Goal: Information Seeking & Learning: Check status

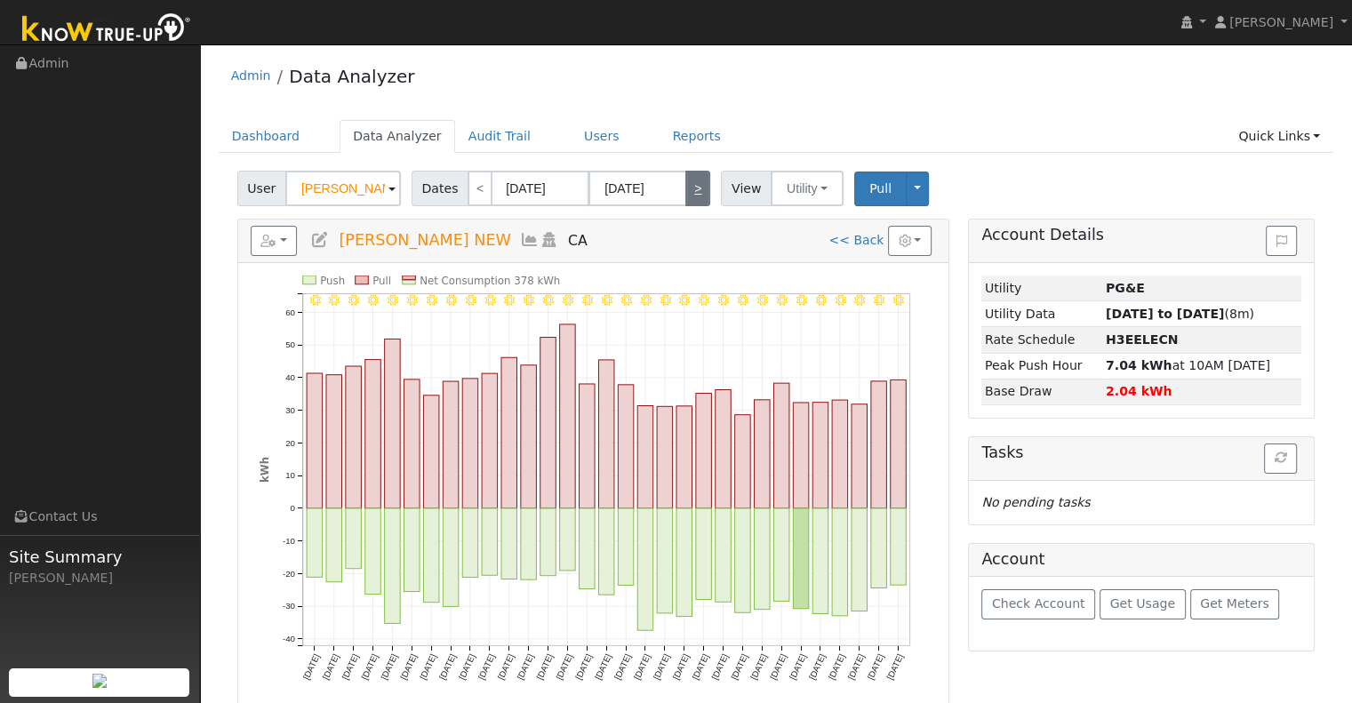
click at [685, 182] on link ">" at bounding box center [697, 189] width 25 height 36
type input "[DATE]"
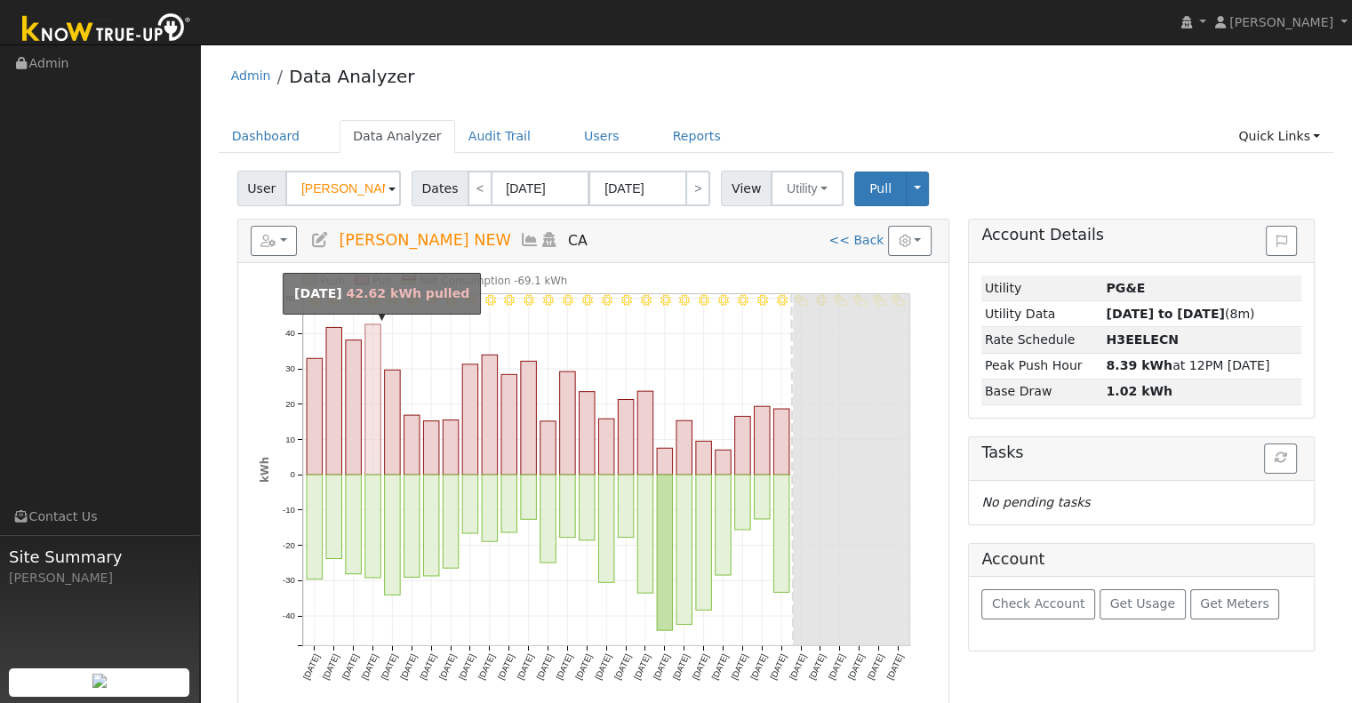
click at [366, 381] on rect "onclick=""" at bounding box center [372, 399] width 16 height 150
type input "[DATE]"
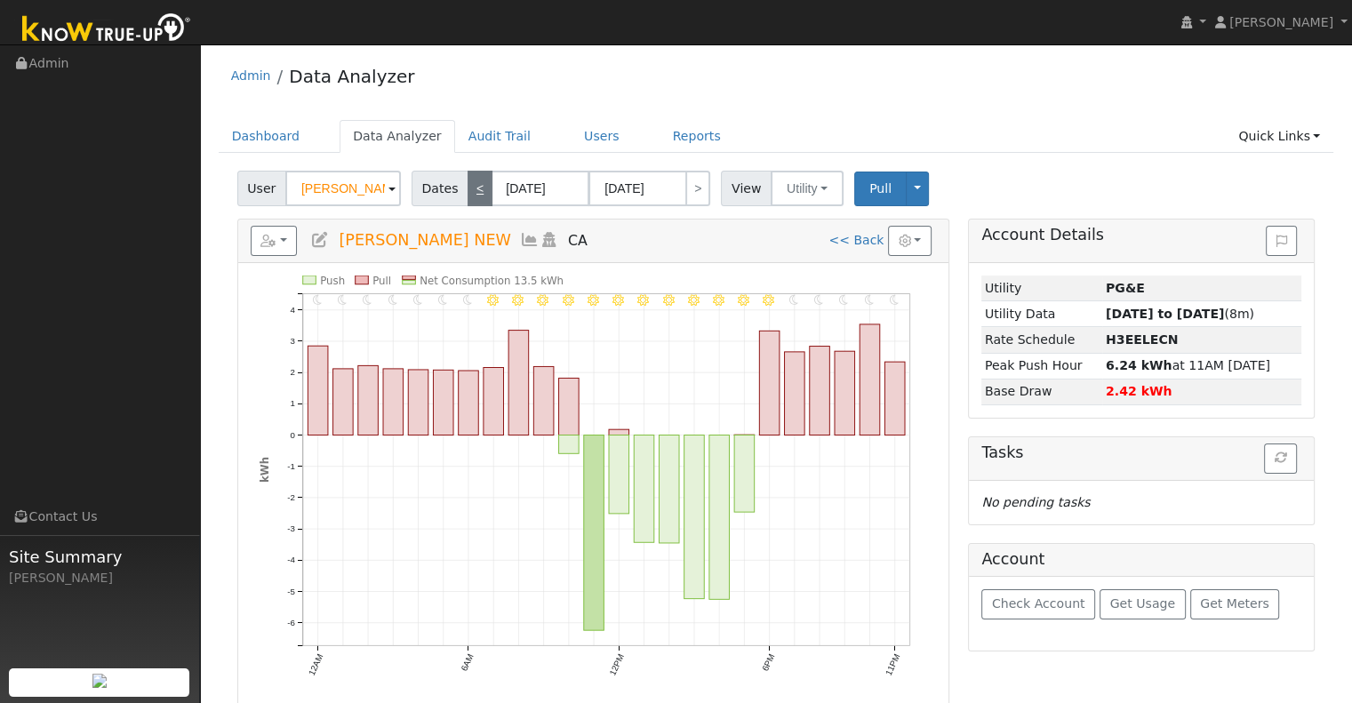
click at [473, 186] on link "<" at bounding box center [479, 189] width 25 height 36
type input "[DATE]"
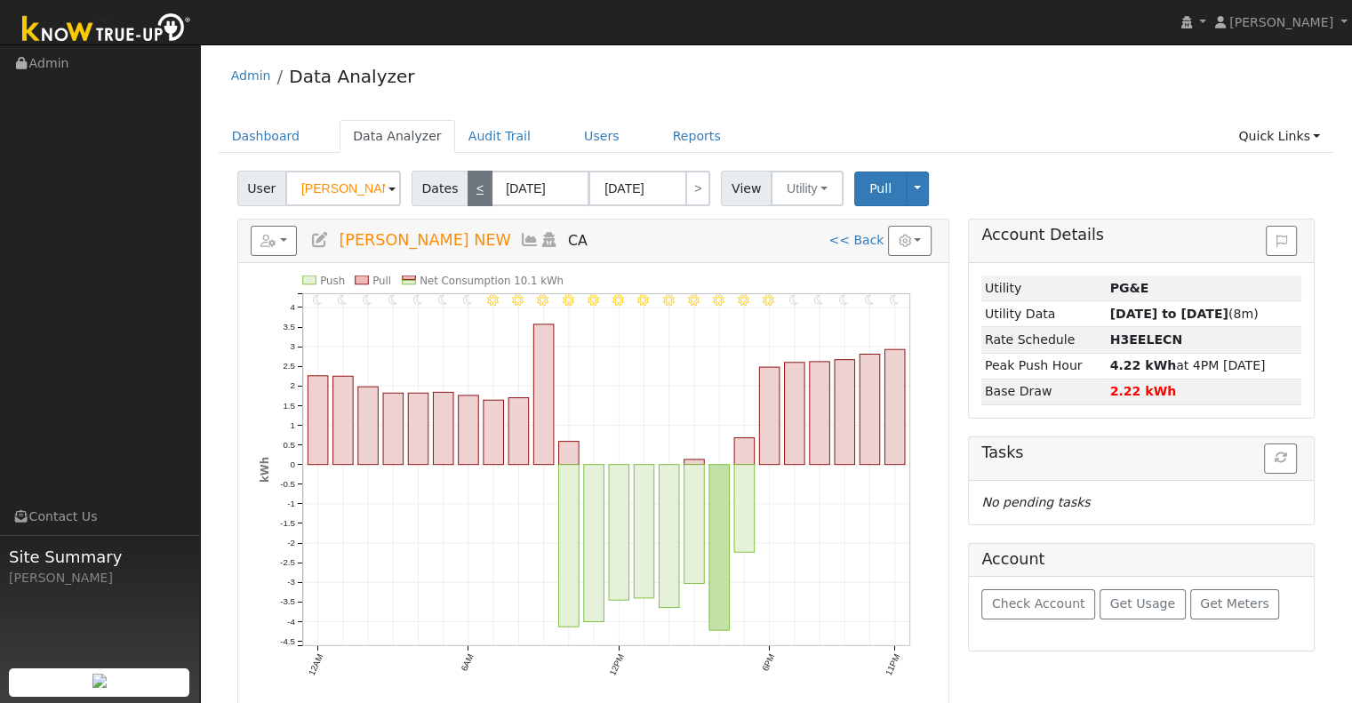
click at [467, 182] on link "<" at bounding box center [479, 189] width 25 height 36
type input "[DATE]"
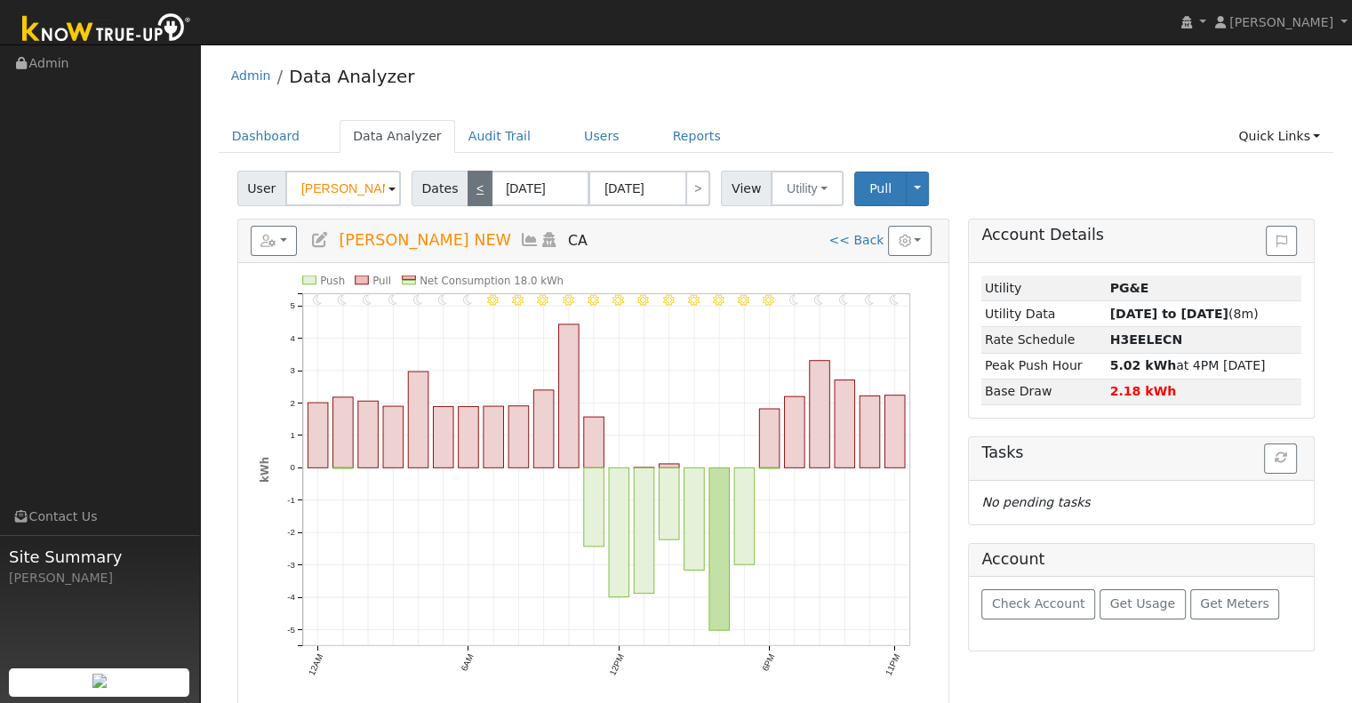
click at [467, 182] on link "<" at bounding box center [479, 189] width 25 height 36
type input "[DATE]"
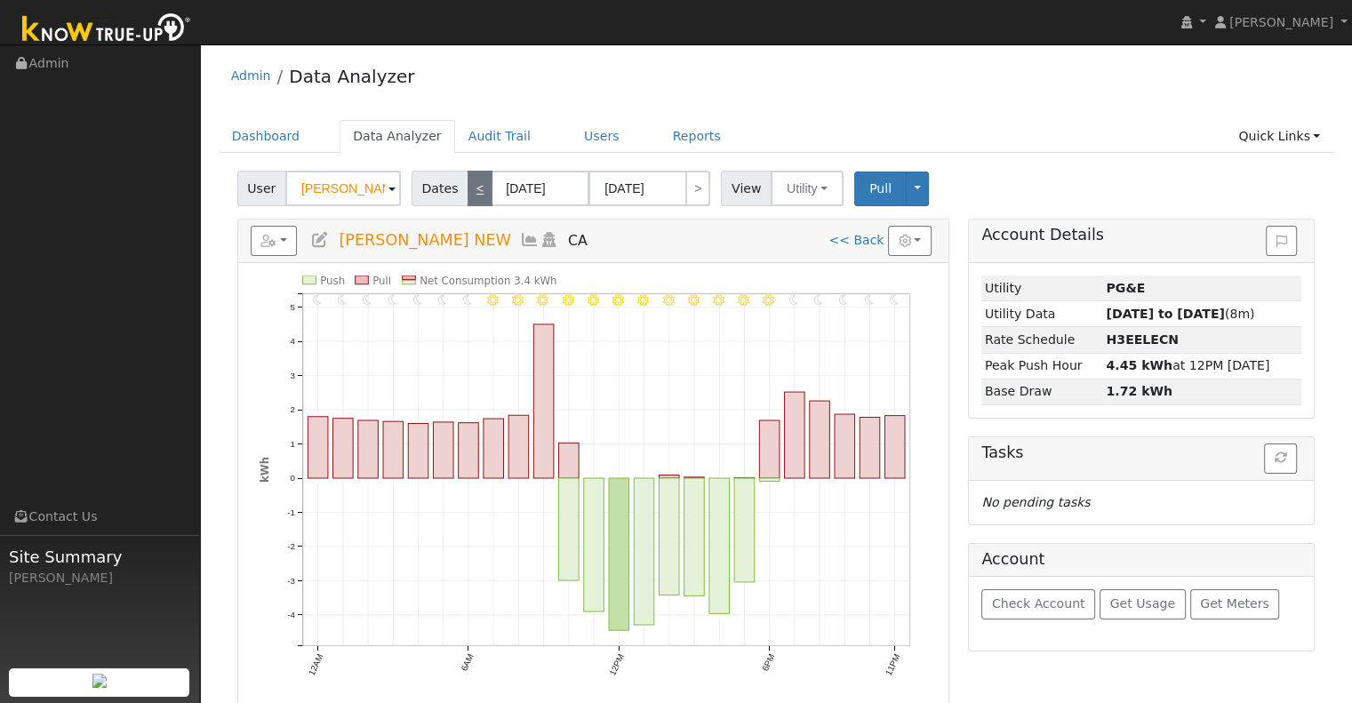
click at [467, 182] on link "<" at bounding box center [479, 189] width 25 height 36
type input "[DATE]"
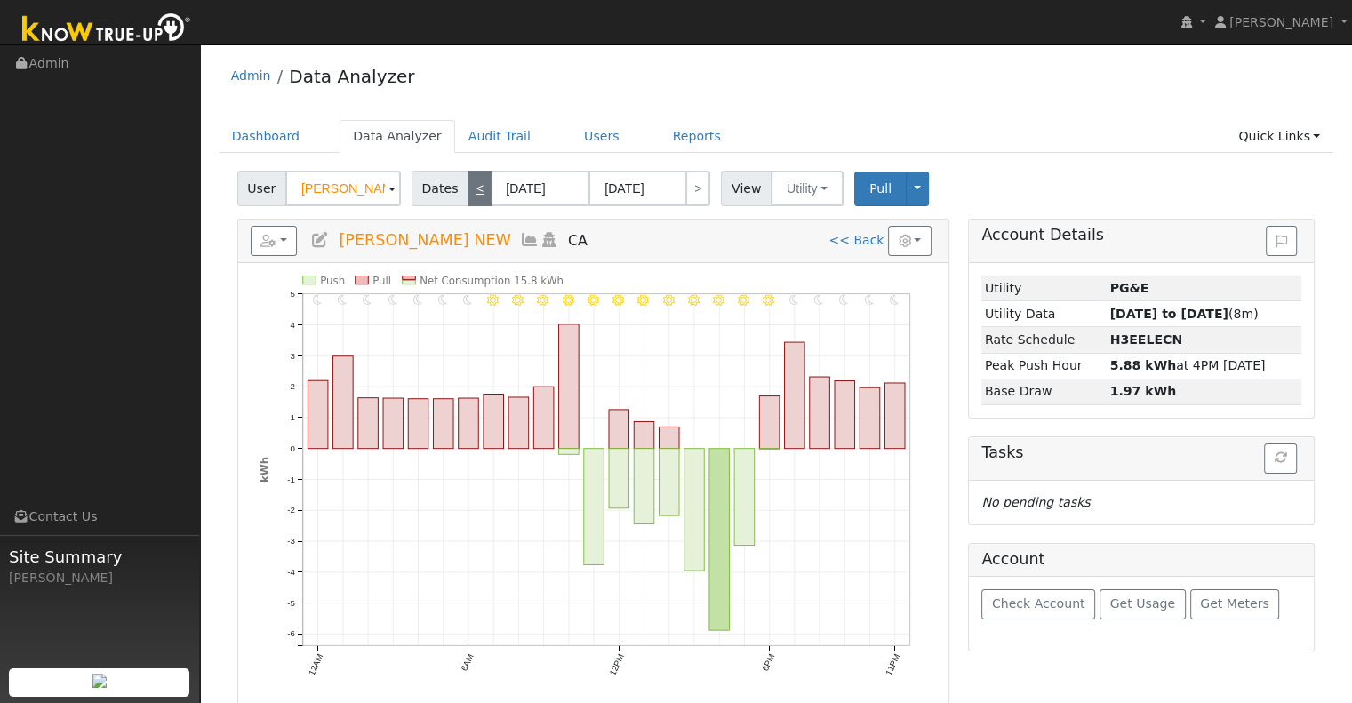
click at [467, 182] on link "<" at bounding box center [479, 189] width 25 height 36
type input "[DATE]"
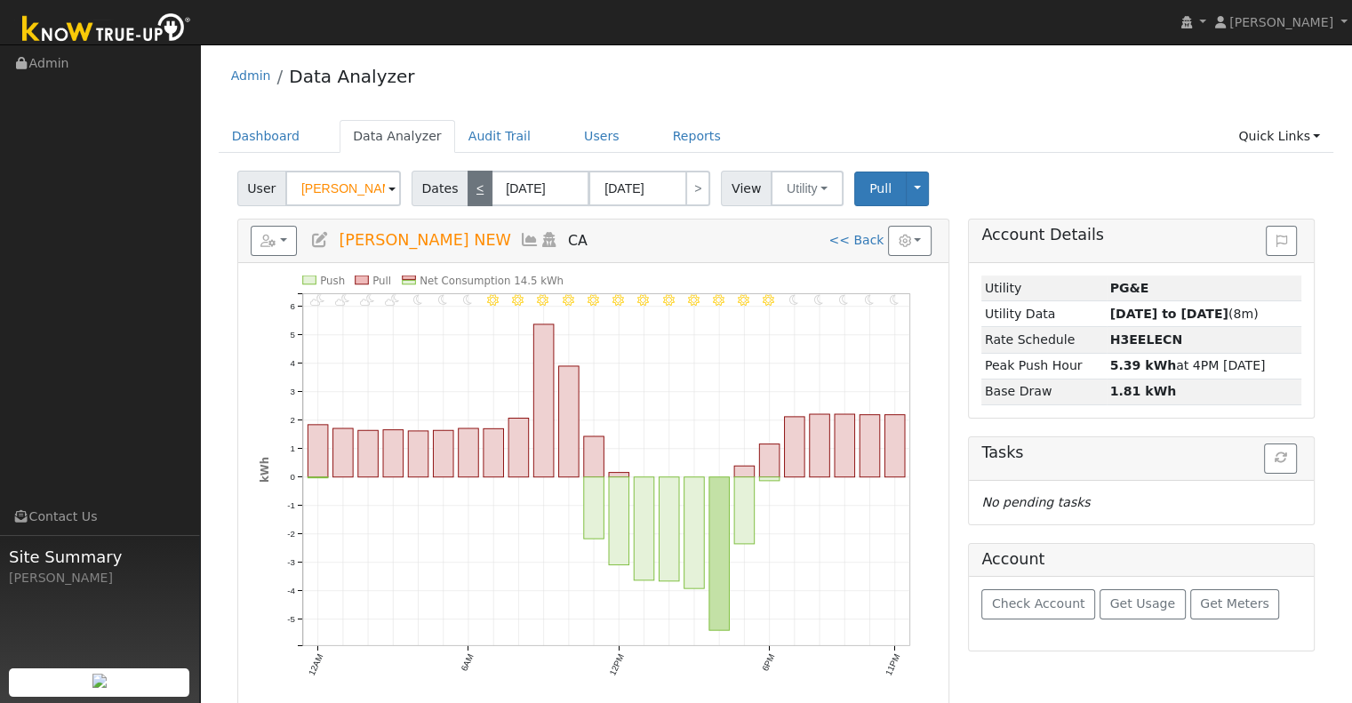
click at [467, 182] on link "<" at bounding box center [479, 189] width 25 height 36
type input "[DATE]"
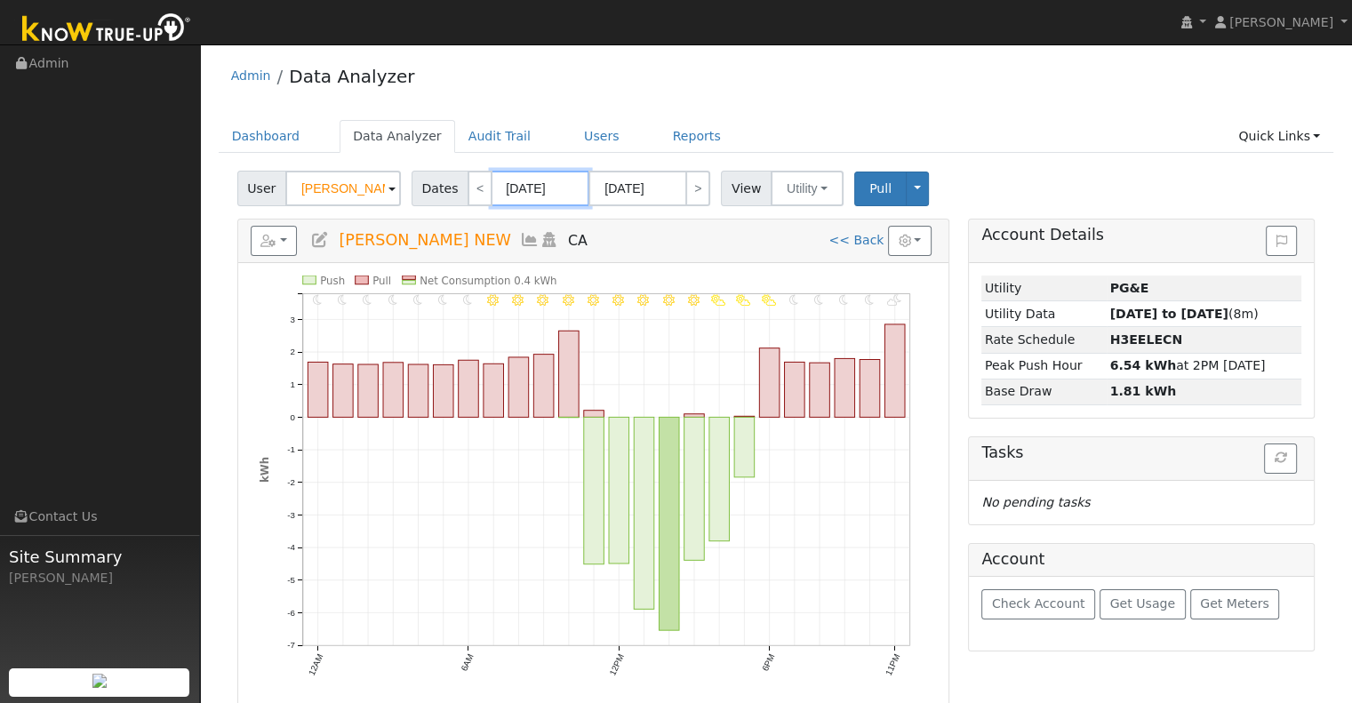
click at [535, 187] on input "[DATE]" at bounding box center [540, 189] width 98 height 36
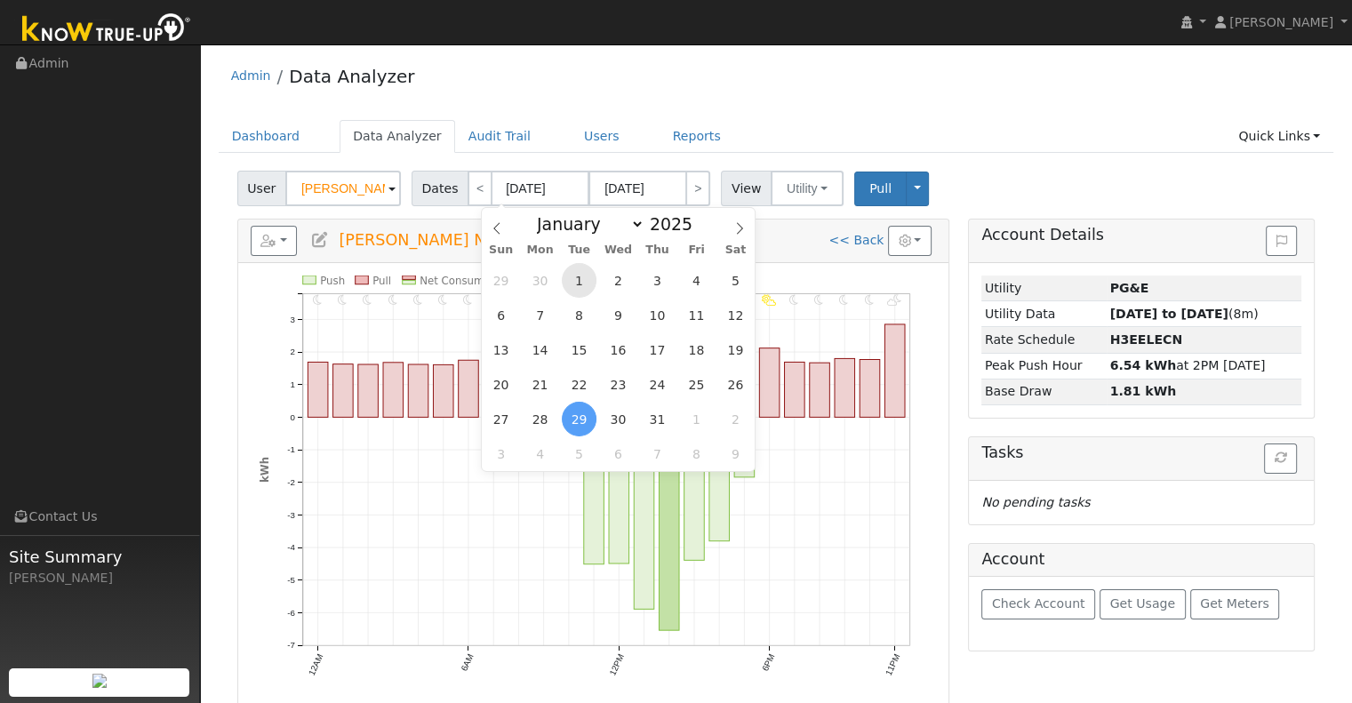
click at [572, 280] on span "1" at bounding box center [579, 280] width 35 height 35
type input "[DATE]"
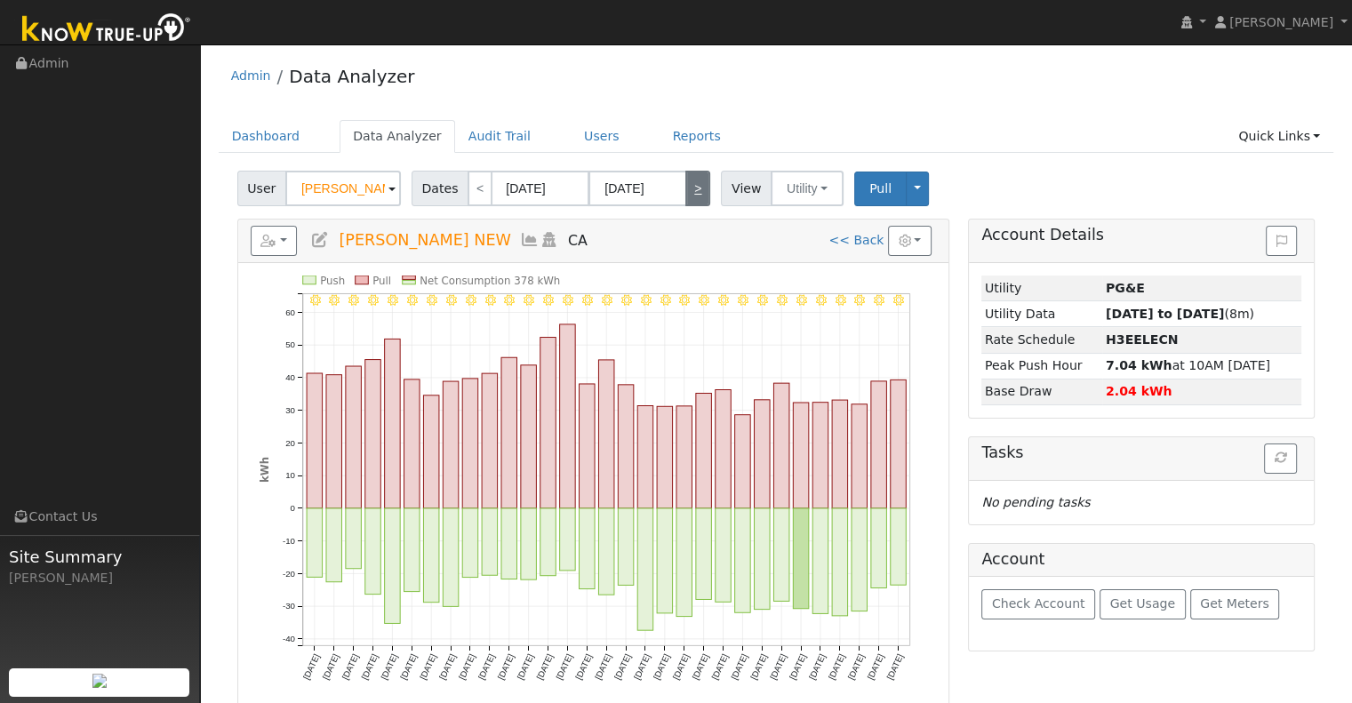
click at [689, 182] on link ">" at bounding box center [697, 189] width 25 height 36
type input "[DATE]"
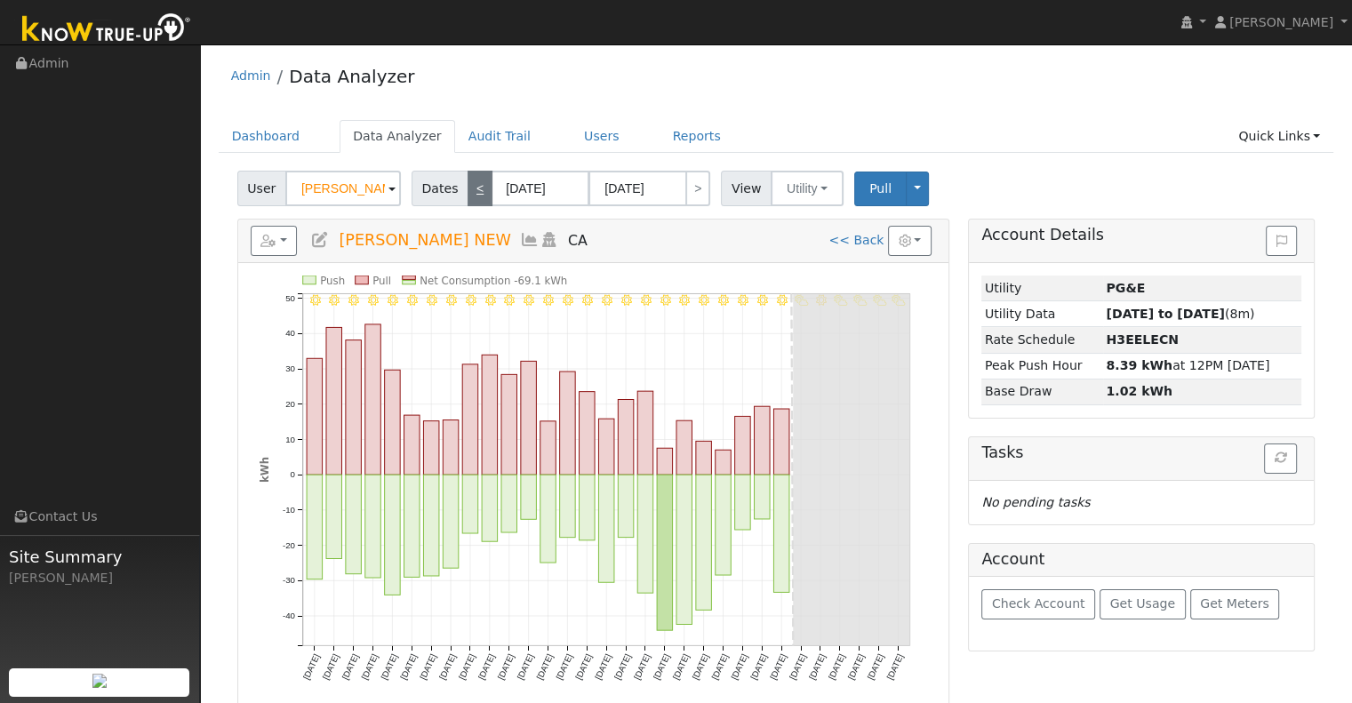
click at [480, 195] on link "<" at bounding box center [479, 189] width 25 height 36
type input "[DATE]"
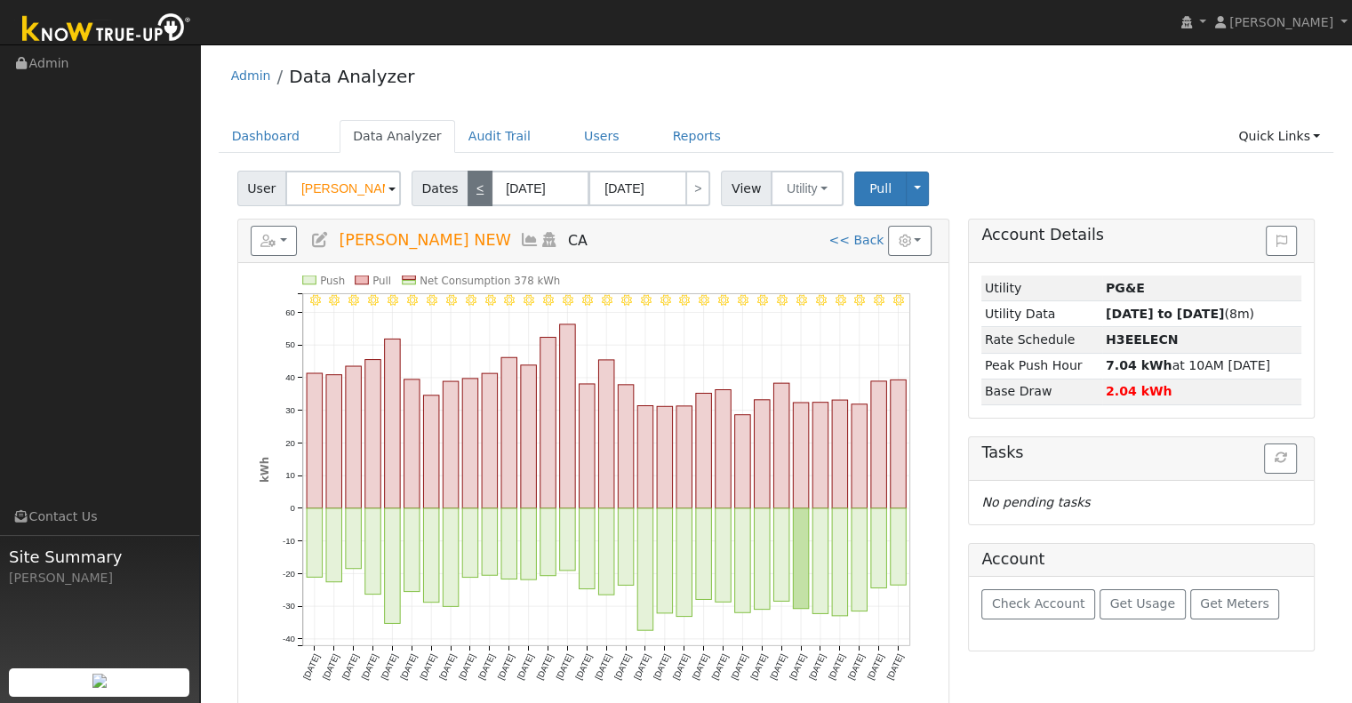
click at [471, 190] on link "<" at bounding box center [479, 189] width 25 height 36
type input "[DATE]"
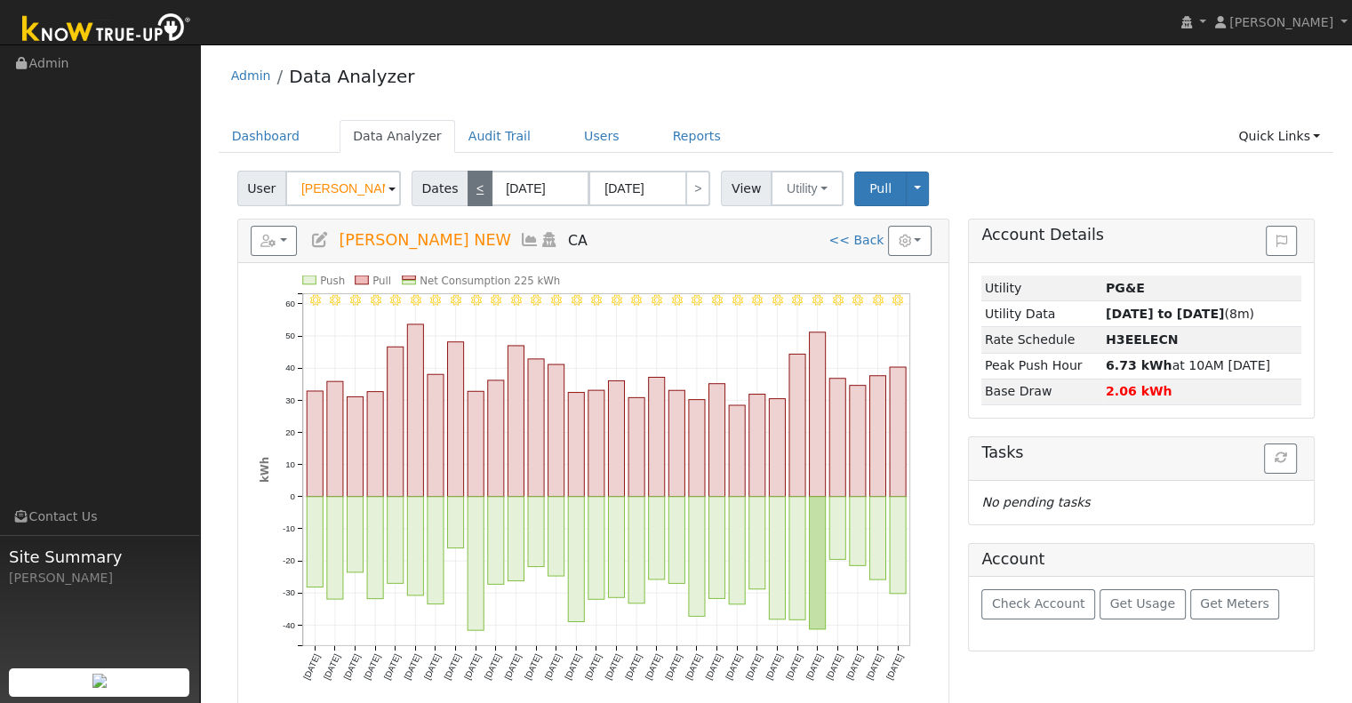
click at [474, 195] on link "<" at bounding box center [479, 189] width 25 height 36
type input "[DATE]"
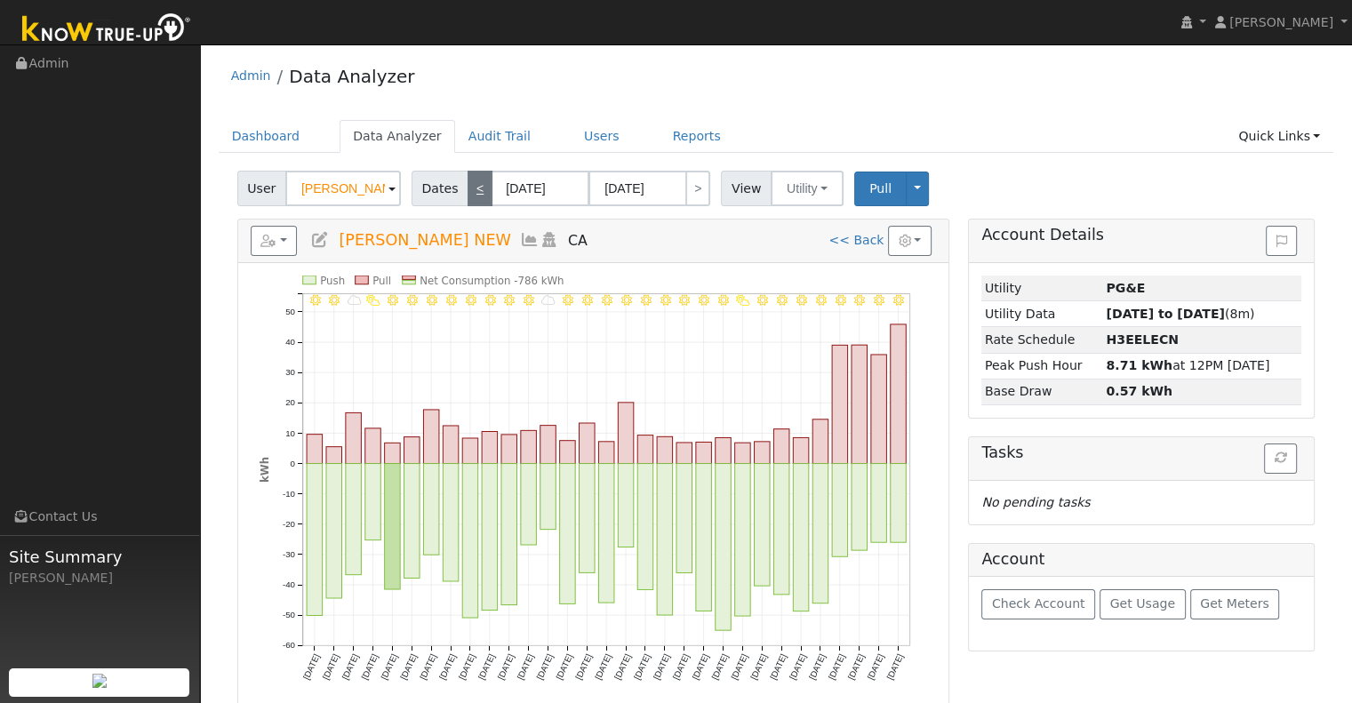
click at [469, 195] on link "<" at bounding box center [479, 189] width 25 height 36
type input "[DATE]"
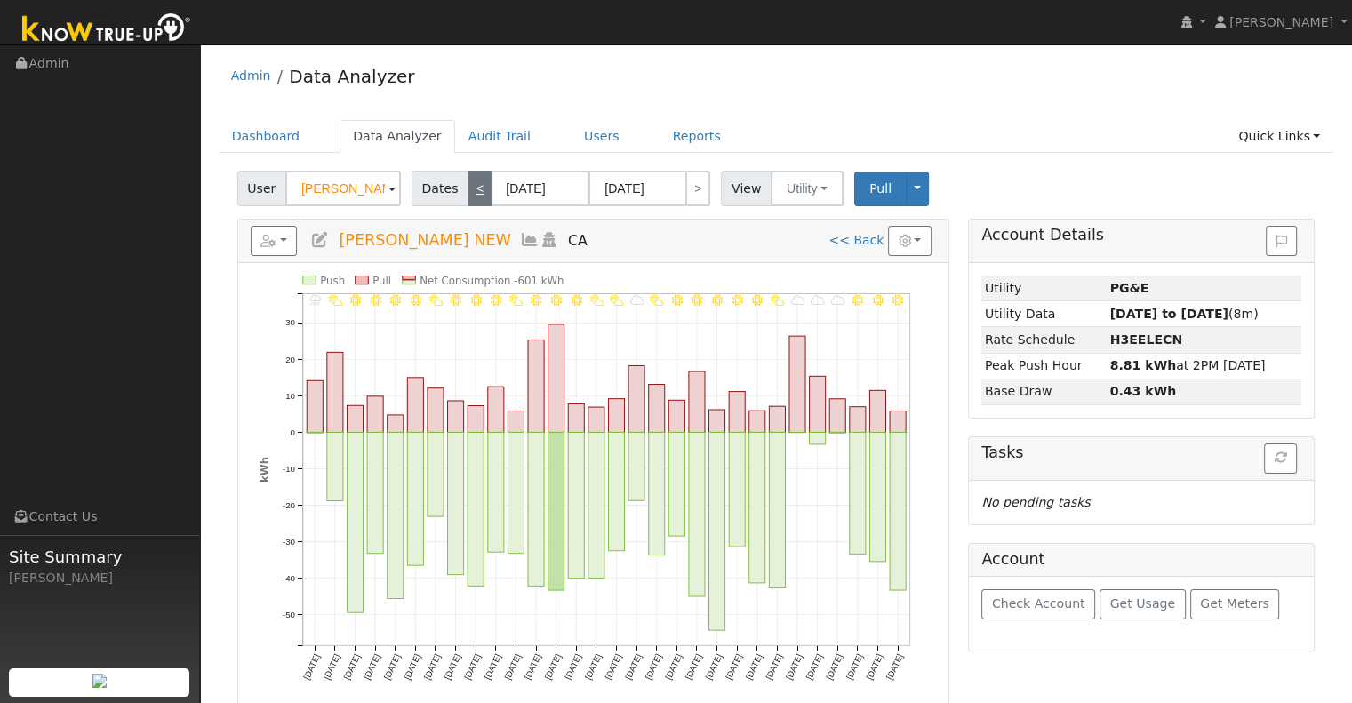
click at [468, 181] on link "<" at bounding box center [479, 189] width 25 height 36
type input "[DATE]"
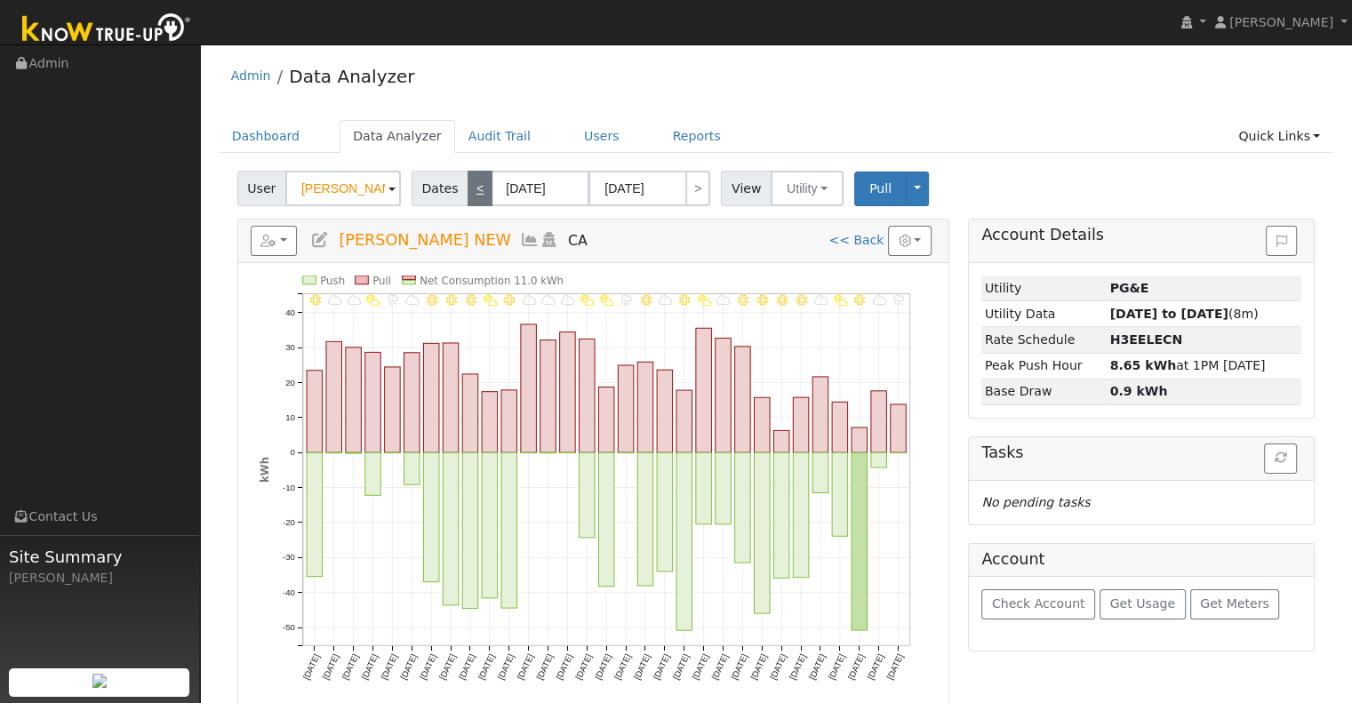
click at [474, 180] on link "<" at bounding box center [479, 189] width 25 height 36
type input "[DATE]"
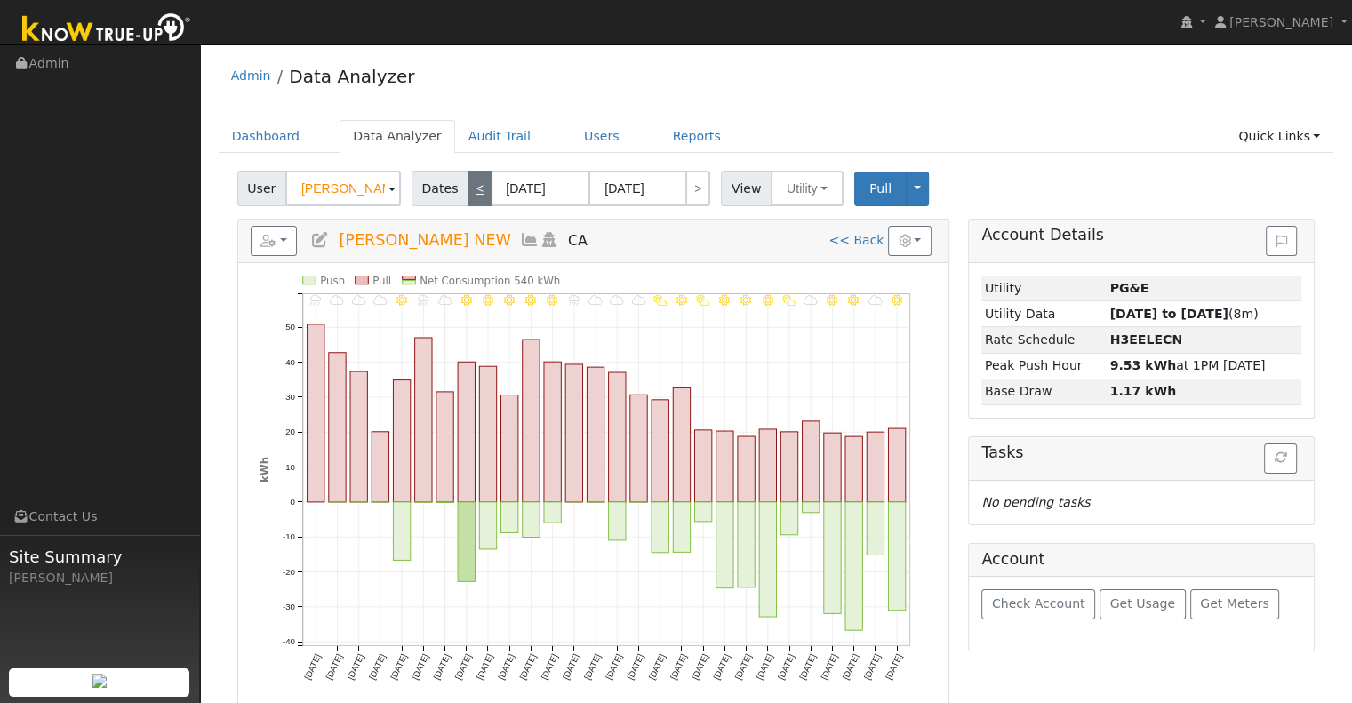
click at [474, 180] on link "<" at bounding box center [479, 189] width 25 height 36
type input "[DATE]"
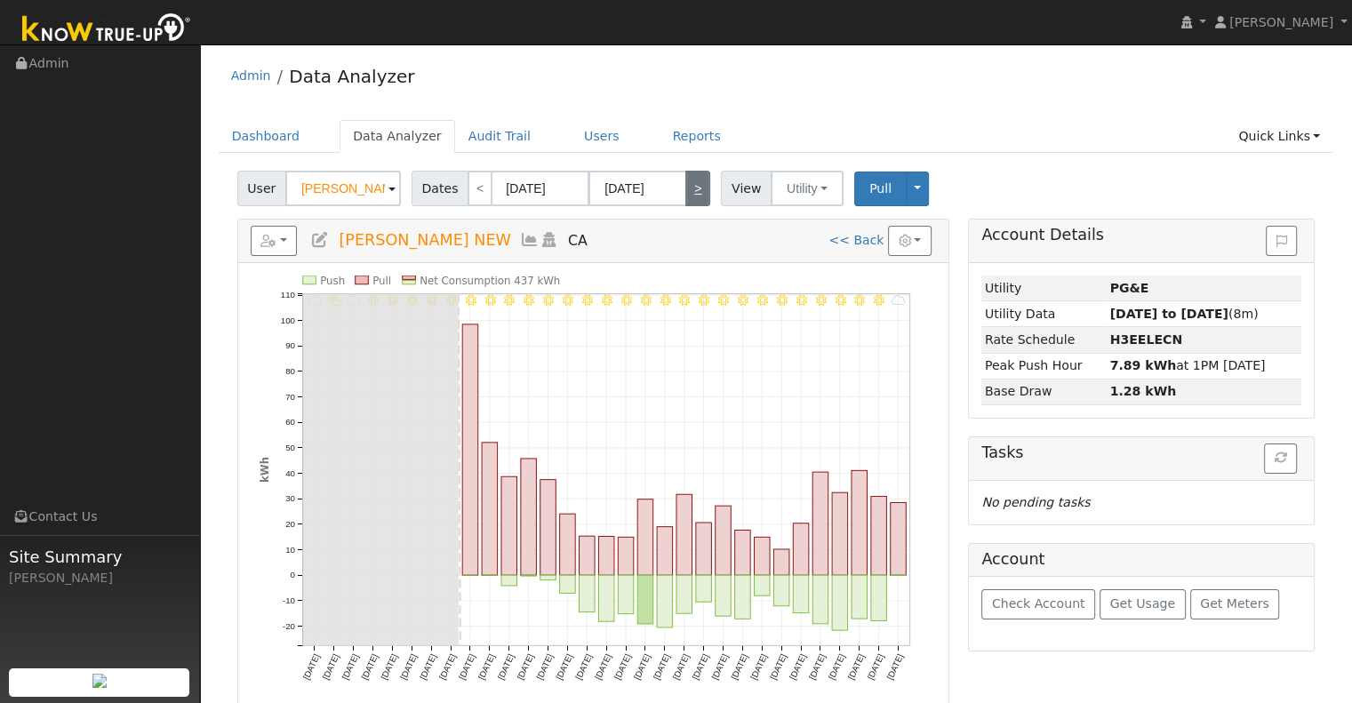
click at [685, 181] on link ">" at bounding box center [697, 189] width 25 height 36
type input "[DATE]"
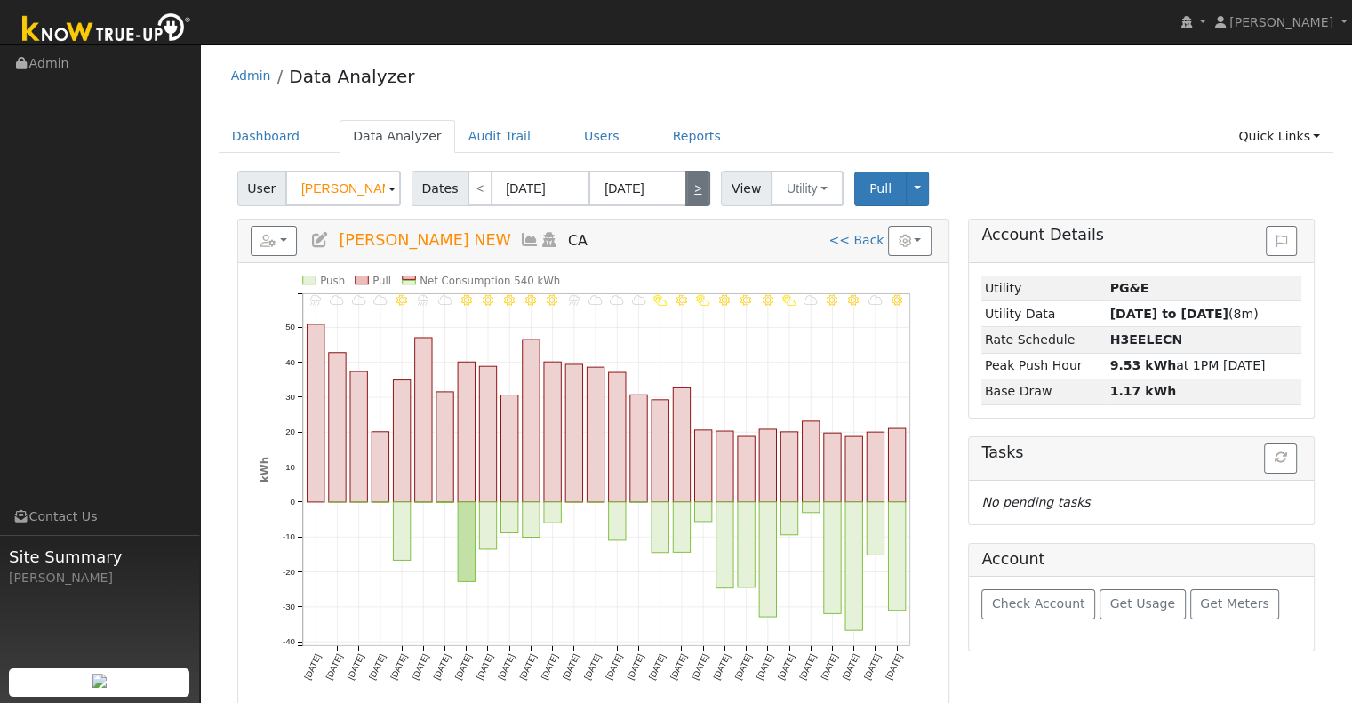
click at [685, 181] on link ">" at bounding box center [697, 189] width 25 height 36
type input "[DATE]"
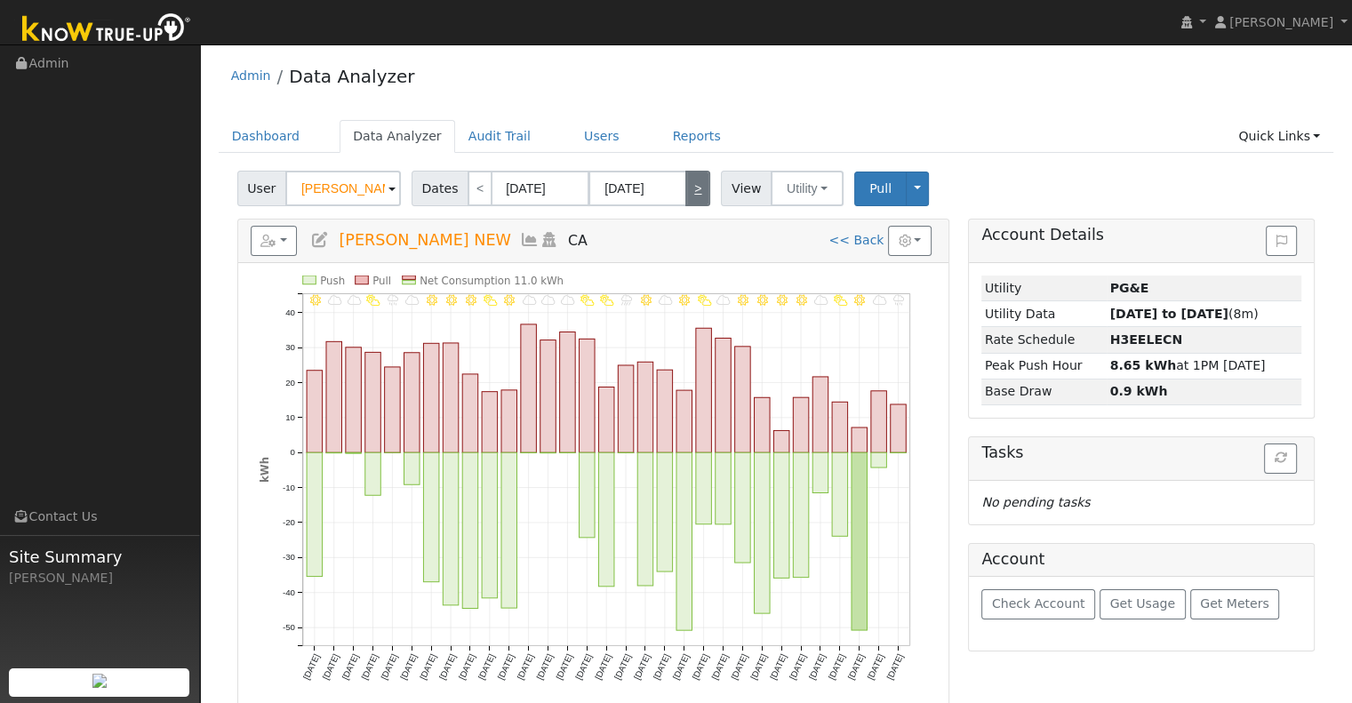
click at [685, 181] on link ">" at bounding box center [697, 189] width 25 height 36
type input "[DATE]"
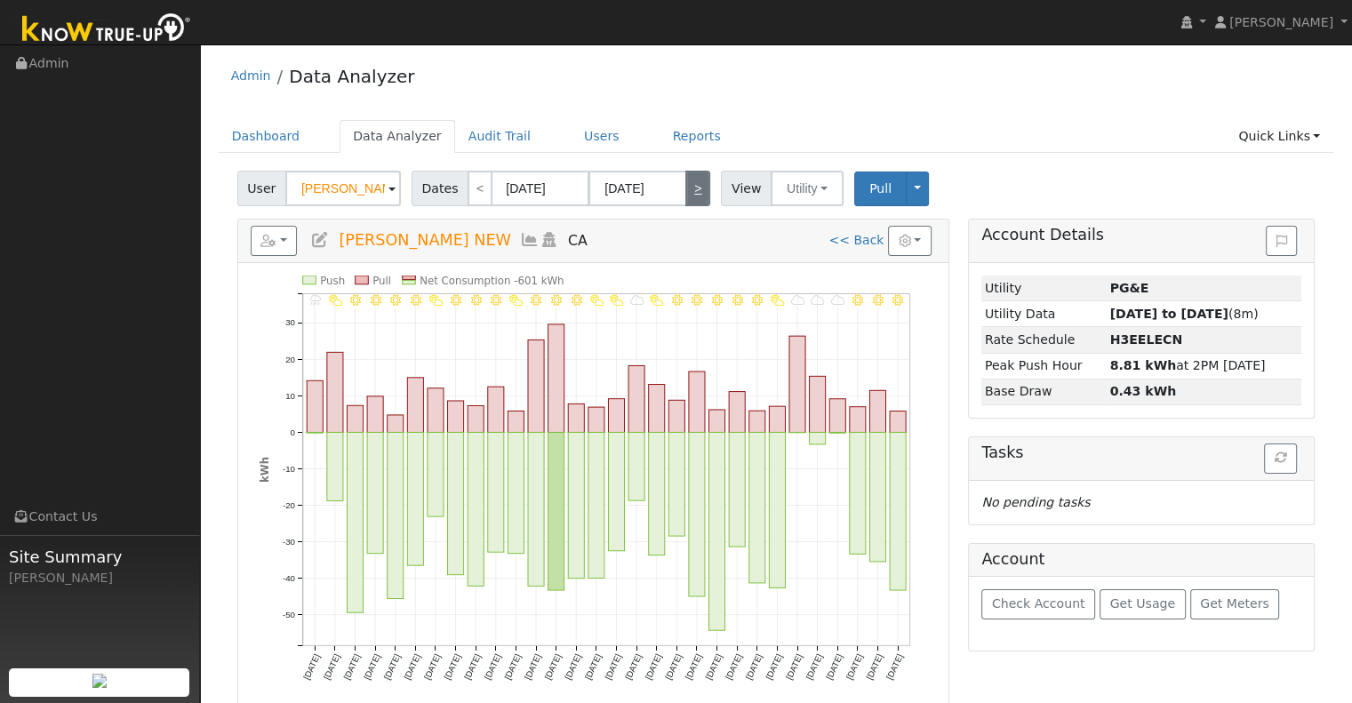
click at [685, 181] on link ">" at bounding box center [697, 189] width 25 height 36
type input "[DATE]"
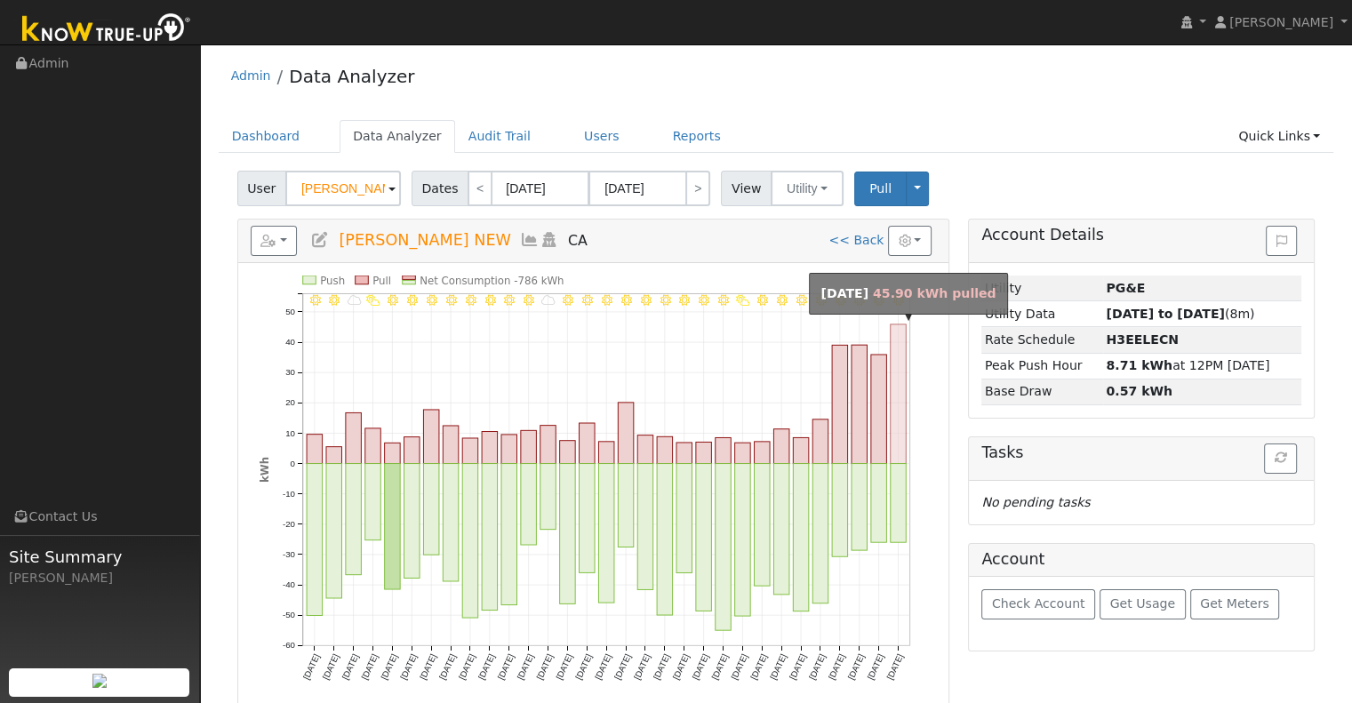
click at [903, 365] on rect "onclick=""" at bounding box center [898, 394] width 16 height 140
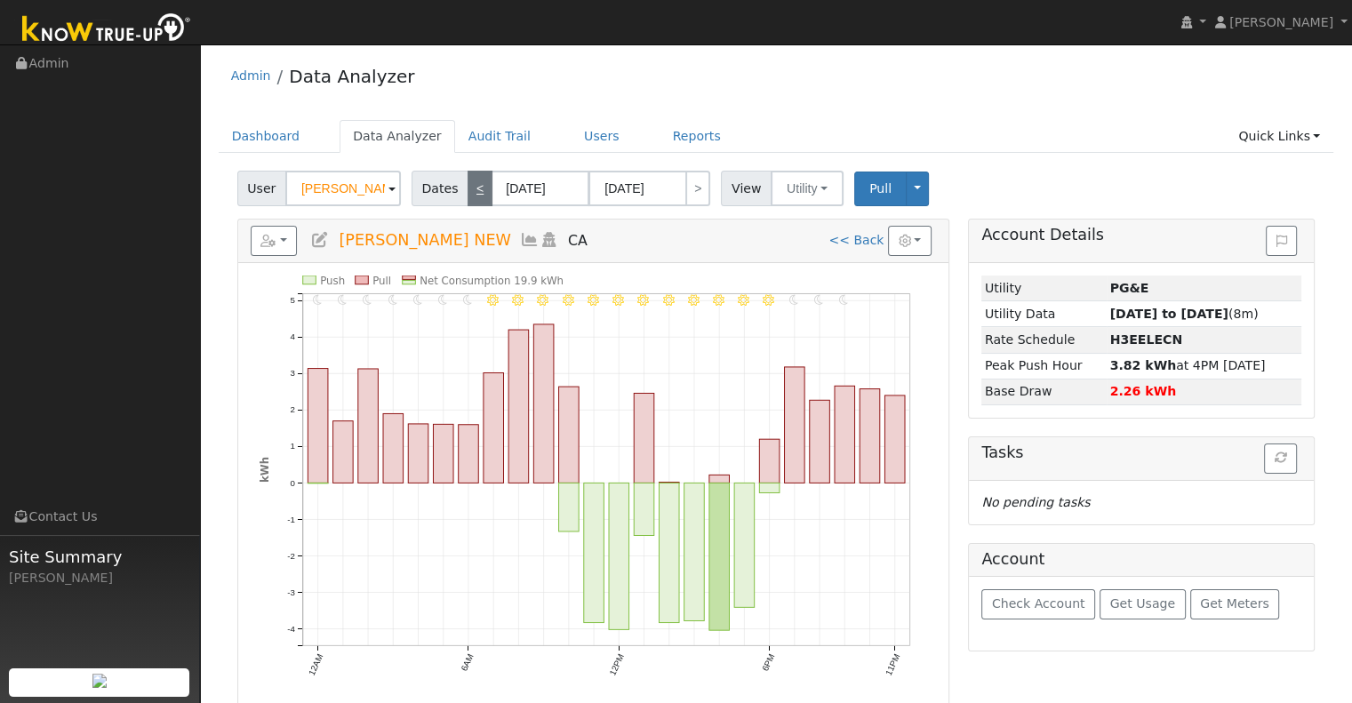
click at [478, 191] on link "<" at bounding box center [479, 189] width 25 height 36
type input "[DATE]"
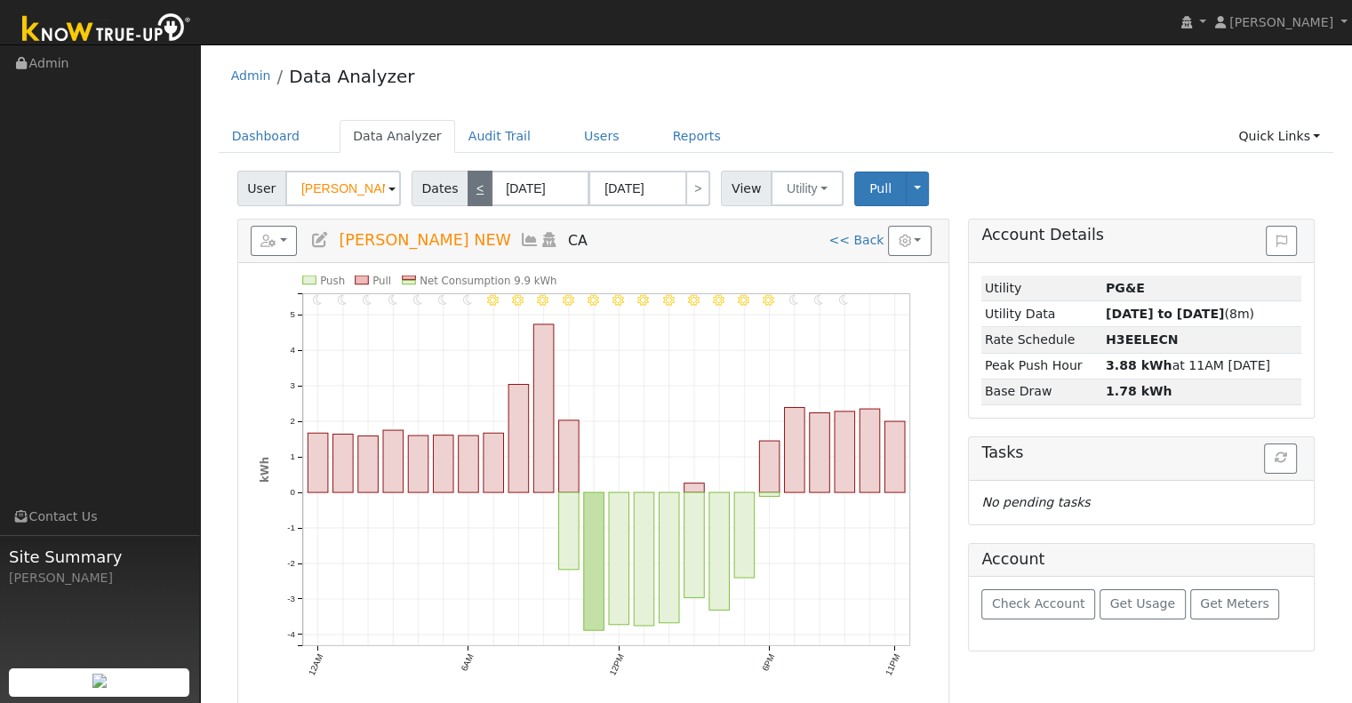
click at [476, 191] on link "<" at bounding box center [479, 189] width 25 height 36
type input "[DATE]"
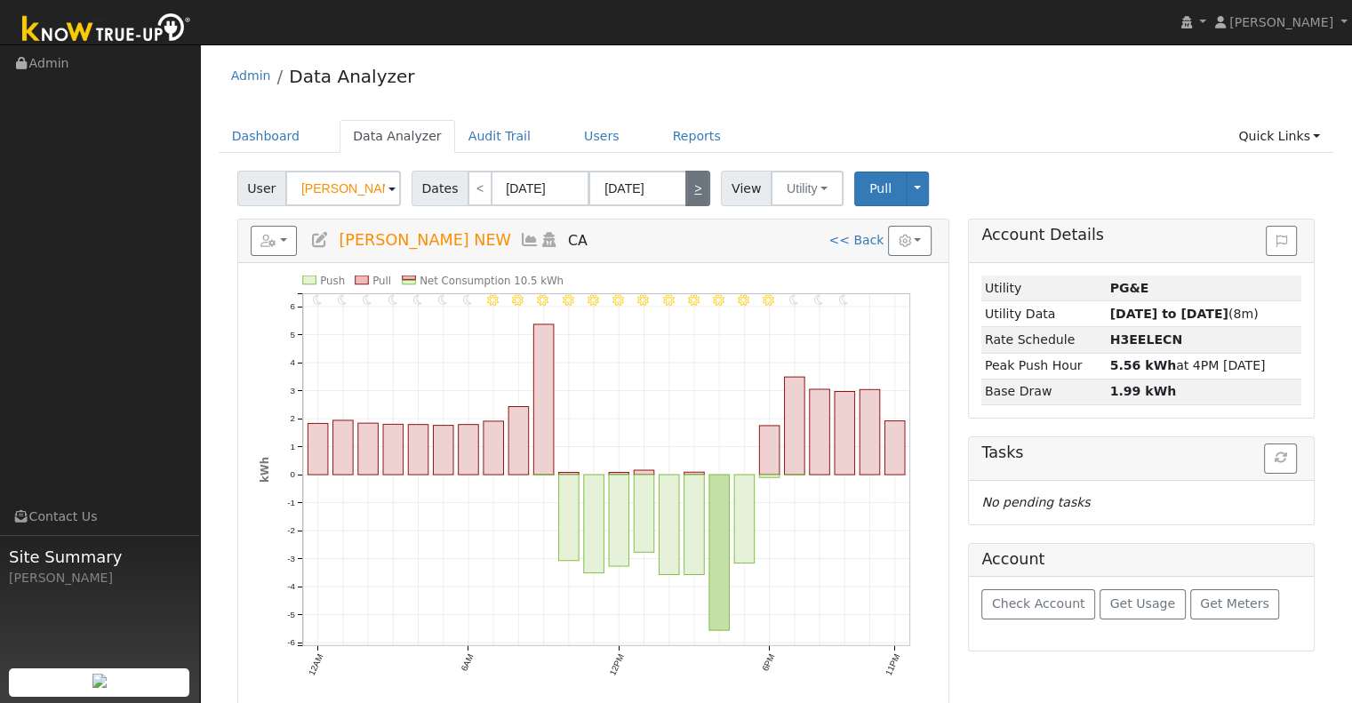
click at [685, 187] on link ">" at bounding box center [697, 189] width 25 height 36
type input "[DATE]"
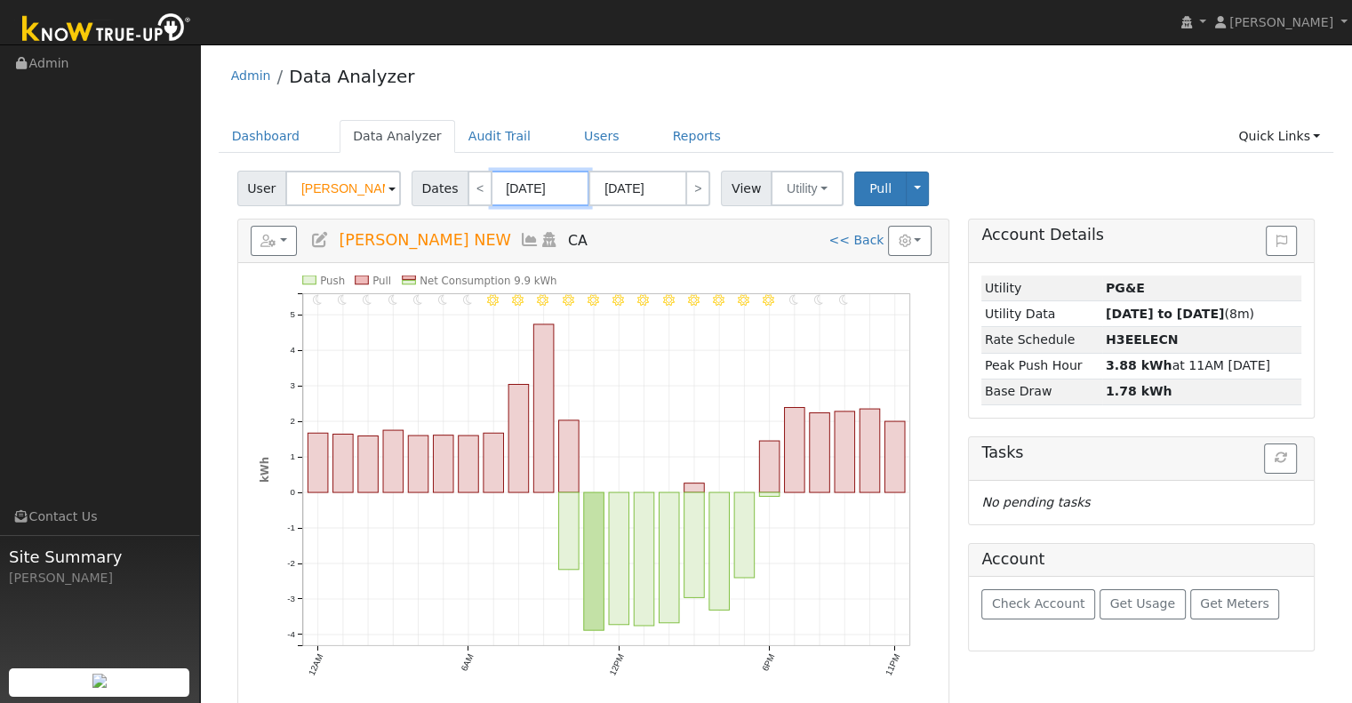
click at [539, 199] on input "[DATE]" at bounding box center [540, 189] width 98 height 36
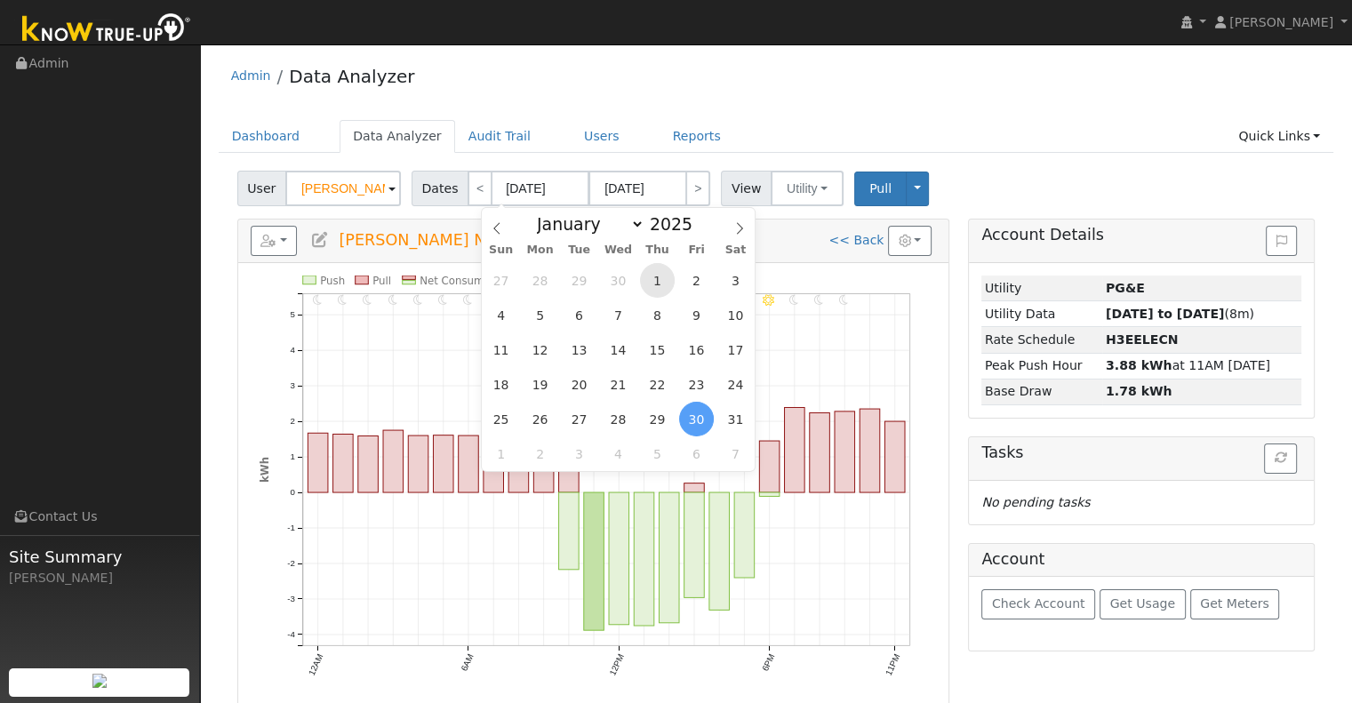
click at [661, 283] on span "1" at bounding box center [657, 280] width 35 height 35
type input "[DATE]"
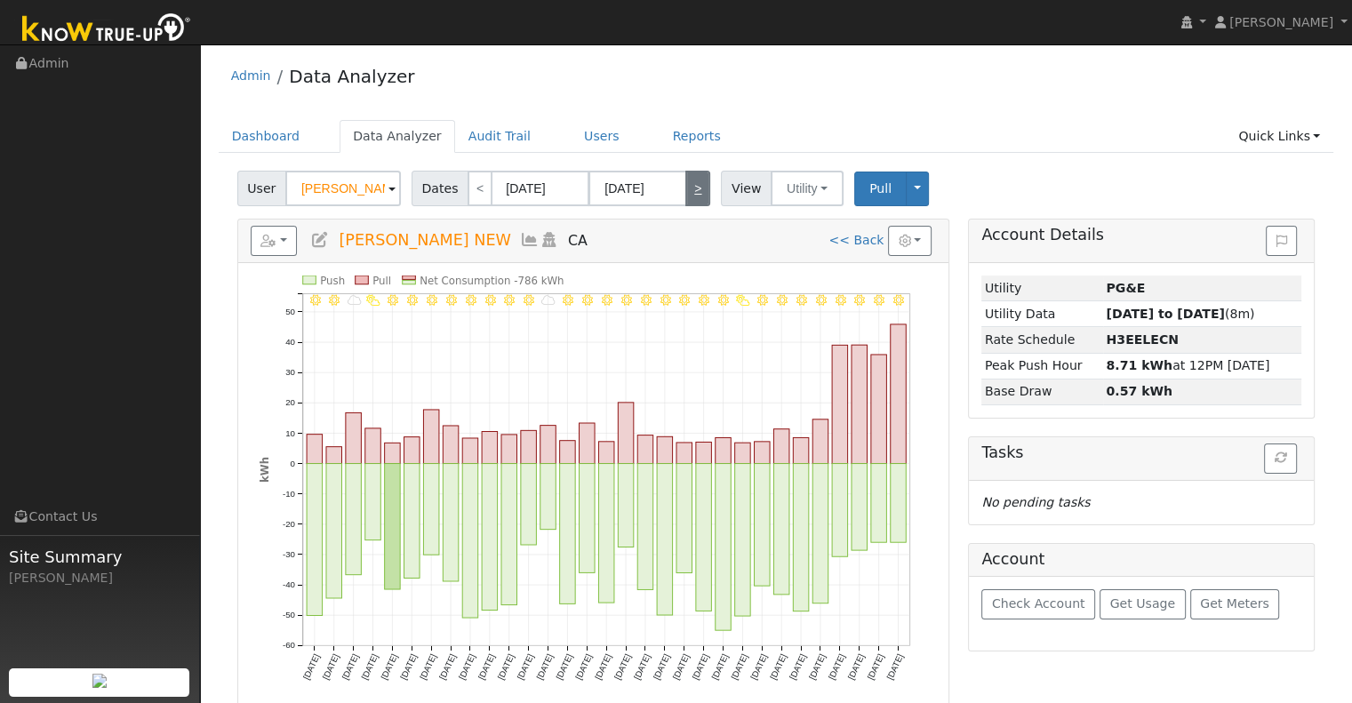
click at [693, 203] on link ">" at bounding box center [697, 189] width 25 height 36
type input "[DATE]"
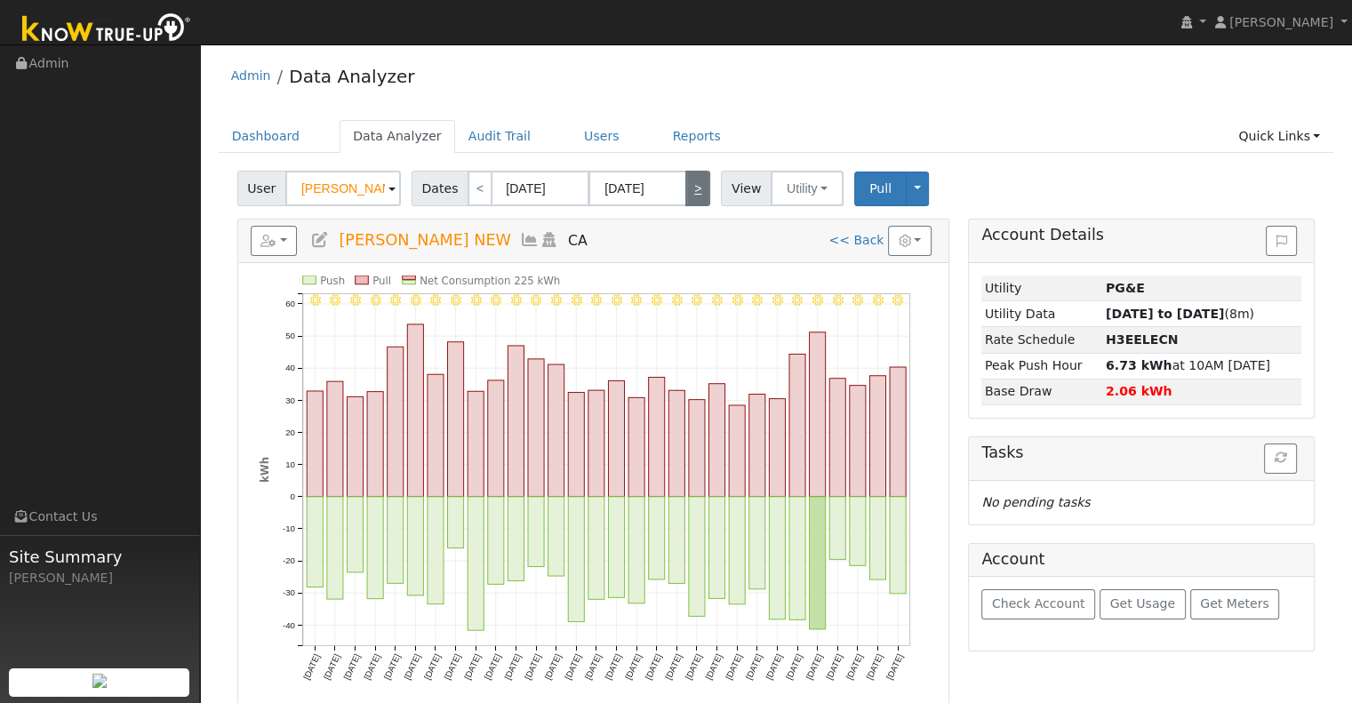
click at [690, 203] on link ">" at bounding box center [697, 189] width 25 height 36
type input "[DATE]"
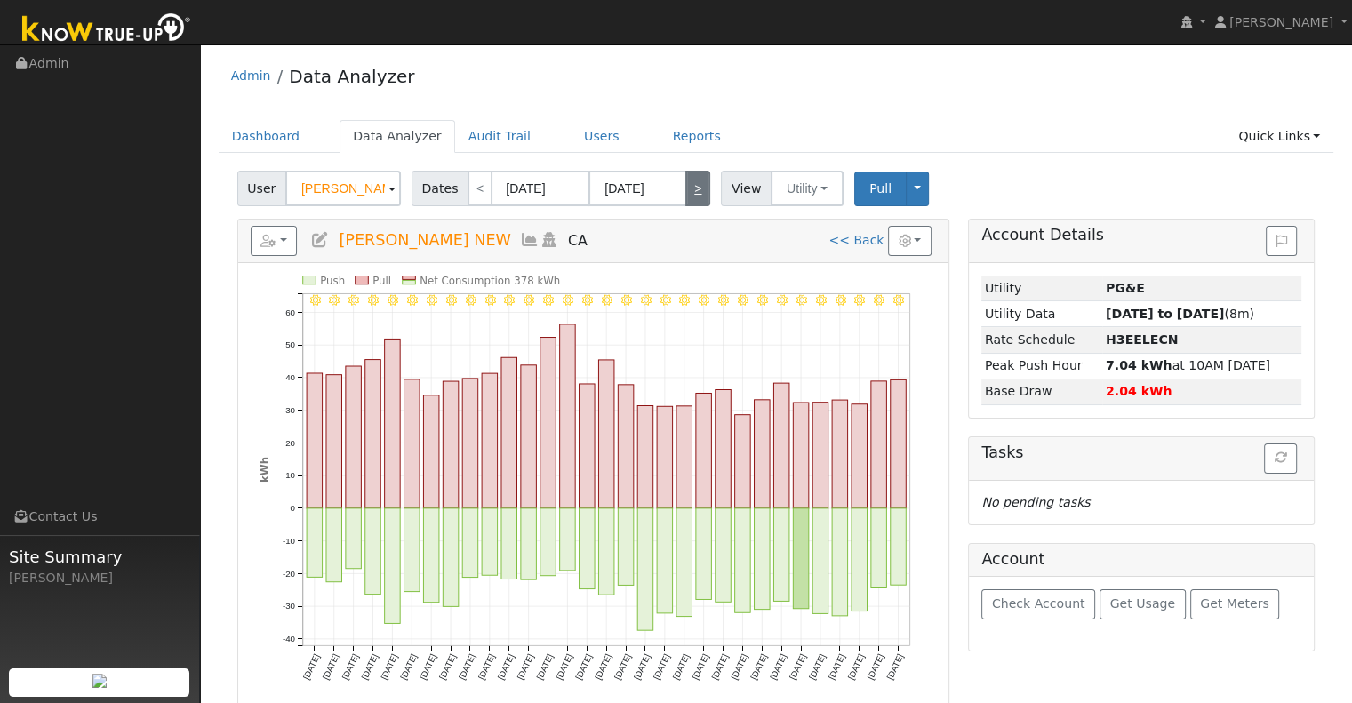
click at [690, 203] on link ">" at bounding box center [697, 189] width 25 height 36
type input "[DATE]"
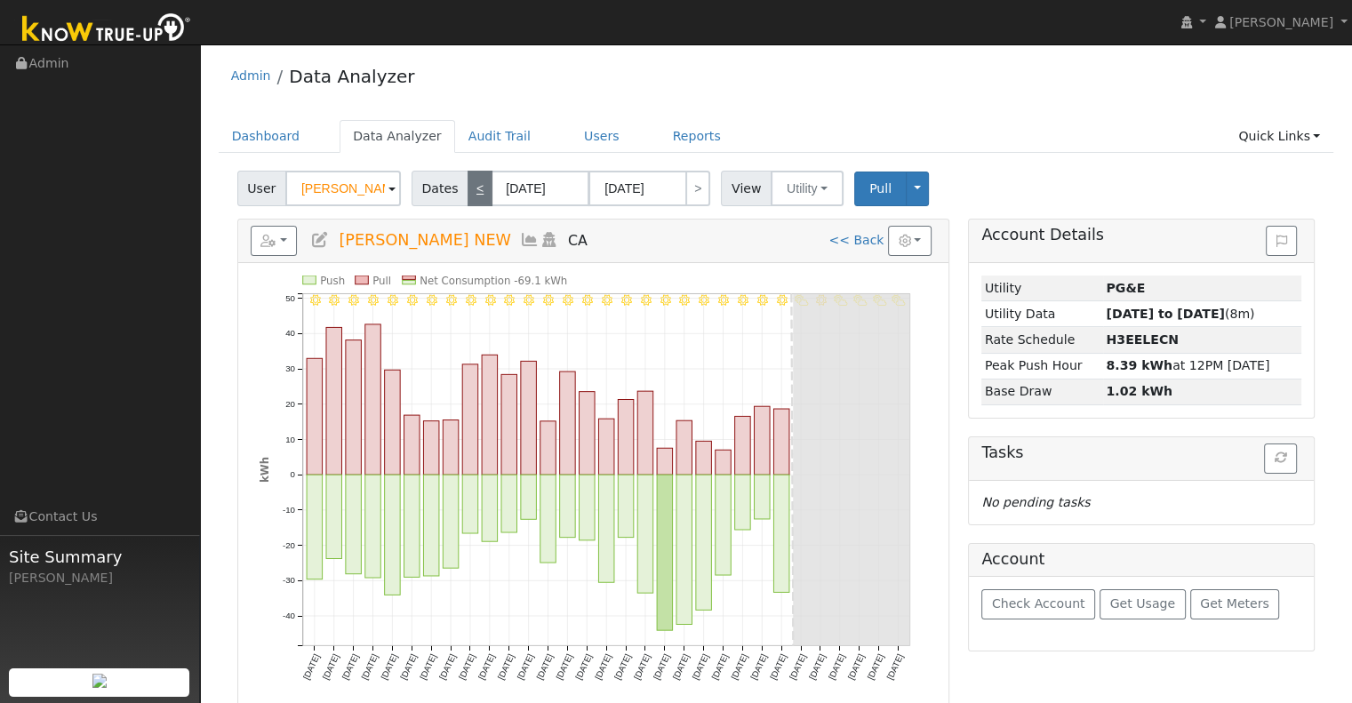
click at [473, 196] on link "<" at bounding box center [479, 189] width 25 height 36
type input "[DATE]"
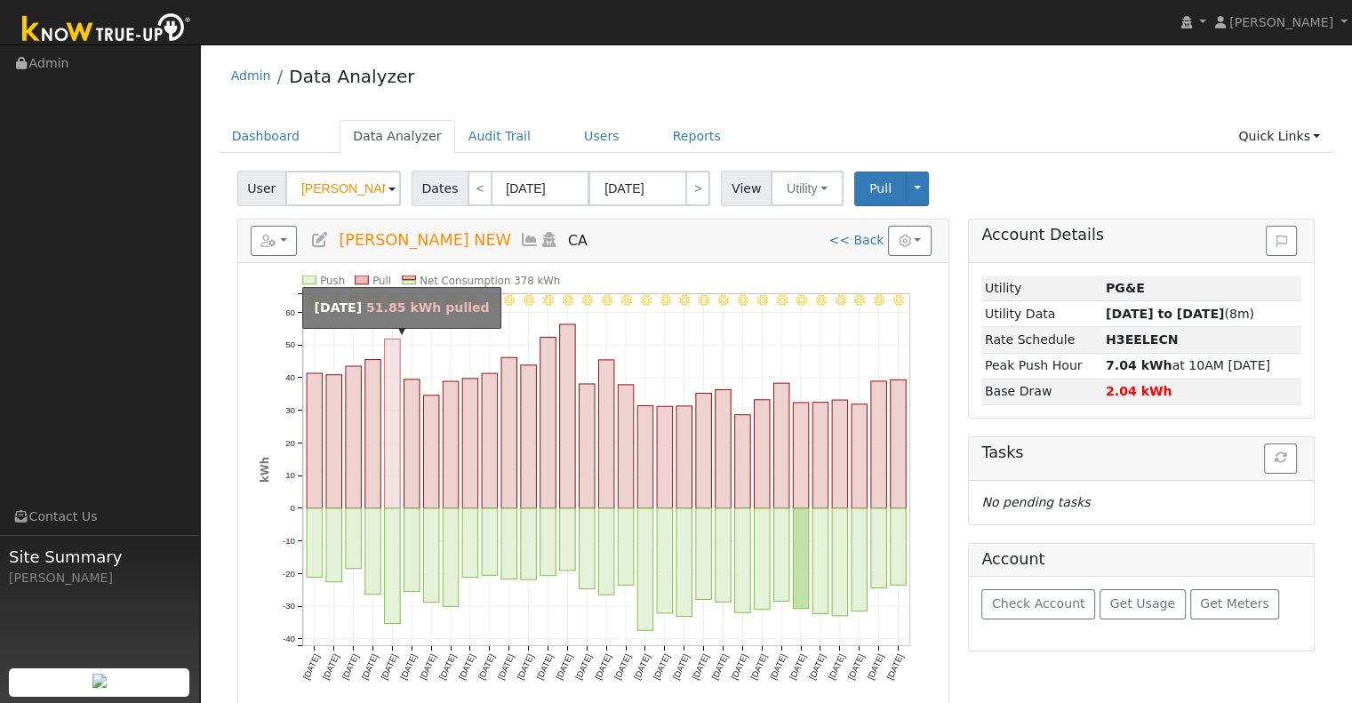
click at [395, 375] on rect "onclick=""" at bounding box center [392, 424] width 16 height 170
type input "[DATE]"
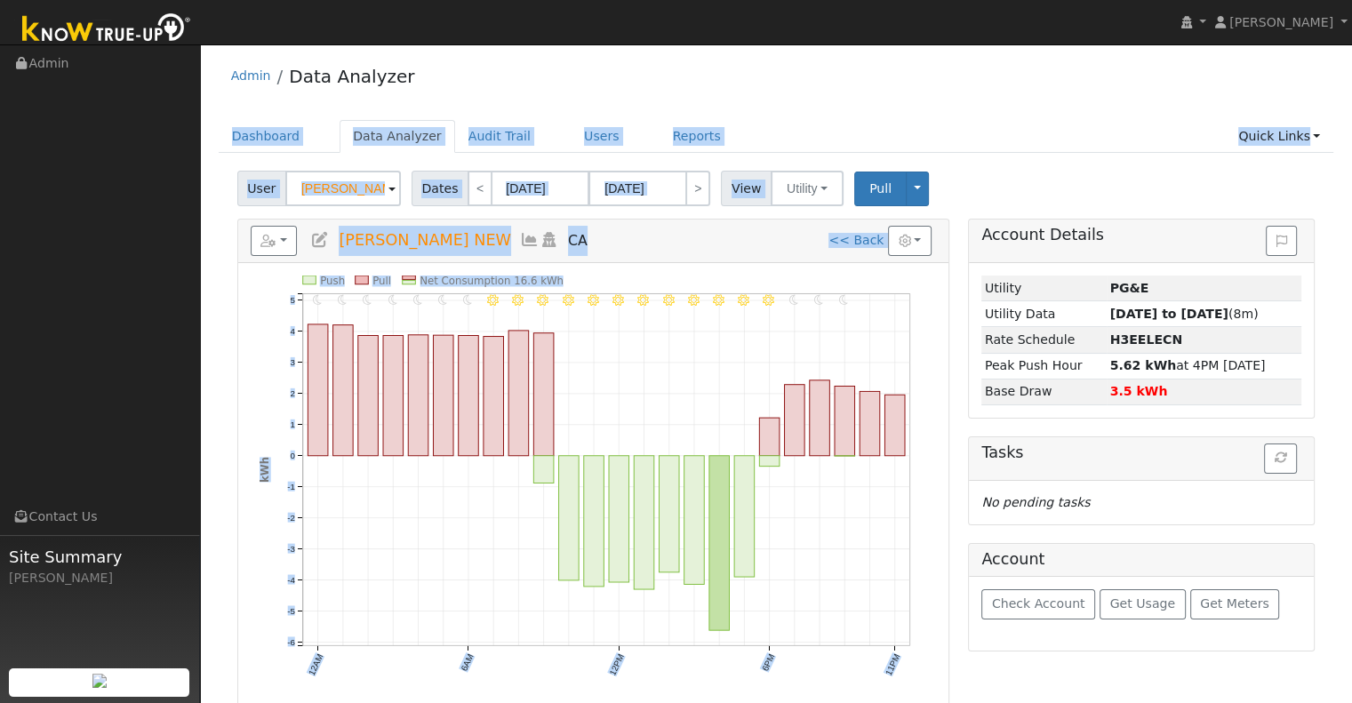
drag, startPoint x: 233, startPoint y: 160, endPoint x: 493, endPoint y: 307, distance: 298.8
click at [706, 129] on ul "Dashboard Data Analyzer Audit Trail Users Reports Quick Links Quick Add Quick C…" at bounding box center [776, 136] width 1115 height 33
click at [672, 267] on div "11PM - undefined 10PM - undefined 9PM - Clear 8PM - Clear 7PM - Clear 6PM - Cle…" at bounding box center [593, 485] width 710 height 444
click at [481, 487] on icon "11PM - undefined 10PM - undefined 9PM - Clear 8PM - Clear 7PM - Clear 6PM - Cle…" at bounding box center [592, 490] width 667 height 431
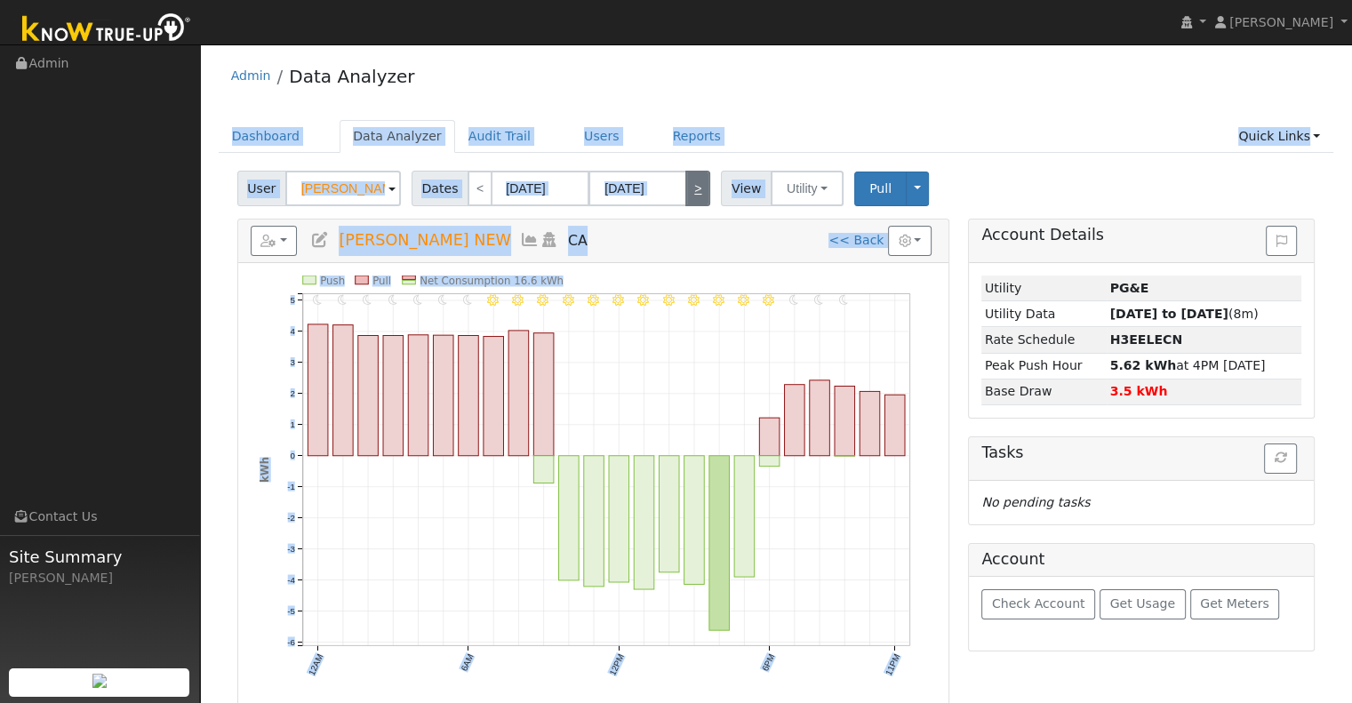
click at [685, 187] on link ">" at bounding box center [697, 189] width 25 height 36
type input "[DATE]"
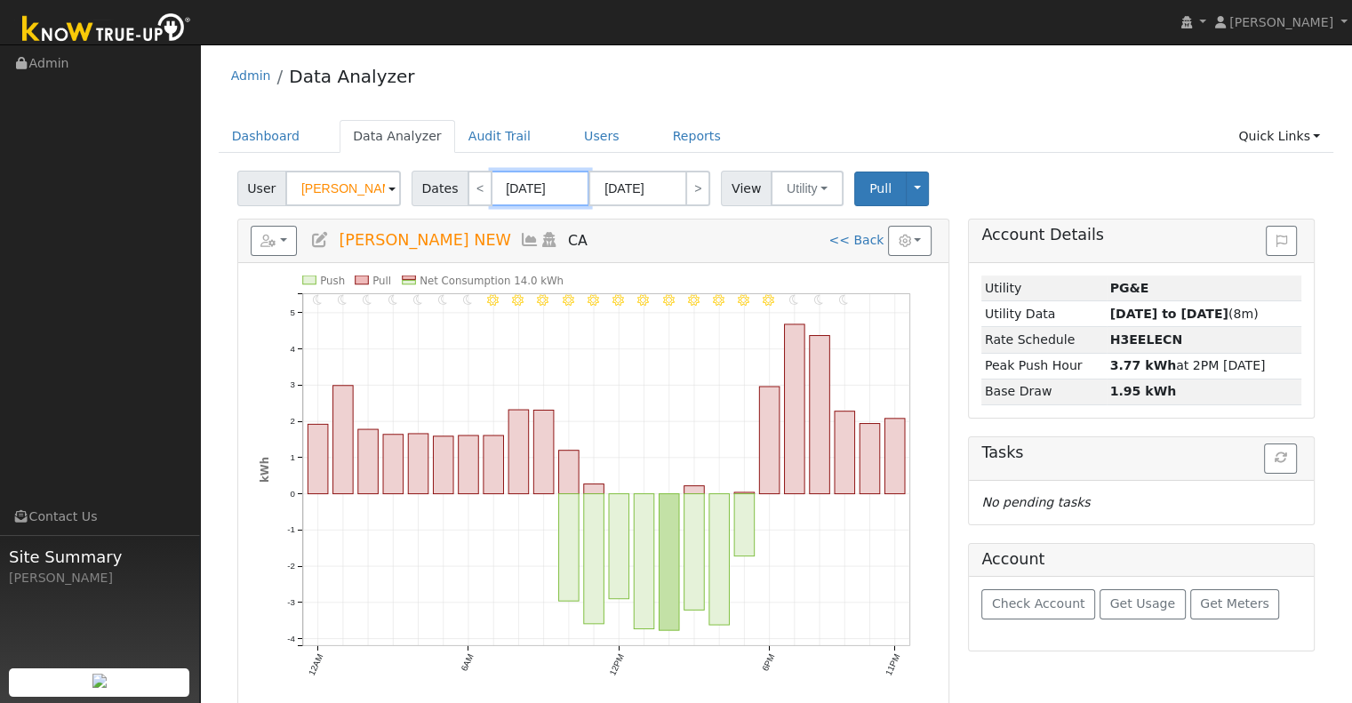
click at [491, 190] on input "[DATE]" at bounding box center [540, 189] width 98 height 36
click at [474, 183] on link "<" at bounding box center [479, 189] width 25 height 36
type input "[DATE]"
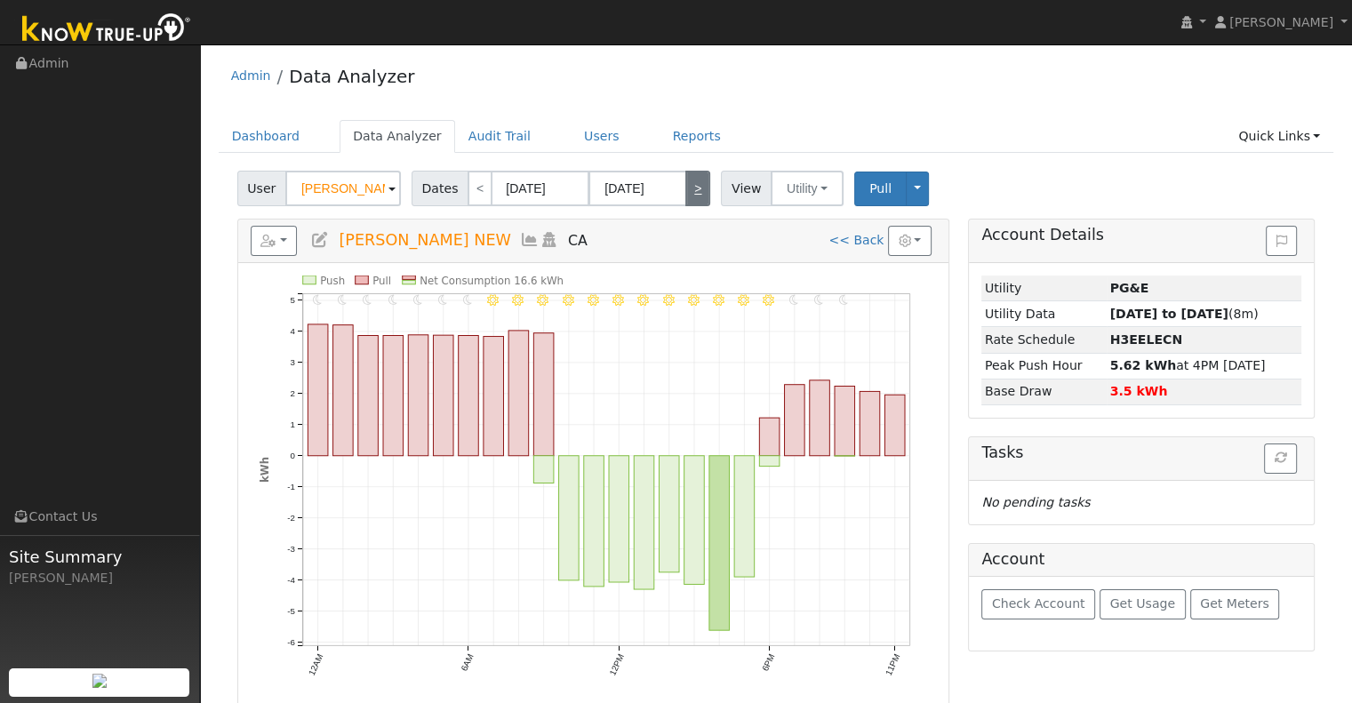
click at [688, 171] on link ">" at bounding box center [697, 189] width 25 height 36
type input "[DATE]"
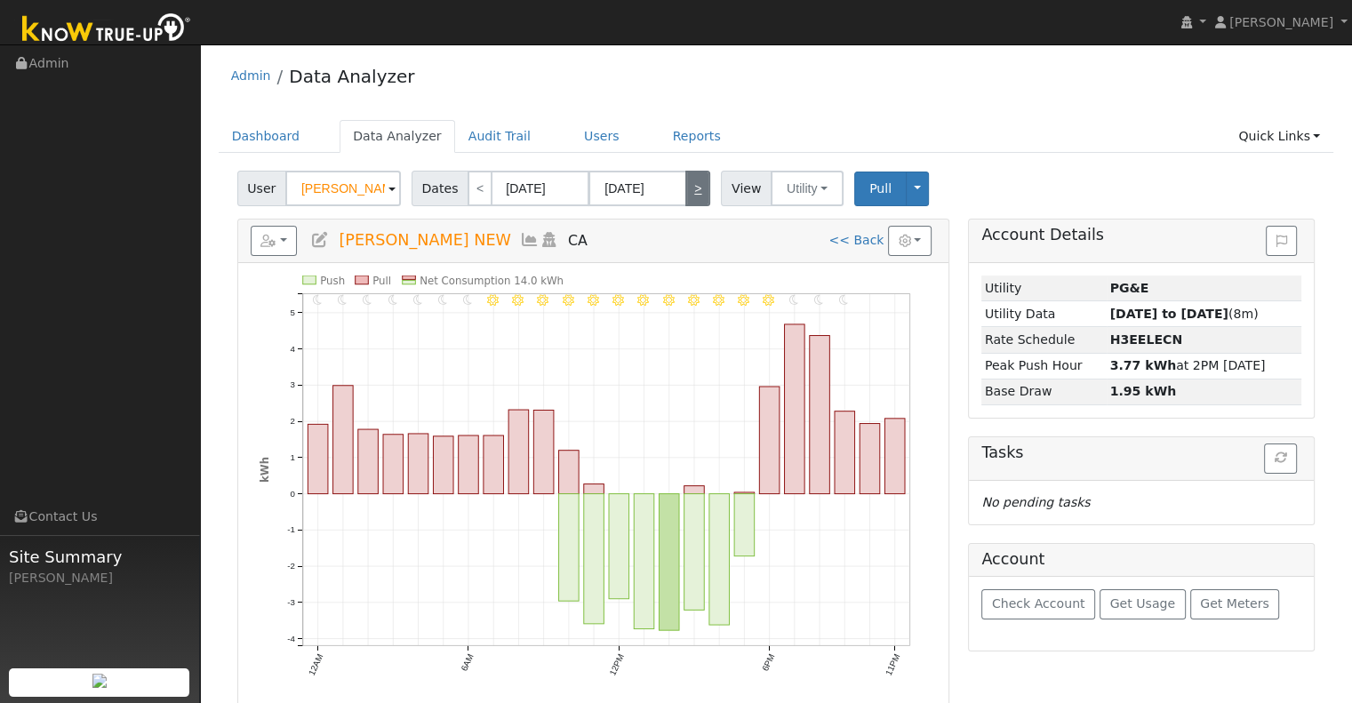
click at [685, 198] on link ">" at bounding box center [697, 189] width 25 height 36
type input "[DATE]"
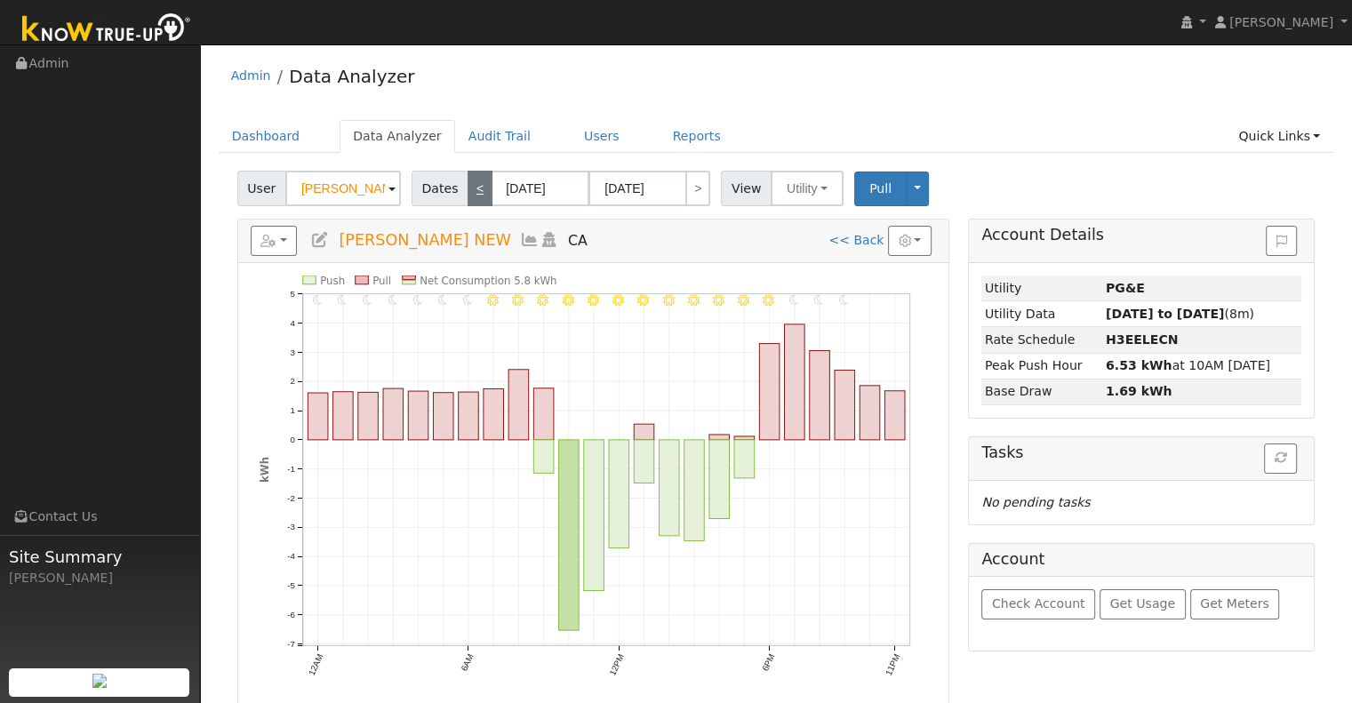
click at [467, 193] on link "<" at bounding box center [479, 189] width 25 height 36
type input "[DATE]"
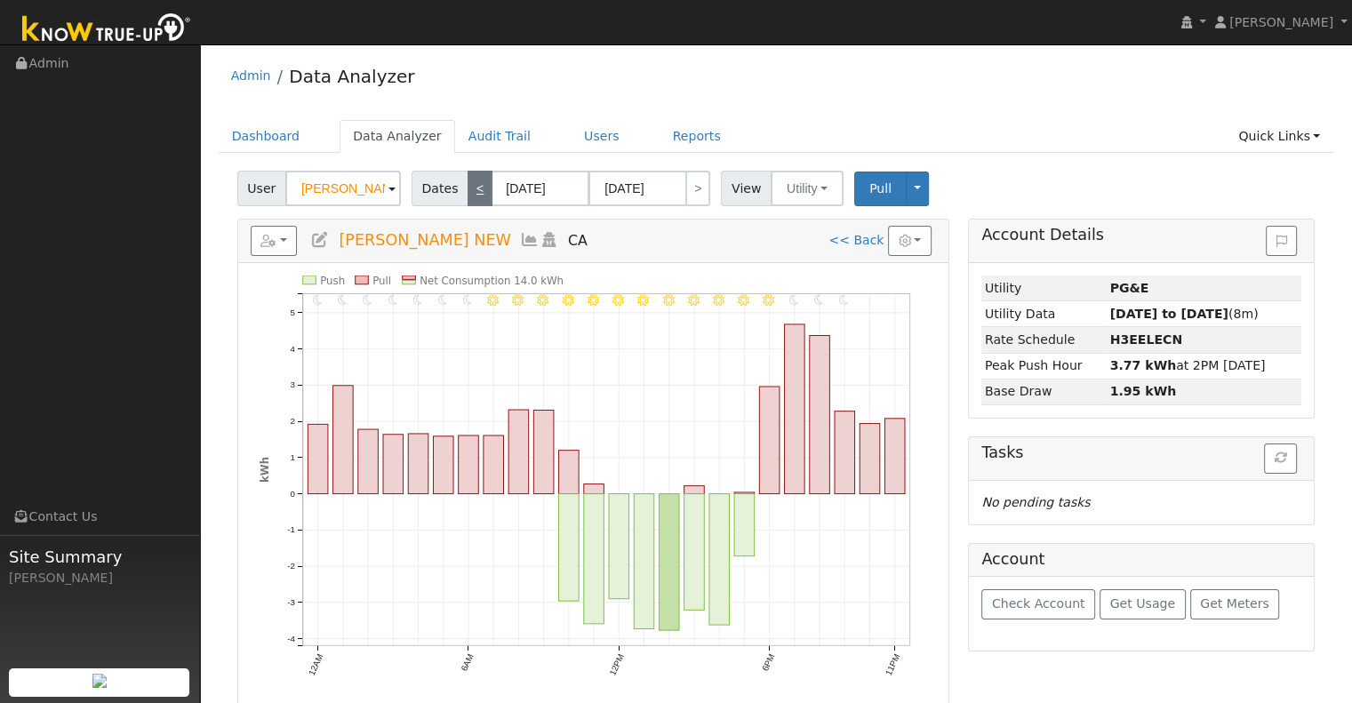
click at [467, 193] on link "<" at bounding box center [479, 189] width 25 height 36
type input "[DATE]"
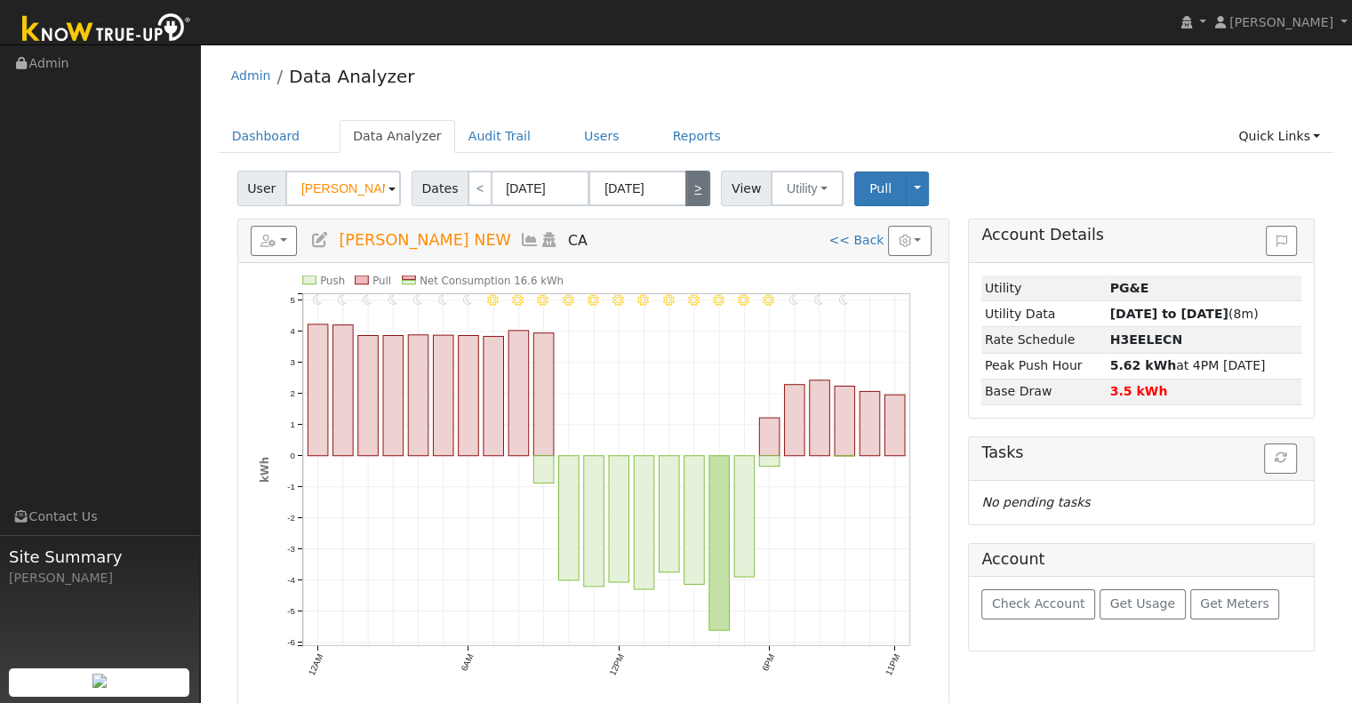
click at [690, 197] on link ">" at bounding box center [697, 189] width 25 height 36
type input "[DATE]"
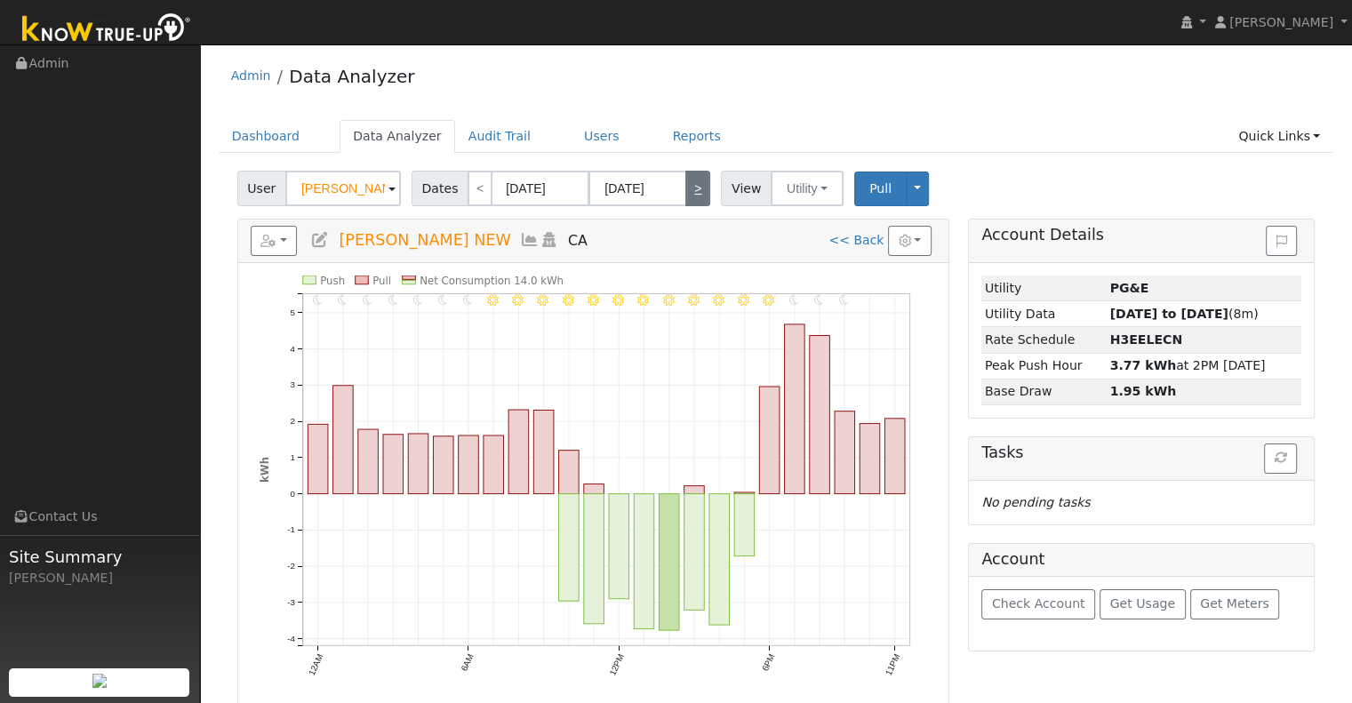
click at [690, 191] on link ">" at bounding box center [697, 189] width 25 height 36
type input "[DATE]"
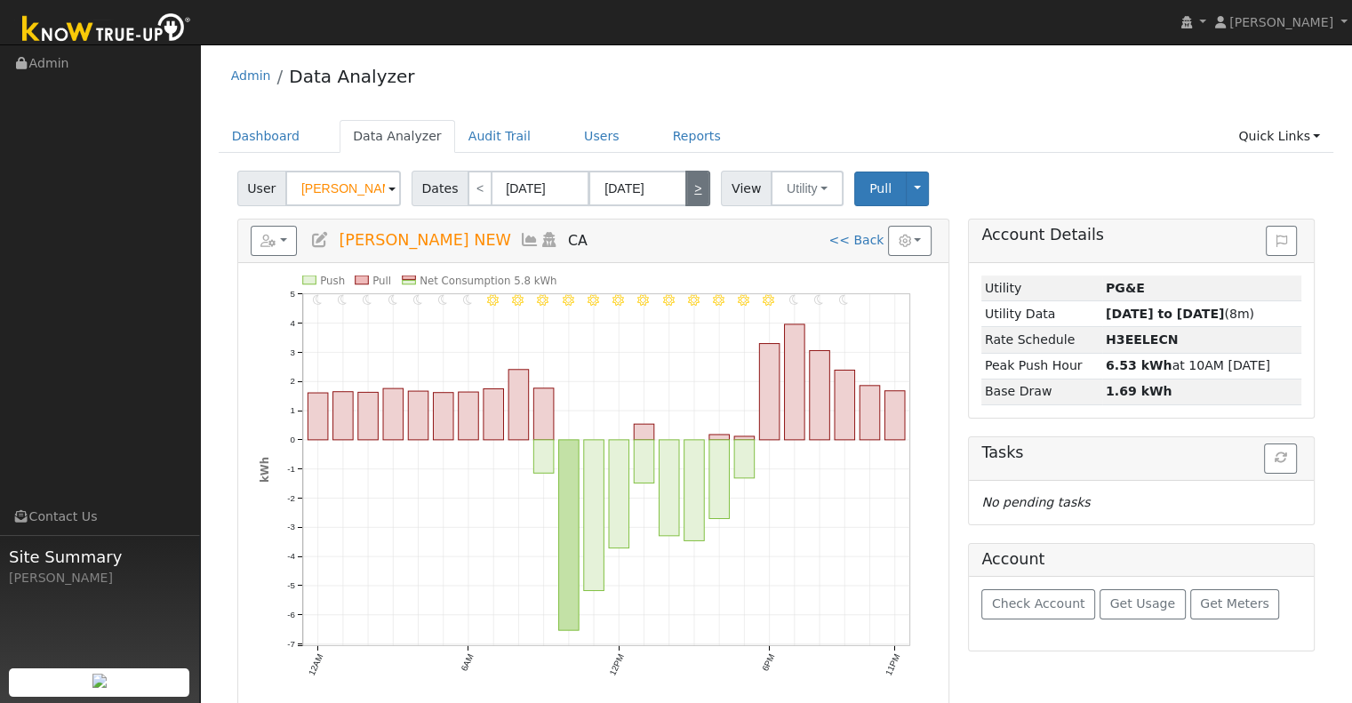
click at [690, 191] on link ">" at bounding box center [697, 189] width 25 height 36
type input "[DATE]"
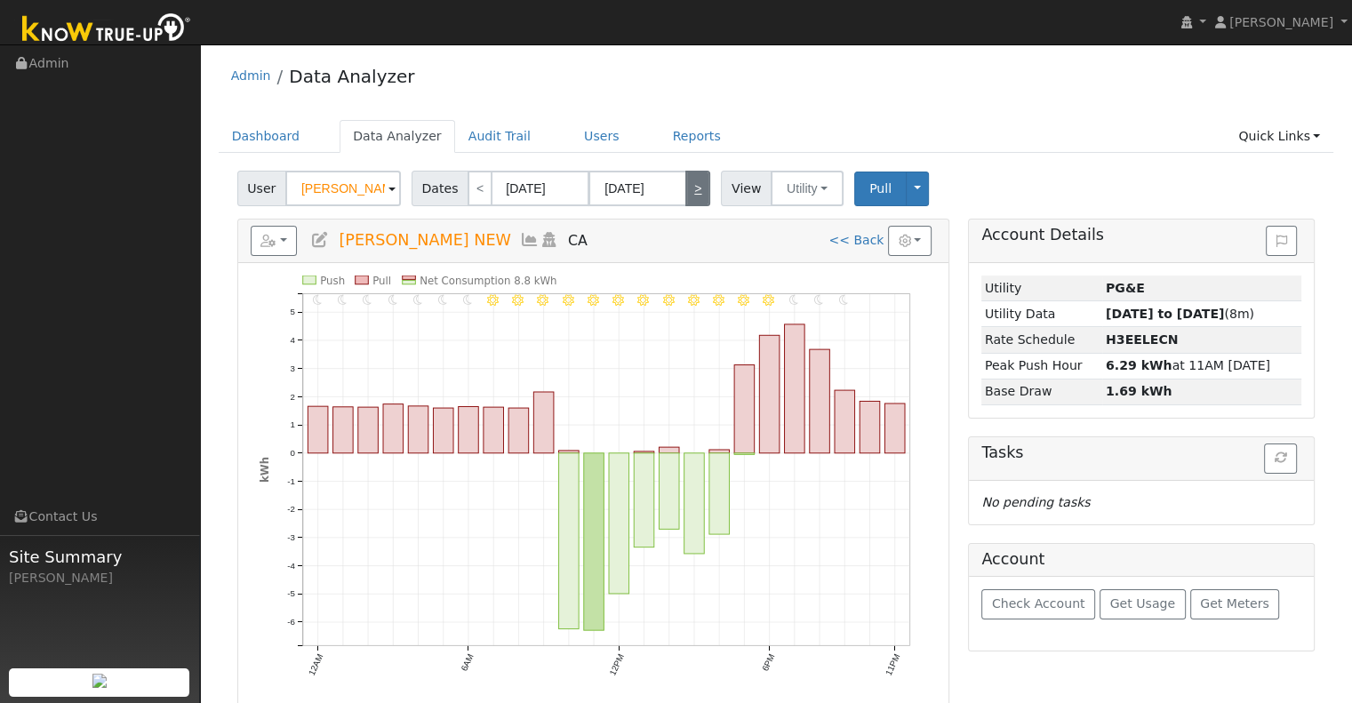
click at [690, 191] on link ">" at bounding box center [697, 189] width 25 height 36
type input "[DATE]"
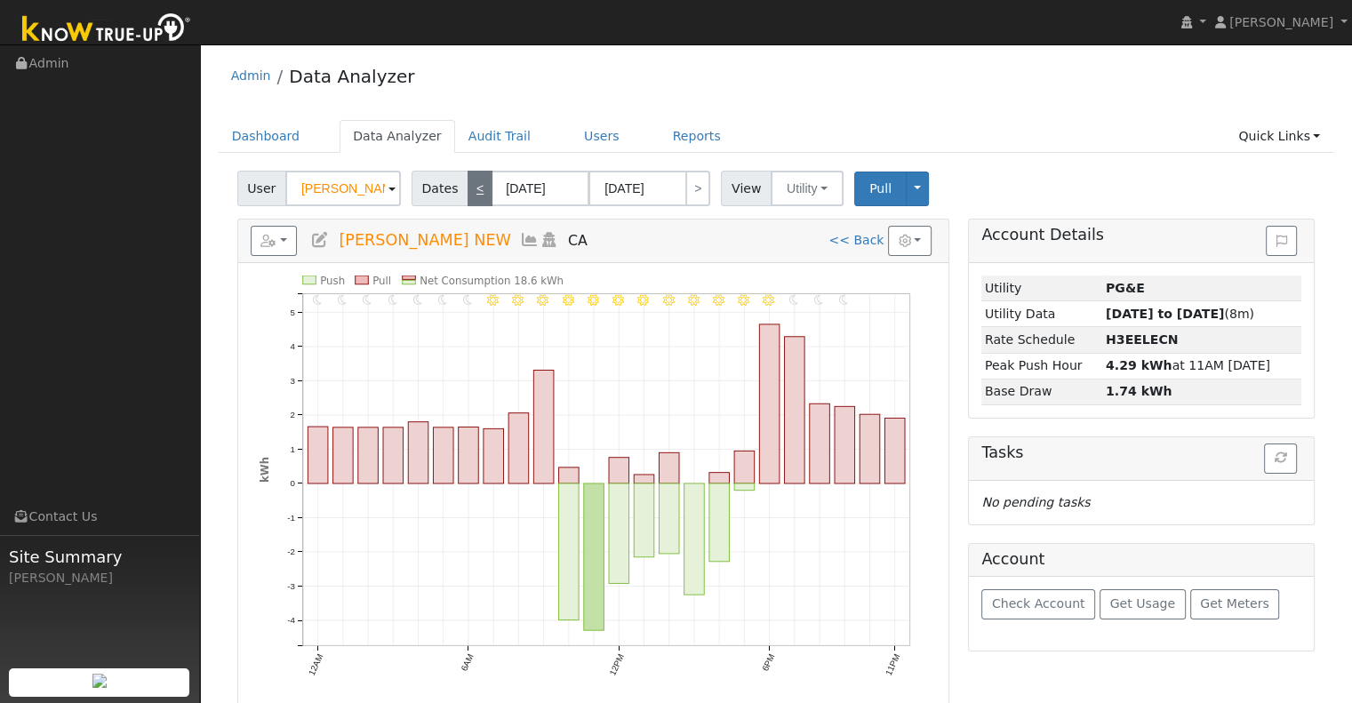
click at [468, 188] on link "<" at bounding box center [479, 189] width 25 height 36
type input "[DATE]"
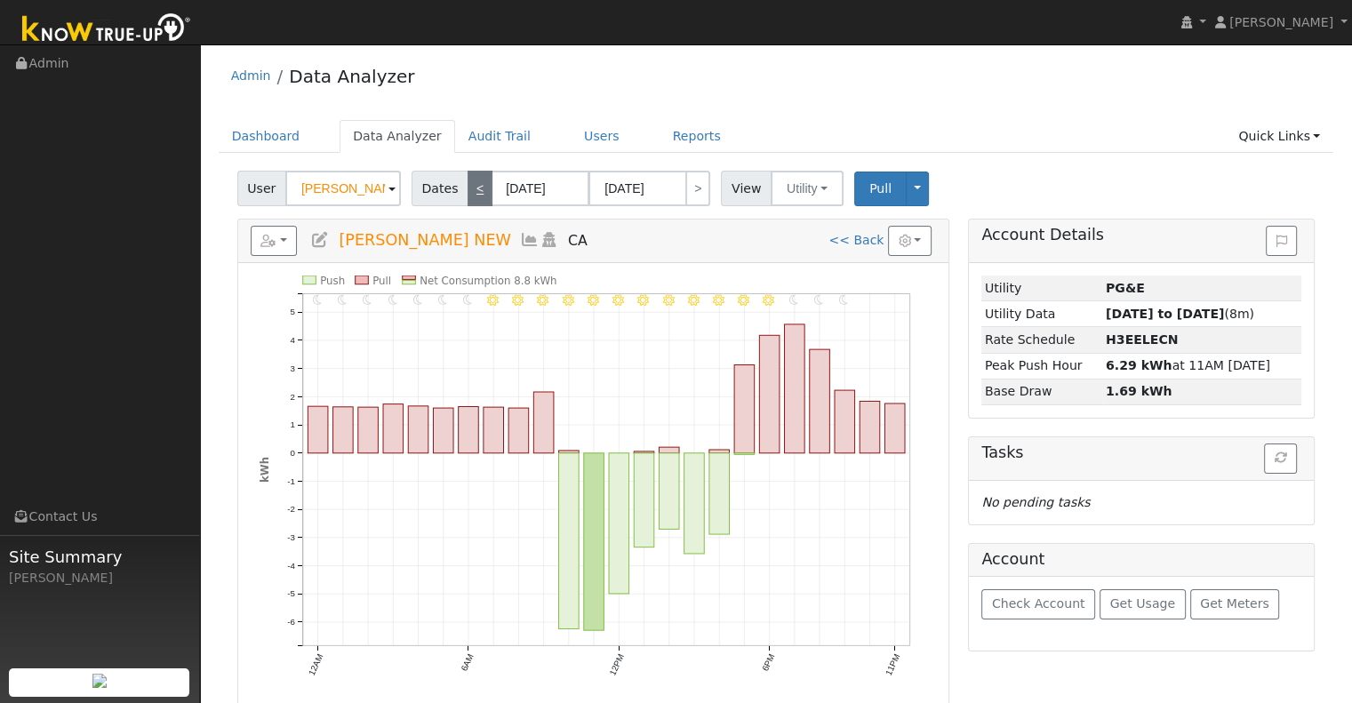
click at [468, 188] on link "<" at bounding box center [479, 189] width 25 height 36
type input "[DATE]"
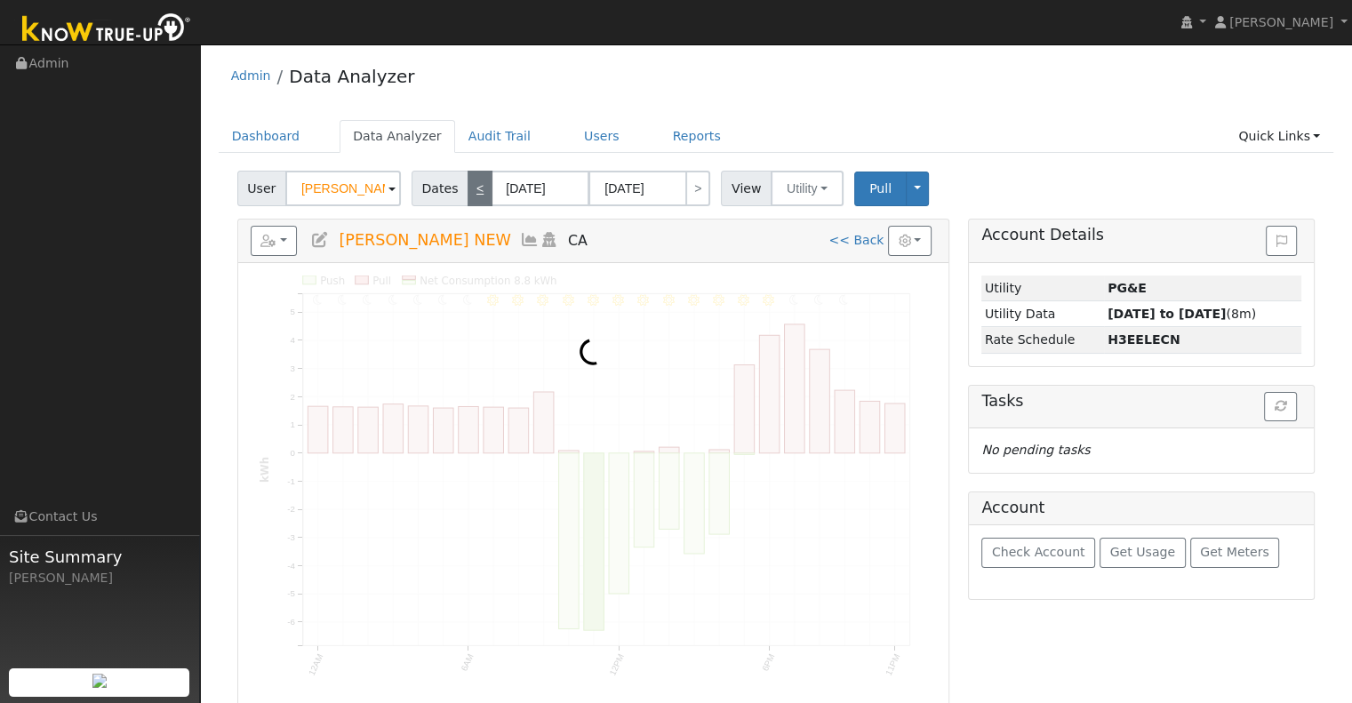
click at [468, 188] on link "<" at bounding box center [479, 189] width 25 height 36
type input "[DATE]"
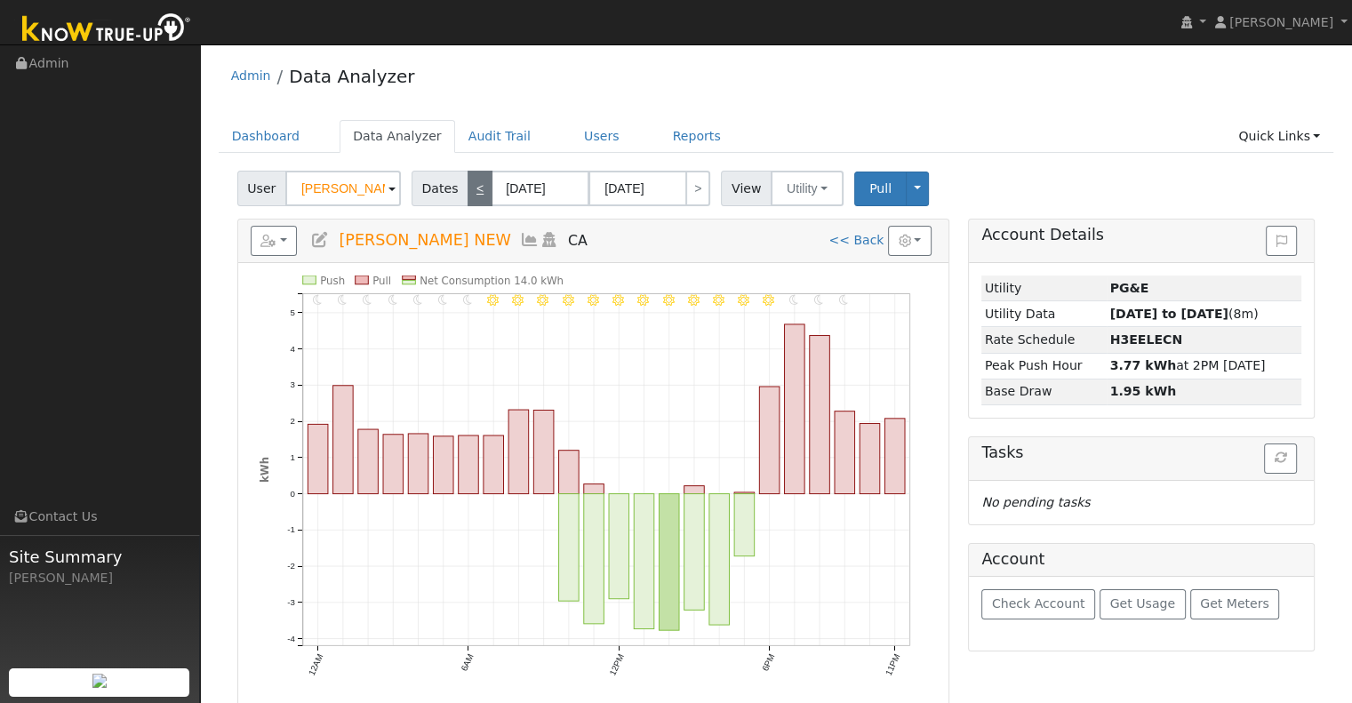
click at [468, 188] on link "<" at bounding box center [479, 189] width 25 height 36
type input "[DATE]"
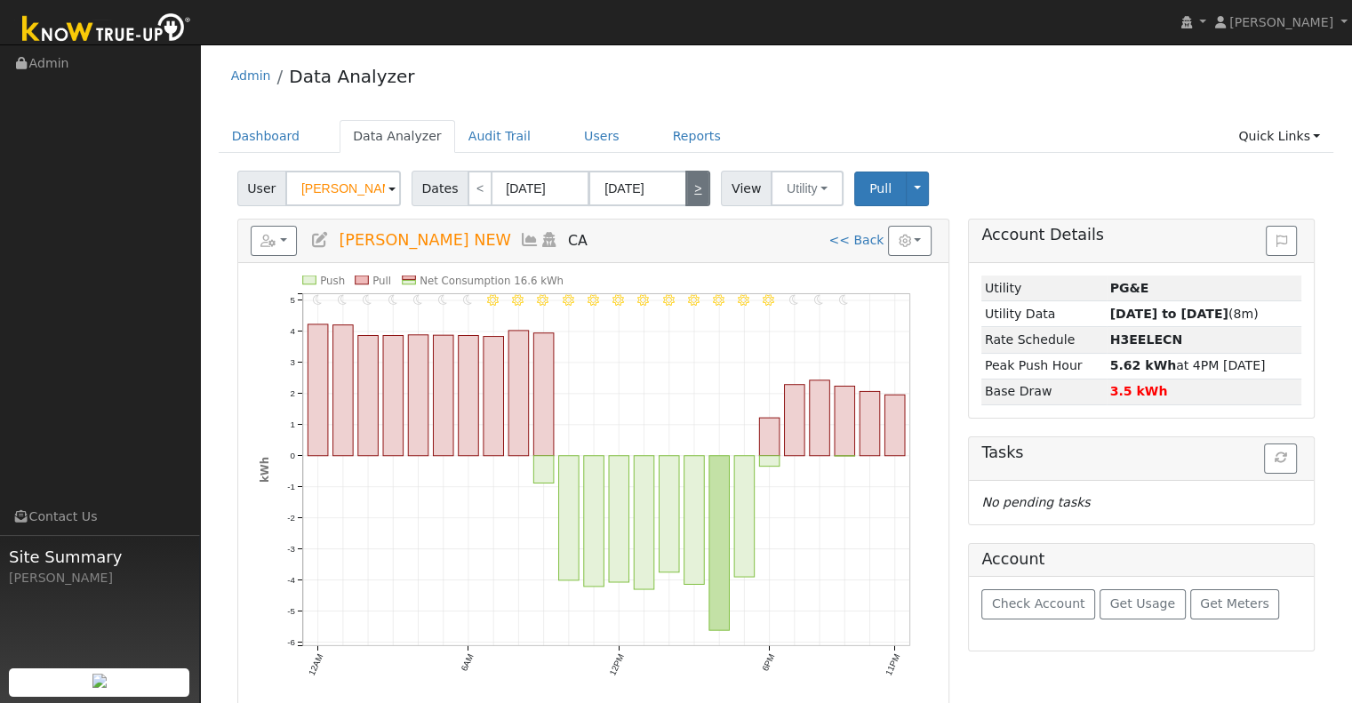
click at [690, 192] on link ">" at bounding box center [697, 189] width 25 height 36
type input "[DATE]"
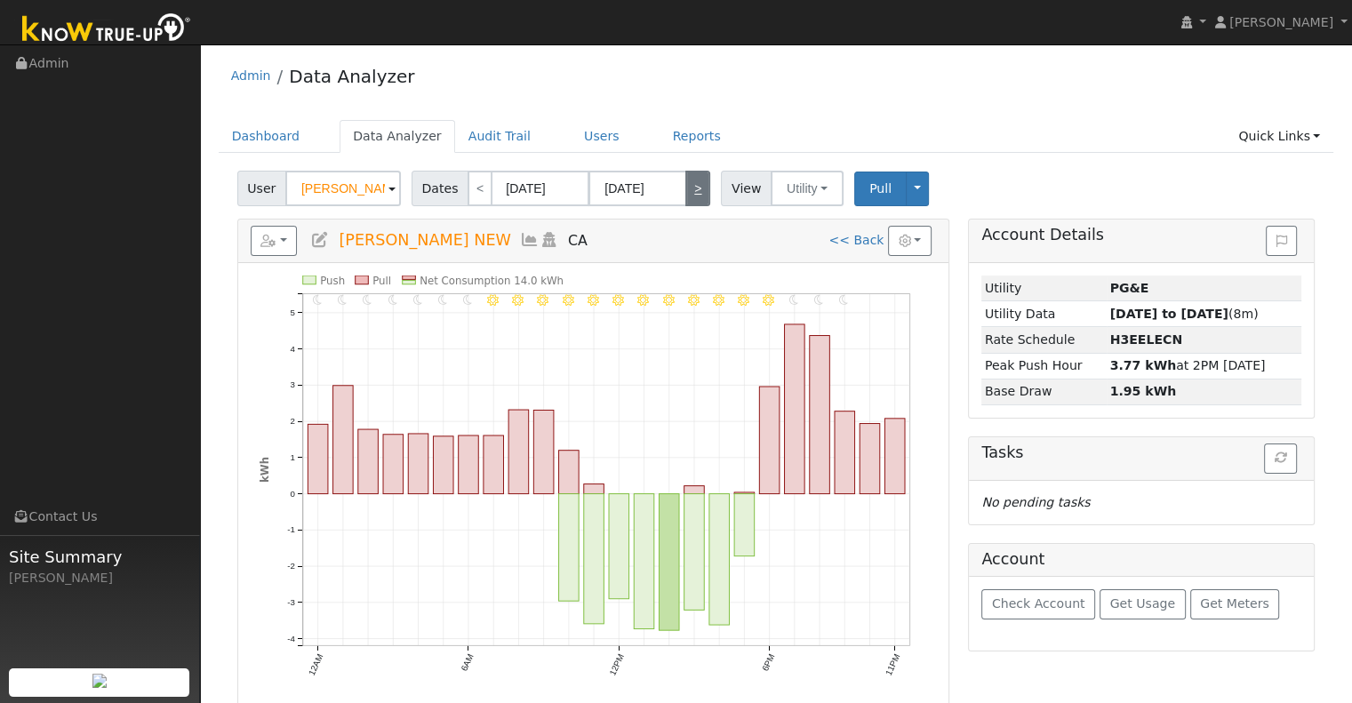
click at [690, 192] on link ">" at bounding box center [697, 189] width 25 height 36
type input "[DATE]"
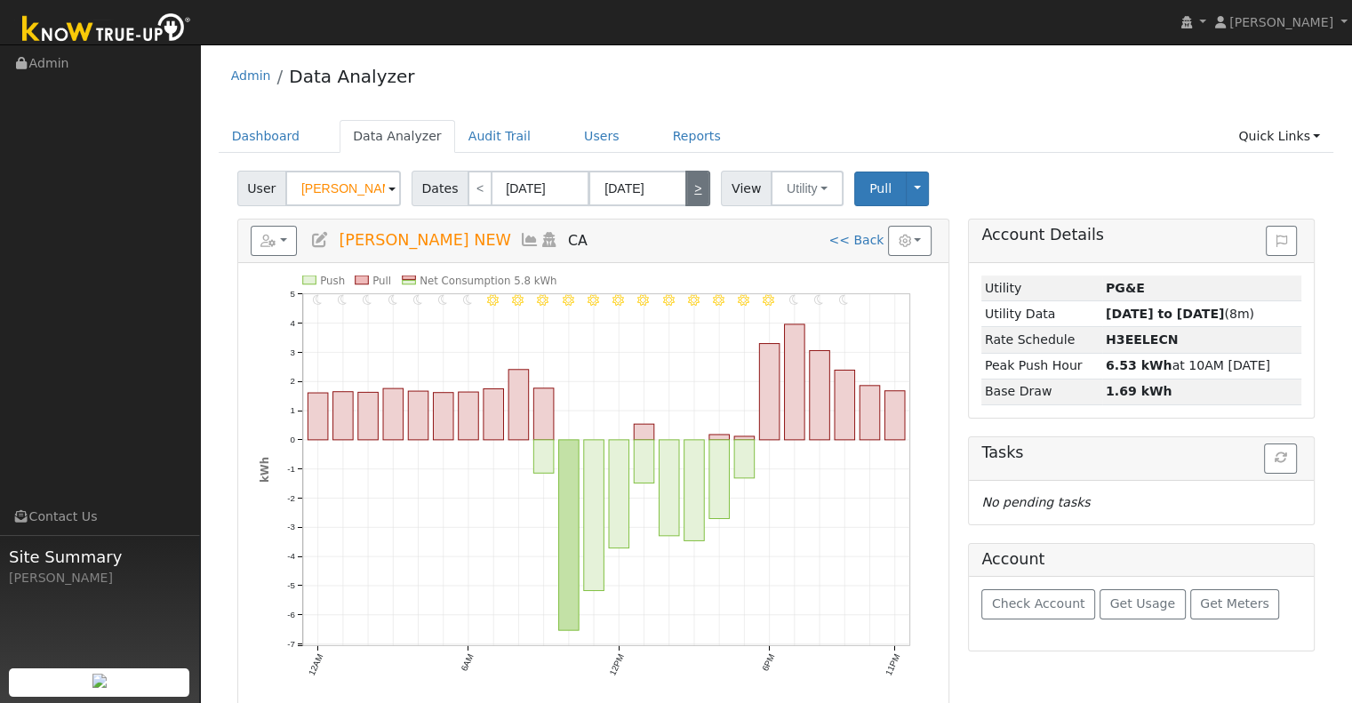
click at [690, 192] on link ">" at bounding box center [697, 189] width 25 height 36
type input "[DATE]"
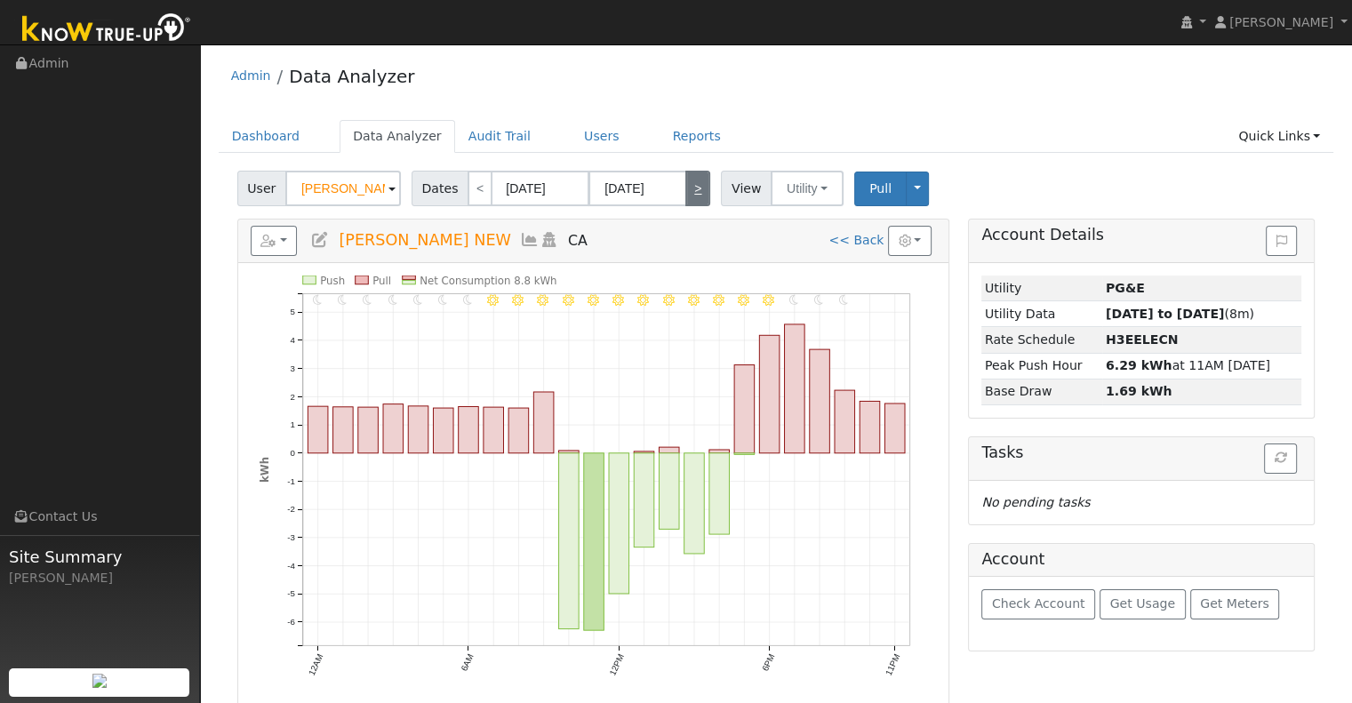
click at [690, 192] on link ">" at bounding box center [697, 189] width 25 height 36
type input "[DATE]"
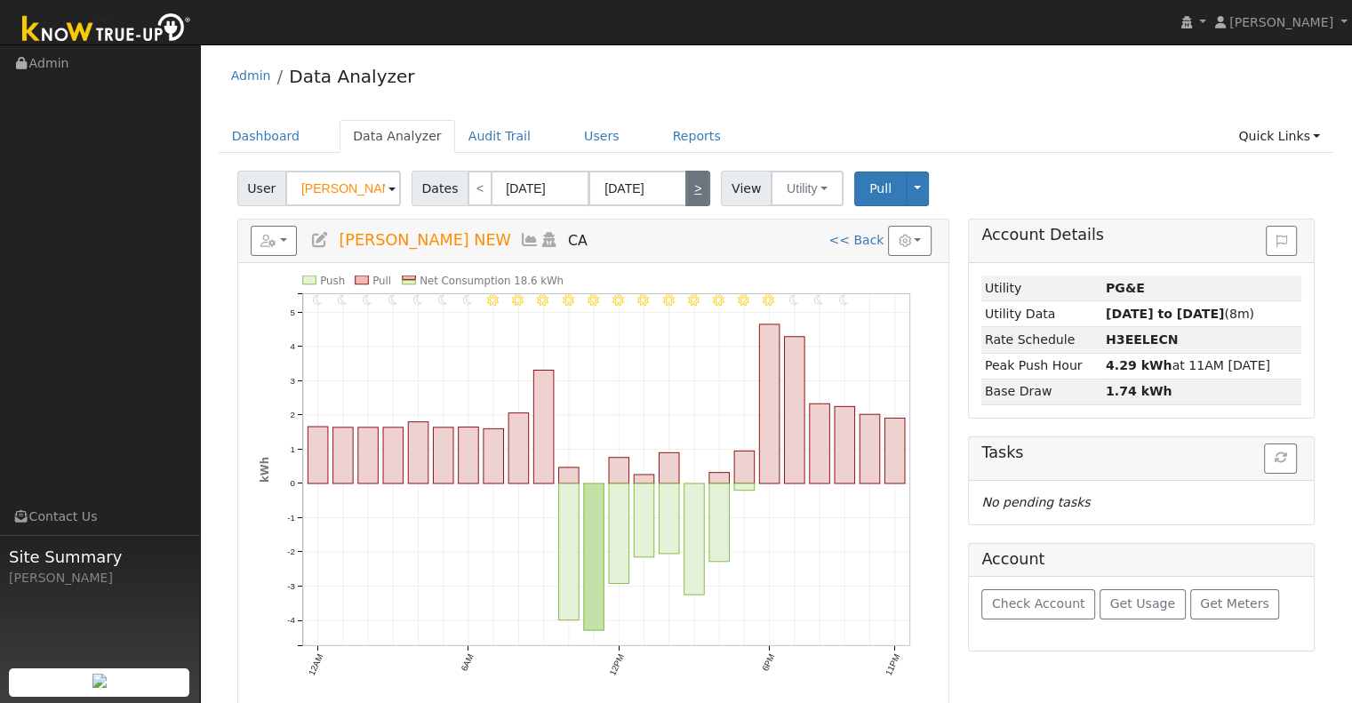
click at [690, 192] on link ">" at bounding box center [697, 189] width 25 height 36
type input "[DATE]"
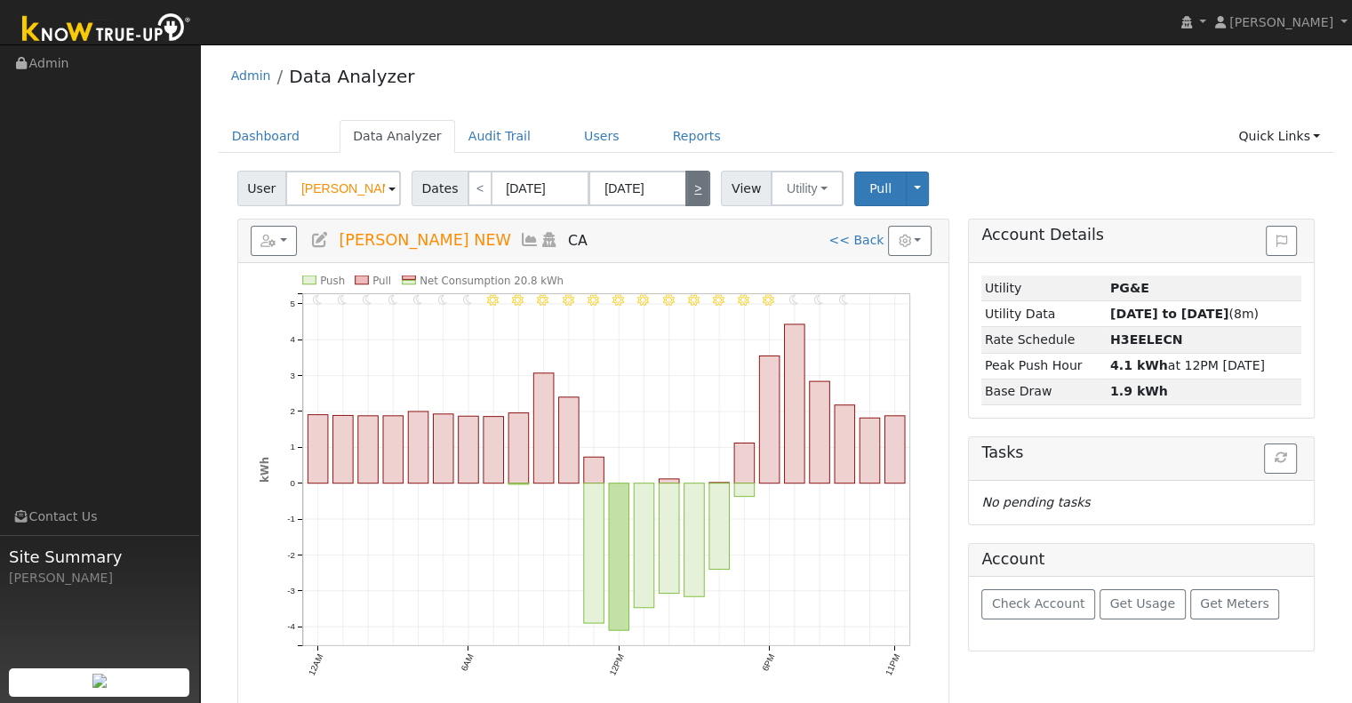
click at [689, 187] on link ">" at bounding box center [697, 189] width 25 height 36
type input "[DATE]"
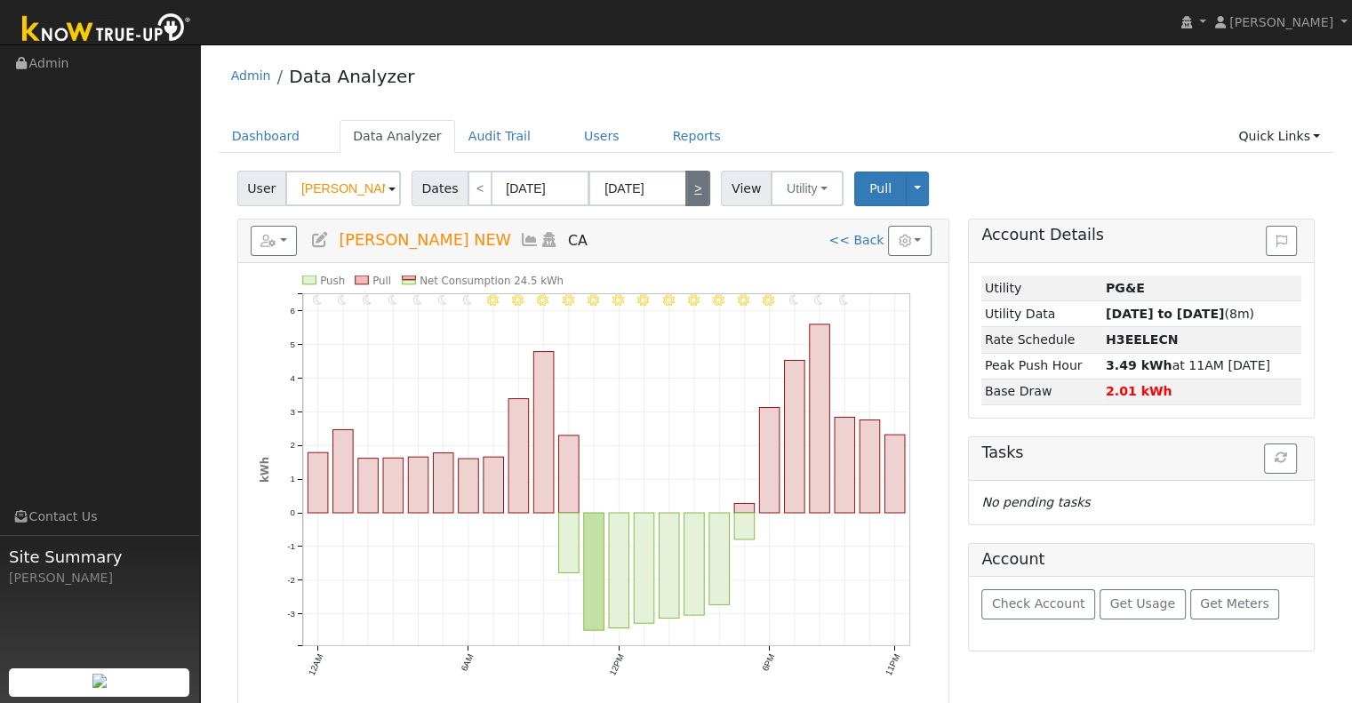
click at [689, 187] on link ">" at bounding box center [697, 189] width 25 height 36
type input "[DATE]"
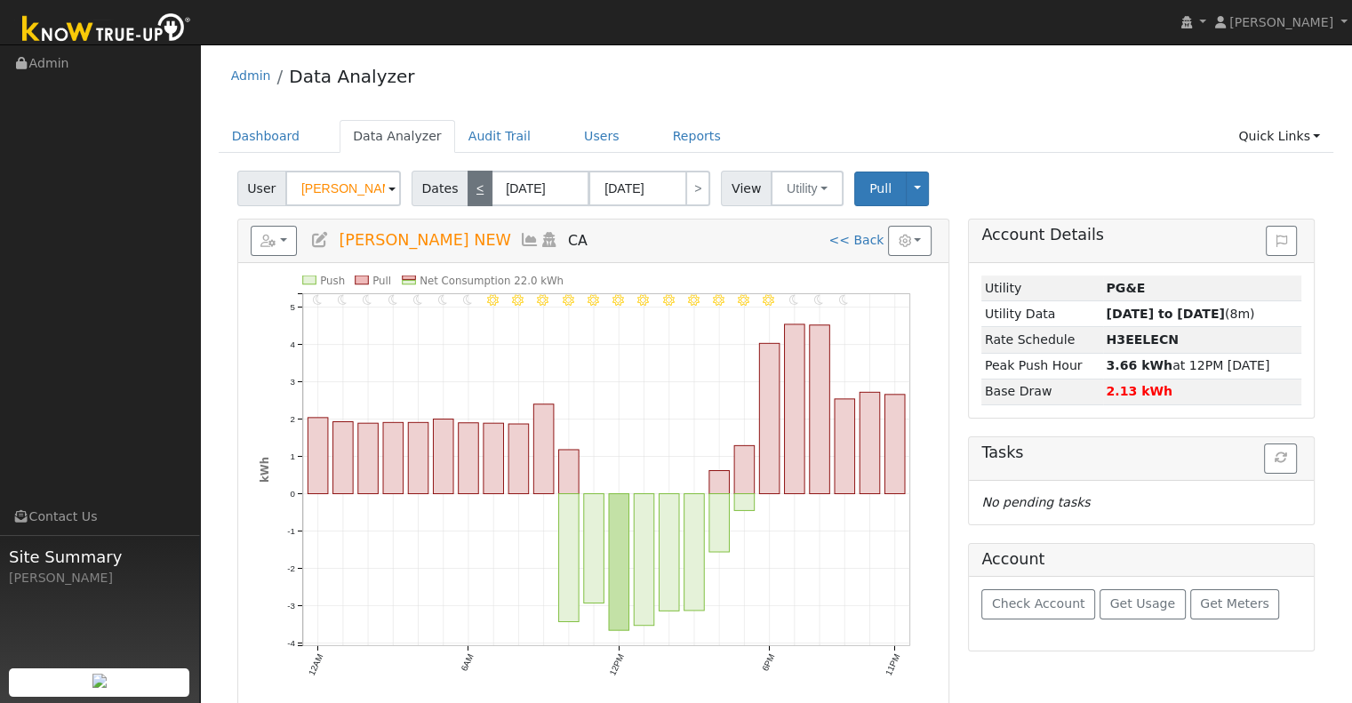
click at [472, 186] on link "<" at bounding box center [479, 189] width 25 height 36
type input "[DATE]"
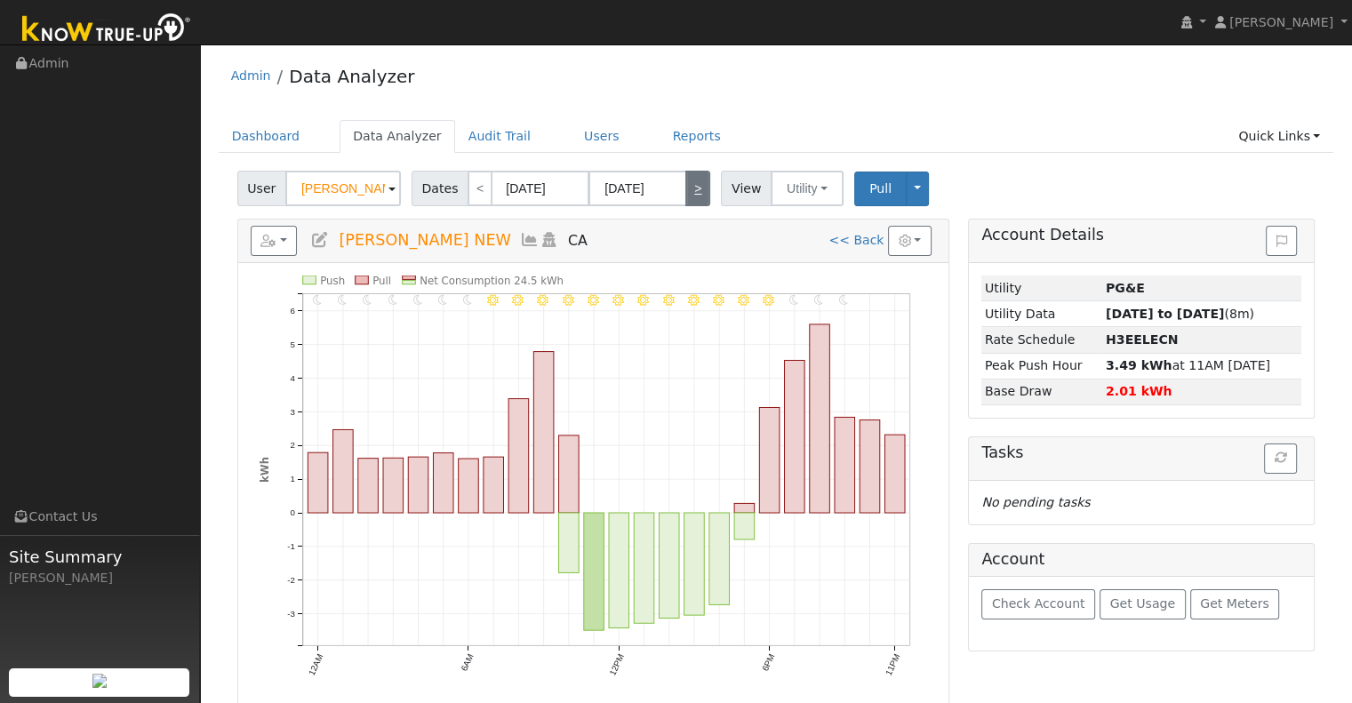
click at [686, 191] on link ">" at bounding box center [697, 189] width 25 height 36
type input "[DATE]"
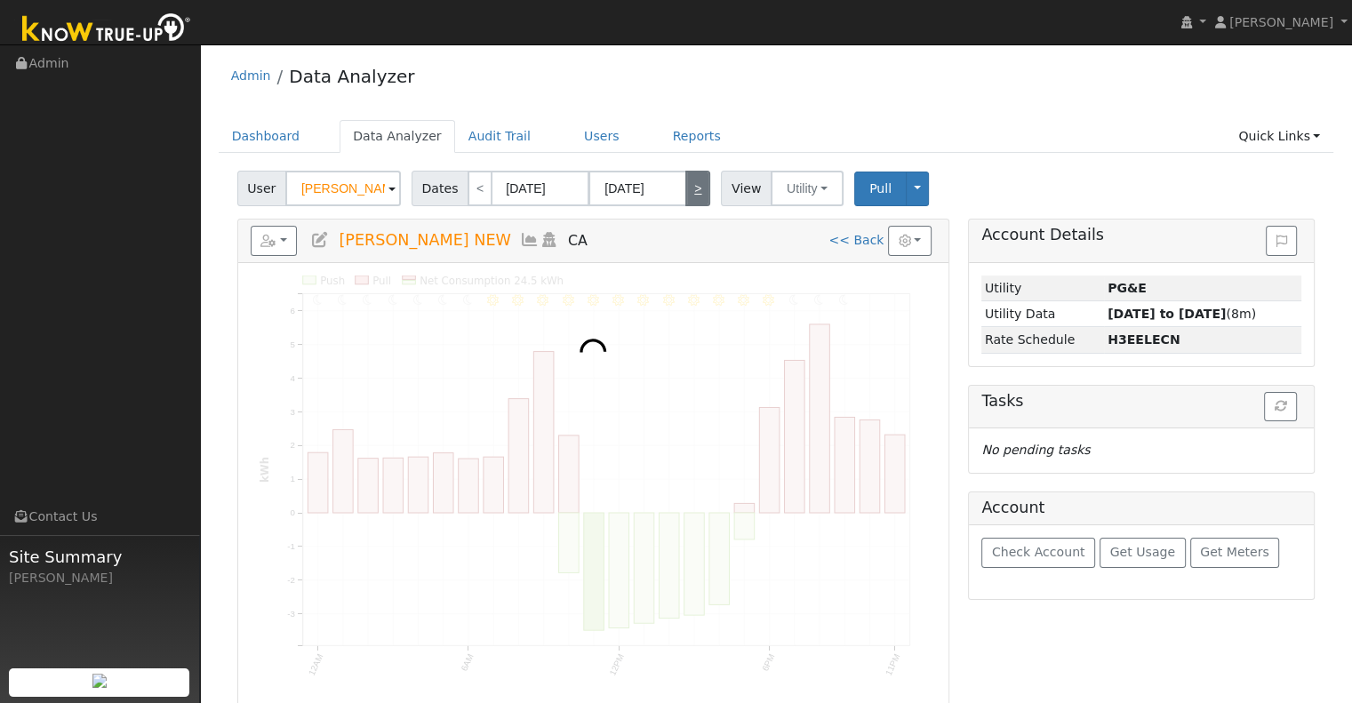
click at [686, 191] on link ">" at bounding box center [697, 189] width 25 height 36
type input "[DATE]"
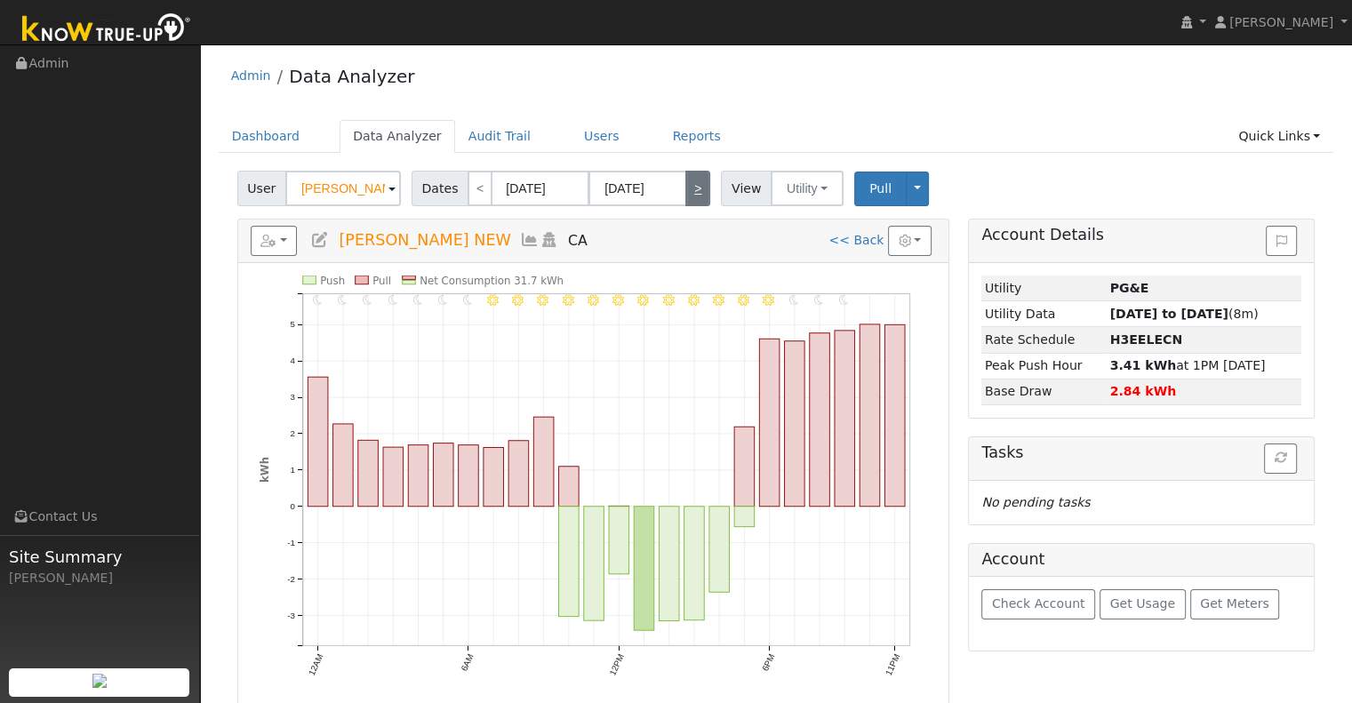
click at [691, 180] on link ">" at bounding box center [697, 189] width 25 height 36
type input "[DATE]"
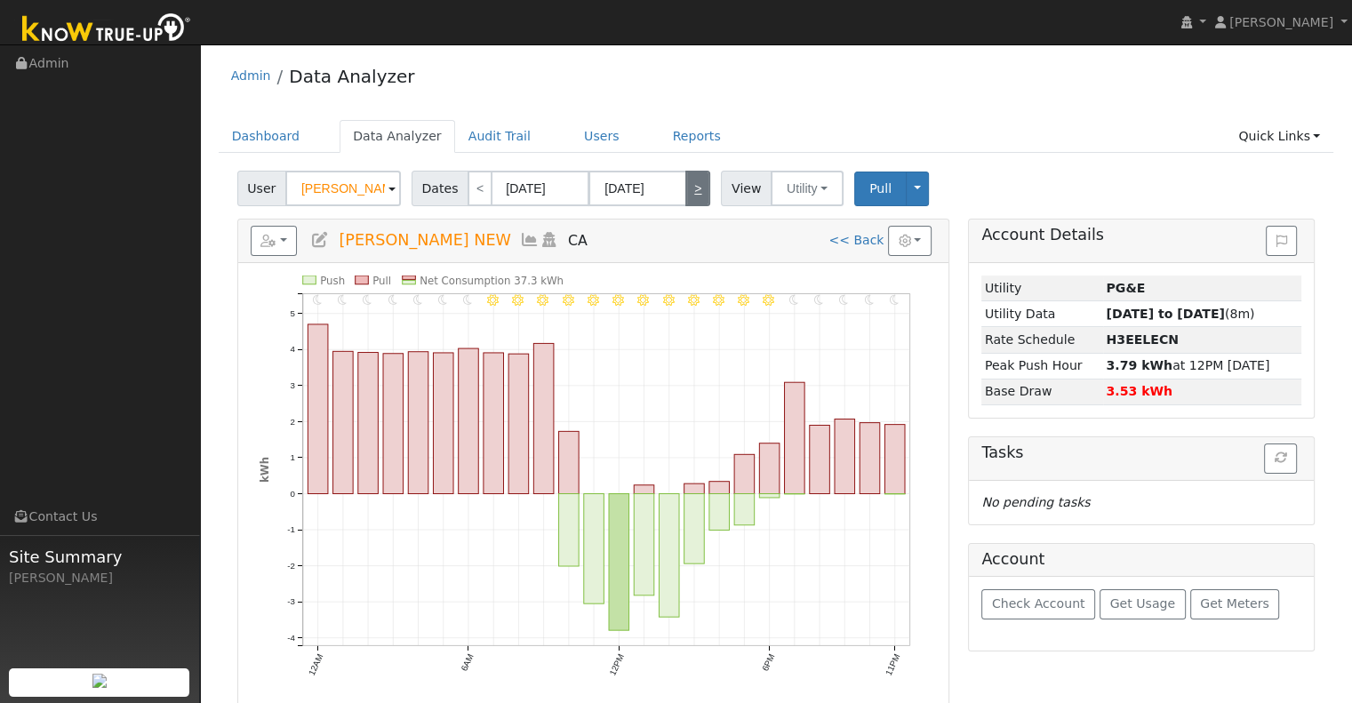
click at [695, 180] on link ">" at bounding box center [697, 189] width 25 height 36
type input "[DATE]"
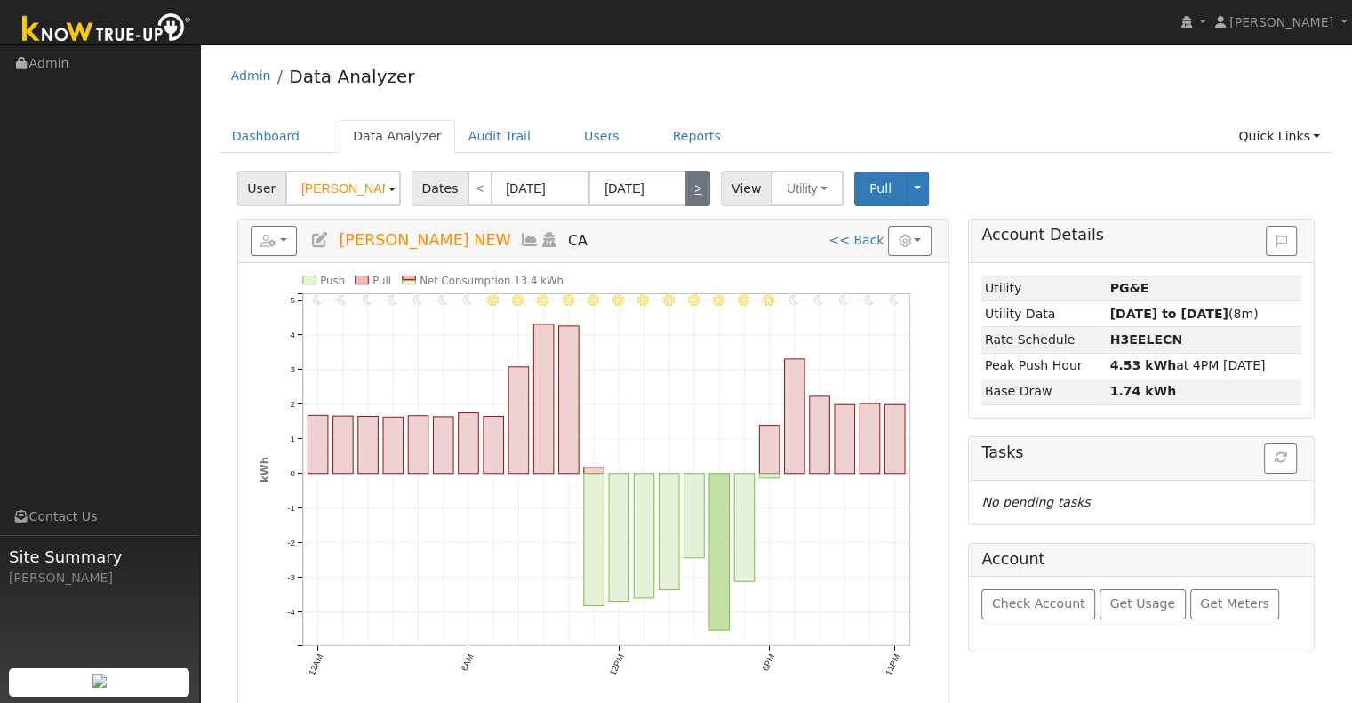
click at [695, 180] on link ">" at bounding box center [697, 189] width 25 height 36
type input "[DATE]"
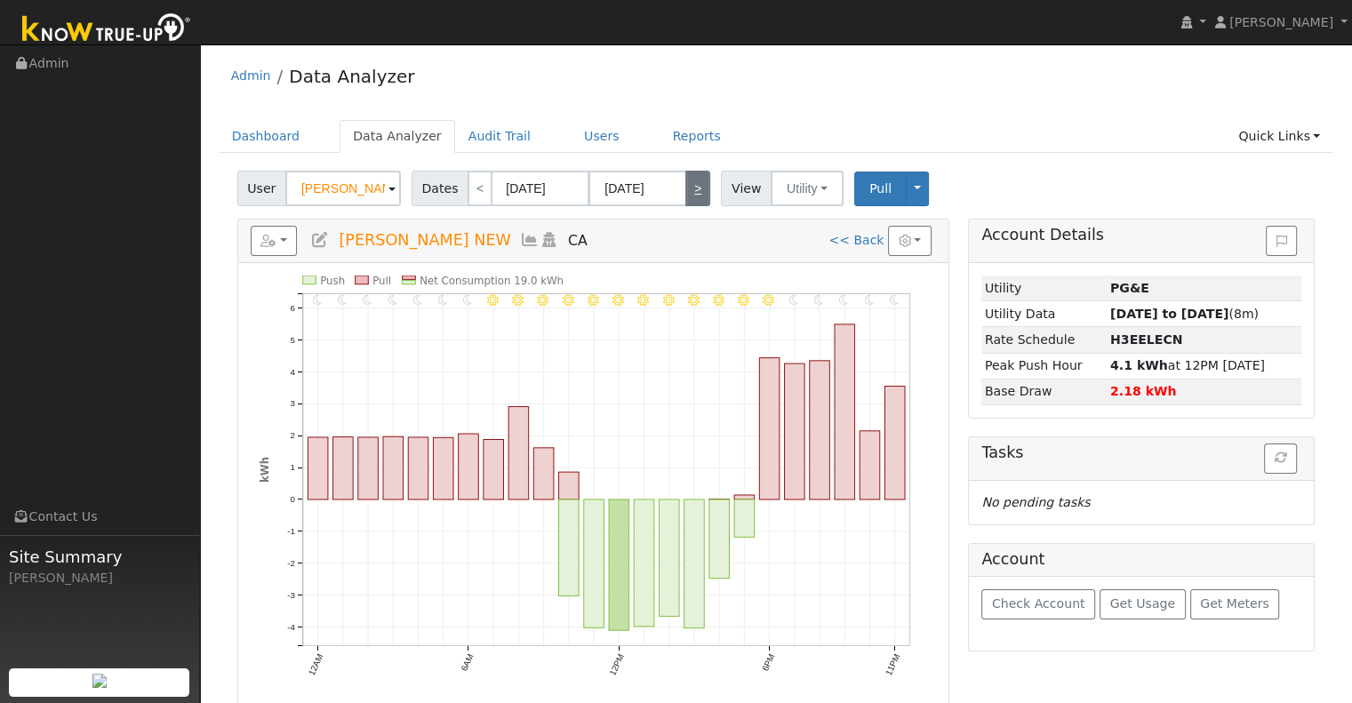
click at [695, 180] on link ">" at bounding box center [697, 189] width 25 height 36
type input "[DATE]"
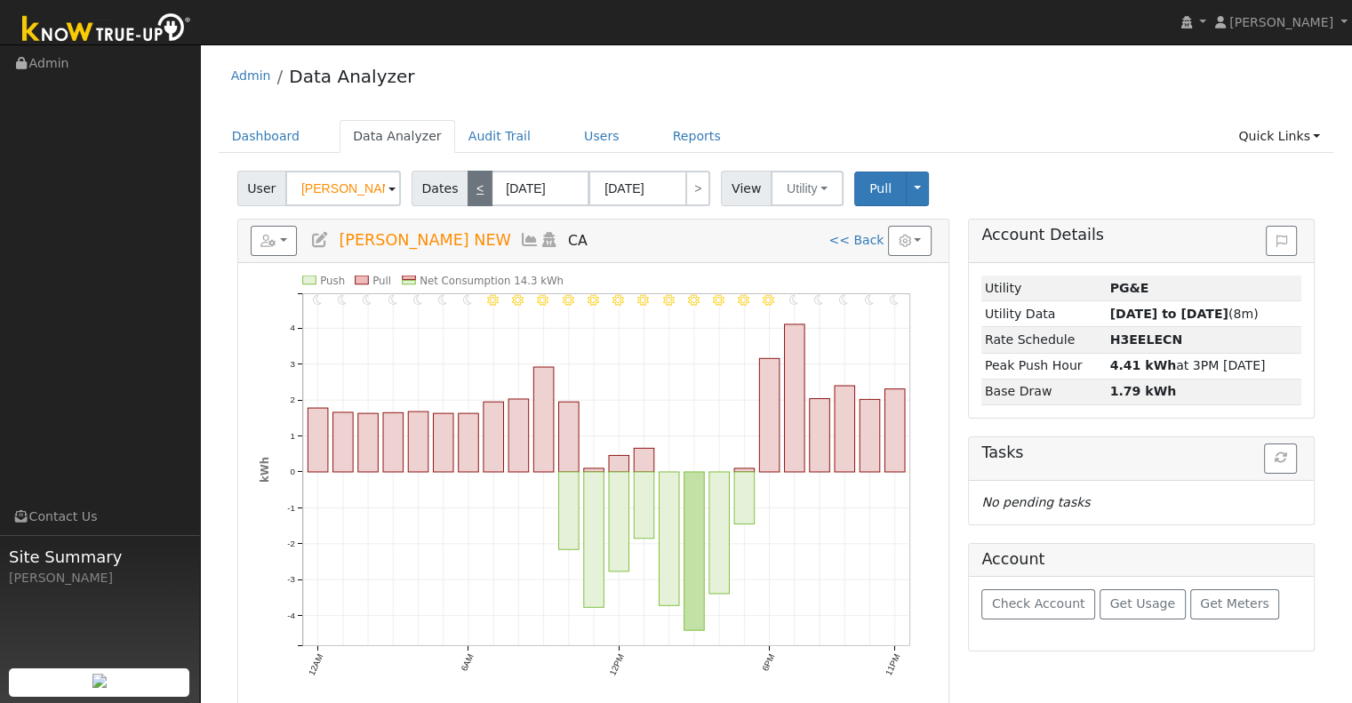
click at [469, 184] on link "<" at bounding box center [479, 189] width 25 height 36
type input "[DATE]"
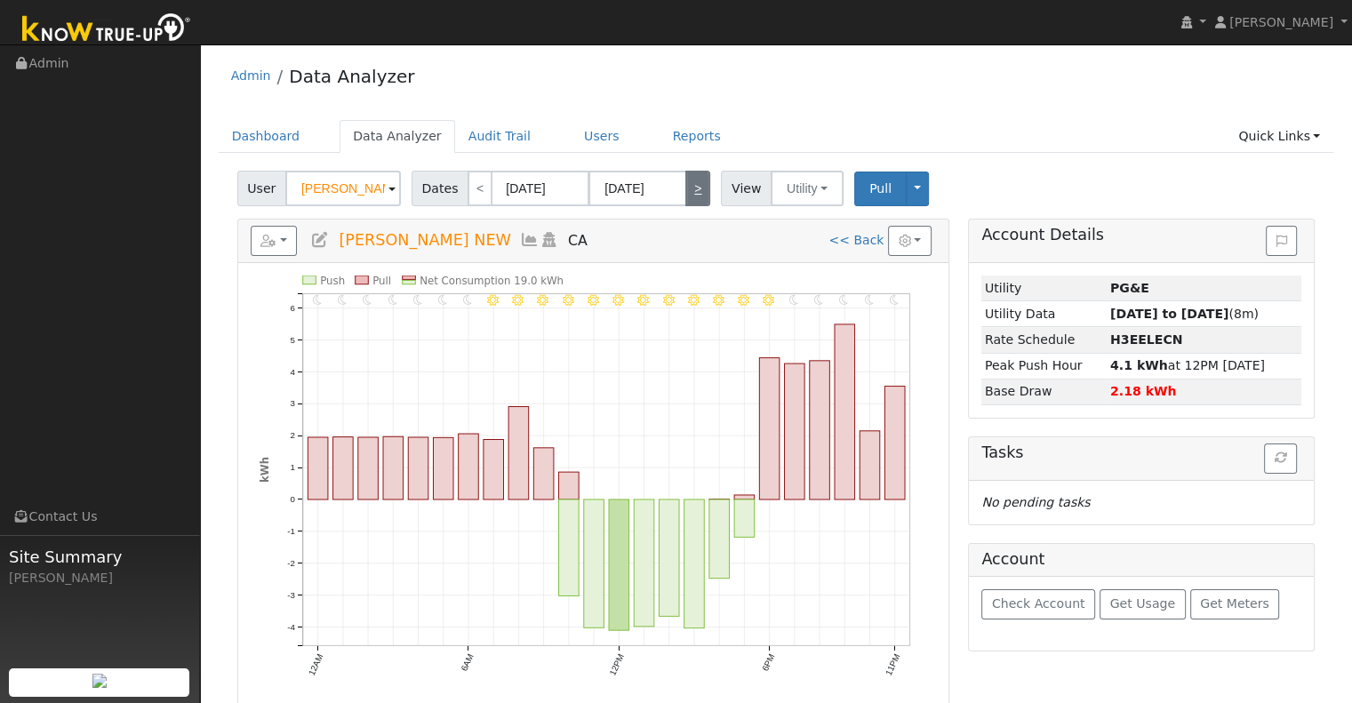
click at [695, 181] on link ">" at bounding box center [697, 189] width 25 height 36
type input "[DATE]"
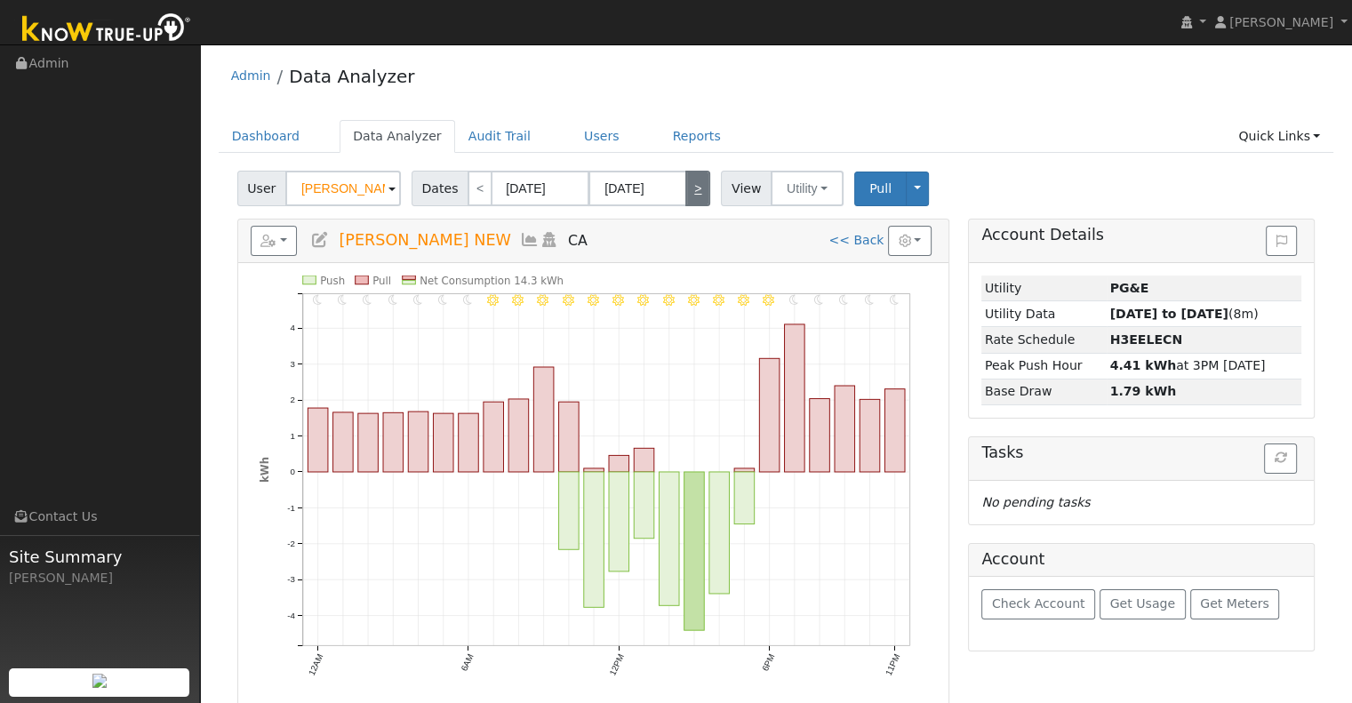
click at [695, 181] on link ">" at bounding box center [697, 189] width 25 height 36
type input "[DATE]"
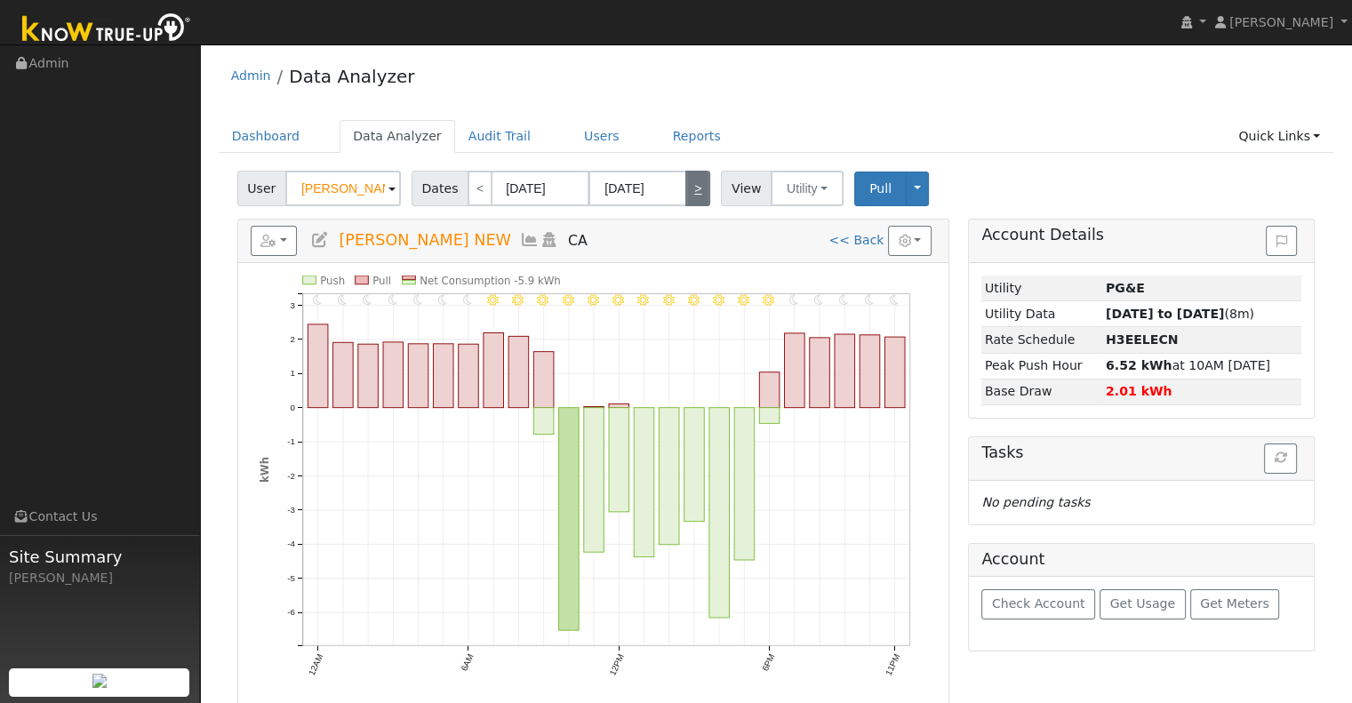
click at [695, 181] on link ">" at bounding box center [697, 189] width 25 height 36
type input "[DATE]"
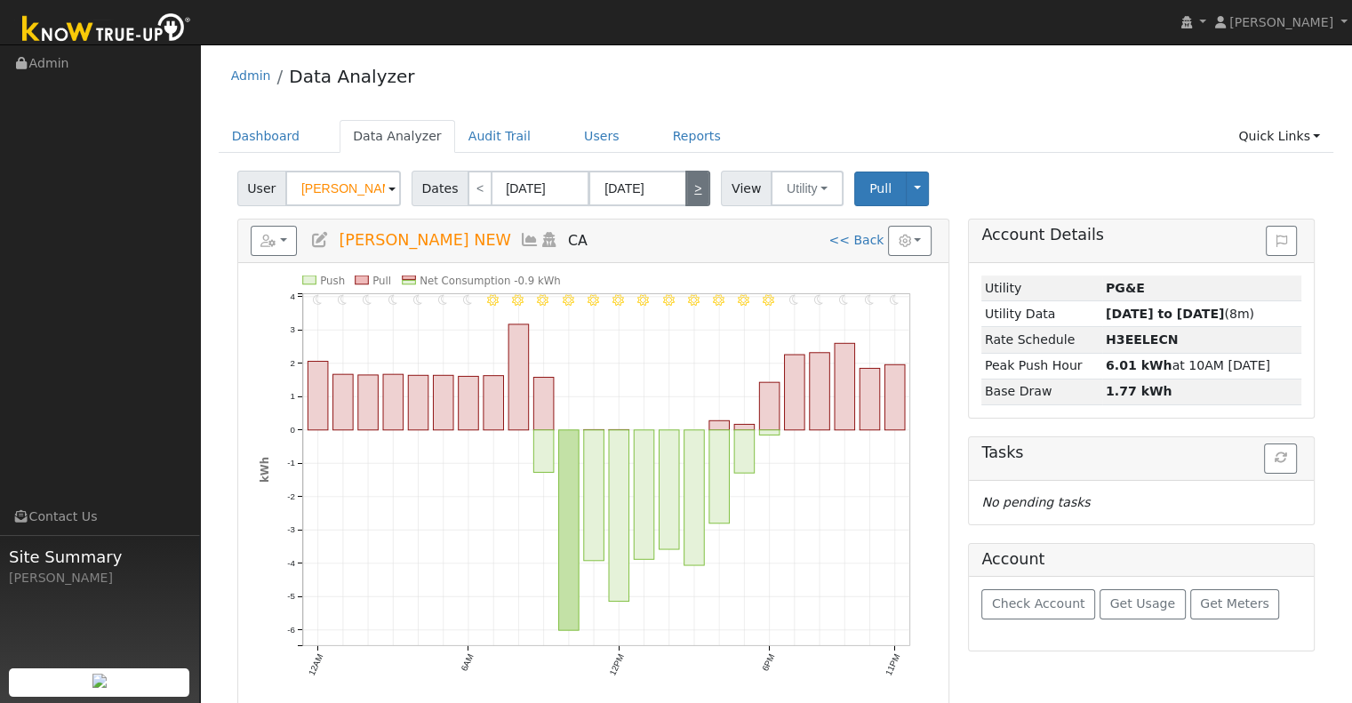
click at [695, 181] on link ">" at bounding box center [697, 189] width 25 height 36
type input "[DATE]"
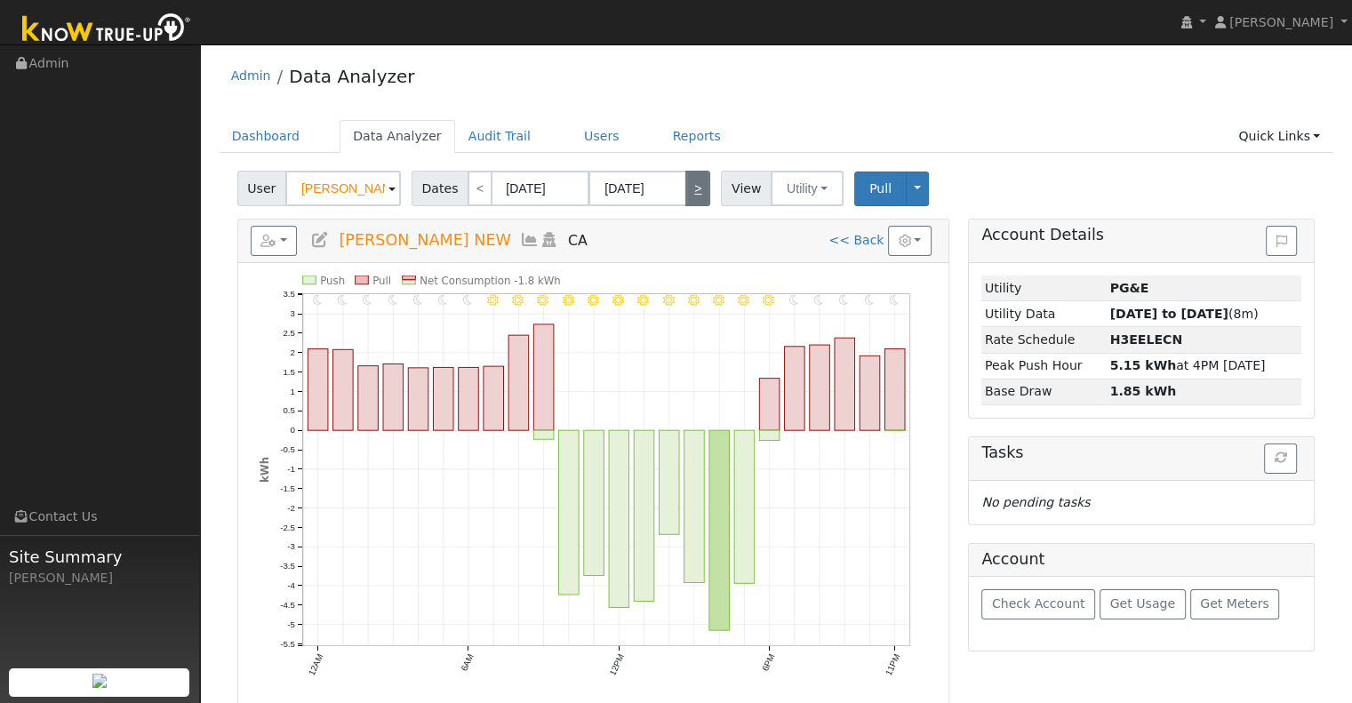
click at [695, 181] on link ">" at bounding box center [697, 189] width 25 height 36
type input "[DATE]"
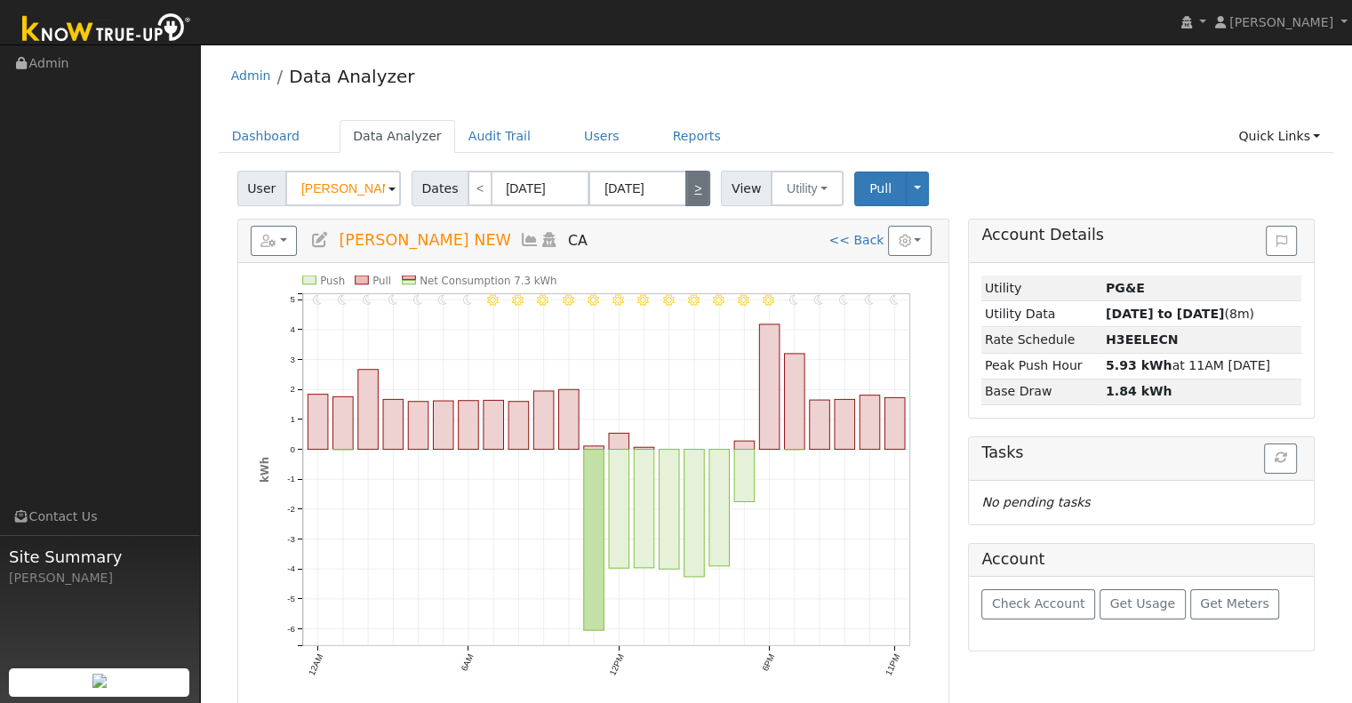
click at [695, 181] on link ">" at bounding box center [697, 189] width 25 height 36
type input "[DATE]"
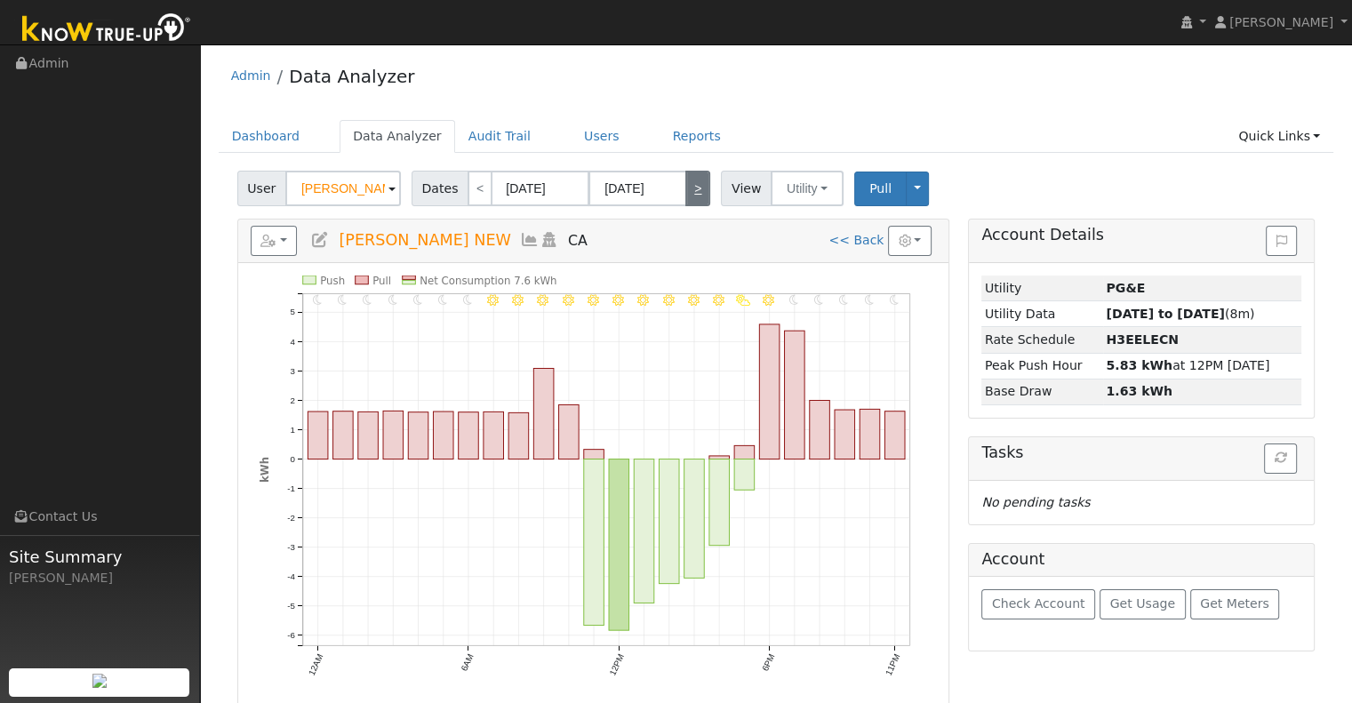
click at [695, 181] on link ">" at bounding box center [697, 189] width 25 height 36
type input "[DATE]"
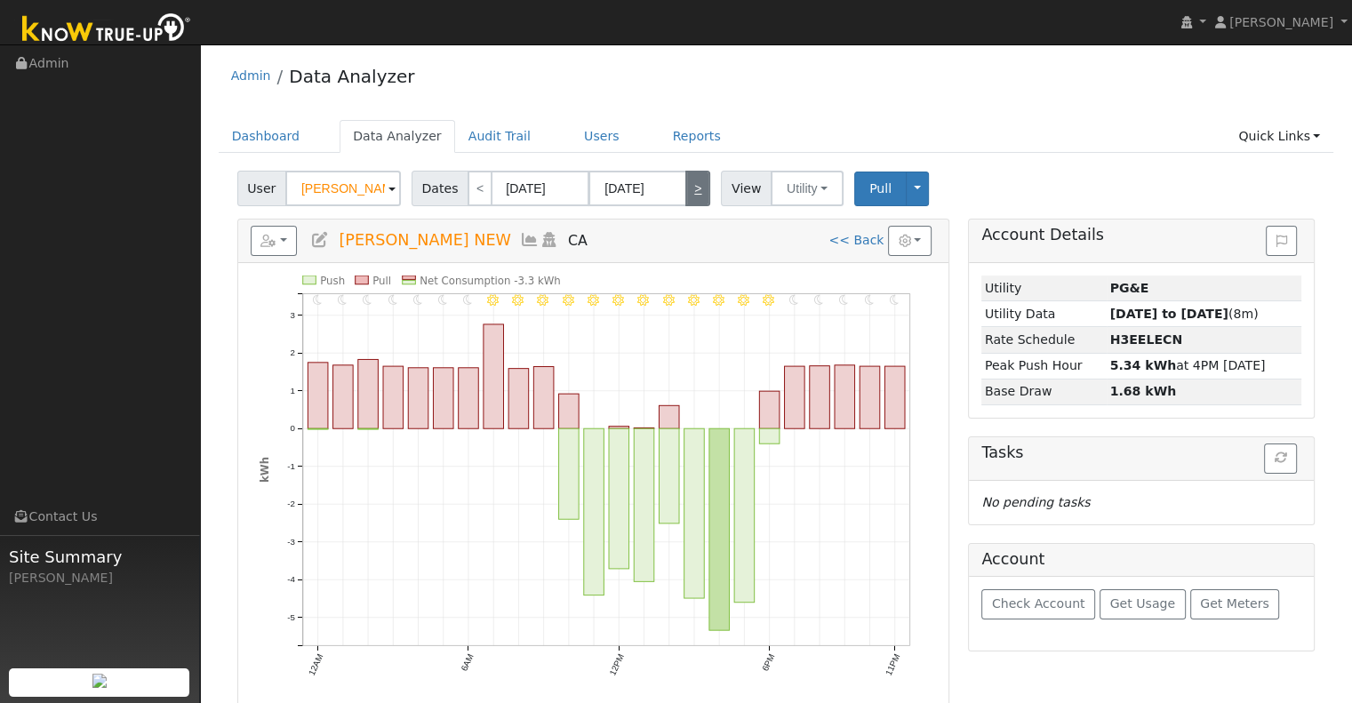
click at [695, 181] on link ">" at bounding box center [697, 189] width 25 height 36
type input "[DATE]"
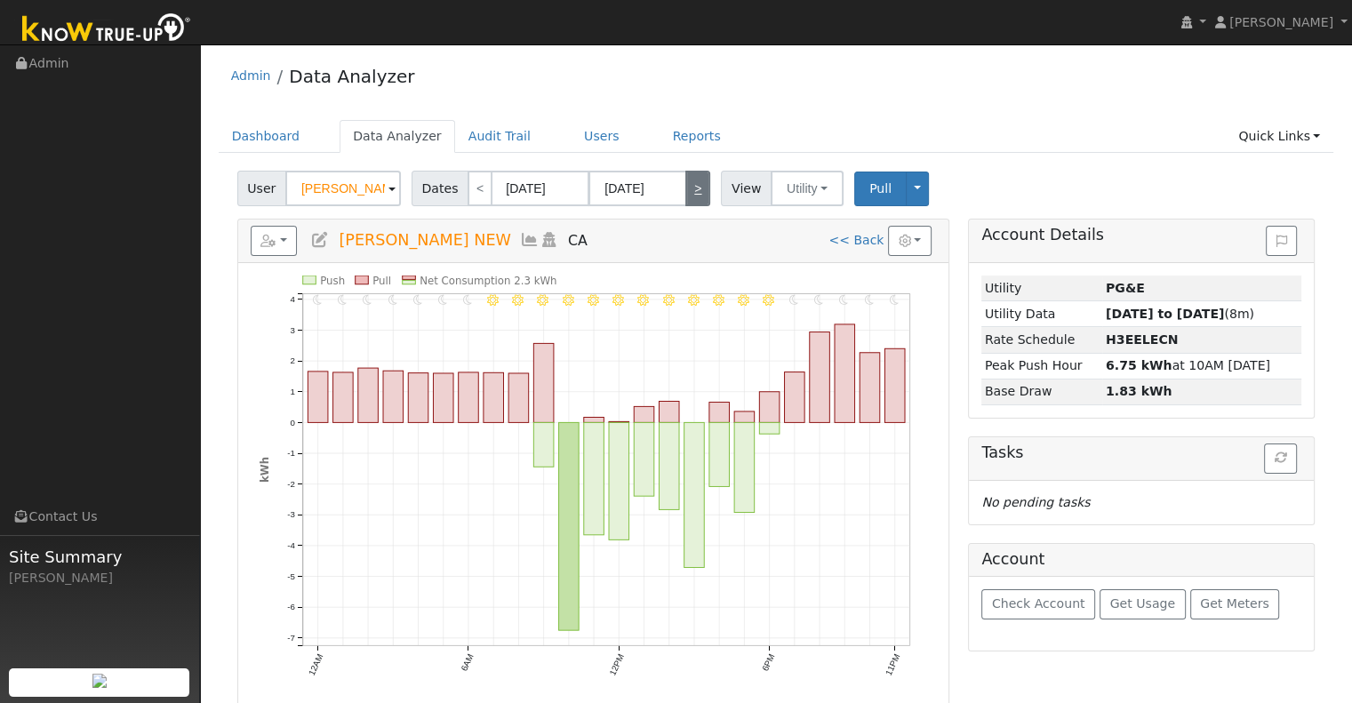
click at [695, 181] on link ">" at bounding box center [697, 189] width 25 height 36
type input "[DATE]"
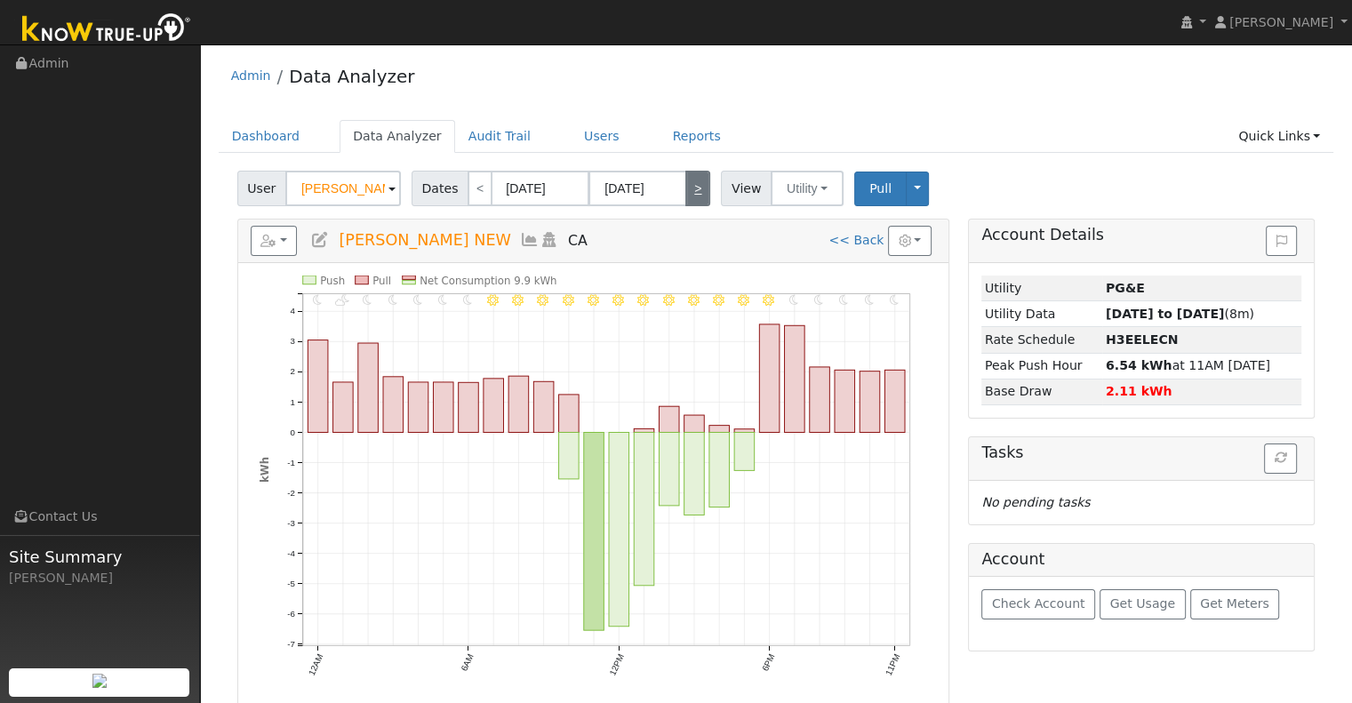
click at [695, 181] on link ">" at bounding box center [697, 189] width 25 height 36
type input "[DATE]"
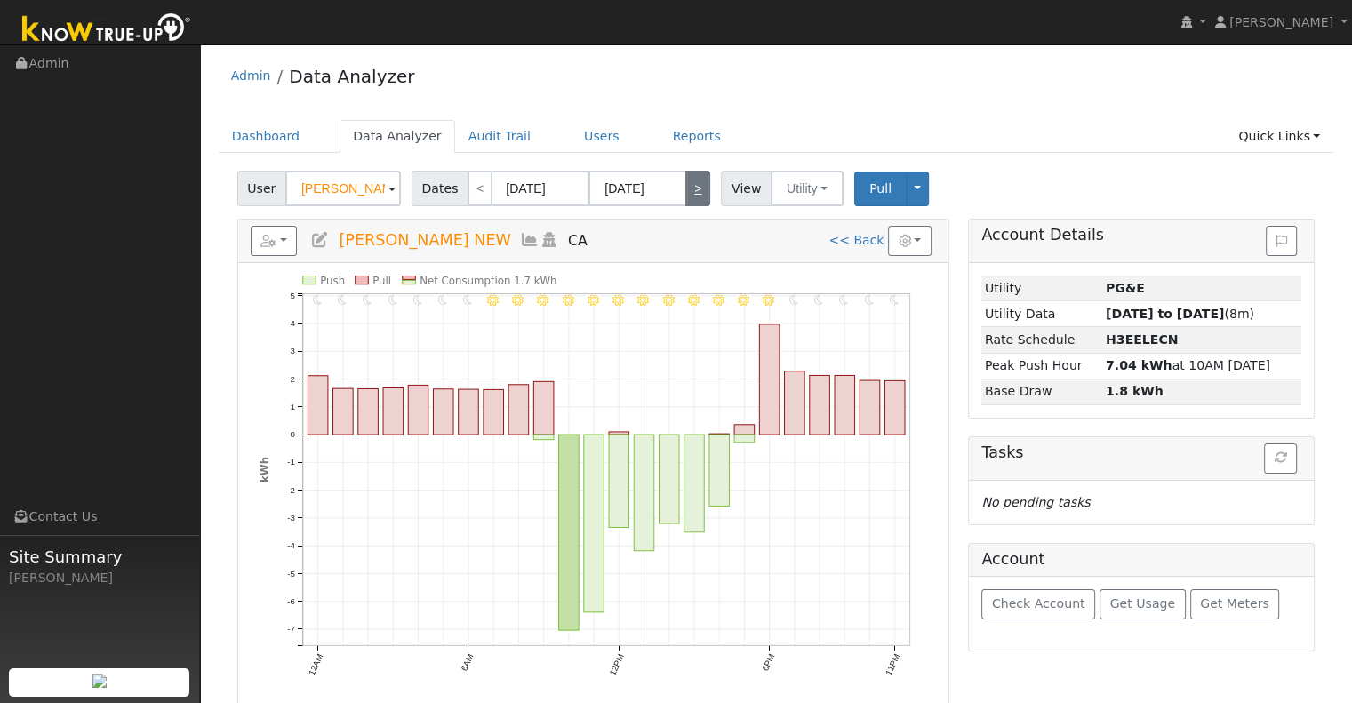
click at [695, 181] on link ">" at bounding box center [697, 189] width 25 height 36
type input "[DATE]"
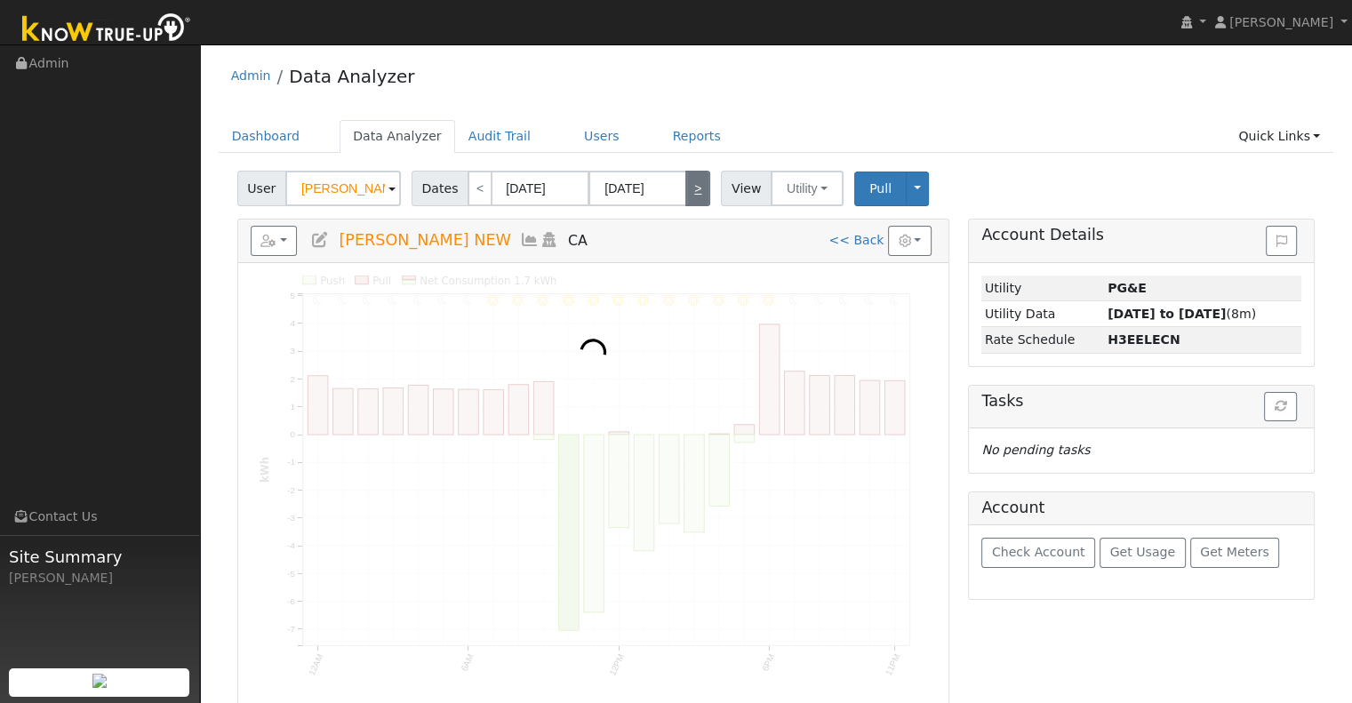
click at [695, 181] on link ">" at bounding box center [697, 189] width 25 height 36
type input "[DATE]"
click at [695, 181] on link ">" at bounding box center [697, 189] width 25 height 36
type input "[DATE]"
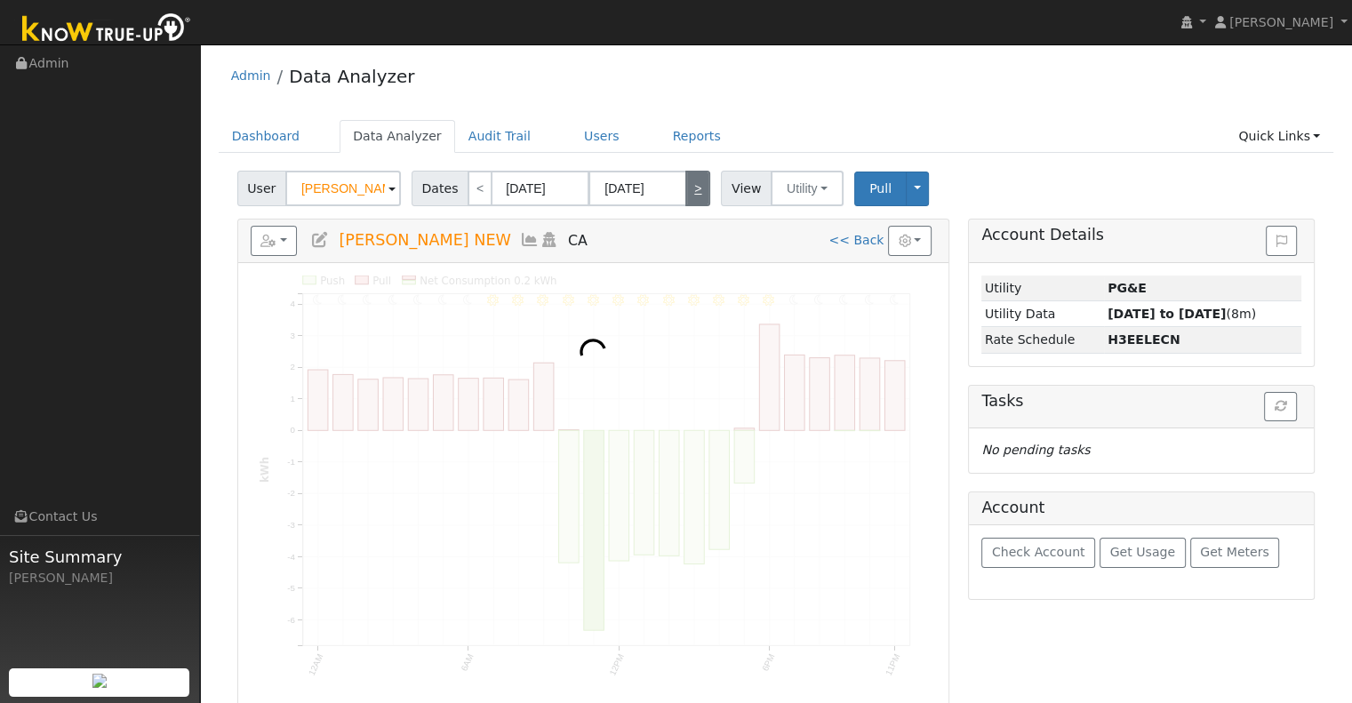
type input "[DATE]"
click at [695, 181] on link ">" at bounding box center [697, 189] width 25 height 36
type input "[DATE]"
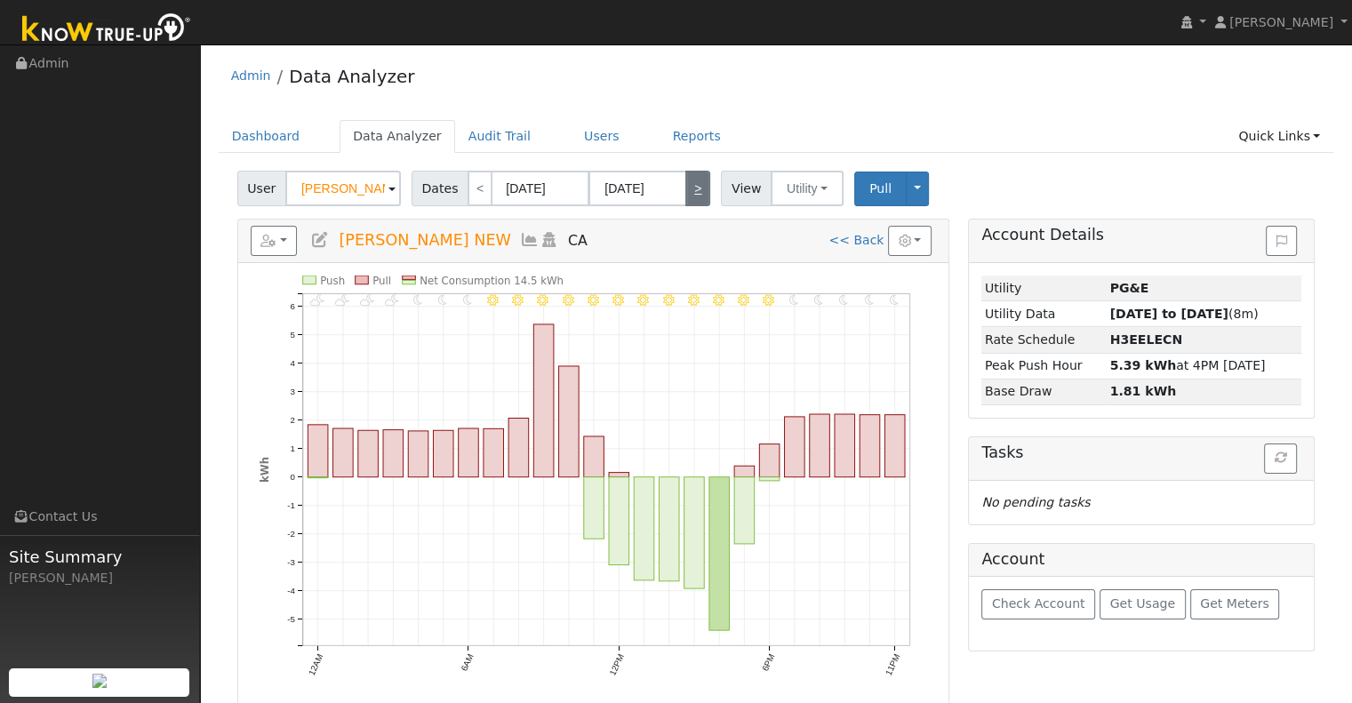
click at [695, 181] on link ">" at bounding box center [697, 189] width 25 height 36
type input "[DATE]"
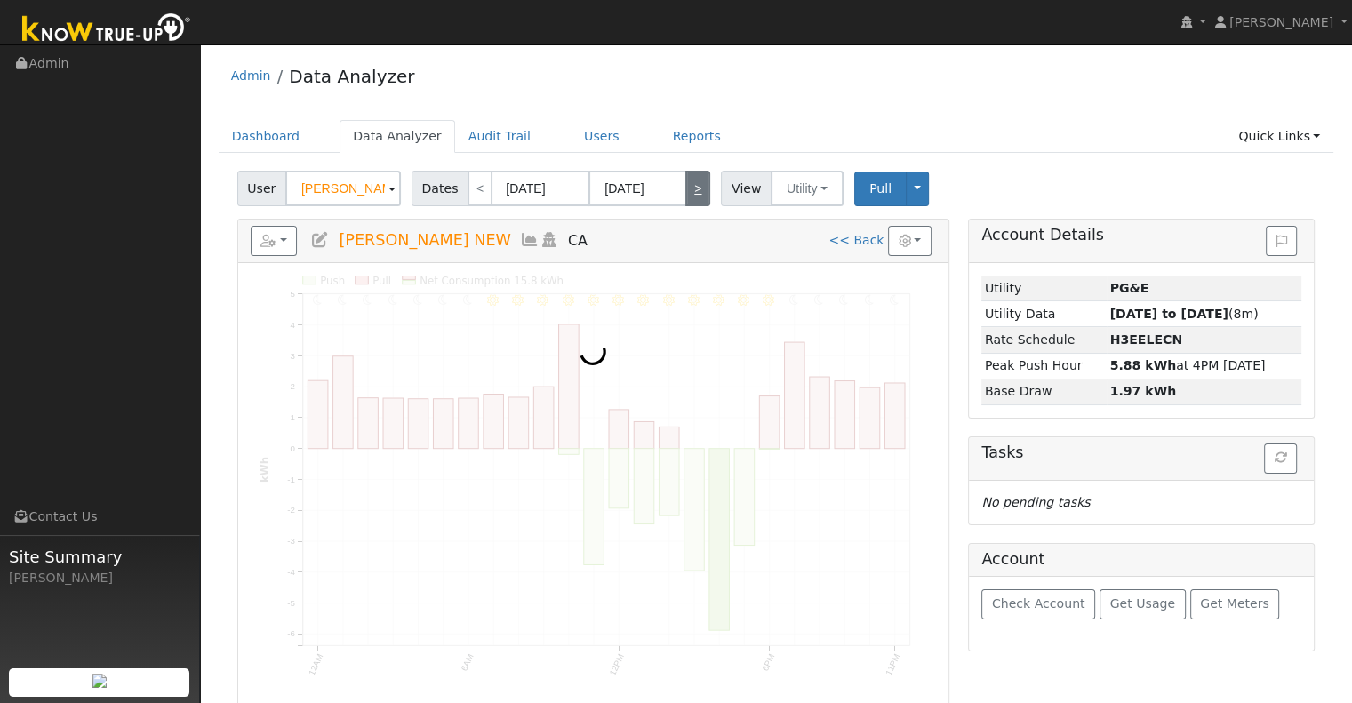
click at [695, 181] on link ">" at bounding box center [697, 189] width 25 height 36
type input "[DATE]"
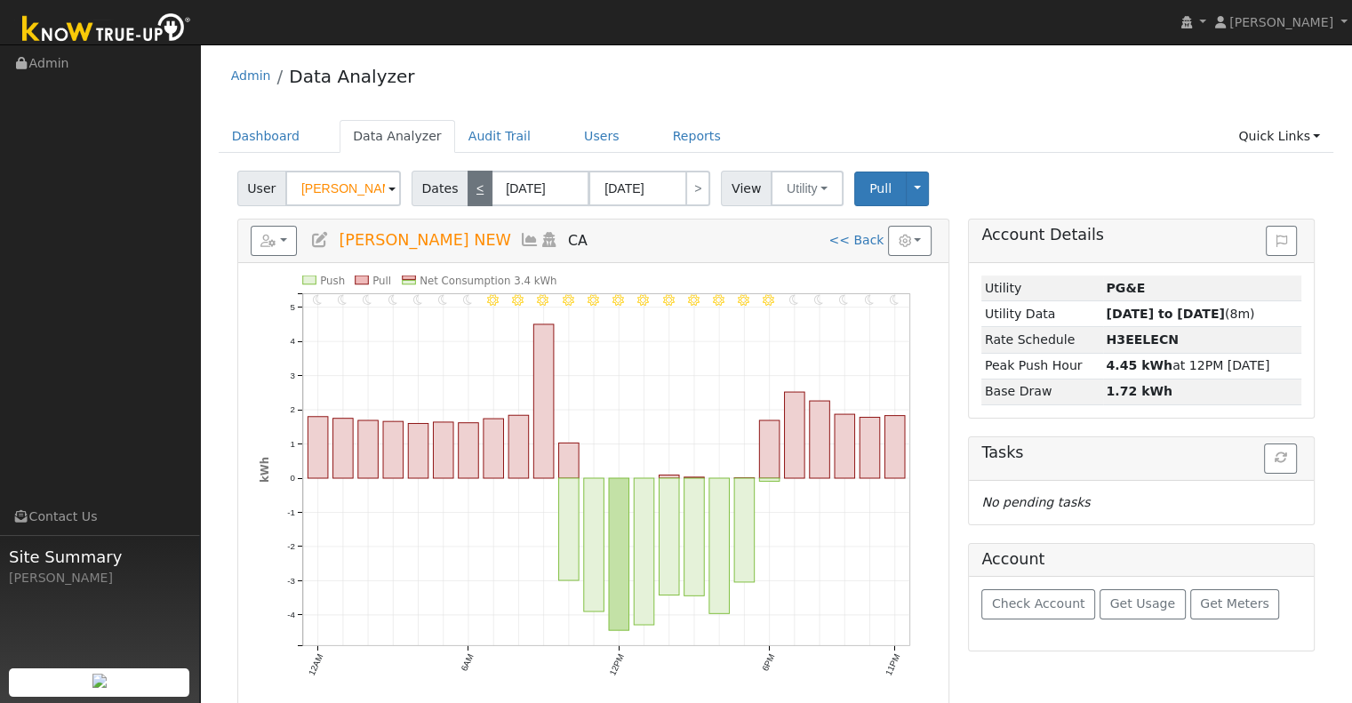
click at [476, 186] on link "<" at bounding box center [479, 189] width 25 height 36
type input "[DATE]"
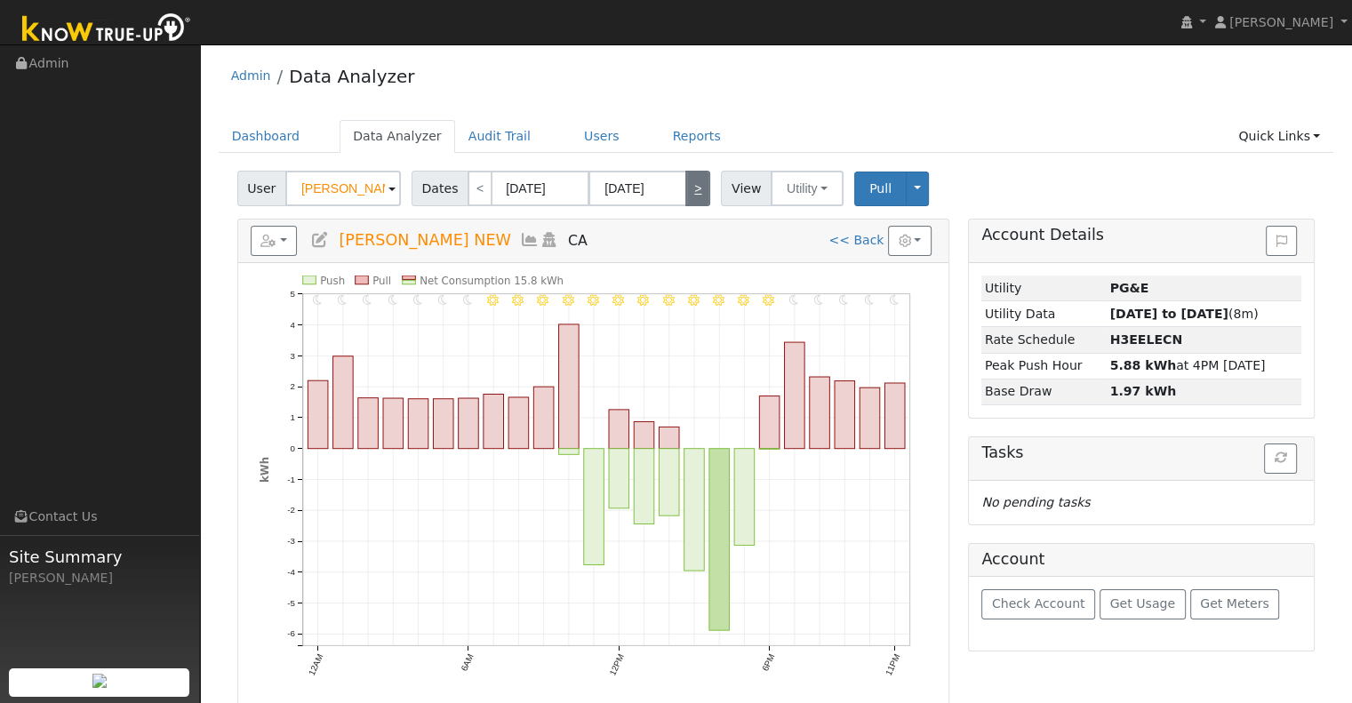
click at [687, 191] on link ">" at bounding box center [697, 189] width 25 height 36
type input "[DATE]"
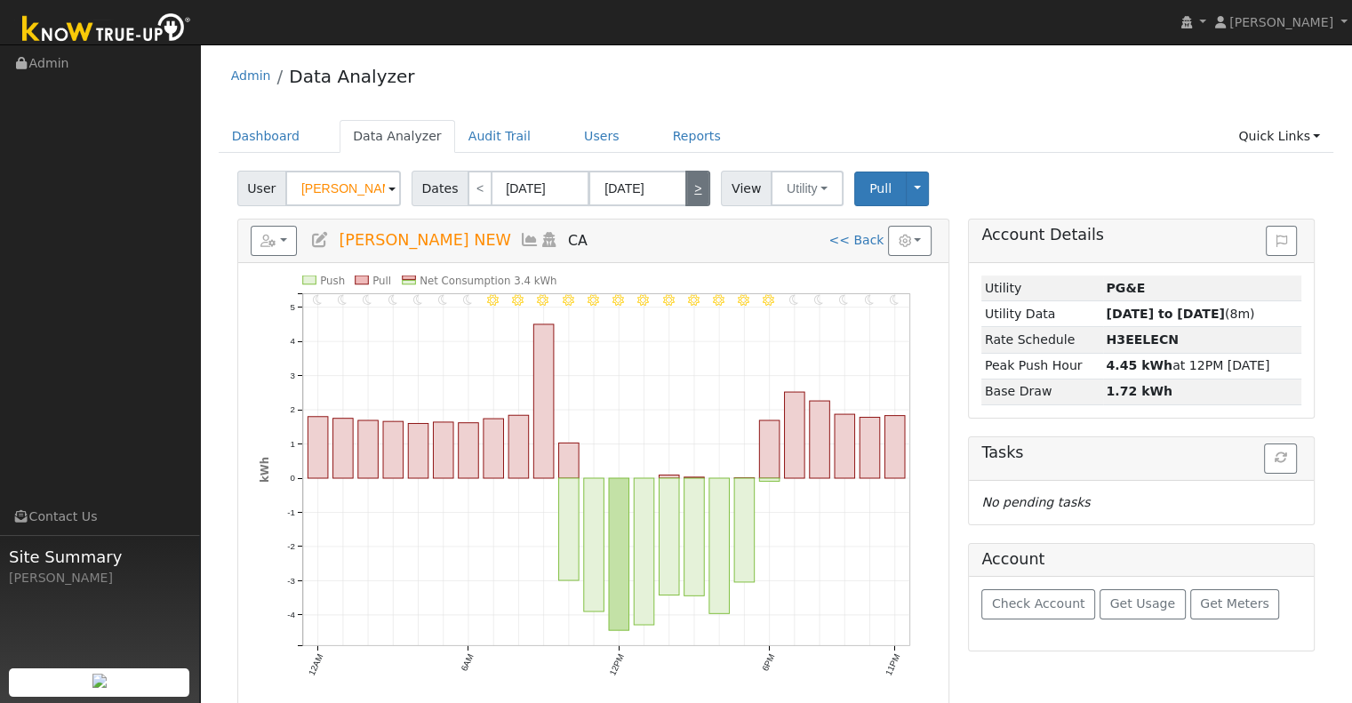
click at [687, 191] on link ">" at bounding box center [697, 189] width 25 height 36
type input "[DATE]"
click at [687, 191] on link ">" at bounding box center [697, 189] width 25 height 36
type input "[DATE]"
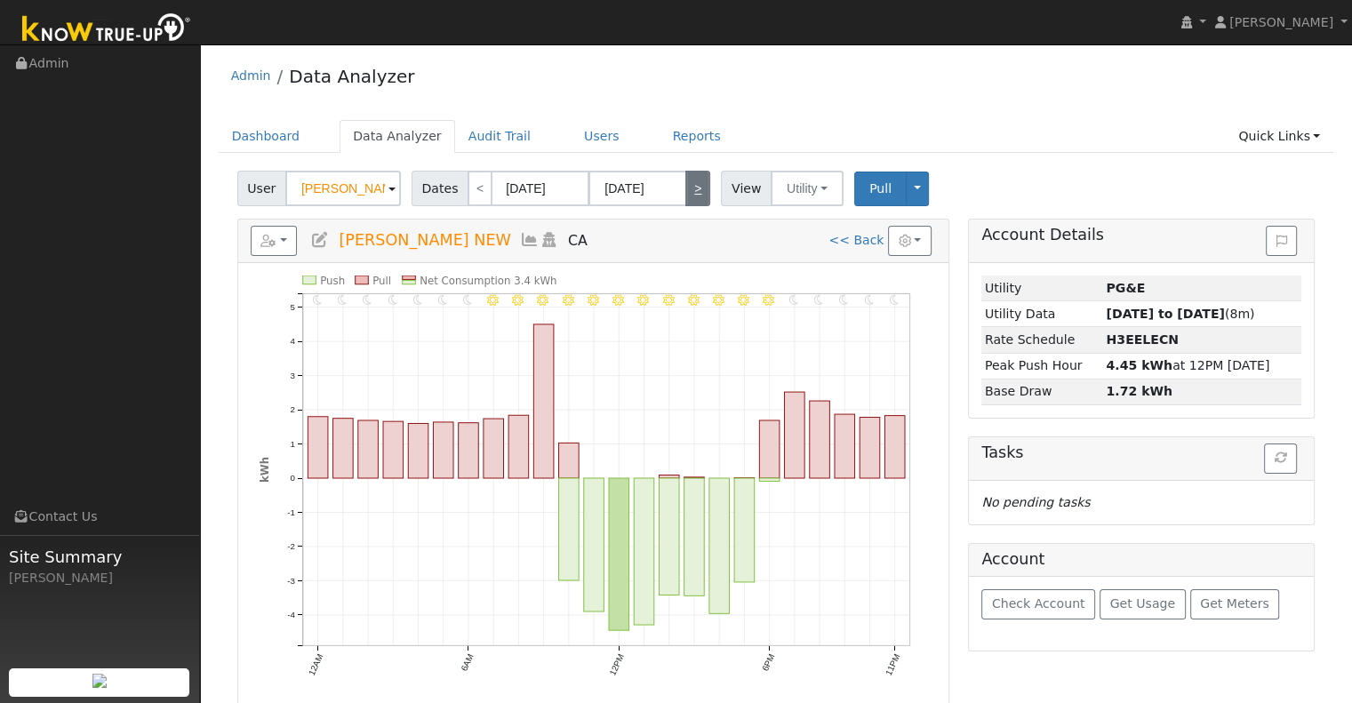
type input "[DATE]"
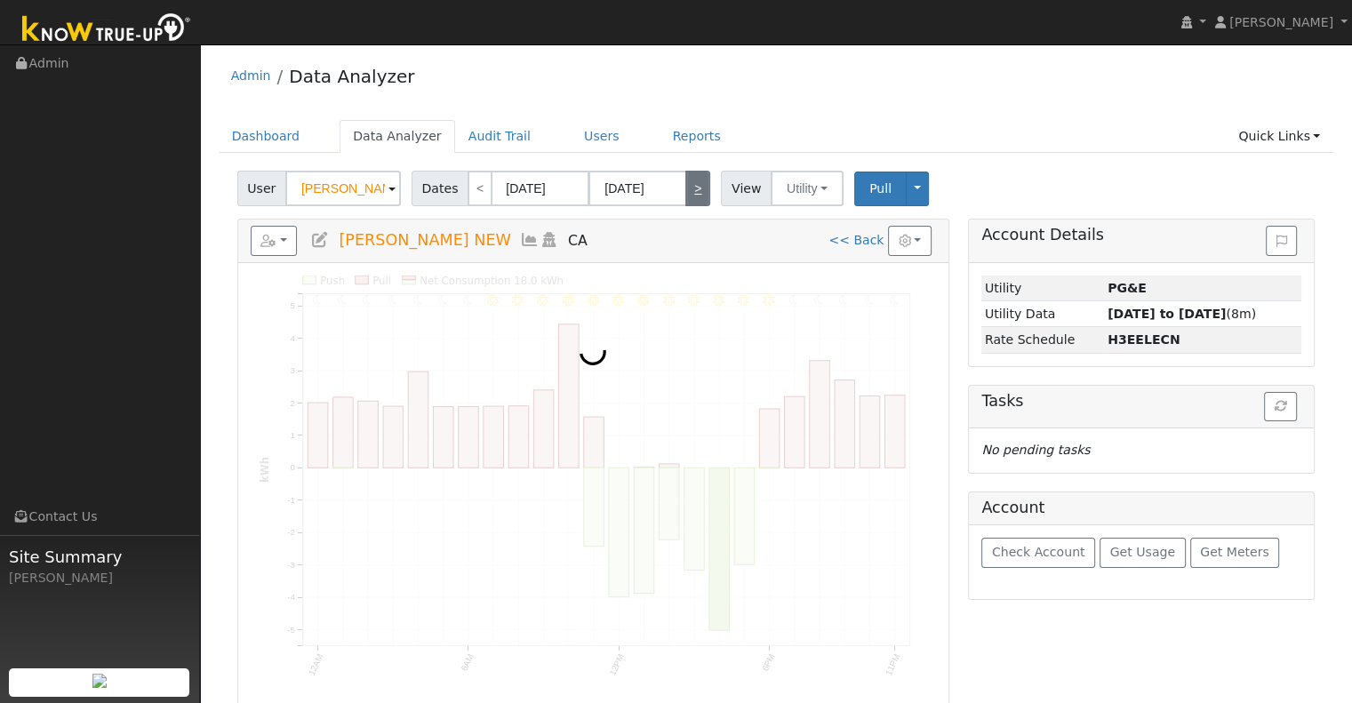
click at [687, 191] on link ">" at bounding box center [697, 189] width 25 height 36
type input "[DATE]"
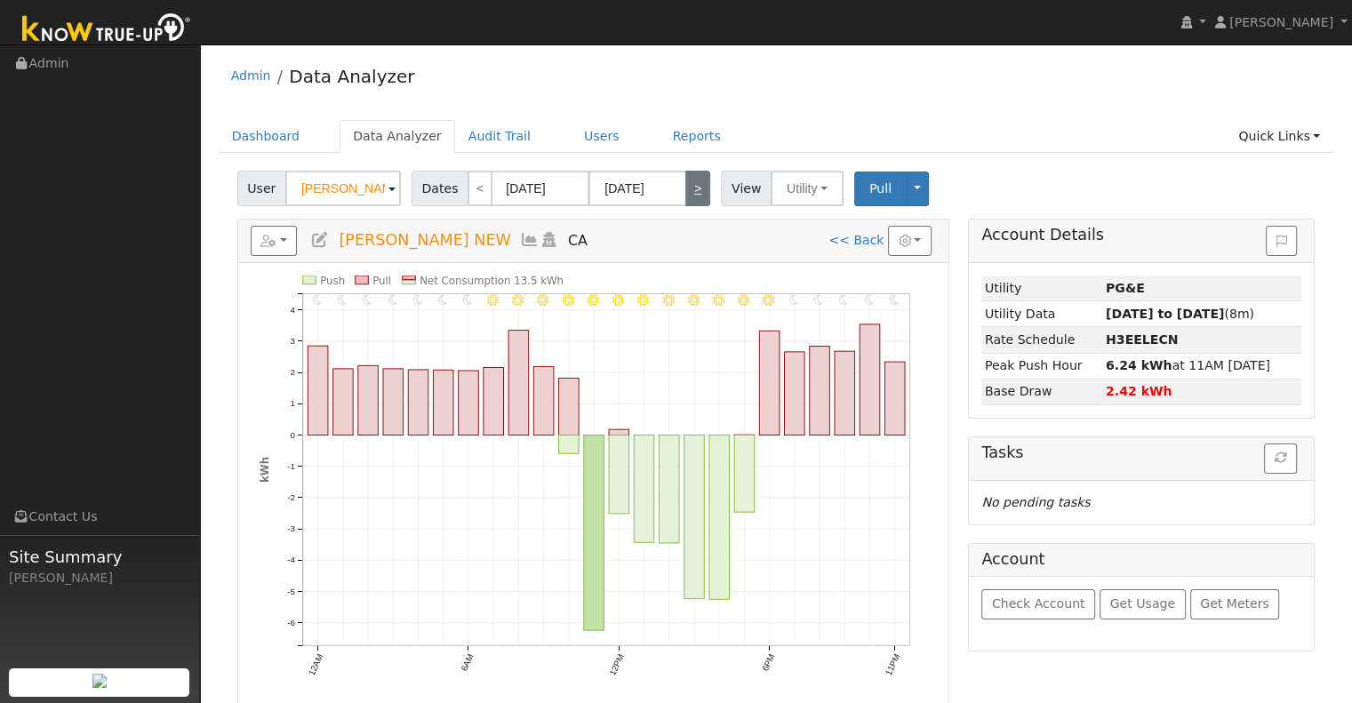
click at [687, 191] on link ">" at bounding box center [697, 189] width 25 height 36
type input "[DATE]"
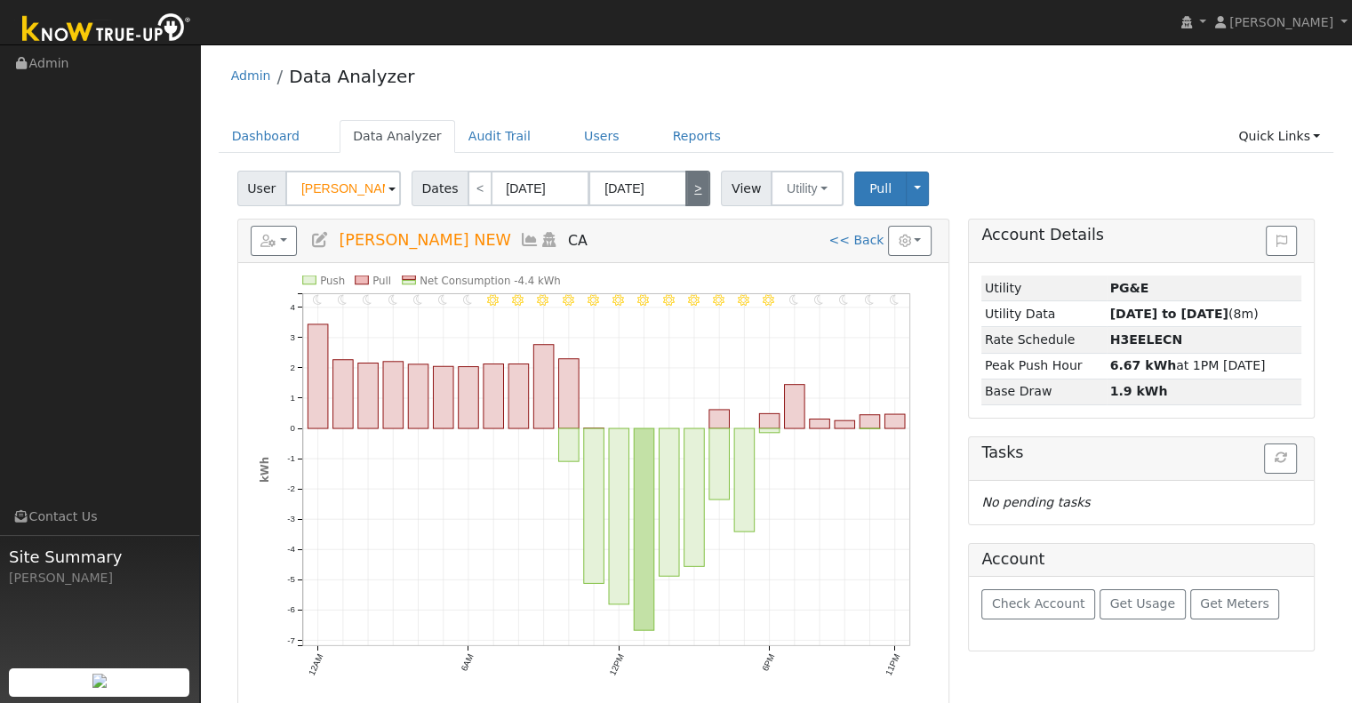
click at [687, 191] on link ">" at bounding box center [697, 189] width 25 height 36
type input "[DATE]"
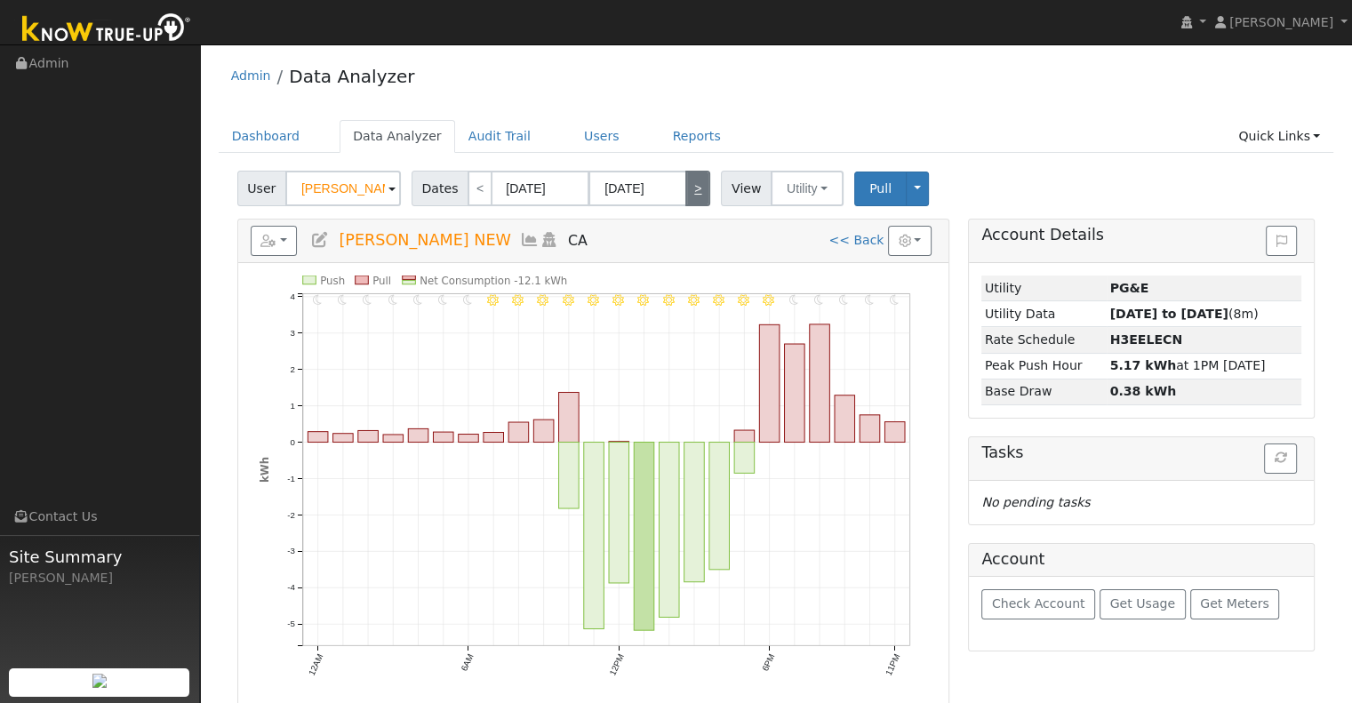
click at [687, 191] on link ">" at bounding box center [697, 189] width 25 height 36
type input "[DATE]"
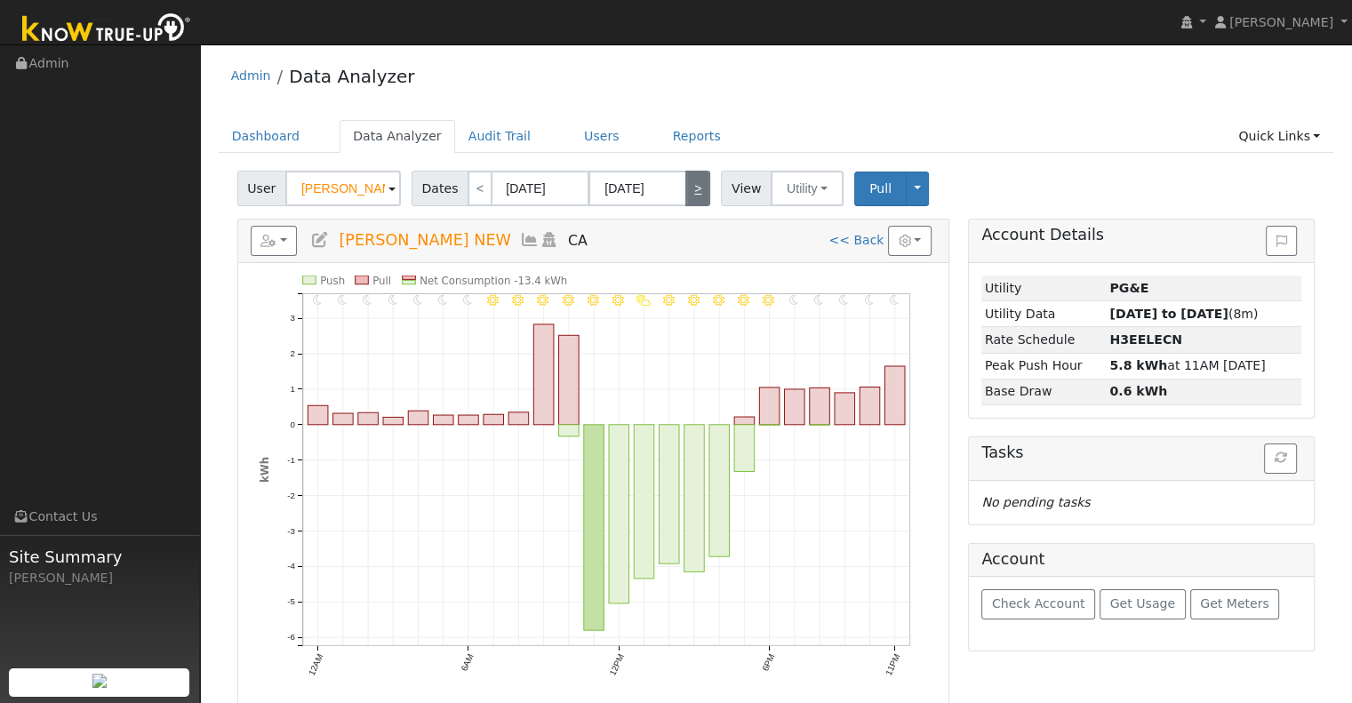
click at [687, 191] on link ">" at bounding box center [697, 189] width 25 height 36
type input "[DATE]"
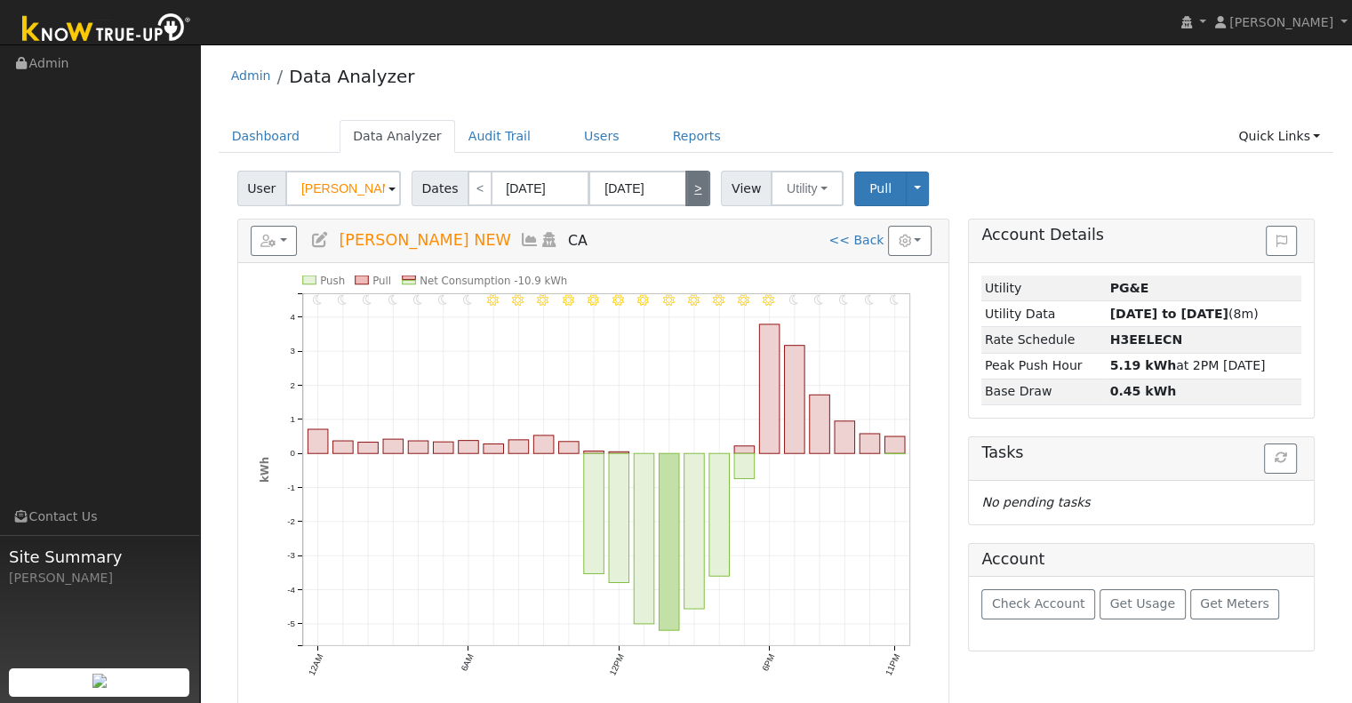
click at [687, 191] on link ">" at bounding box center [697, 189] width 25 height 36
type input "[DATE]"
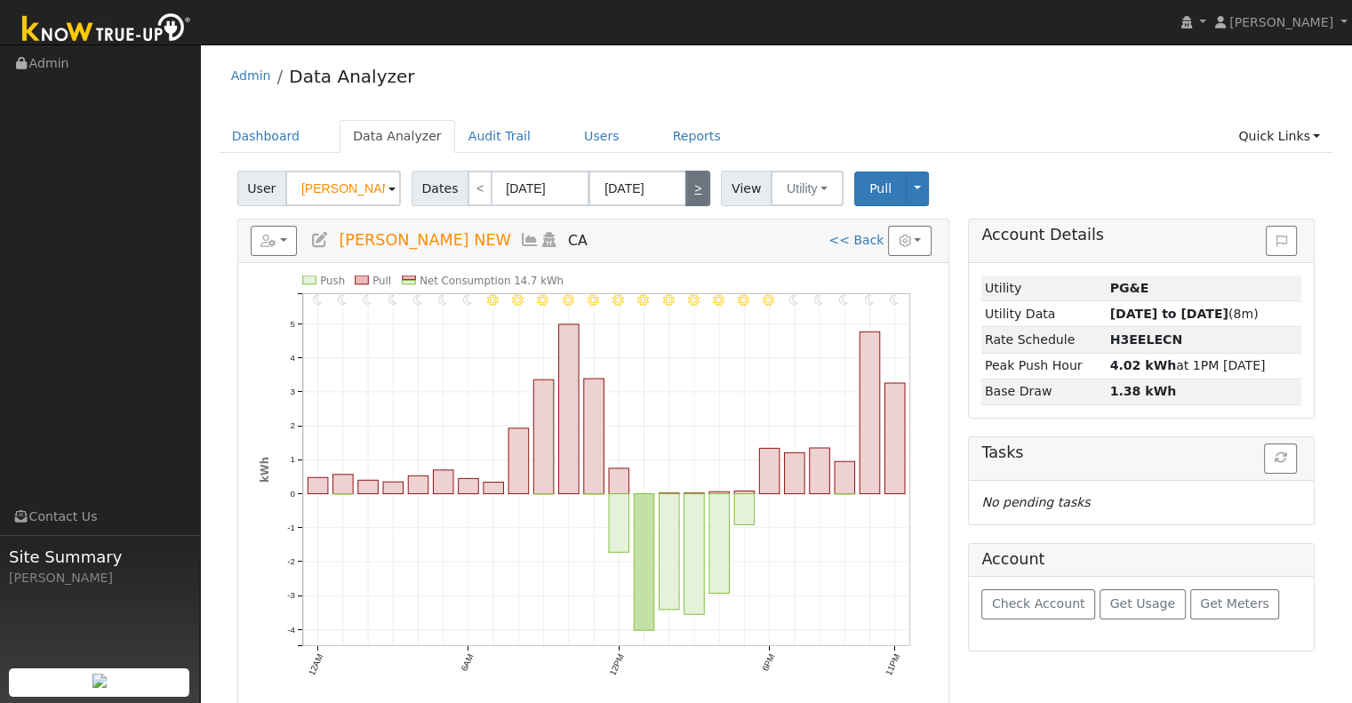
click at [687, 191] on link ">" at bounding box center [697, 189] width 25 height 36
type input "[DATE]"
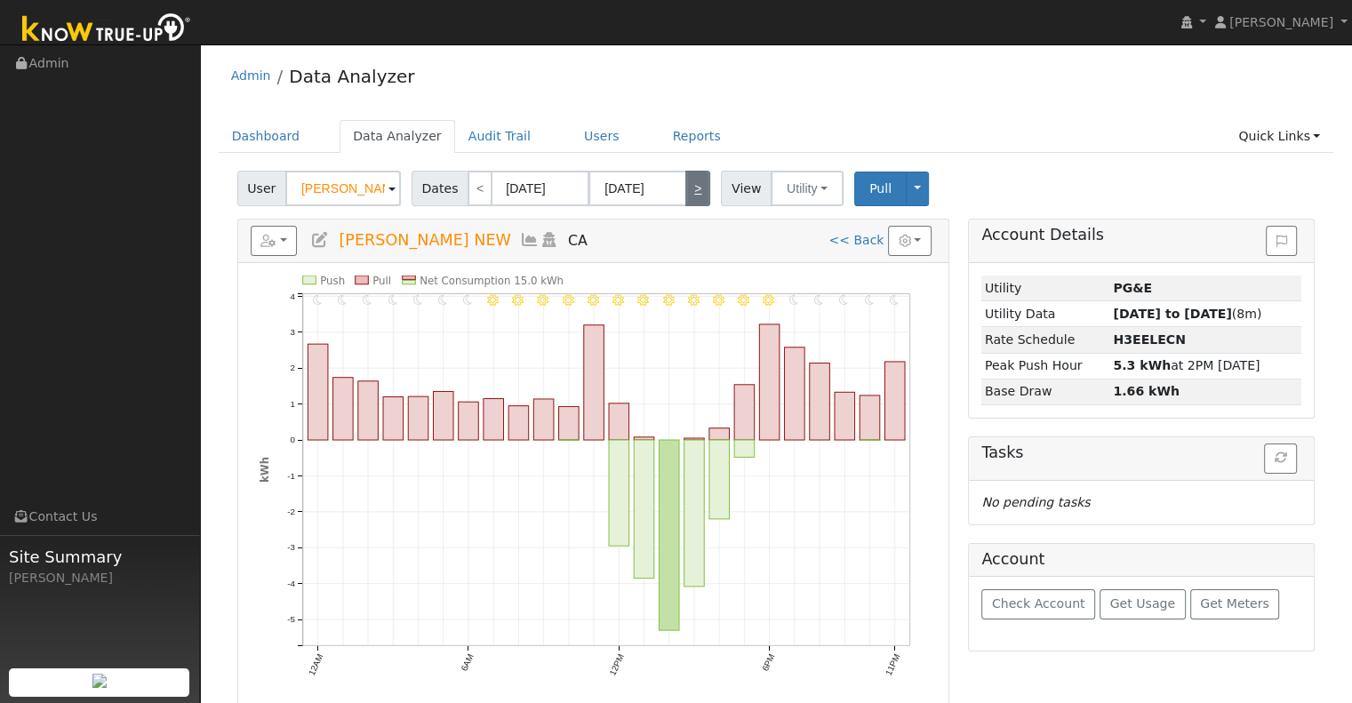
click at [687, 191] on link ">" at bounding box center [697, 189] width 25 height 36
type input "[DATE]"
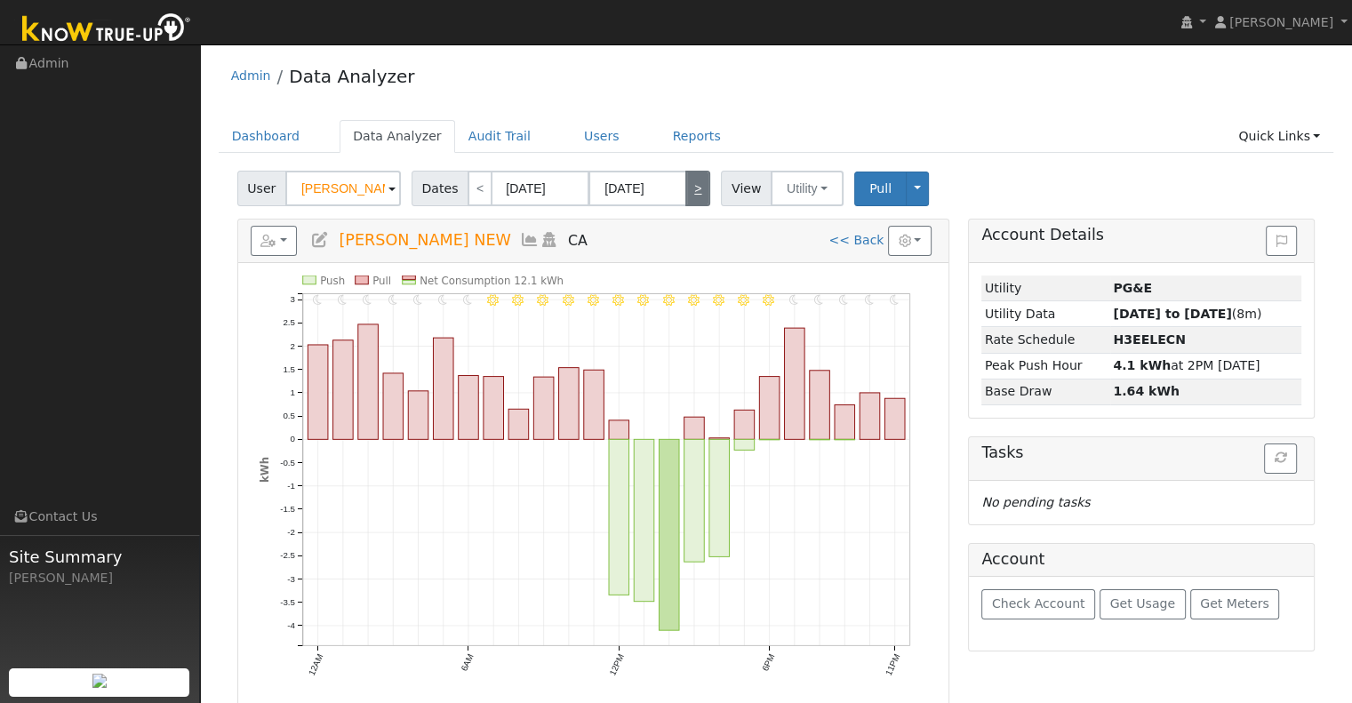
click at [687, 191] on link ">" at bounding box center [697, 189] width 25 height 36
type input "[DATE]"
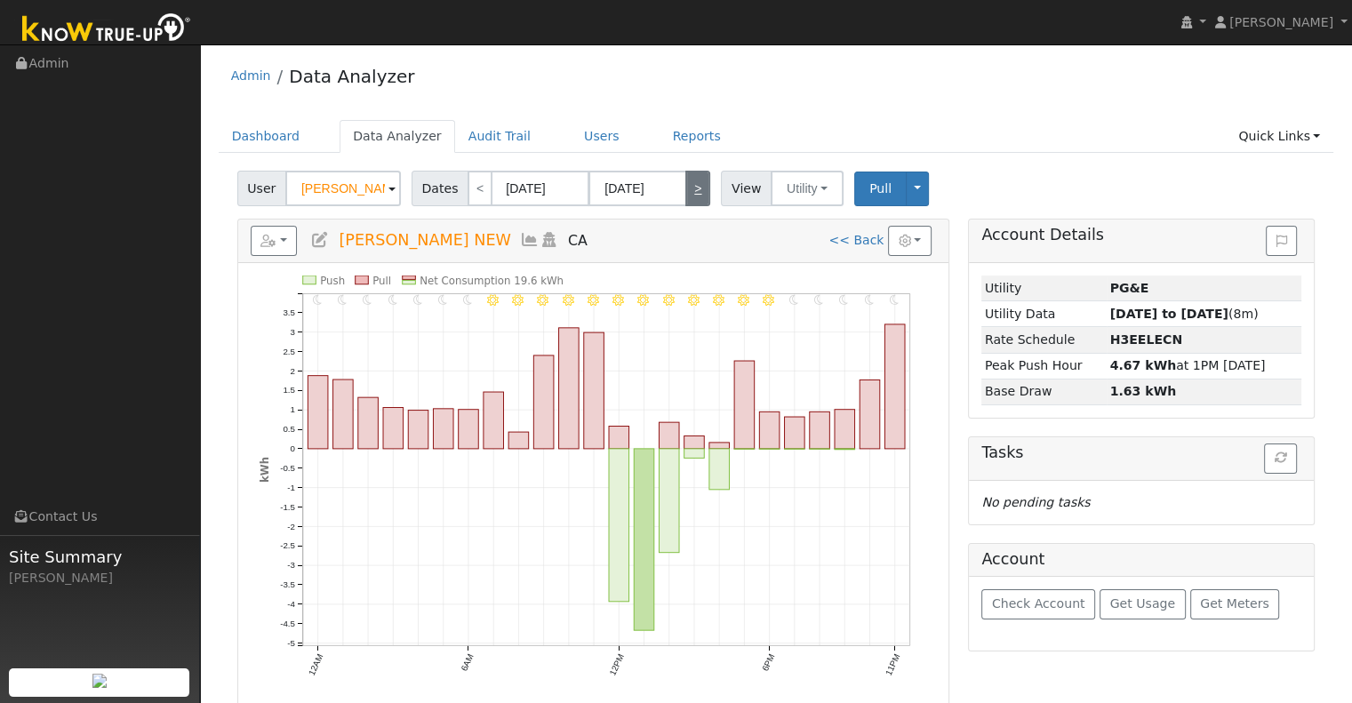
click at [689, 190] on link ">" at bounding box center [697, 189] width 25 height 36
type input "[DATE]"
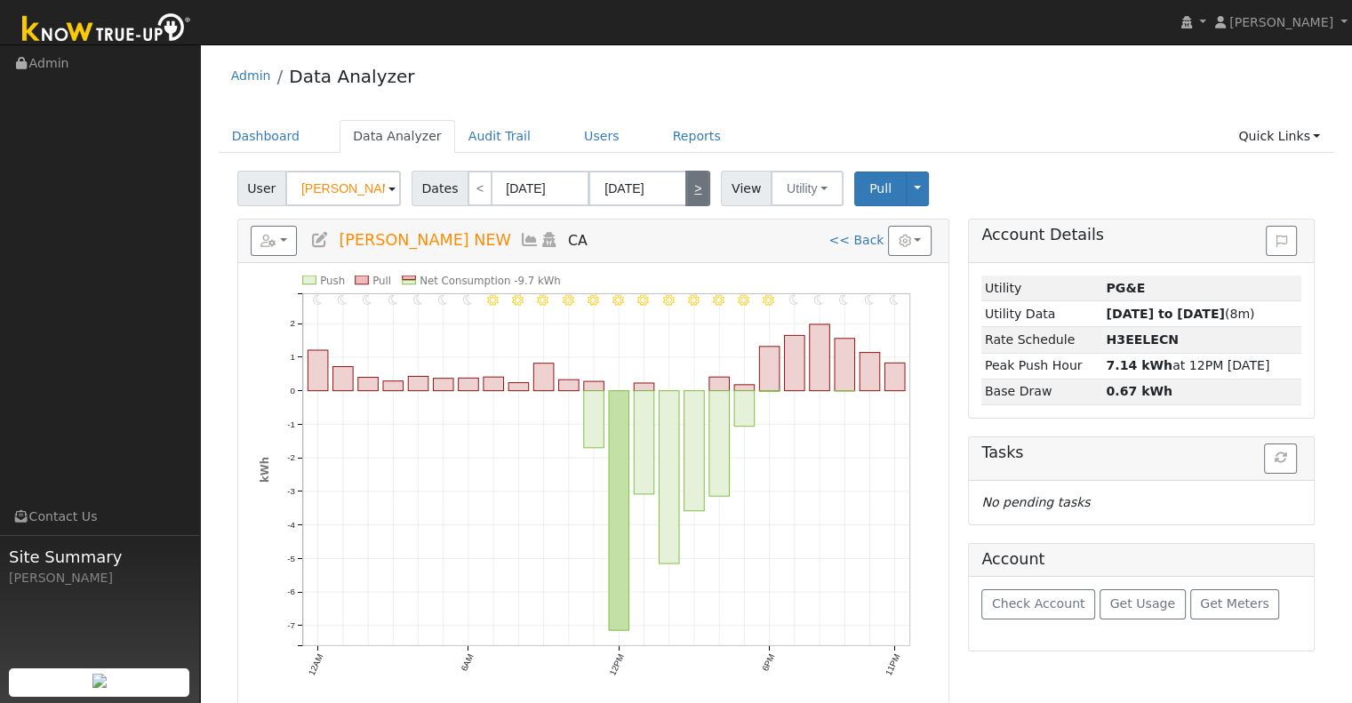
click at [689, 190] on link ">" at bounding box center [697, 189] width 25 height 36
type input "[DATE]"
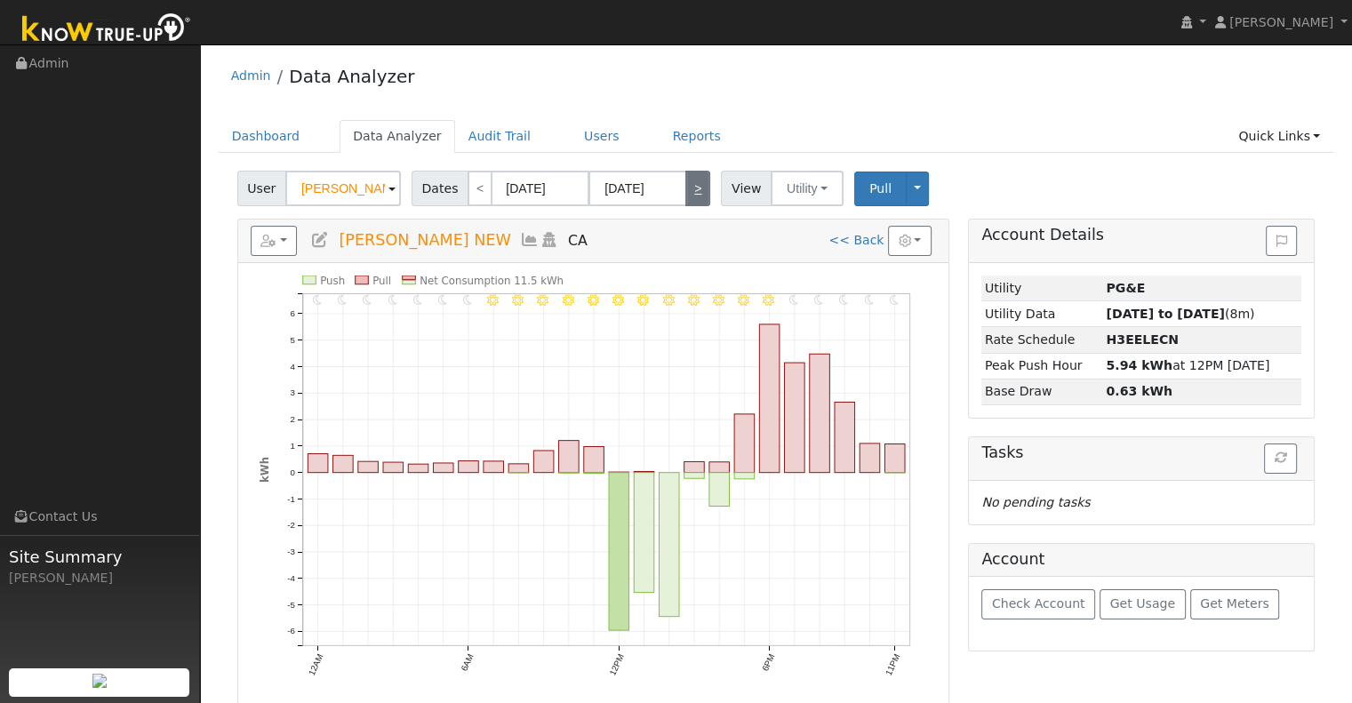
click at [689, 190] on link ">" at bounding box center [697, 189] width 25 height 36
type input "[DATE]"
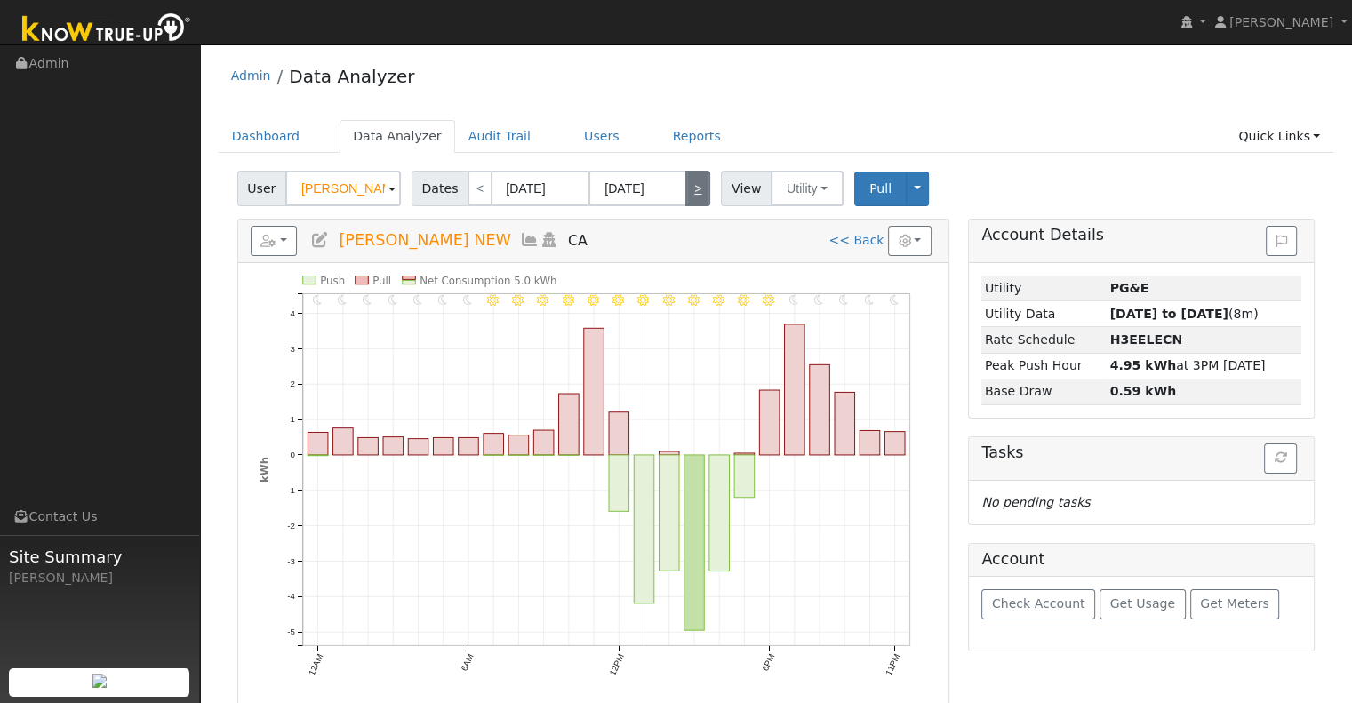
click at [689, 190] on link ">" at bounding box center [697, 189] width 25 height 36
type input "[DATE]"
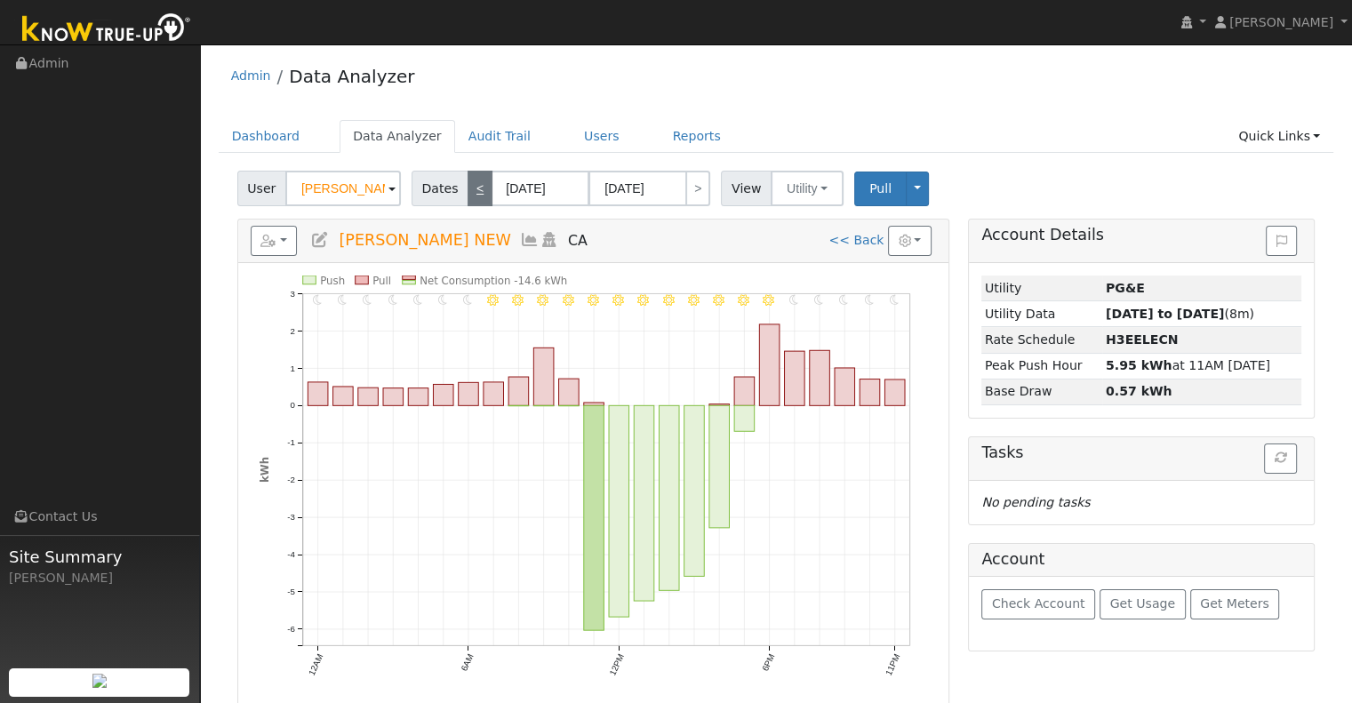
click at [477, 198] on link "<" at bounding box center [479, 189] width 25 height 36
type input "[DATE]"
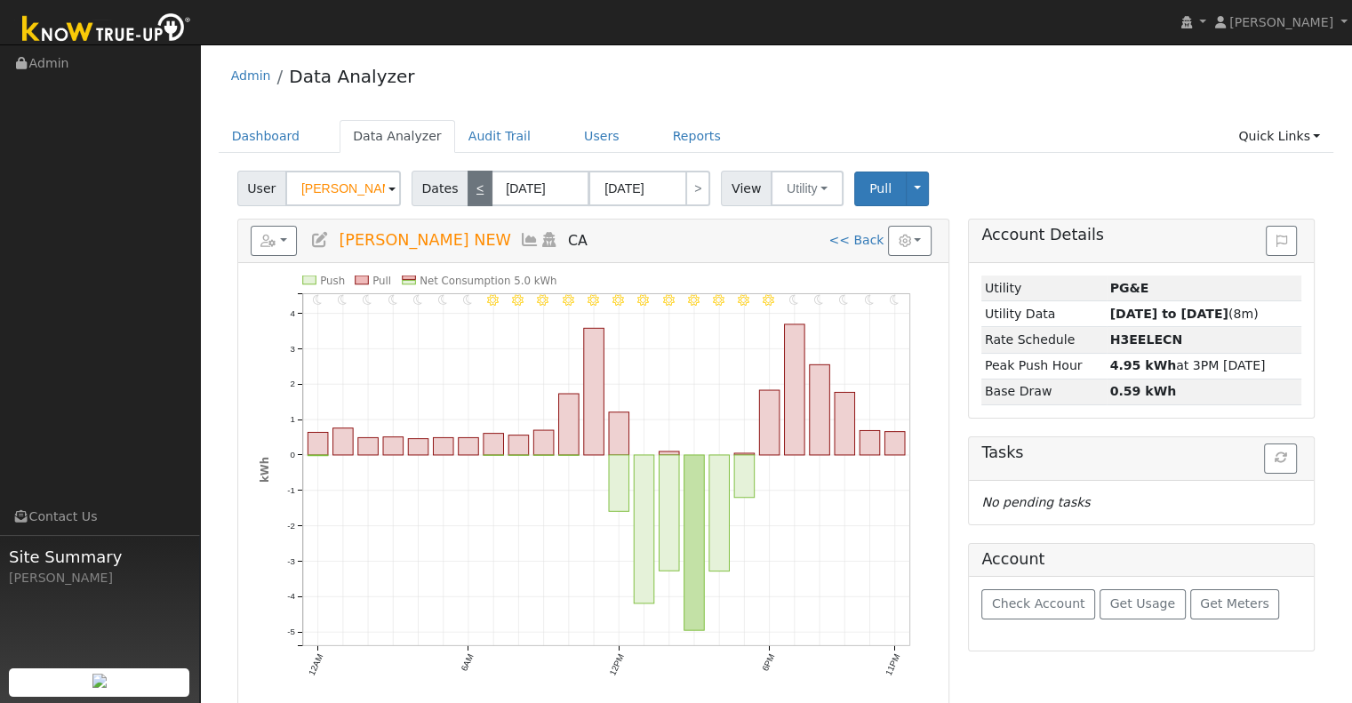
click at [477, 198] on link "<" at bounding box center [479, 189] width 25 height 36
type input "[DATE]"
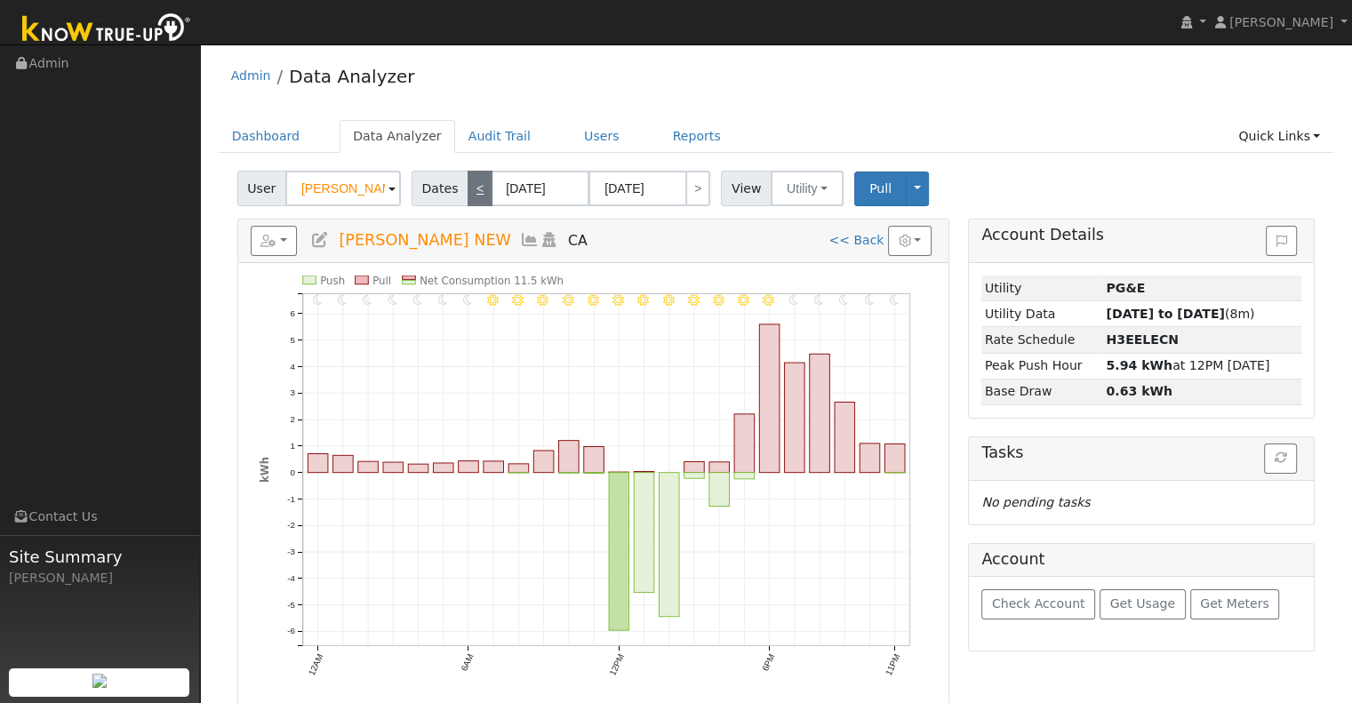
click at [477, 198] on link "<" at bounding box center [479, 189] width 25 height 36
type input "[DATE]"
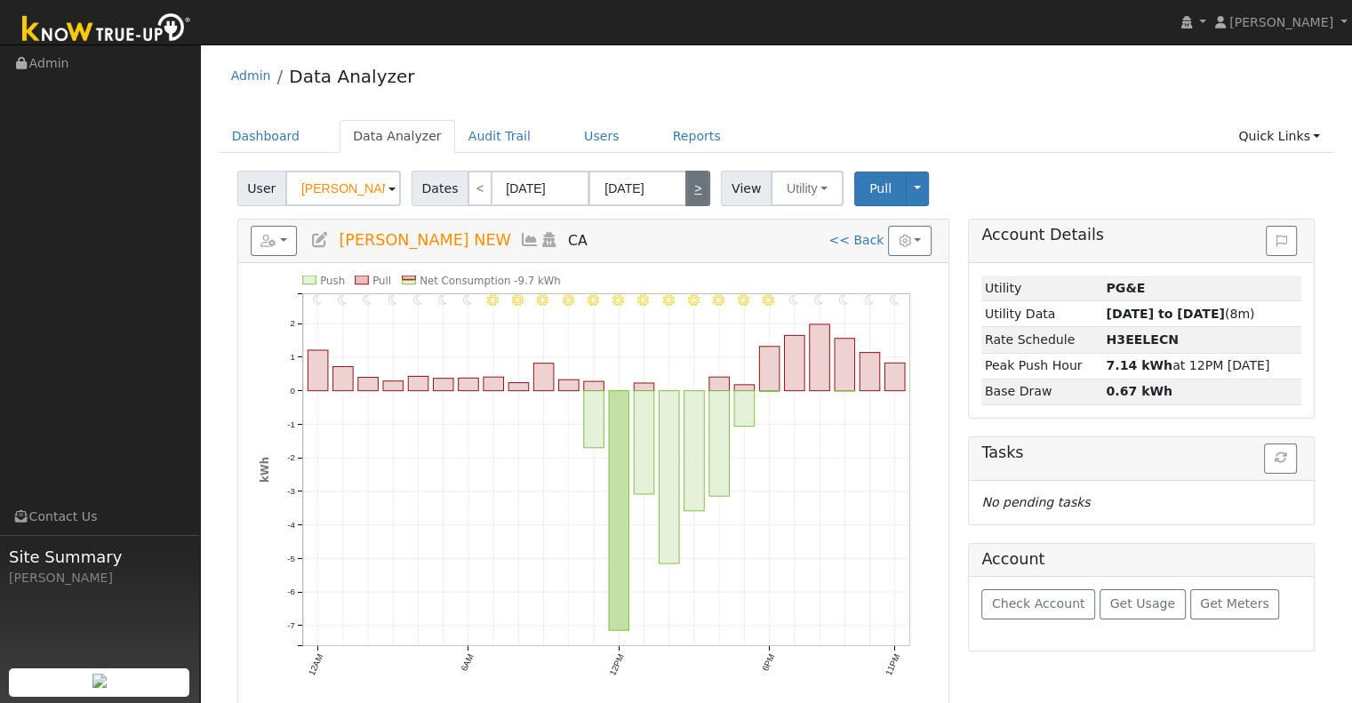
click at [687, 195] on link ">" at bounding box center [697, 189] width 25 height 36
type input "[DATE]"
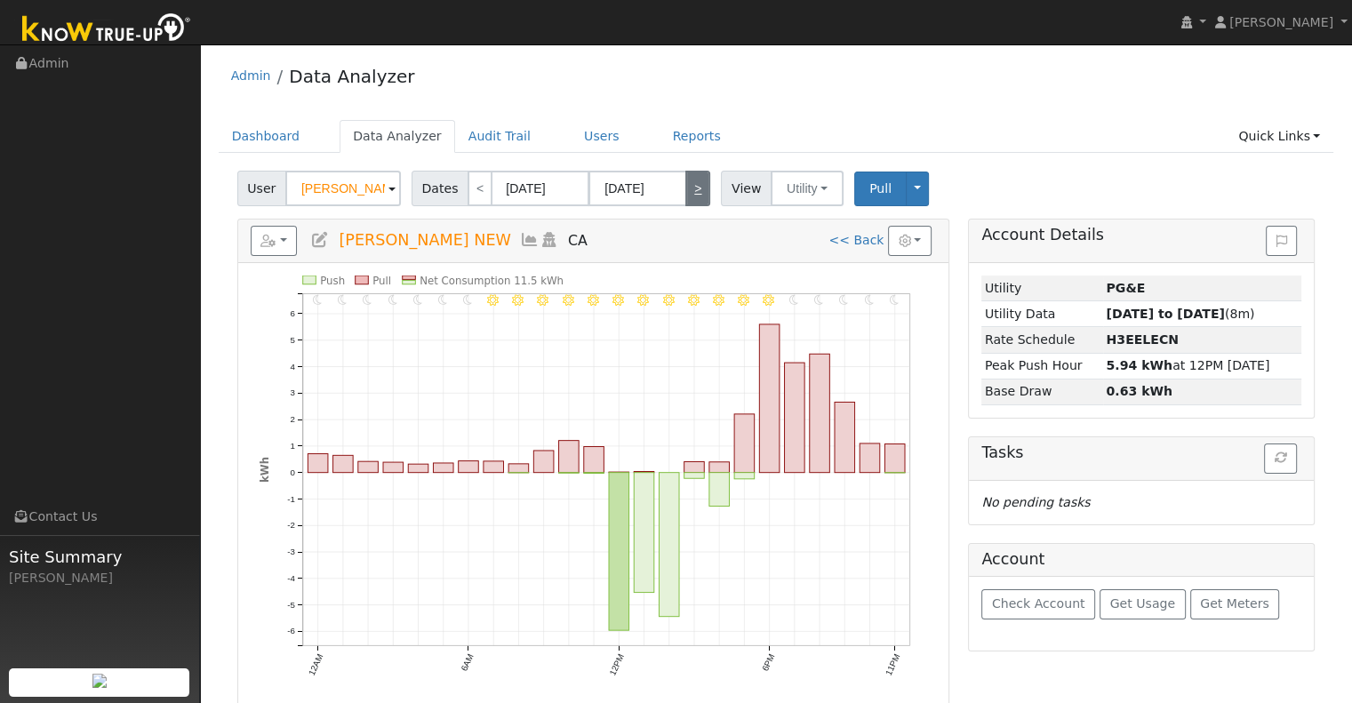
click at [687, 195] on link ">" at bounding box center [697, 189] width 25 height 36
type input "[DATE]"
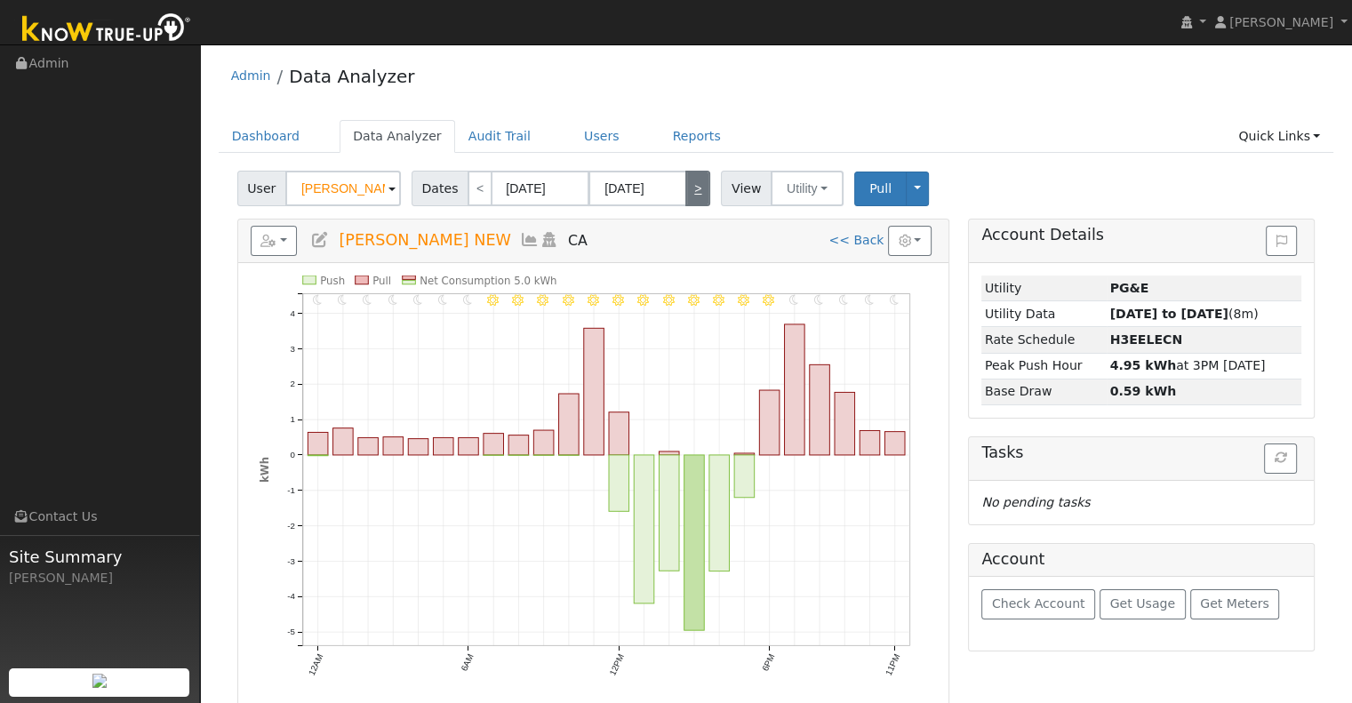
click at [687, 195] on link ">" at bounding box center [697, 189] width 25 height 36
type input "[DATE]"
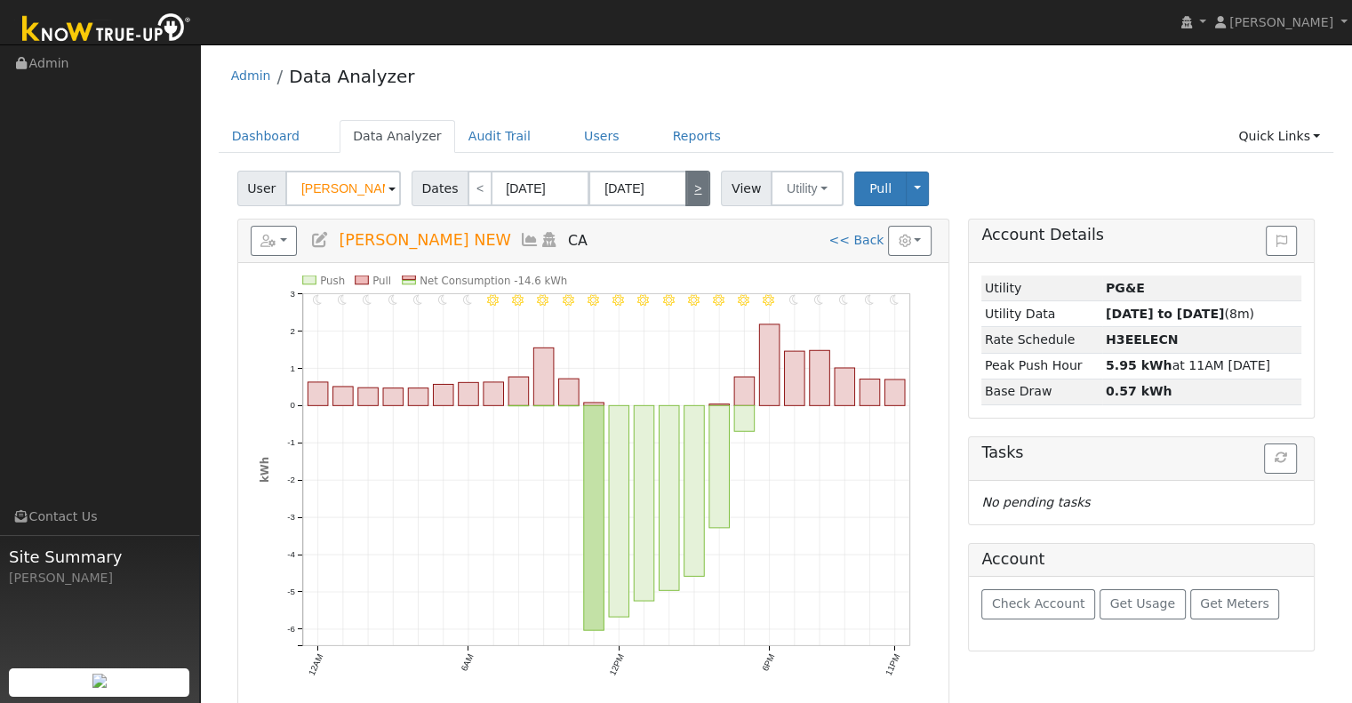
click at [686, 195] on link ">" at bounding box center [697, 189] width 25 height 36
type input "[DATE]"
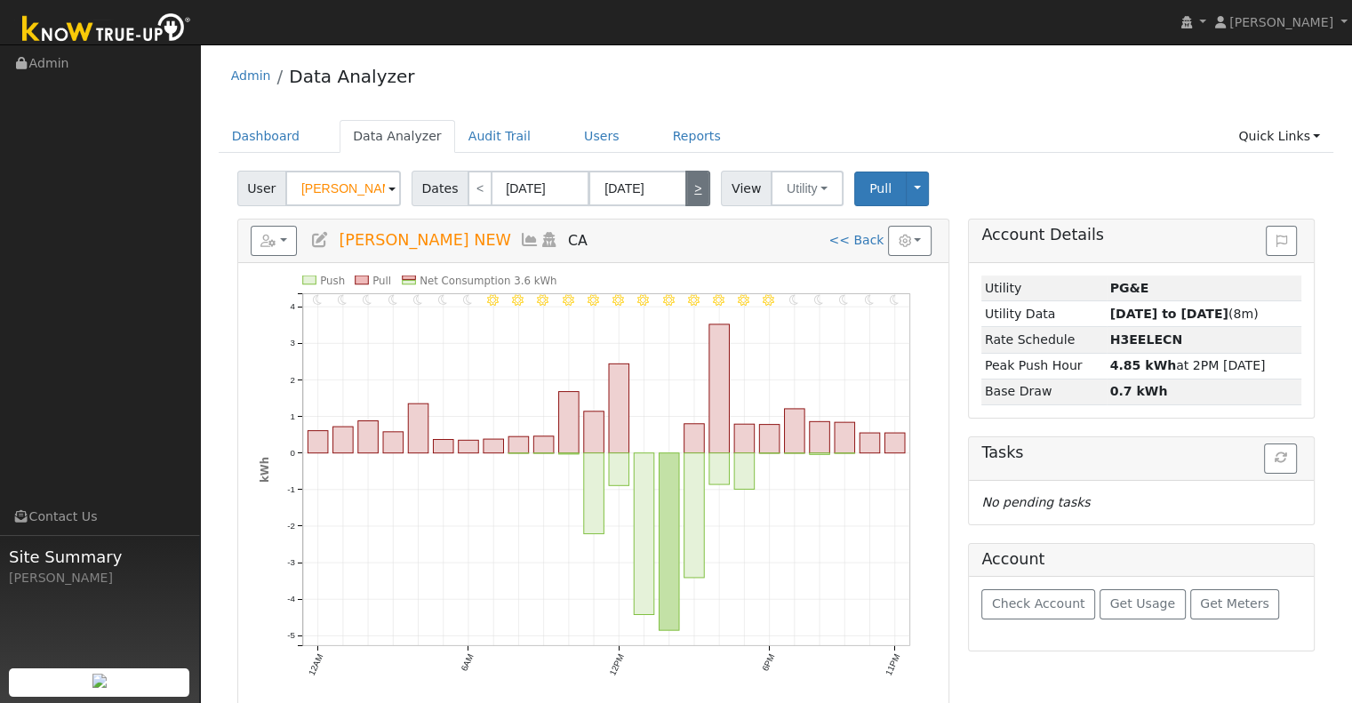
click at [686, 195] on link ">" at bounding box center [697, 189] width 25 height 36
type input "[DATE]"
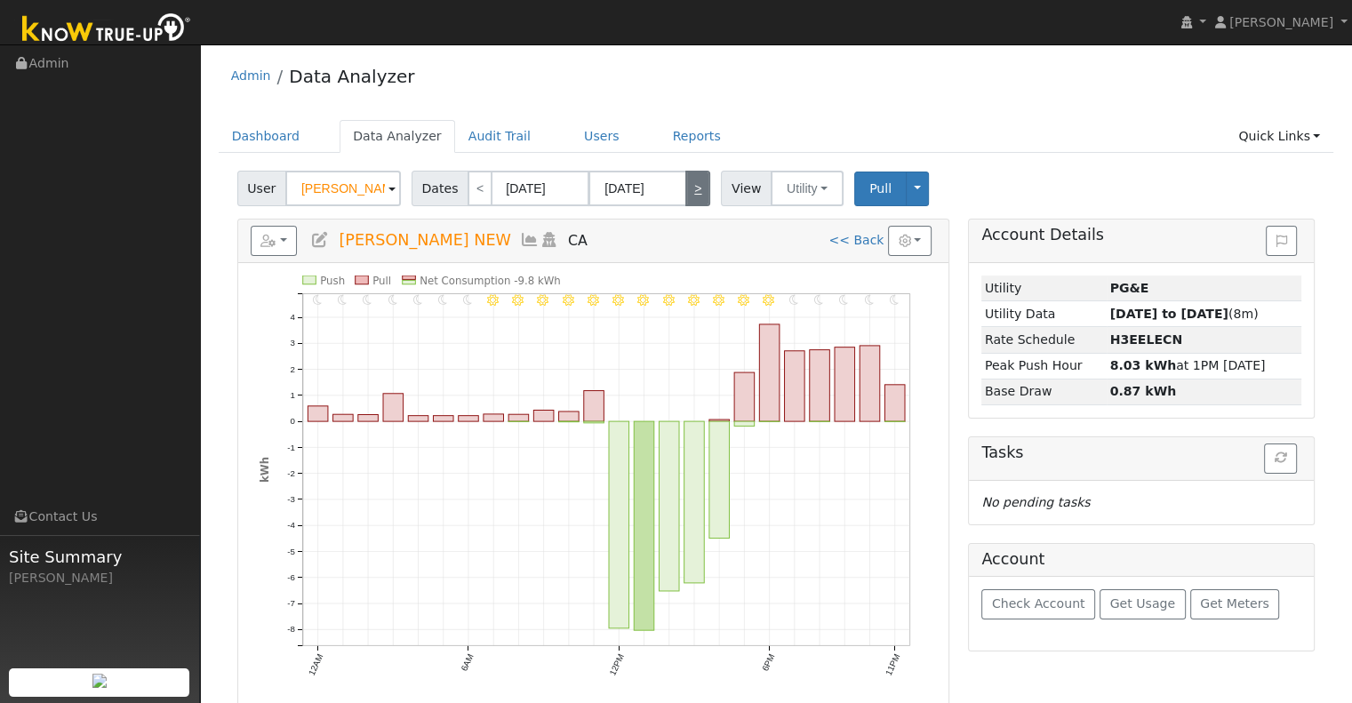
click at [686, 195] on link ">" at bounding box center [697, 189] width 25 height 36
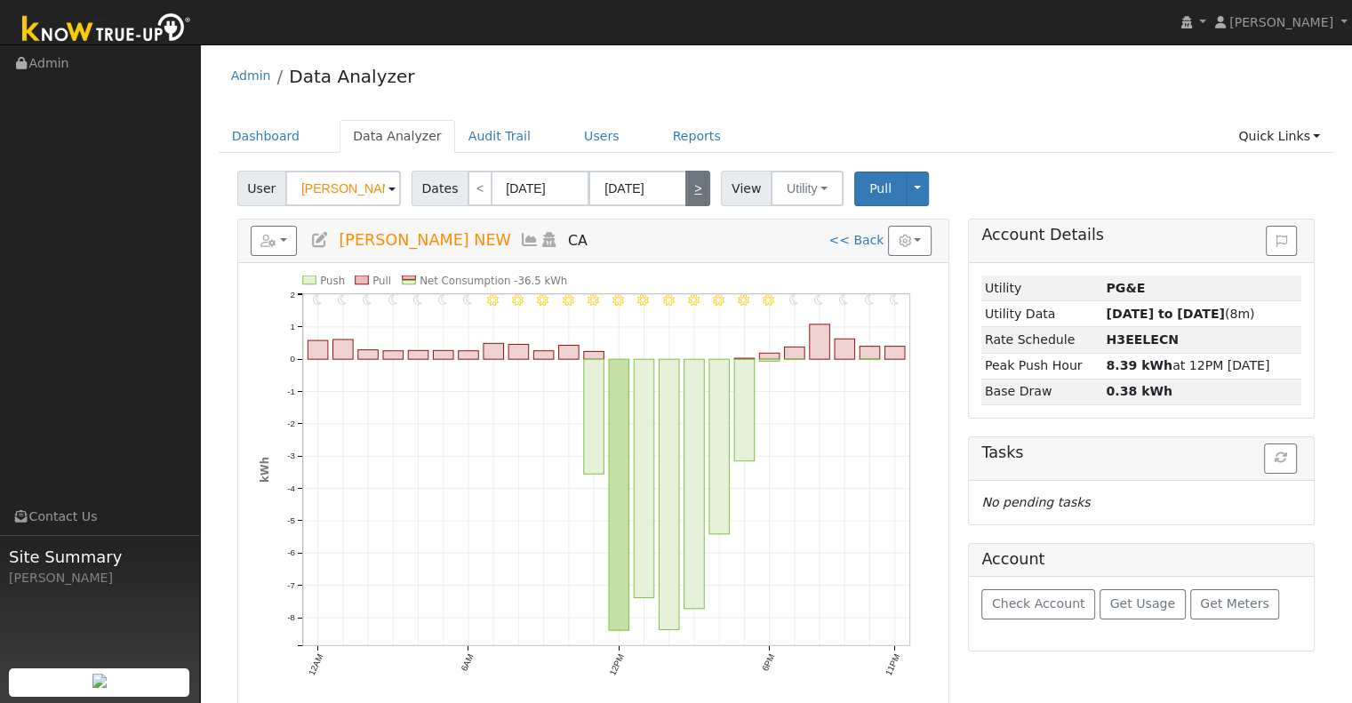
click at [693, 192] on link ">" at bounding box center [697, 189] width 25 height 36
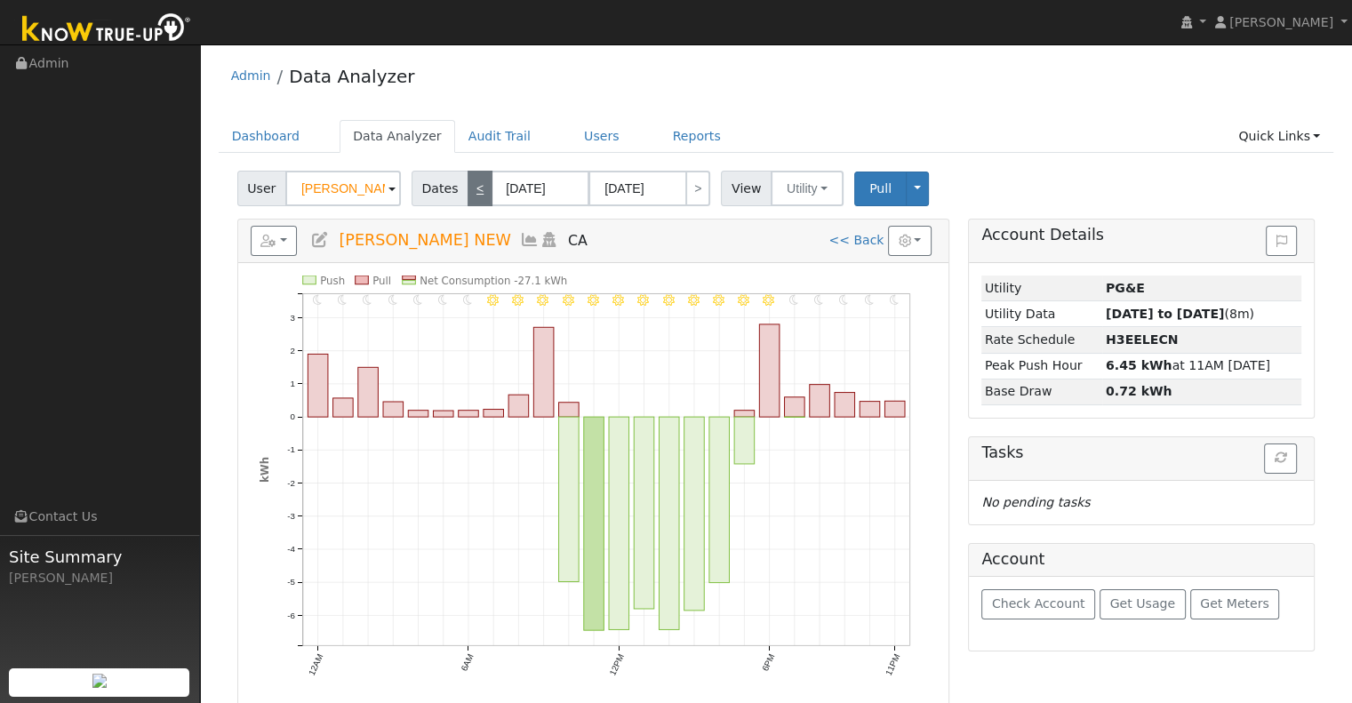
click at [467, 188] on link "<" at bounding box center [479, 189] width 25 height 36
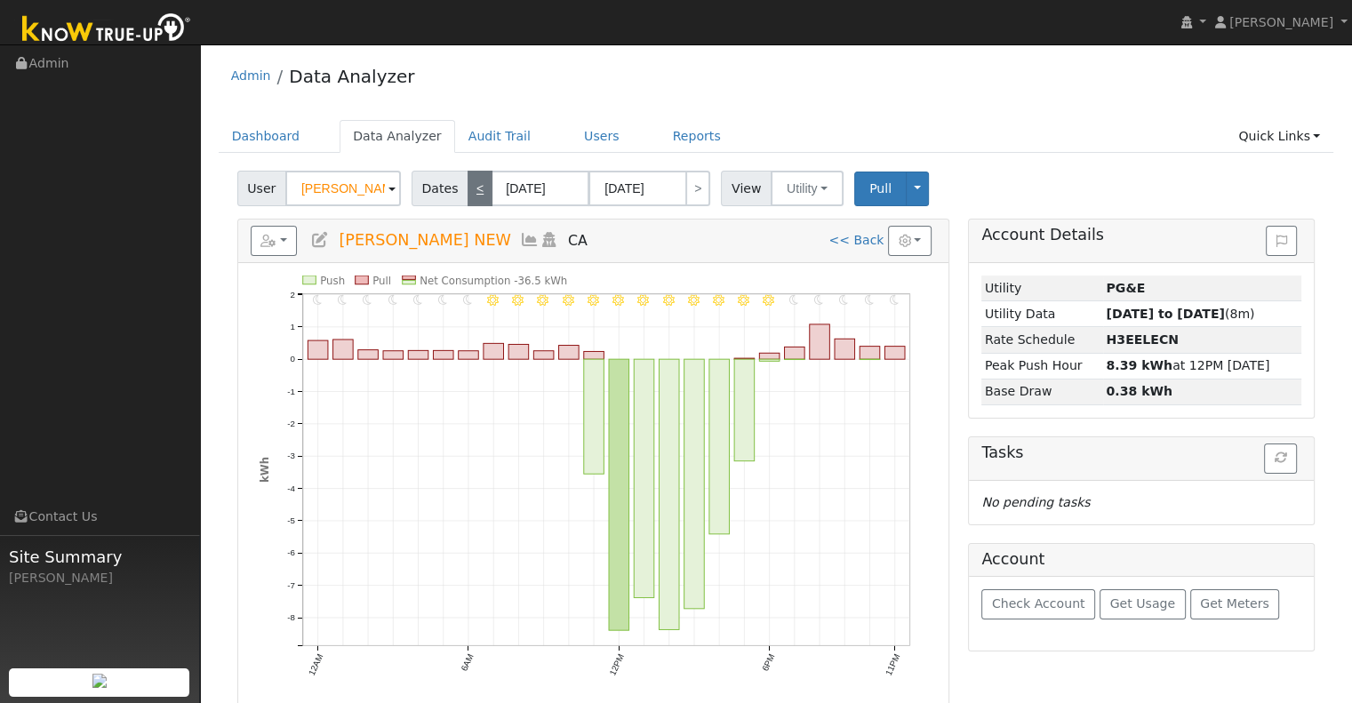
click at [467, 188] on link "<" at bounding box center [479, 189] width 25 height 36
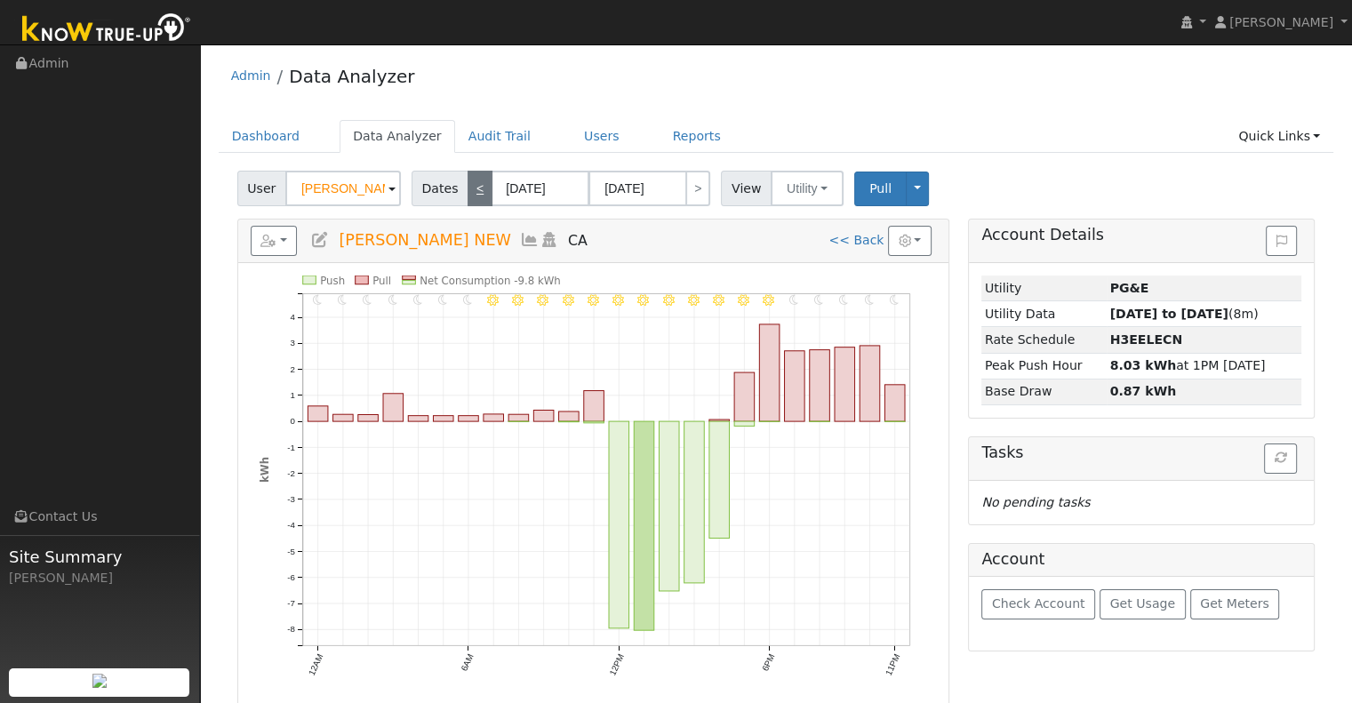
click at [467, 188] on link "<" at bounding box center [479, 189] width 25 height 36
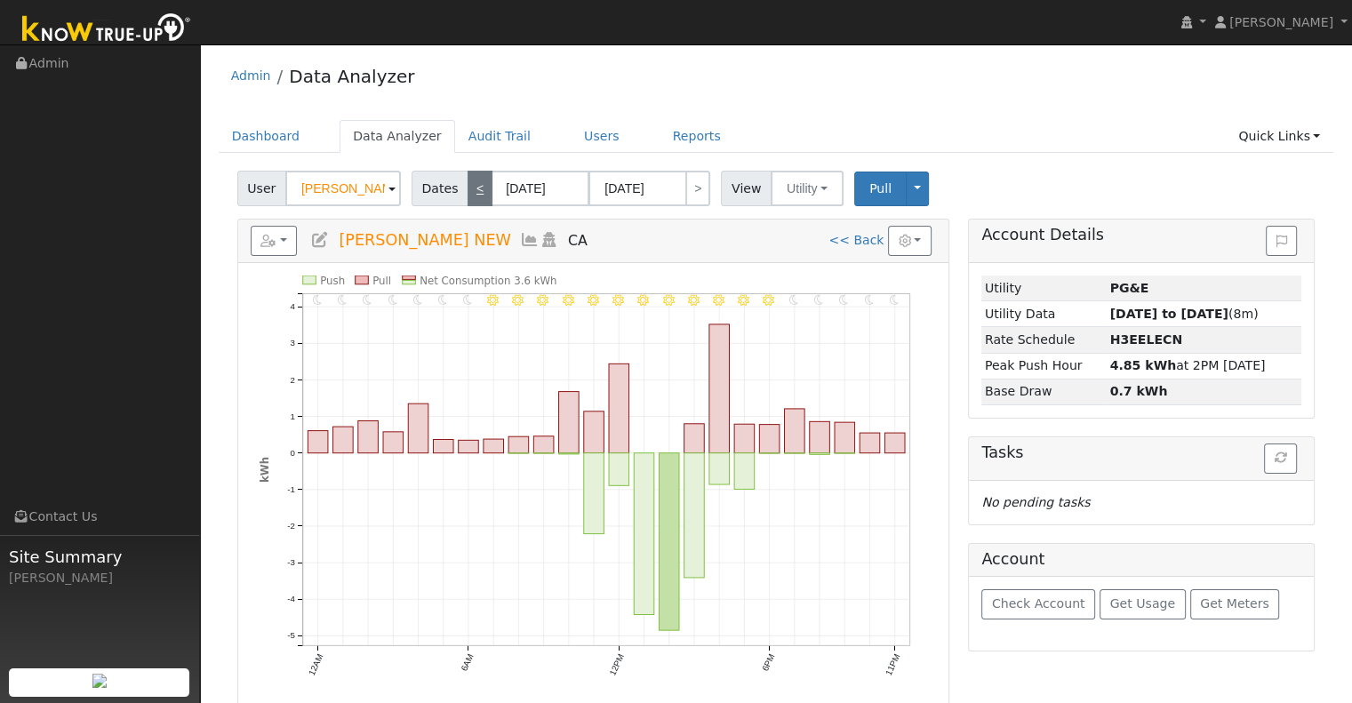
click at [467, 191] on link "<" at bounding box center [479, 189] width 25 height 36
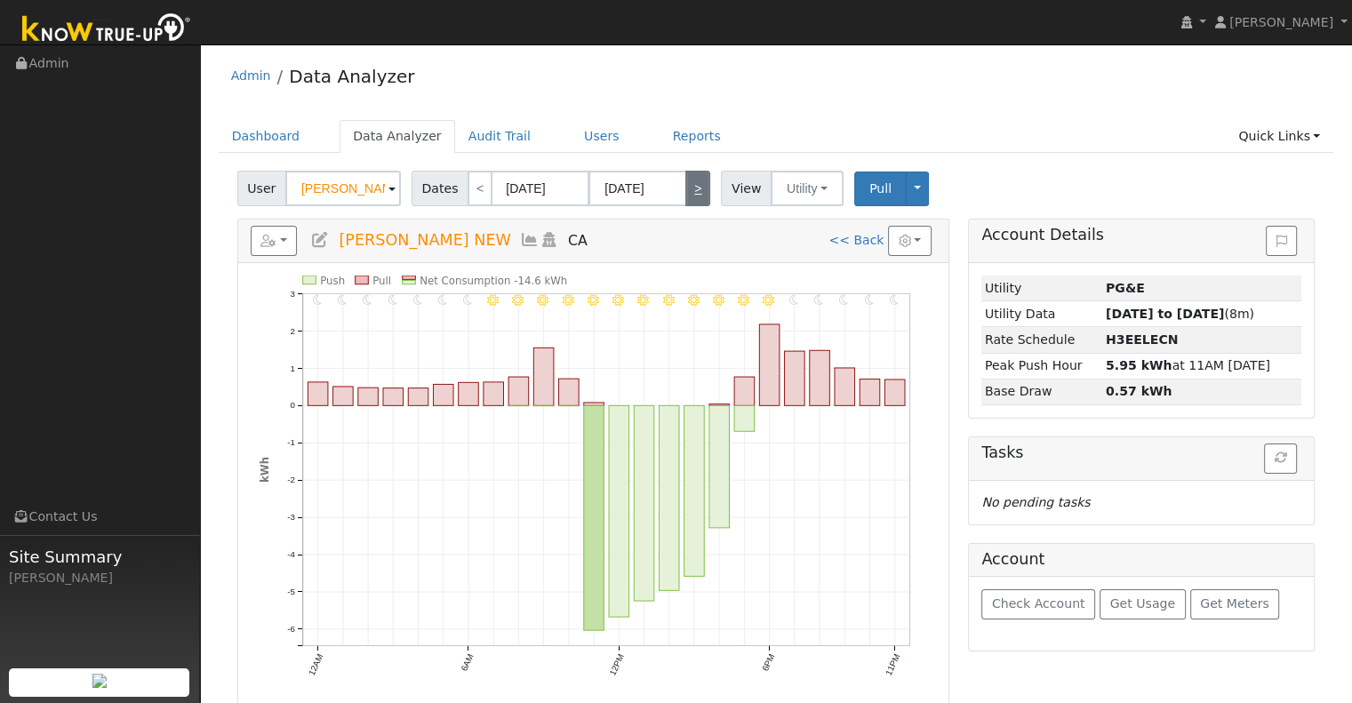
click at [688, 191] on link ">" at bounding box center [697, 189] width 25 height 36
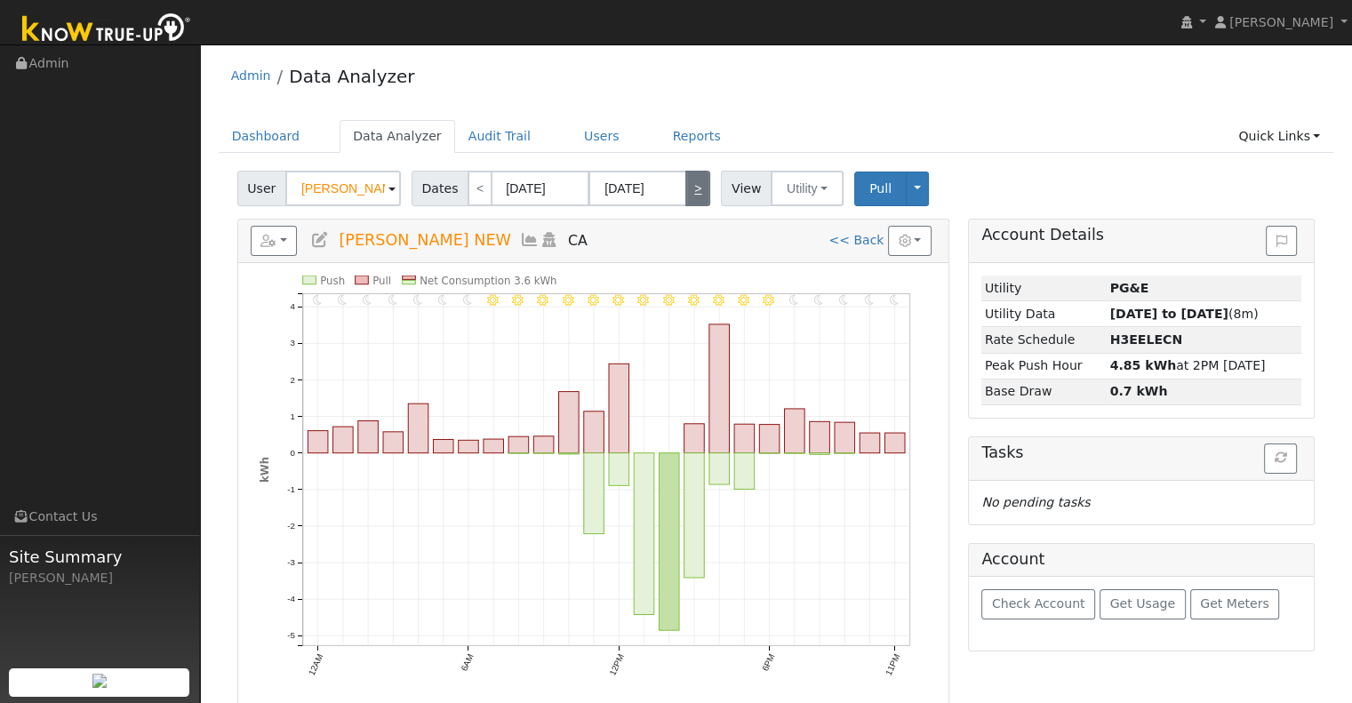
click at [688, 191] on link ">" at bounding box center [697, 189] width 25 height 36
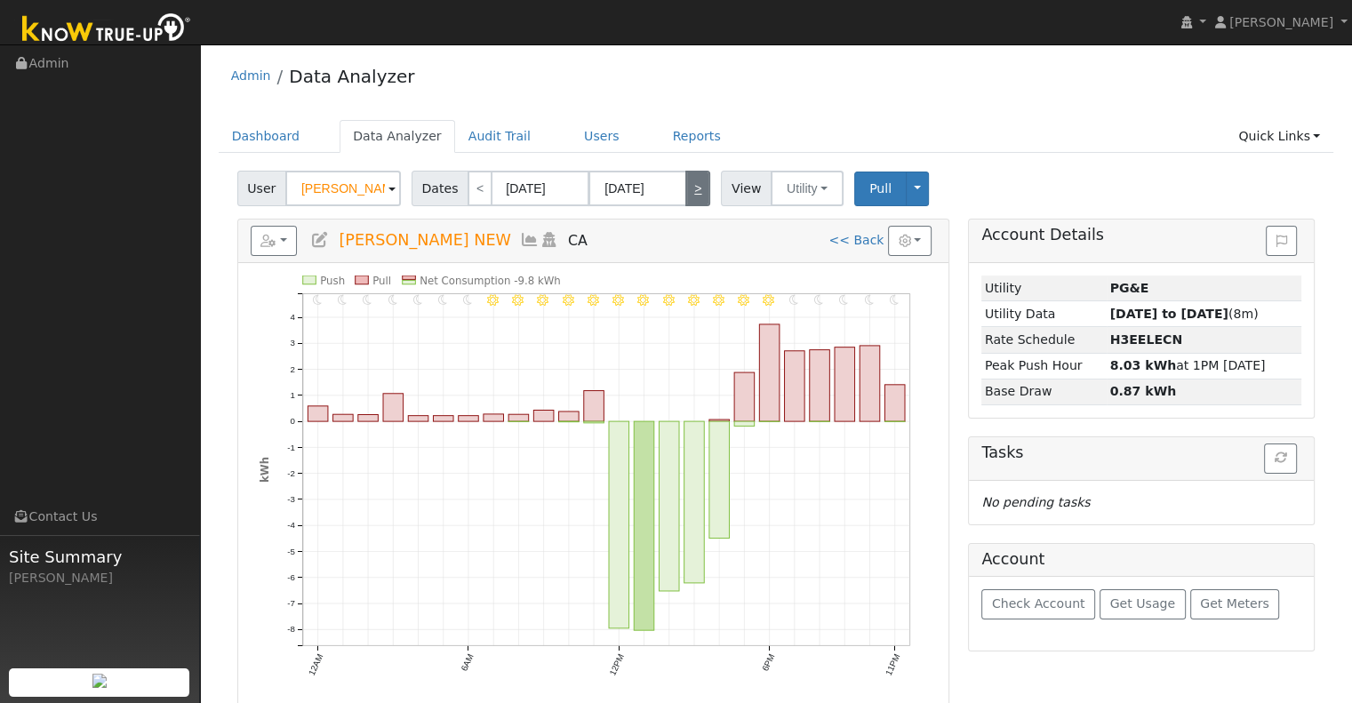
click at [687, 186] on link ">" at bounding box center [697, 189] width 25 height 36
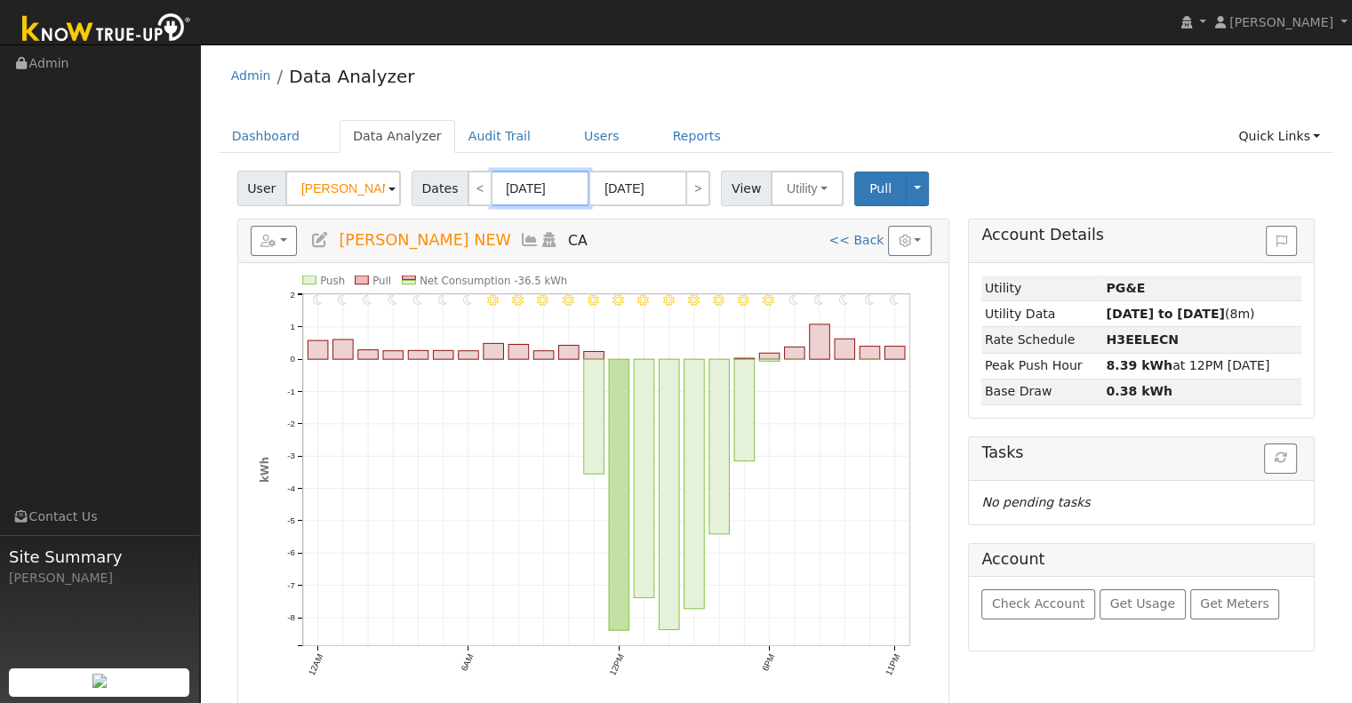
click at [553, 189] on input "[DATE]" at bounding box center [540, 189] width 98 height 36
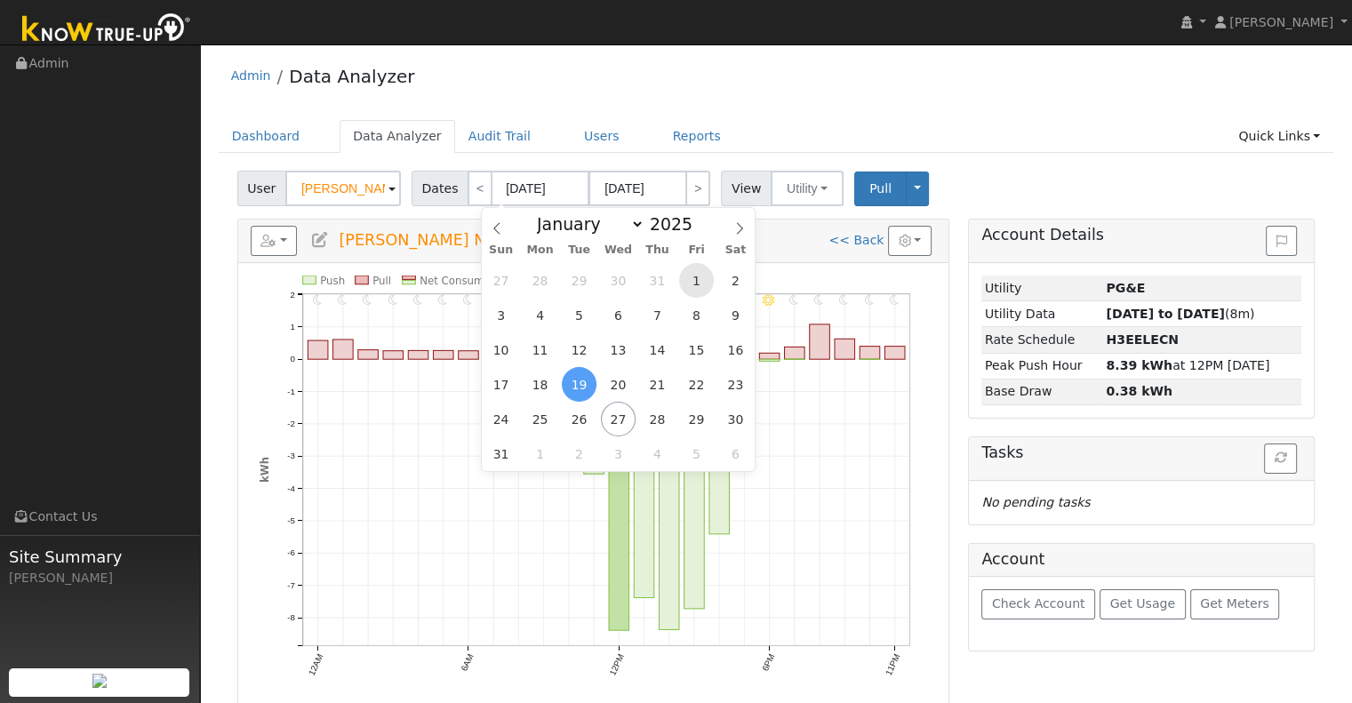
click at [686, 281] on span "1" at bounding box center [696, 280] width 35 height 35
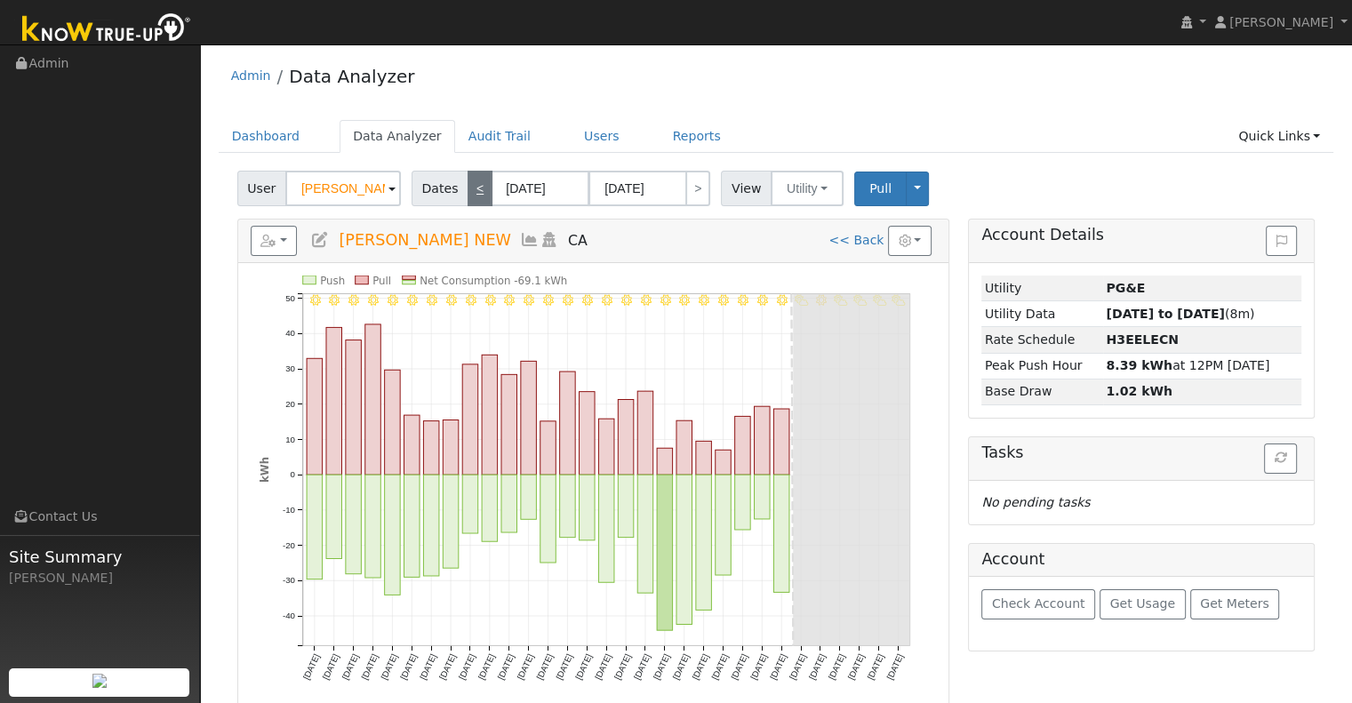
click at [474, 177] on link "<" at bounding box center [479, 189] width 25 height 36
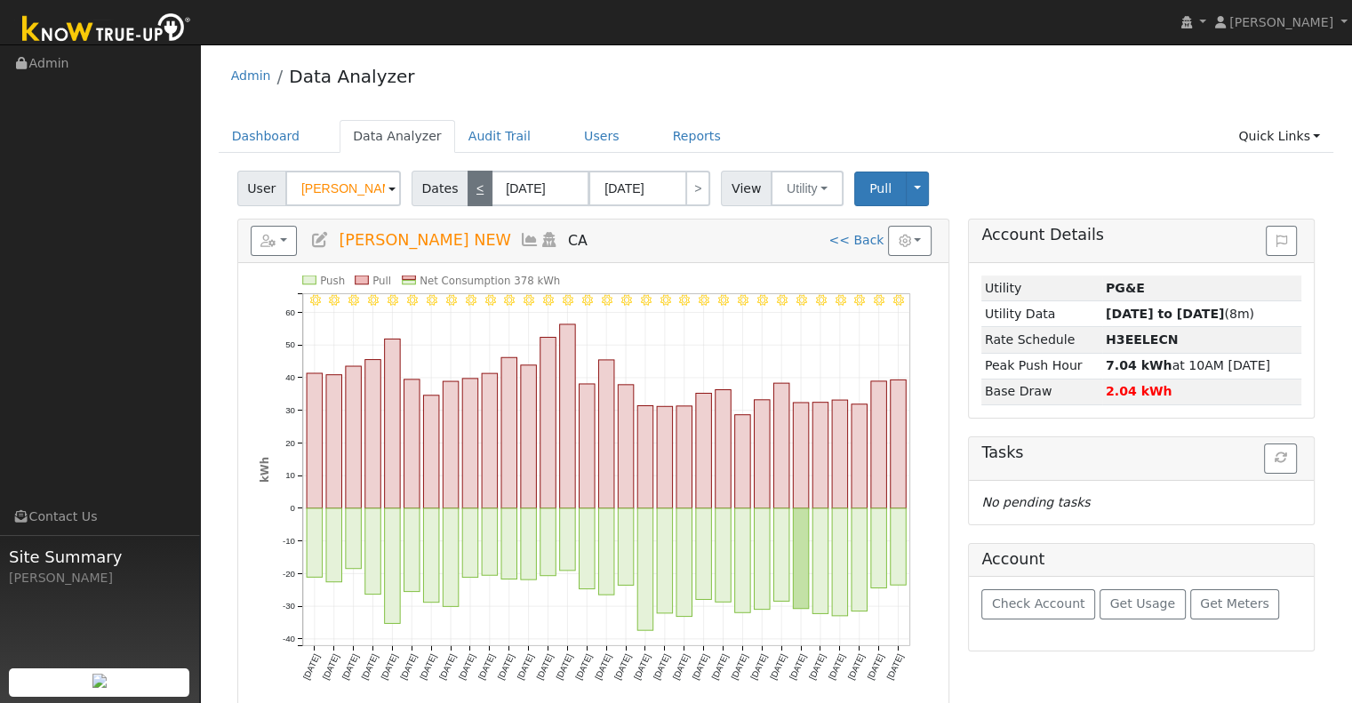
click at [467, 189] on link "<" at bounding box center [479, 189] width 25 height 36
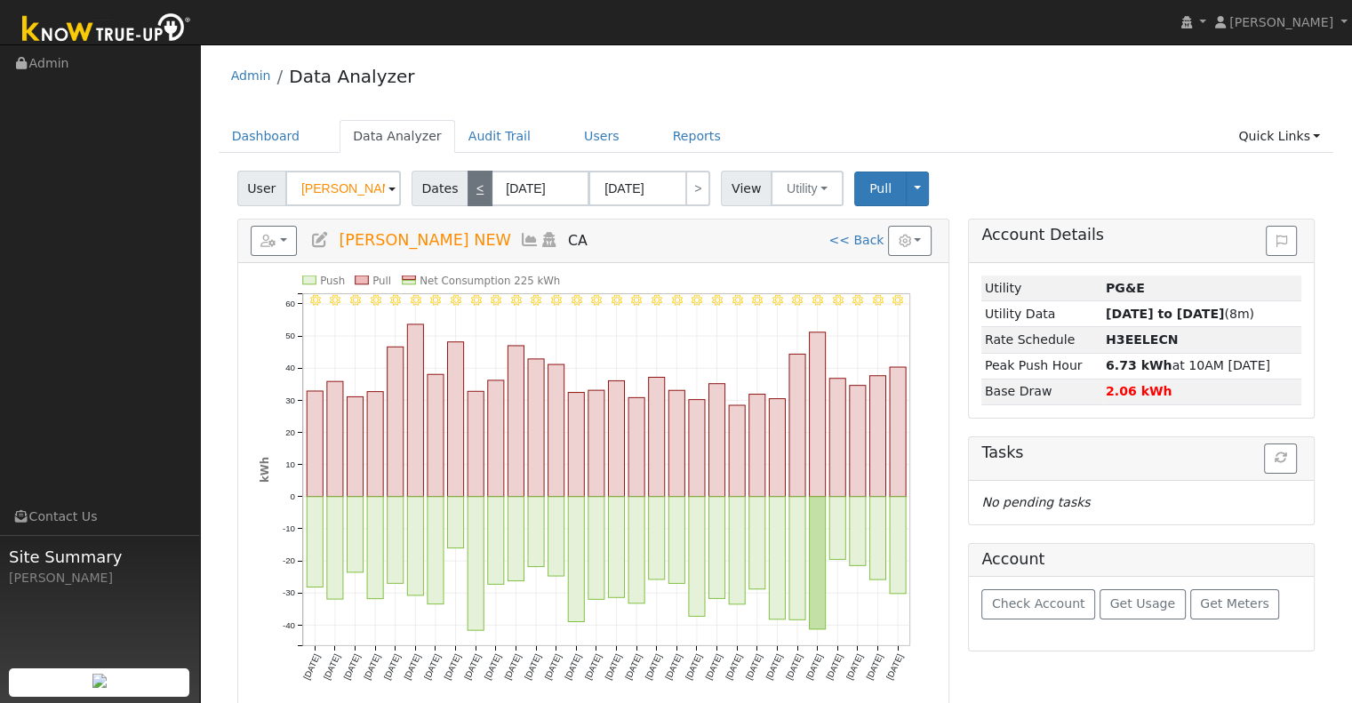
click at [471, 192] on link "<" at bounding box center [479, 189] width 25 height 36
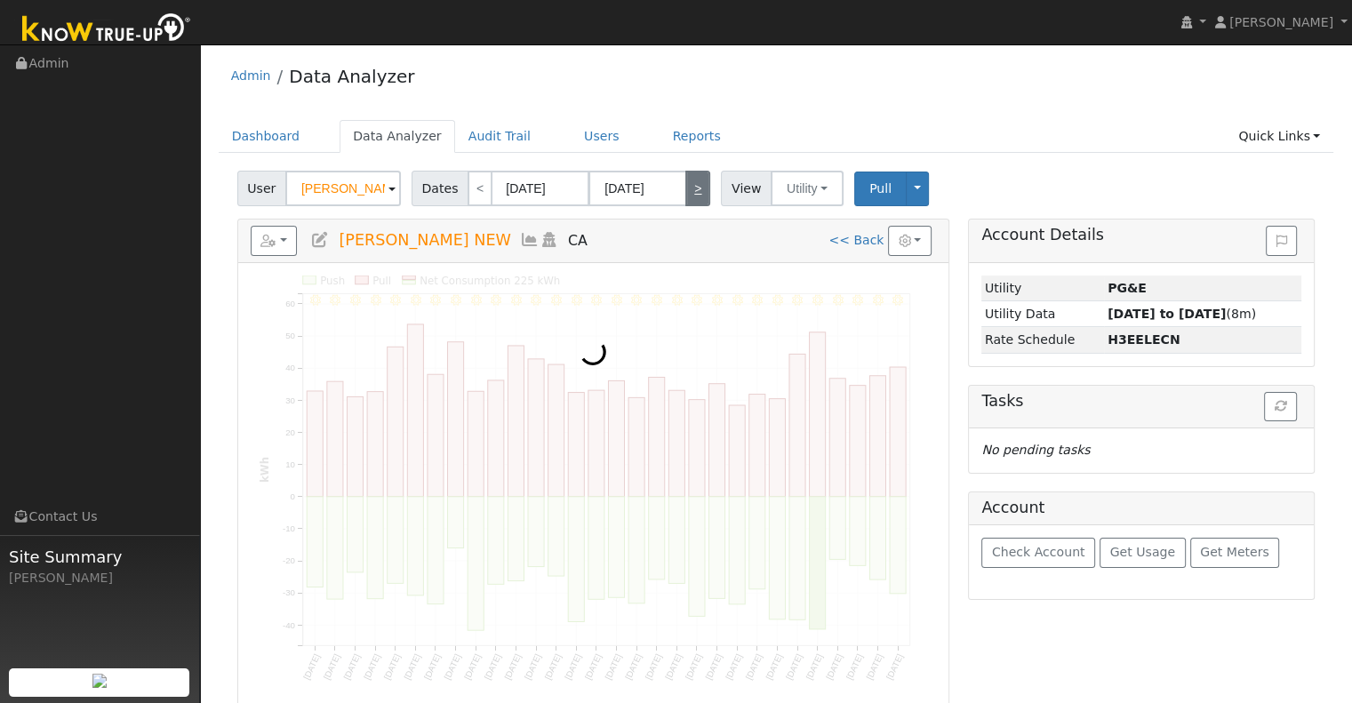
click at [685, 187] on link ">" at bounding box center [697, 189] width 25 height 36
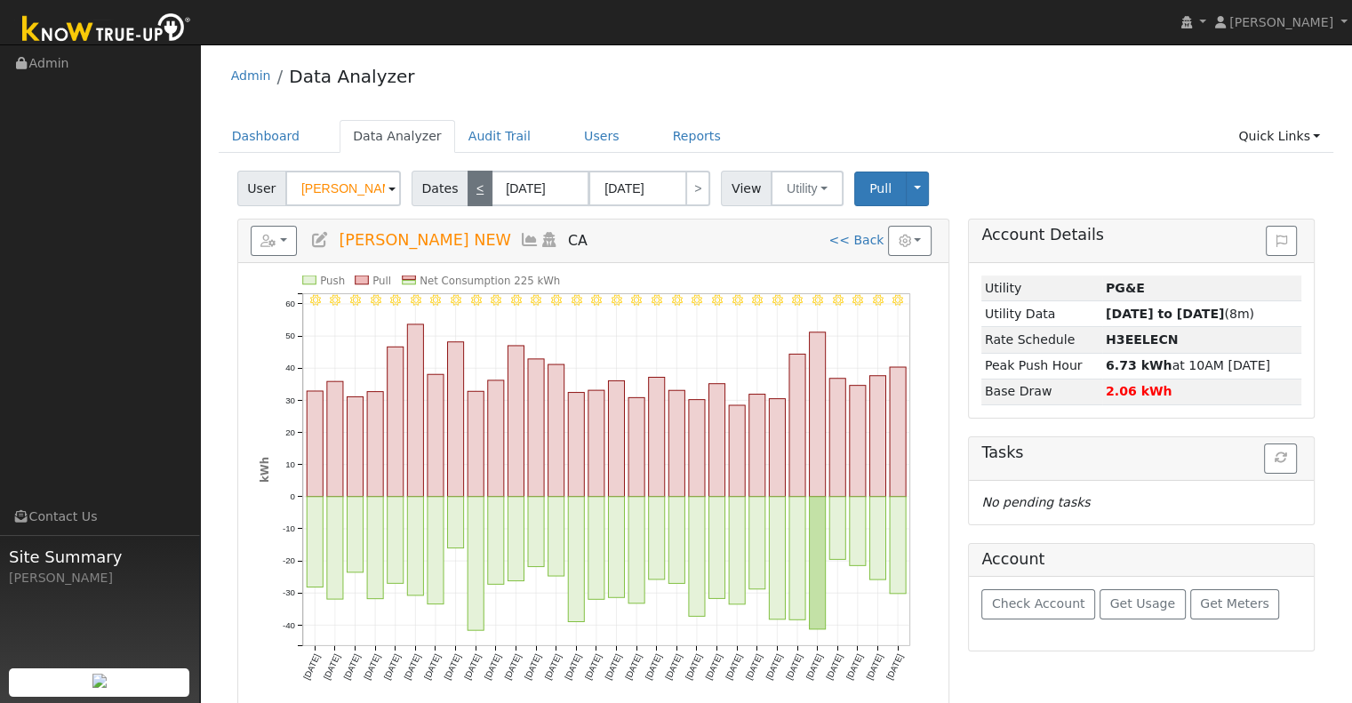
click at [470, 192] on link "<" at bounding box center [479, 189] width 25 height 36
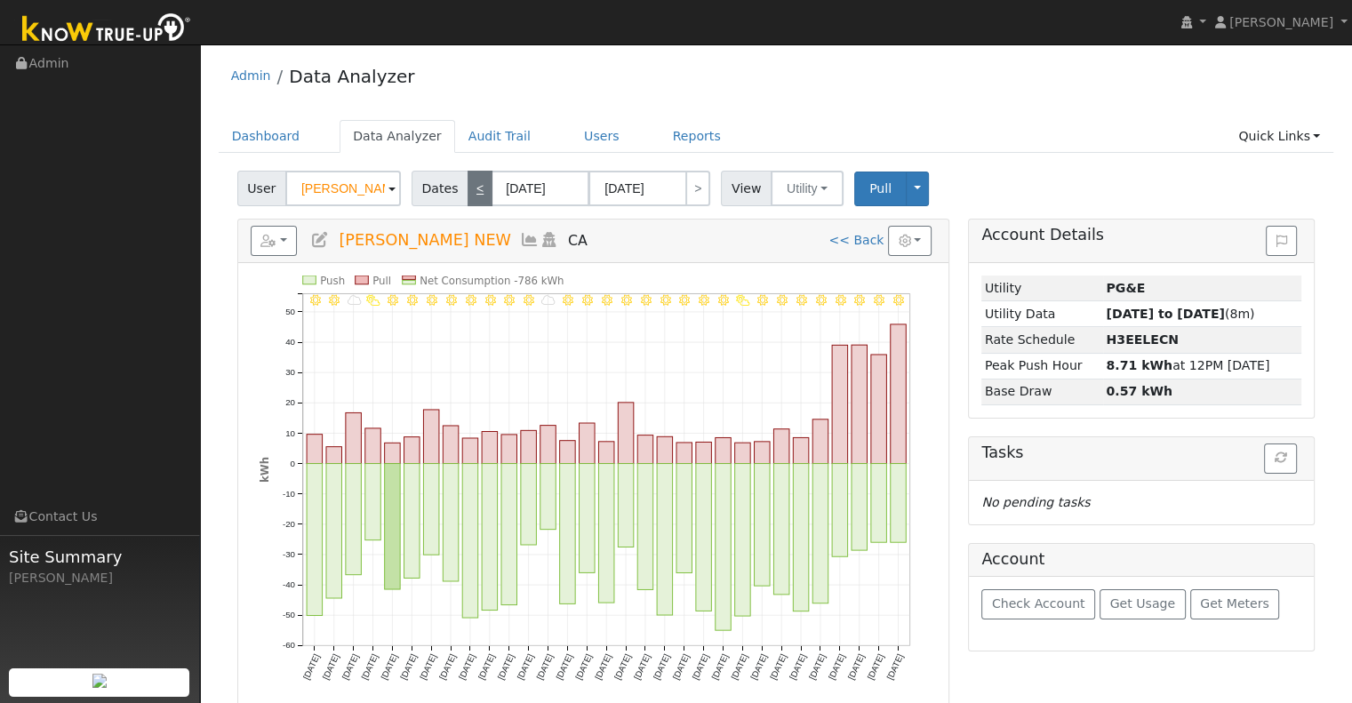
click at [469, 184] on link "<" at bounding box center [479, 189] width 25 height 36
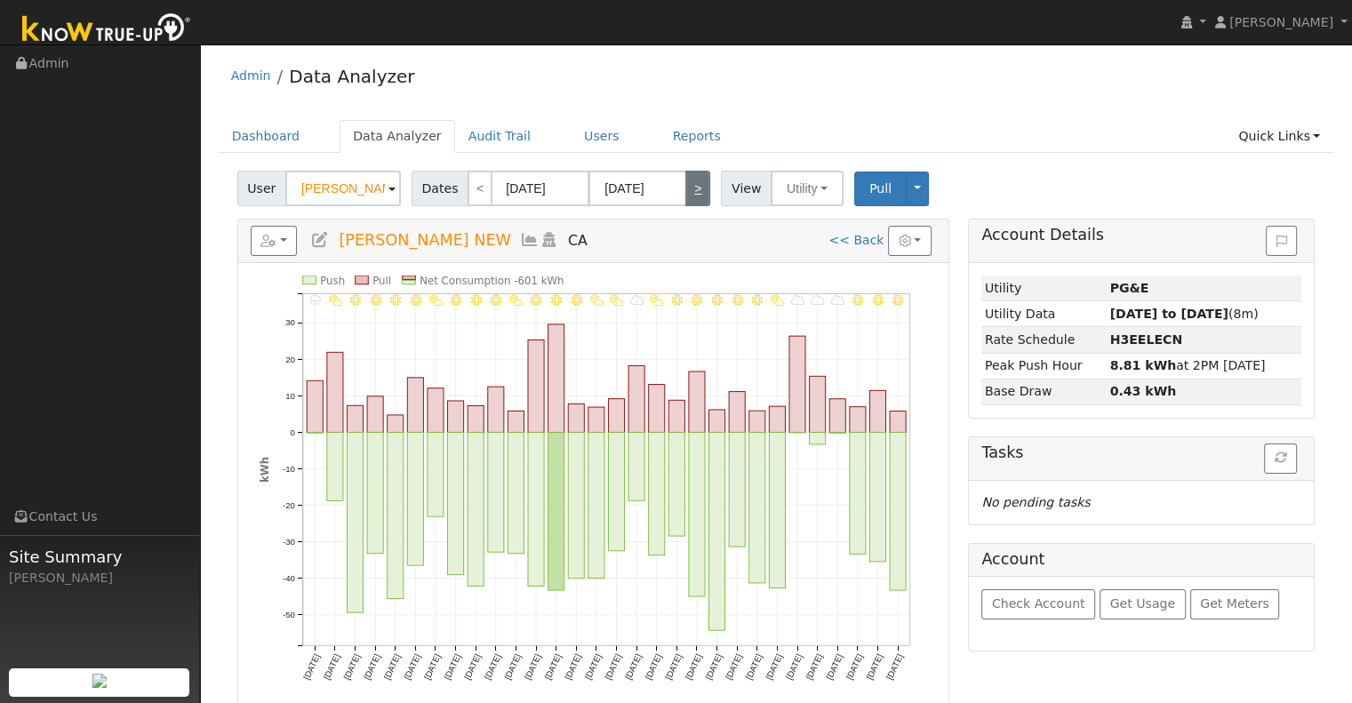
click at [685, 180] on link ">" at bounding box center [697, 189] width 25 height 36
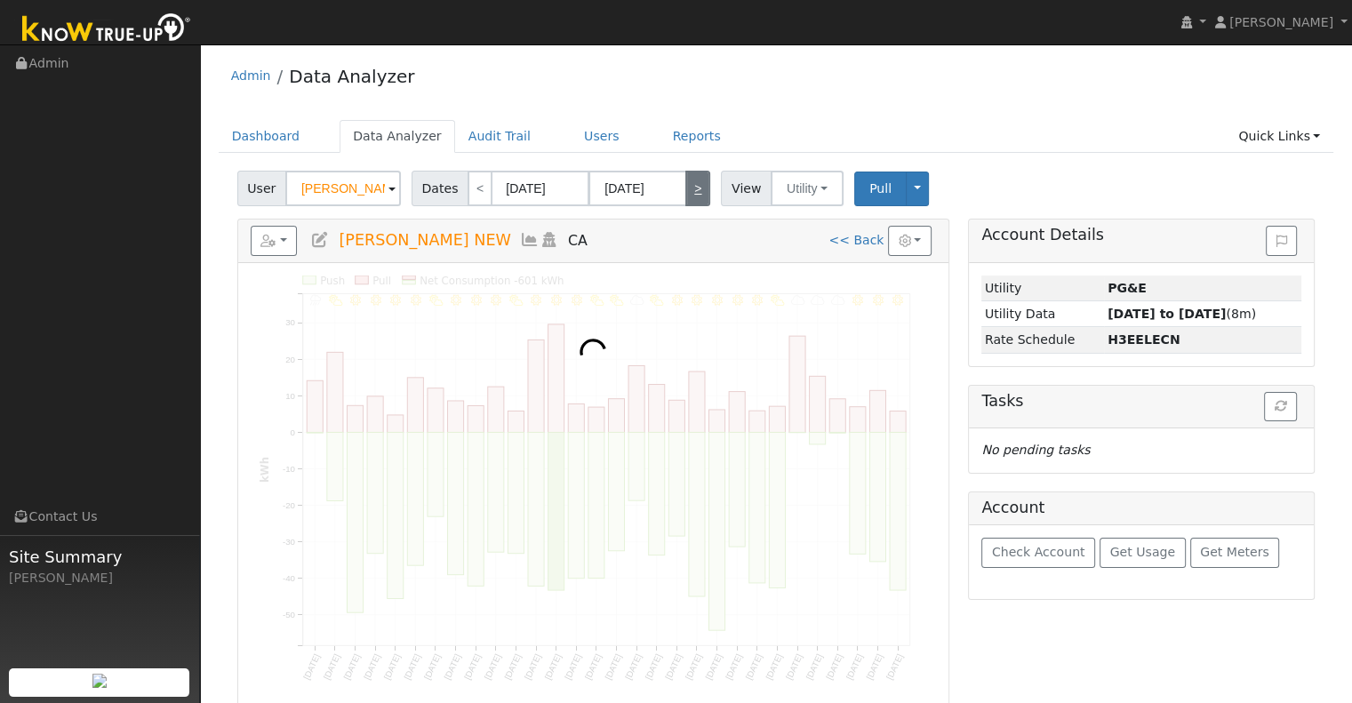
click at [685, 180] on link ">" at bounding box center [697, 189] width 25 height 36
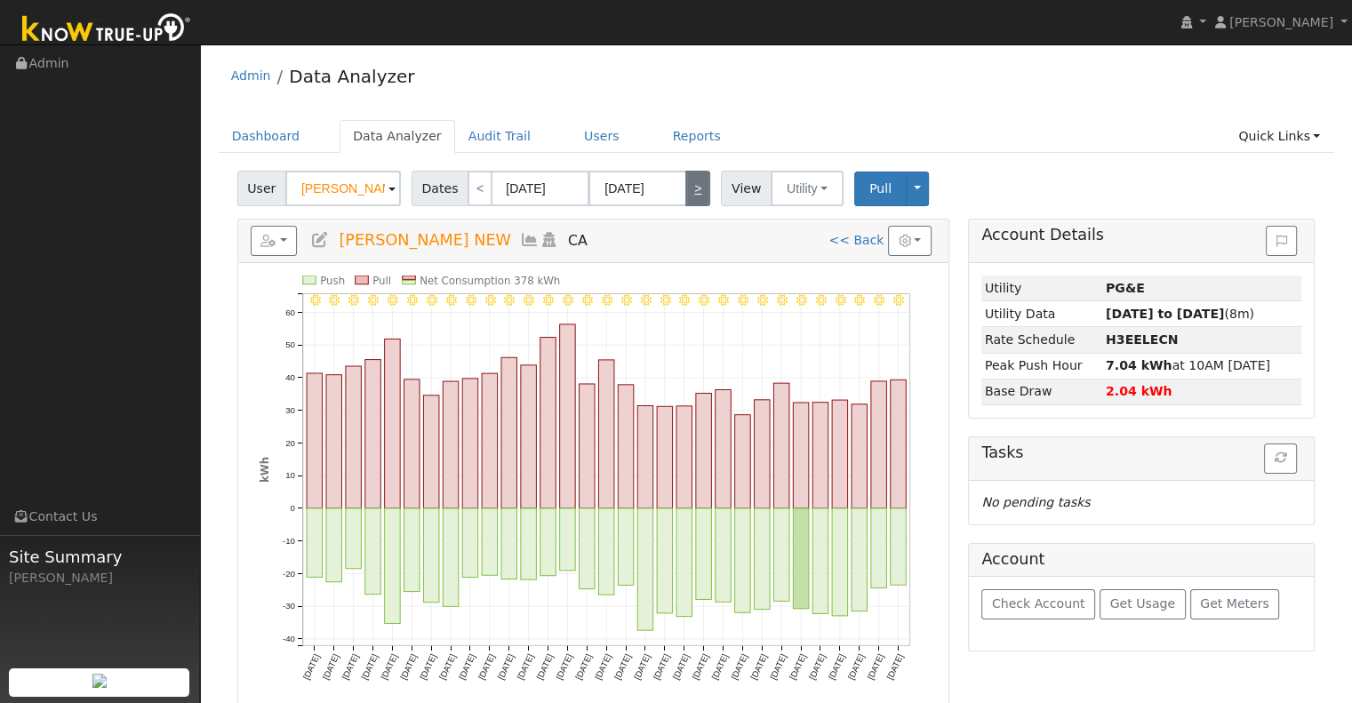
click at [685, 180] on link ">" at bounding box center [697, 189] width 25 height 36
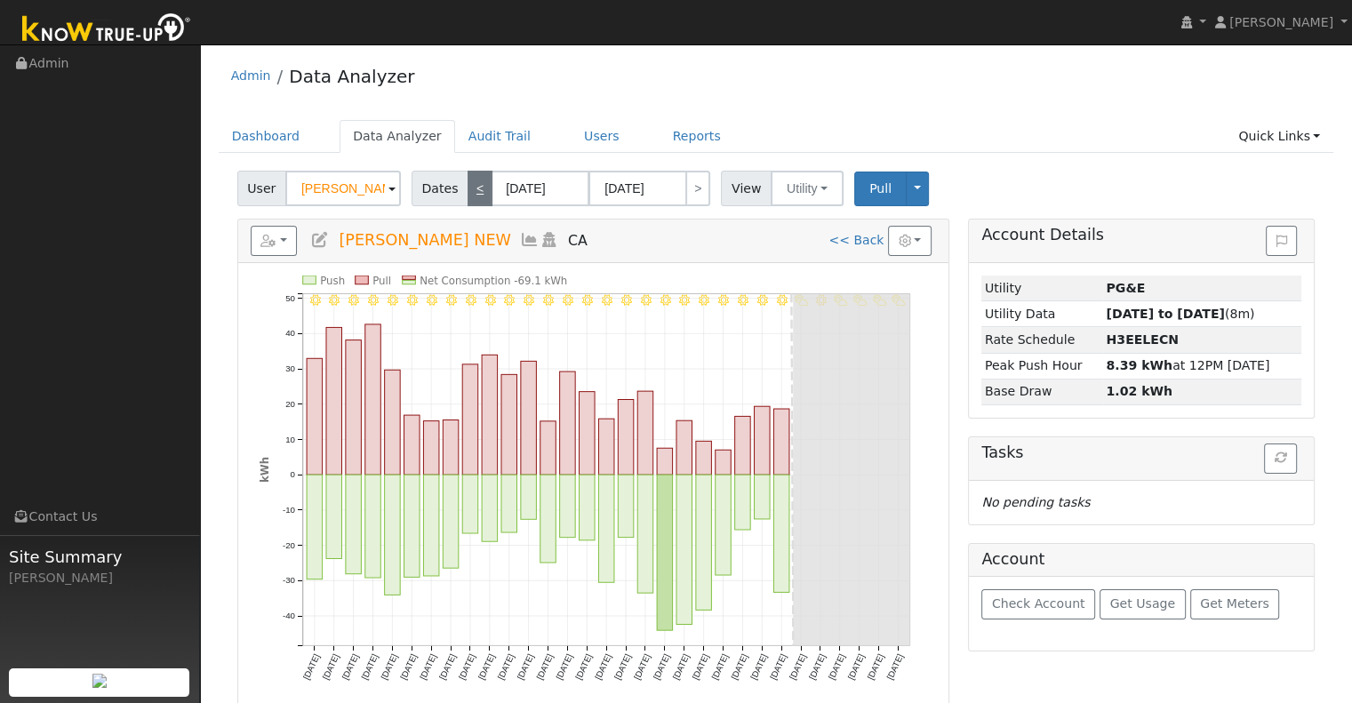
click at [467, 198] on link "<" at bounding box center [479, 189] width 25 height 36
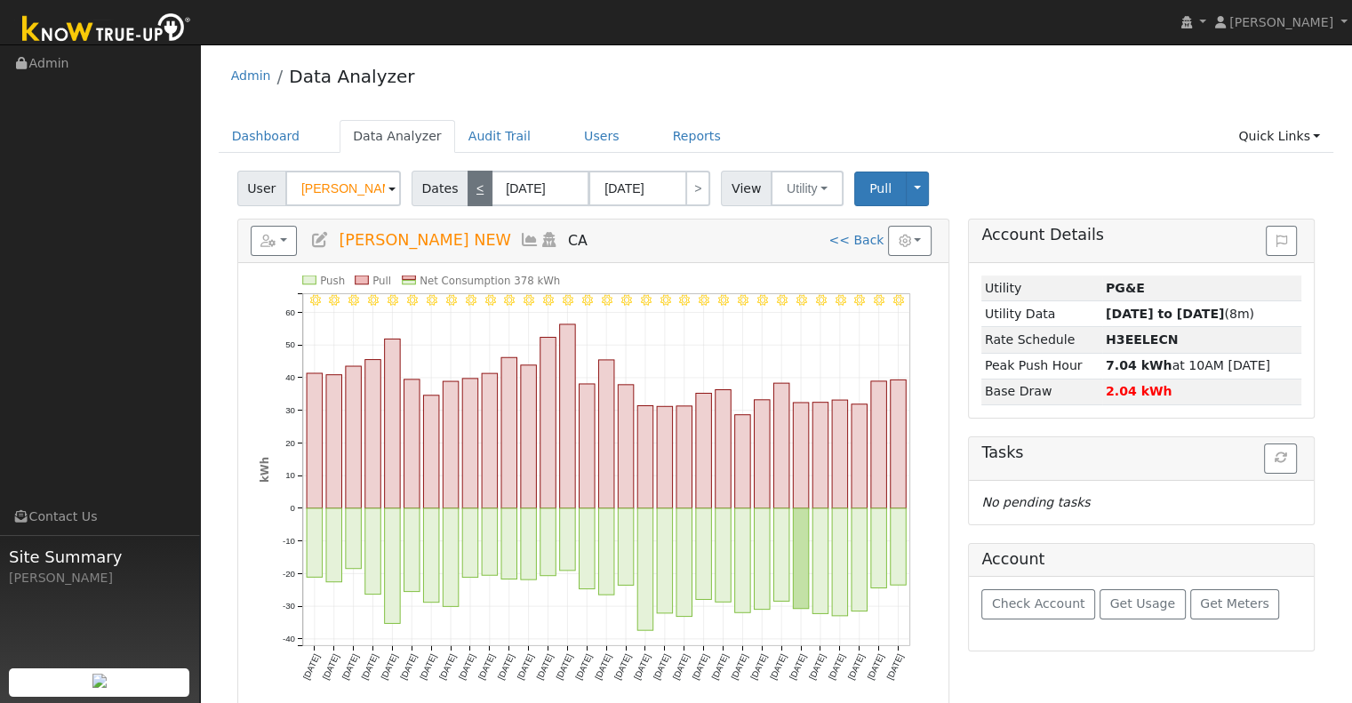
click at [467, 198] on link "<" at bounding box center [479, 189] width 25 height 36
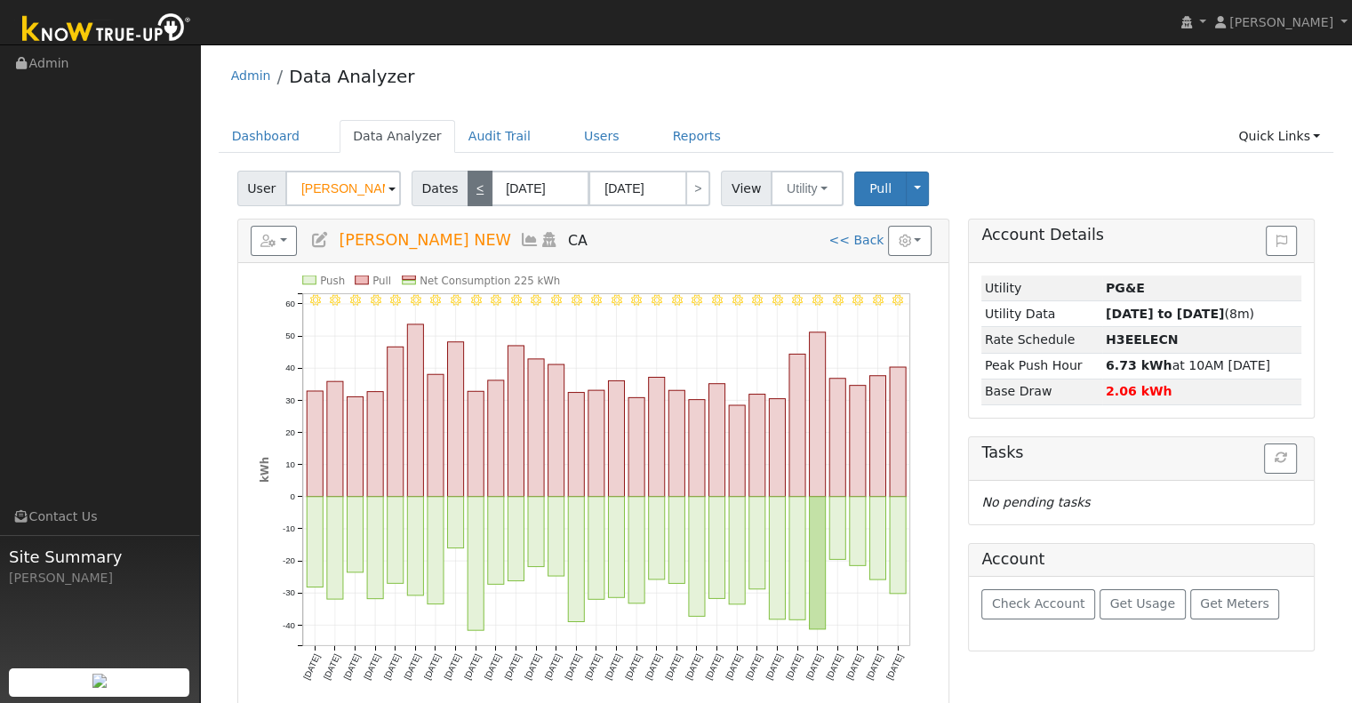
click at [467, 198] on link "<" at bounding box center [479, 189] width 25 height 36
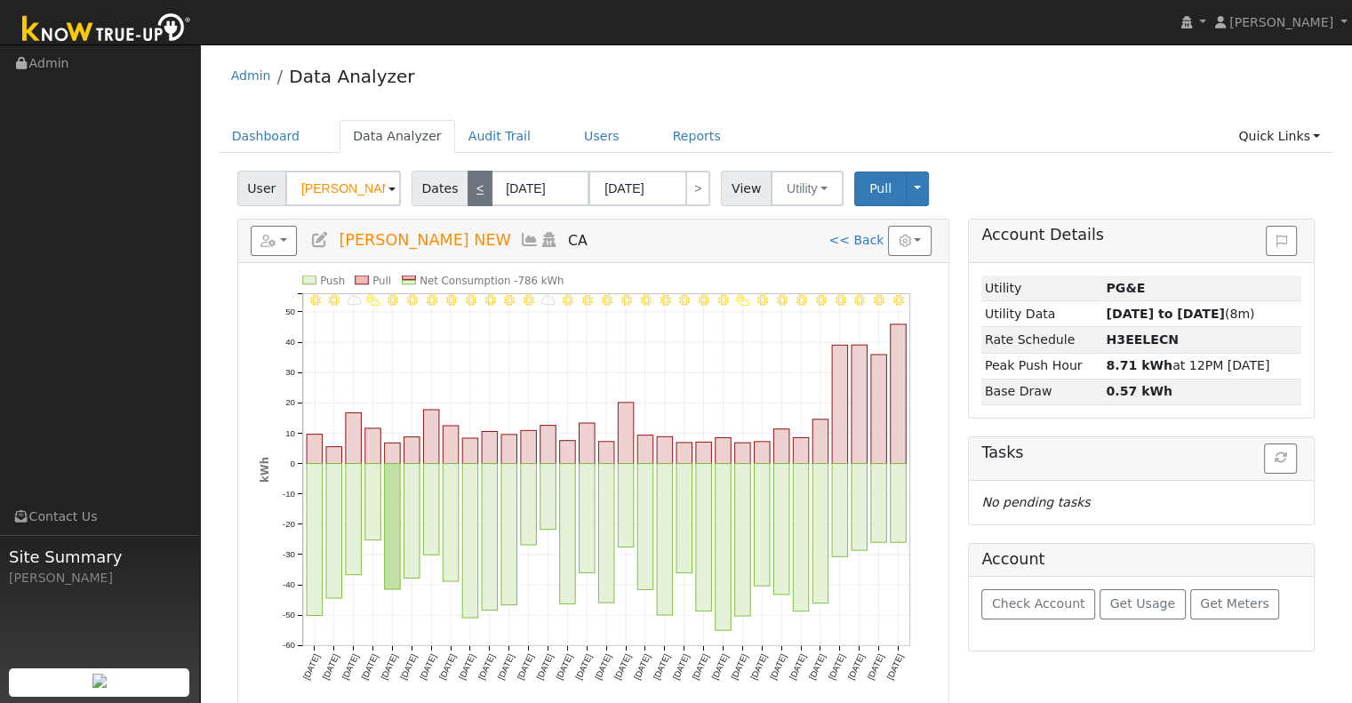
click at [467, 198] on link "<" at bounding box center [479, 189] width 25 height 36
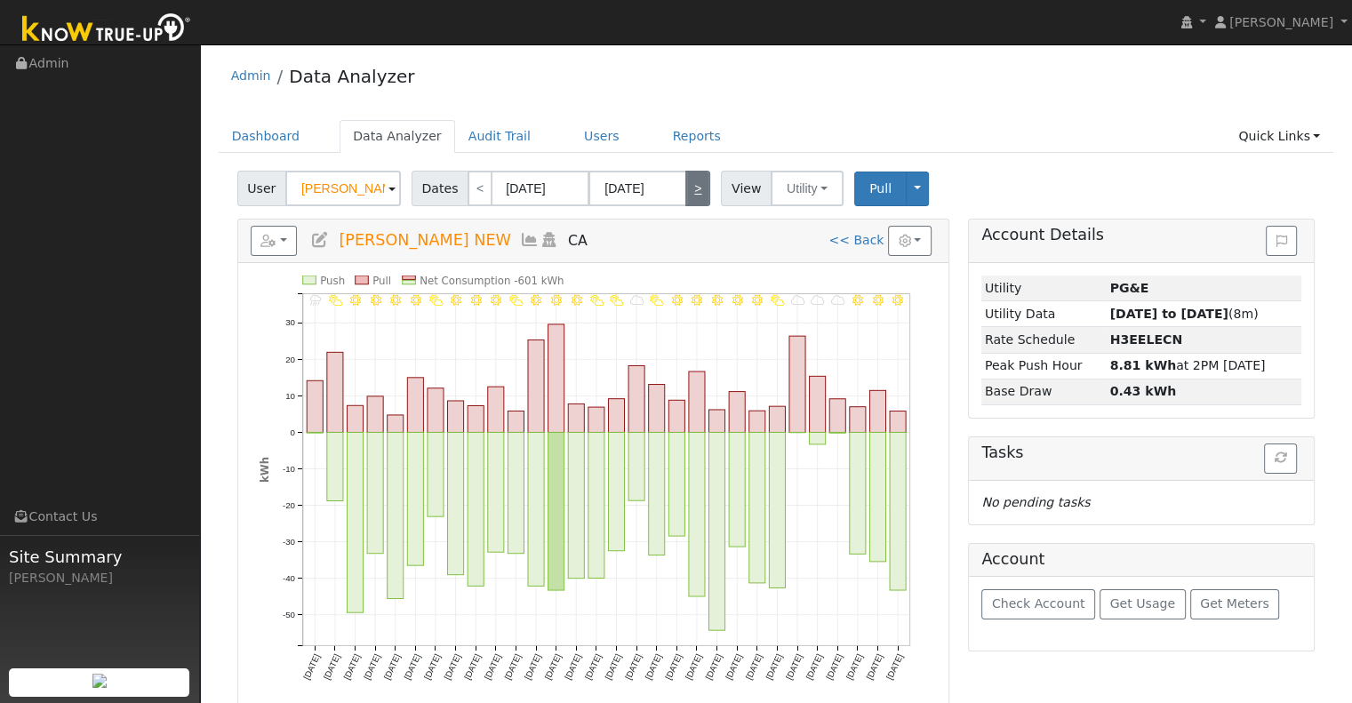
click at [685, 195] on link ">" at bounding box center [697, 189] width 25 height 36
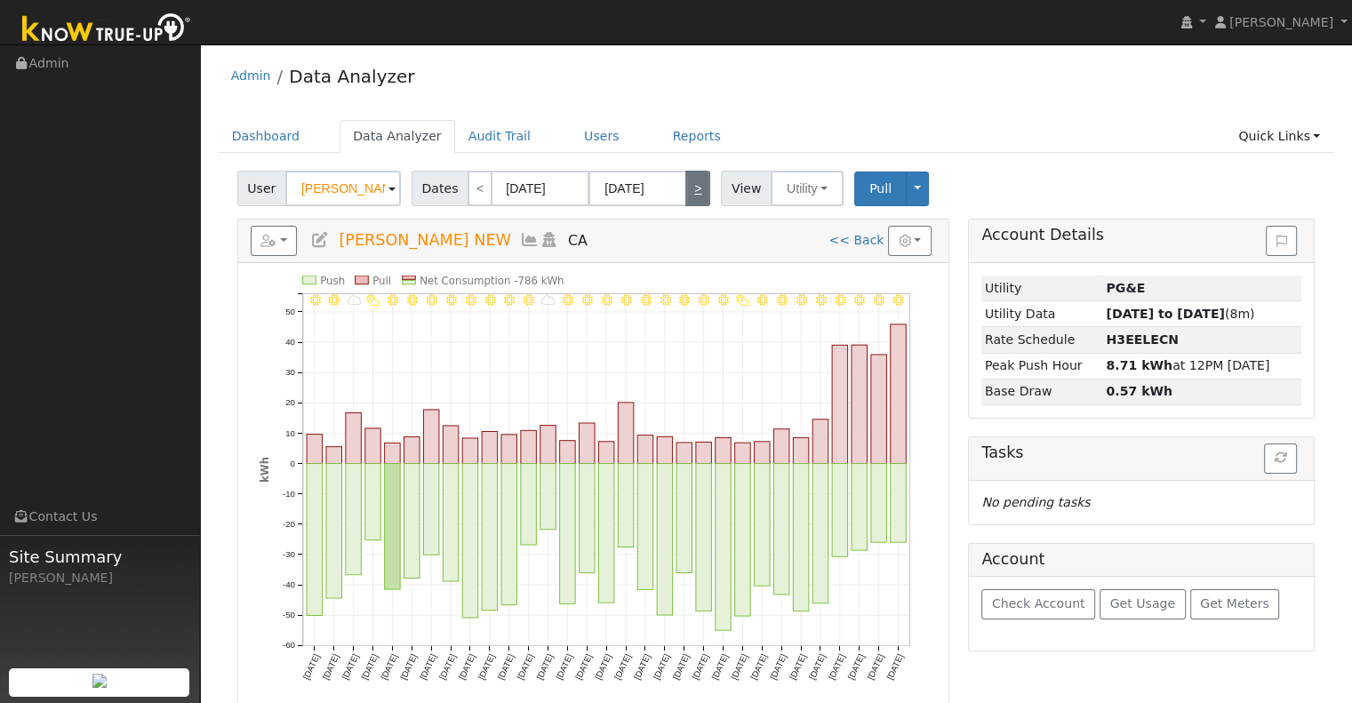
click at [685, 195] on link ">" at bounding box center [697, 189] width 25 height 36
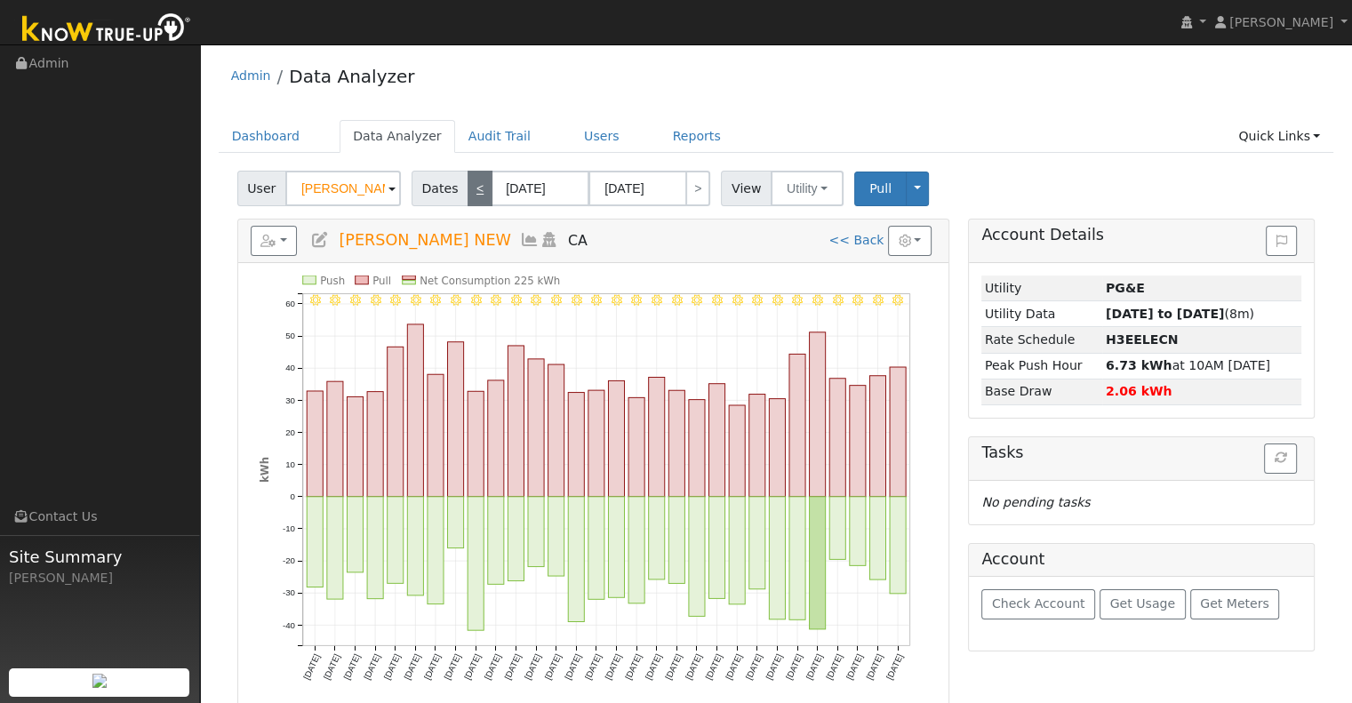
click at [468, 187] on link "<" at bounding box center [479, 189] width 25 height 36
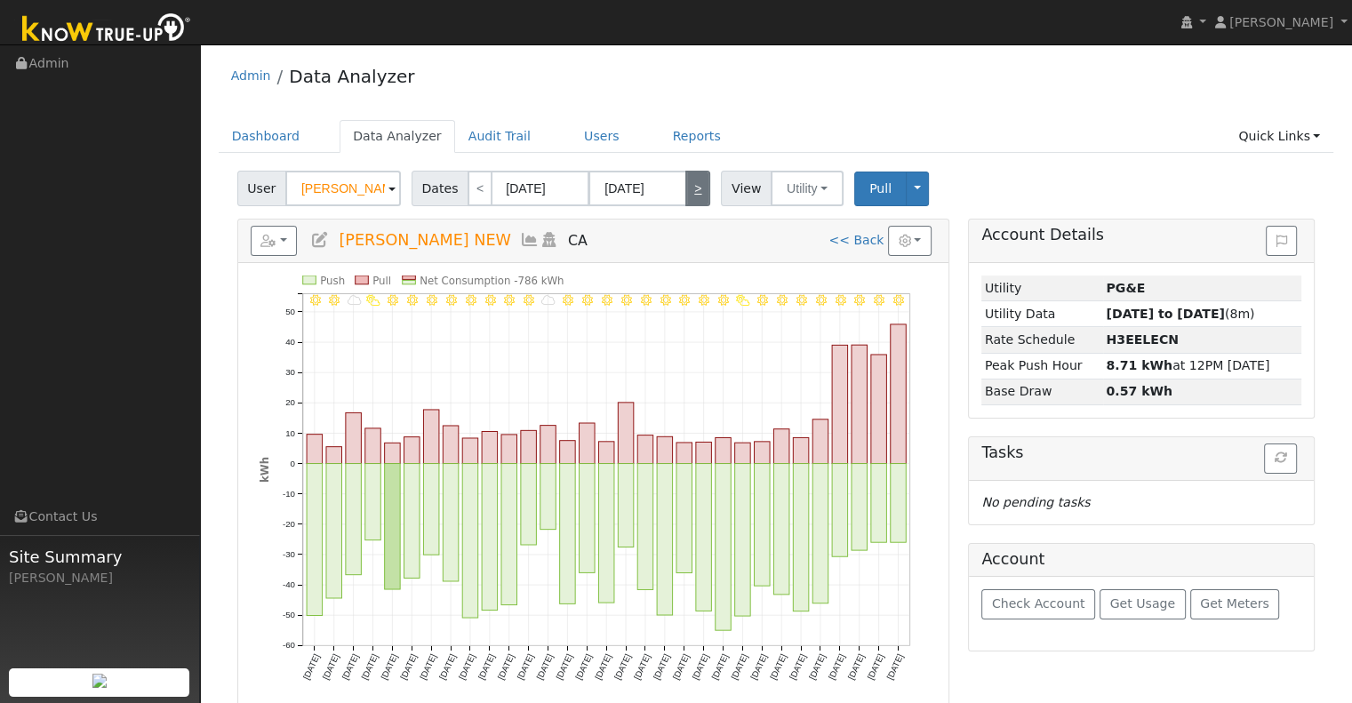
click at [691, 191] on link ">" at bounding box center [697, 189] width 25 height 36
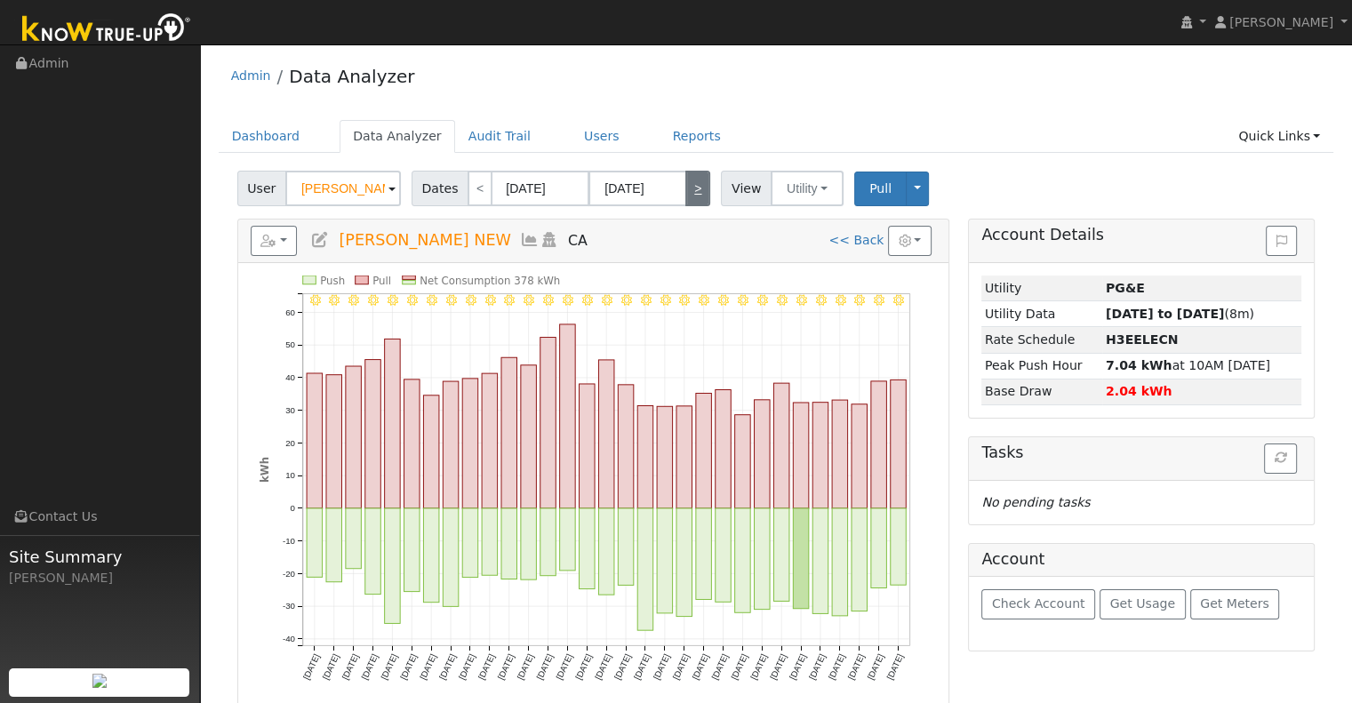
click at [691, 191] on link ">" at bounding box center [697, 189] width 25 height 36
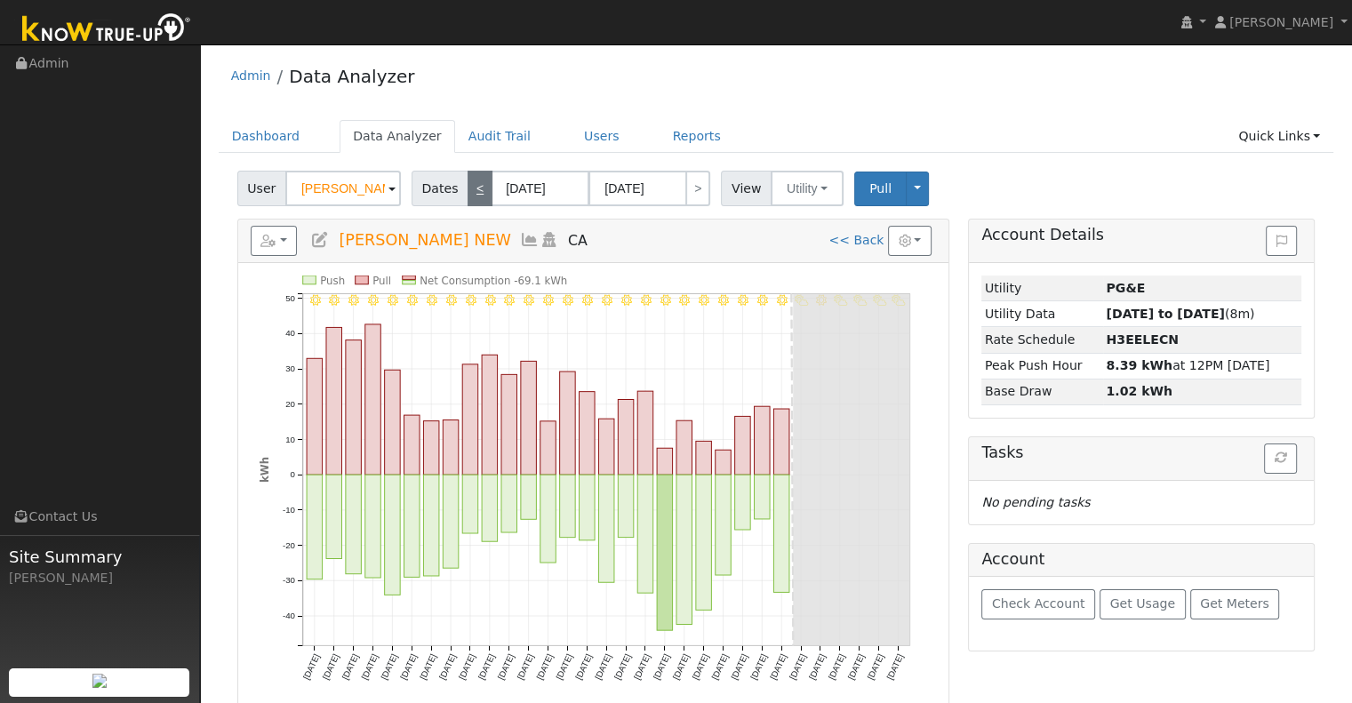
click at [467, 195] on link "<" at bounding box center [479, 189] width 25 height 36
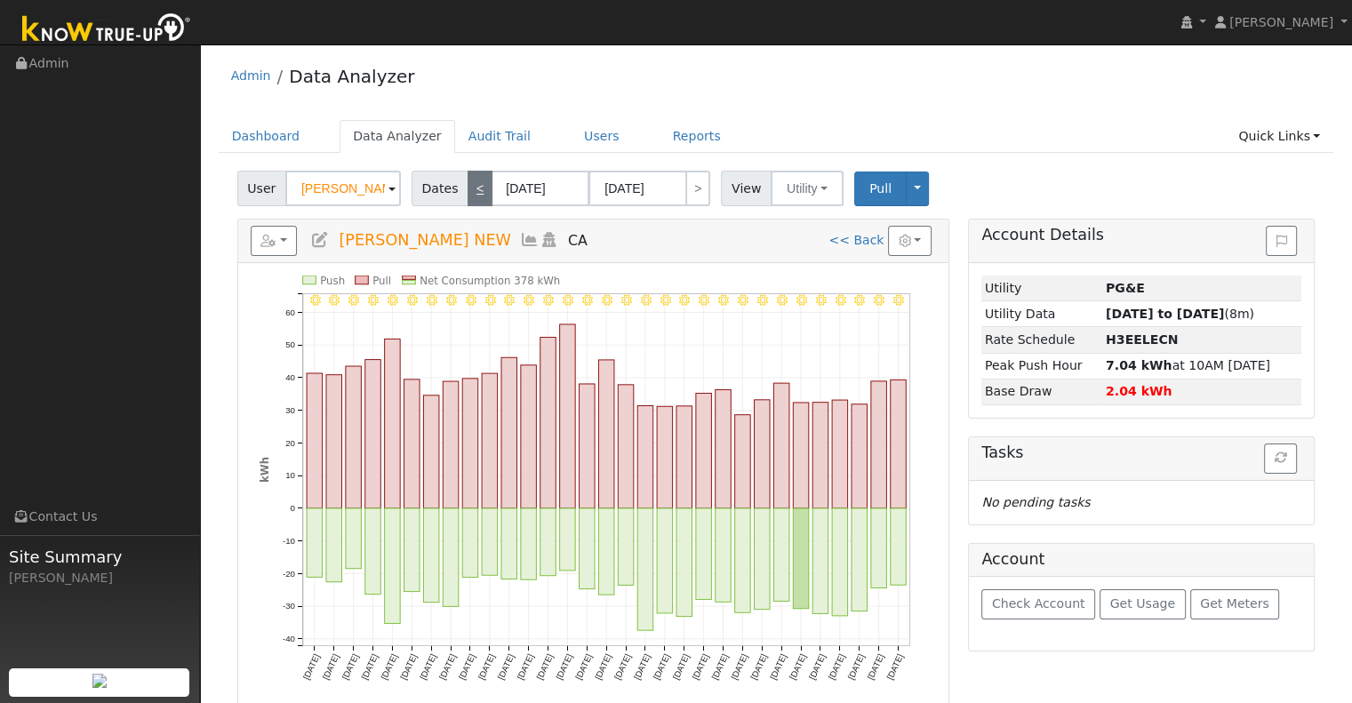
click at [475, 187] on link "<" at bounding box center [479, 189] width 25 height 36
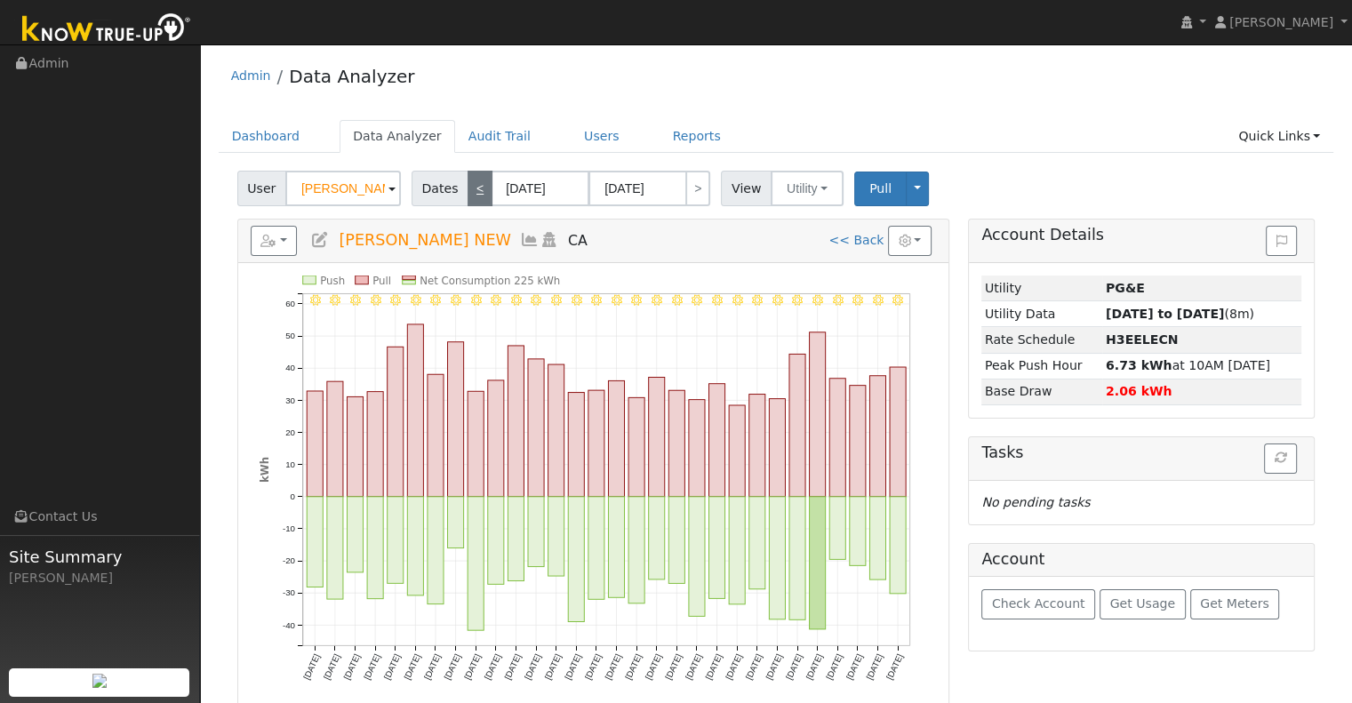
click at [475, 187] on link "<" at bounding box center [479, 189] width 25 height 36
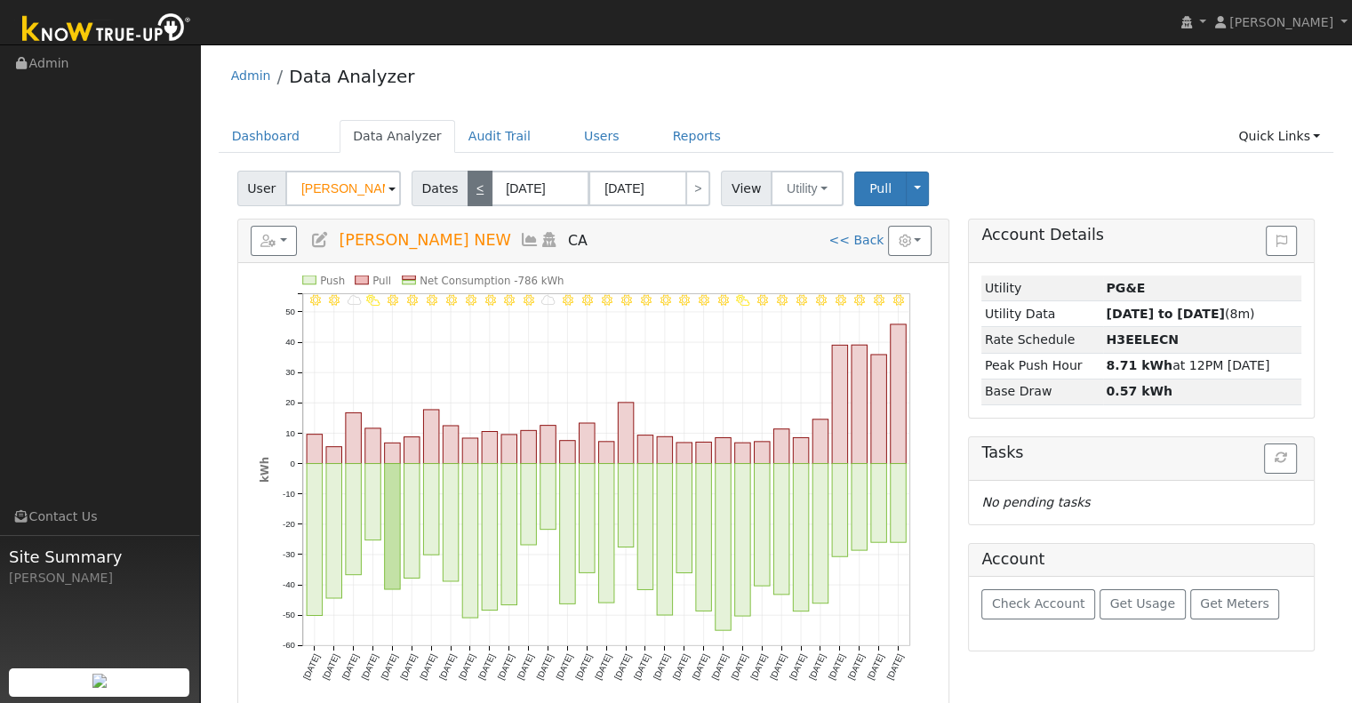
click at [468, 188] on link "<" at bounding box center [479, 189] width 25 height 36
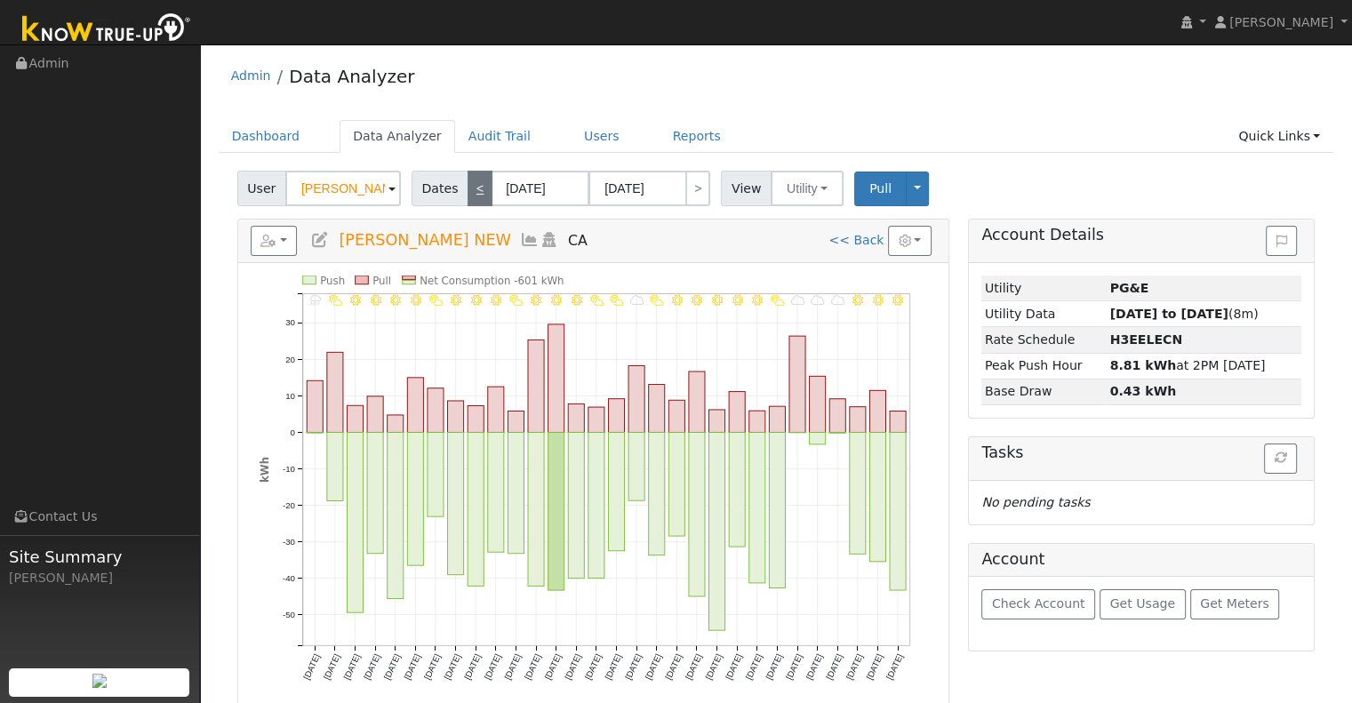
click at [471, 177] on link "<" at bounding box center [479, 189] width 25 height 36
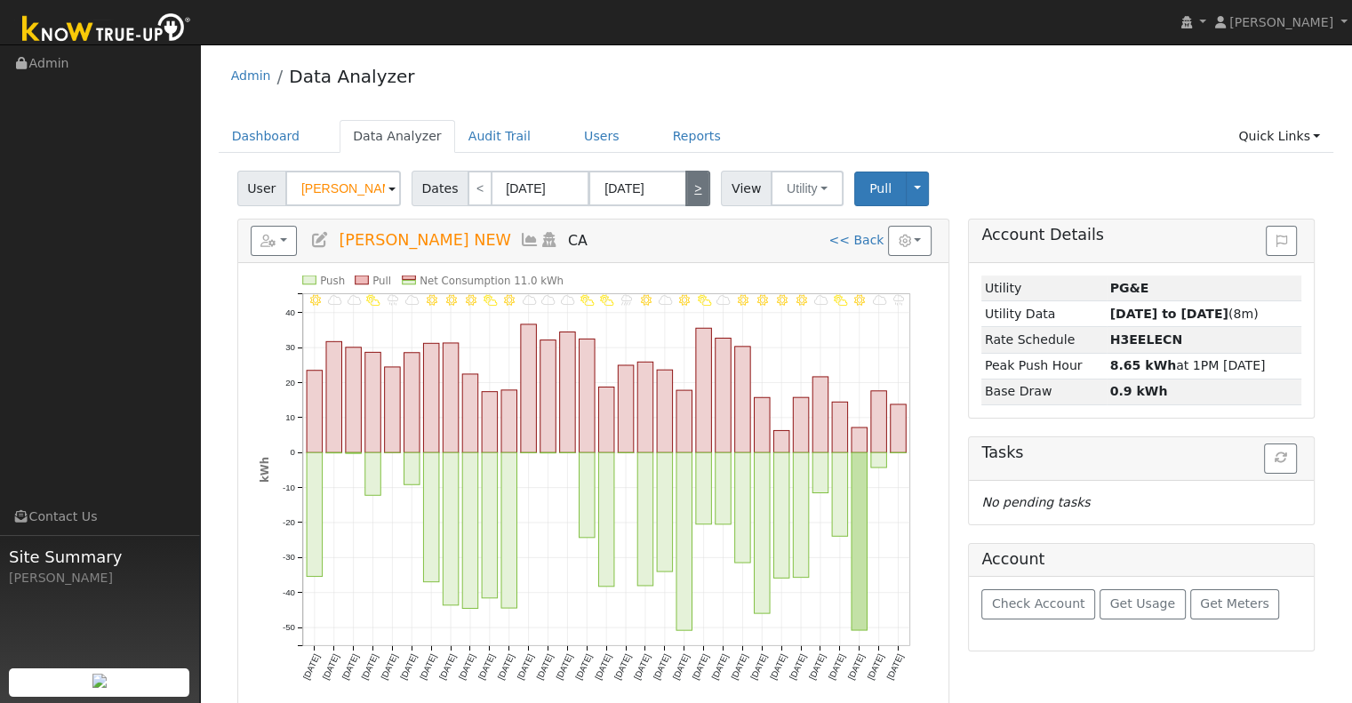
click at [685, 198] on link ">" at bounding box center [697, 189] width 25 height 36
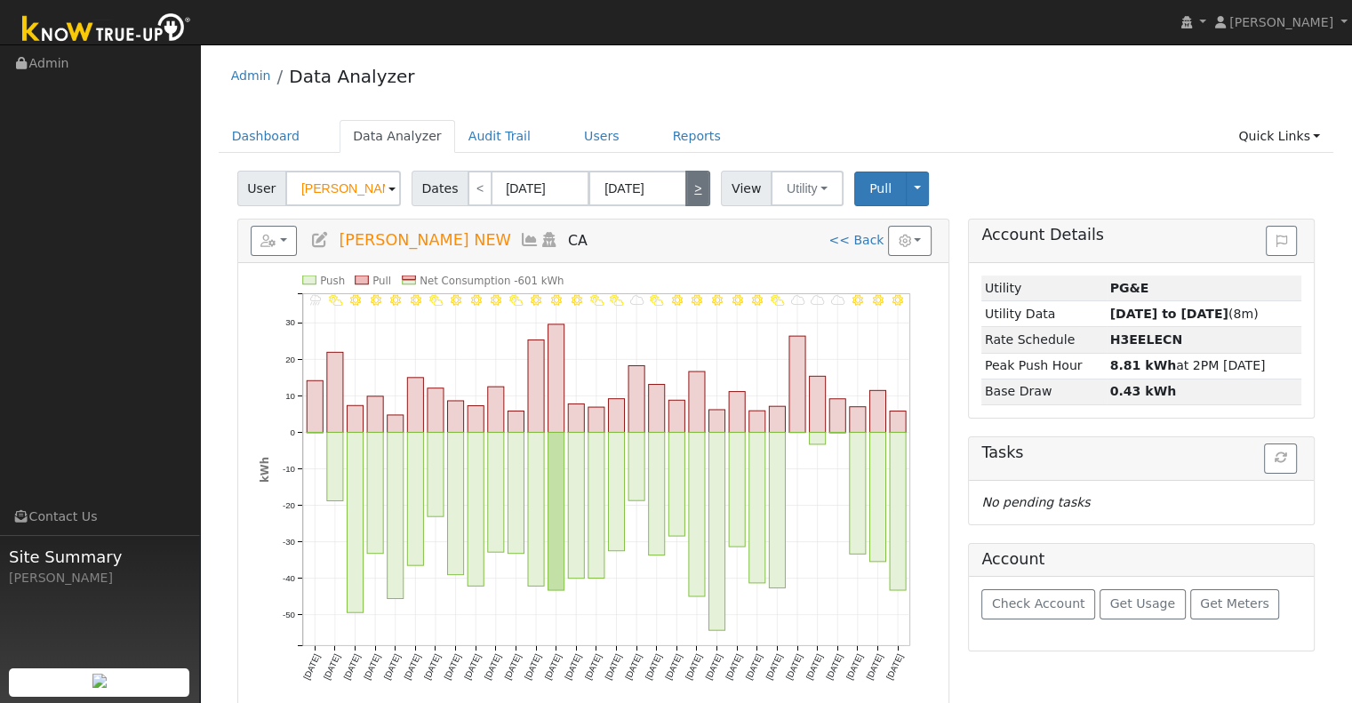
click at [685, 198] on link ">" at bounding box center [697, 189] width 25 height 36
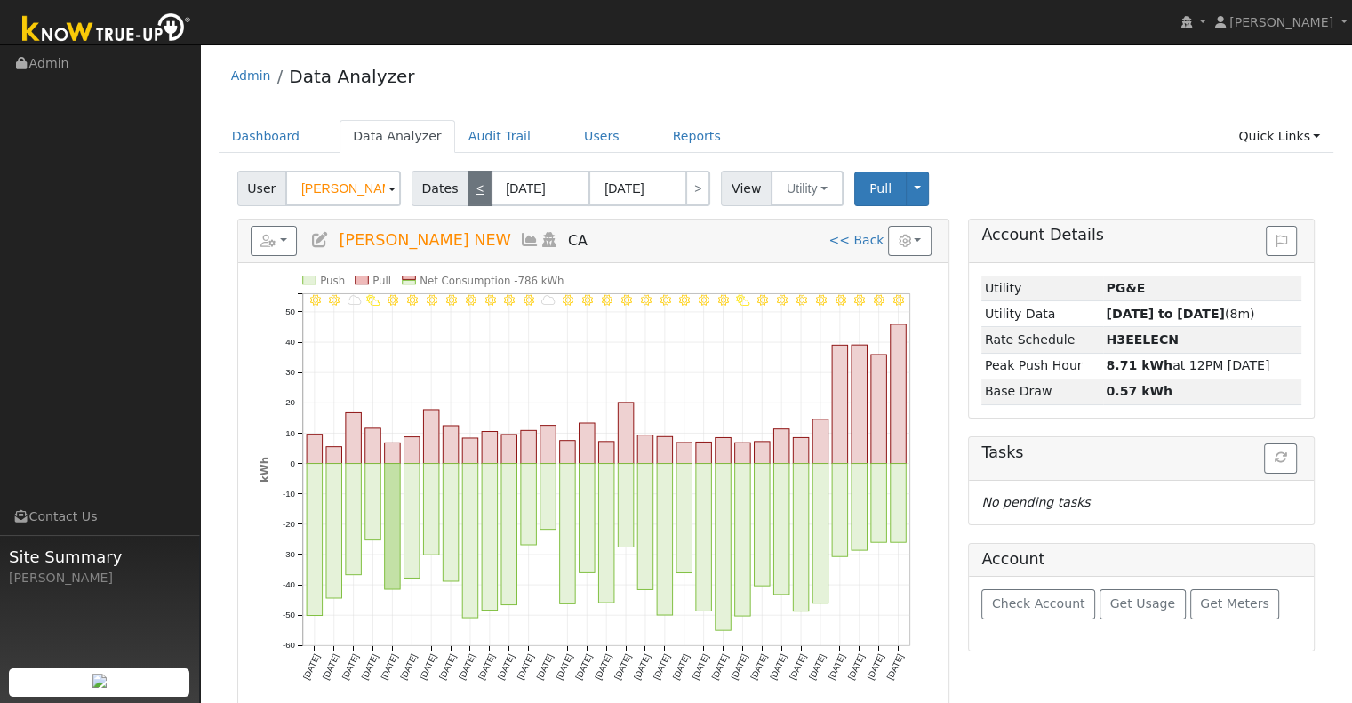
click at [469, 178] on link "<" at bounding box center [479, 189] width 25 height 36
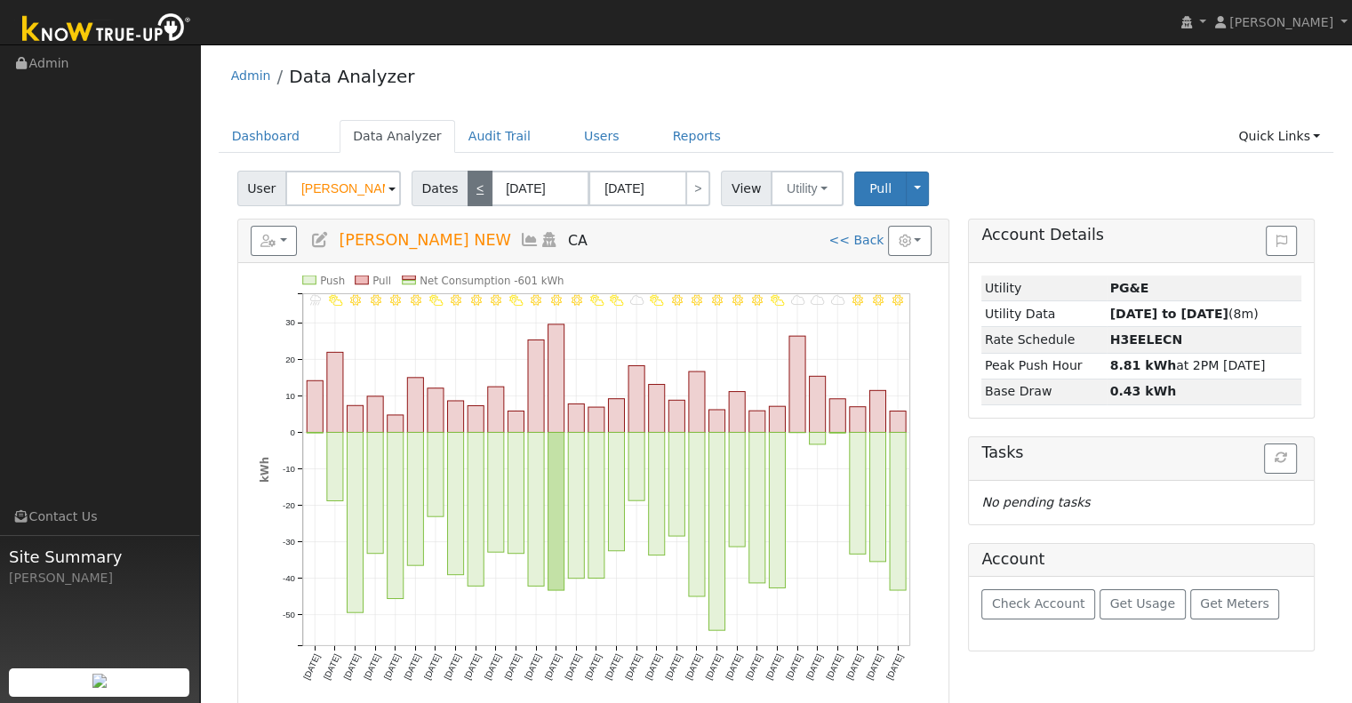
click at [469, 178] on link "<" at bounding box center [479, 189] width 25 height 36
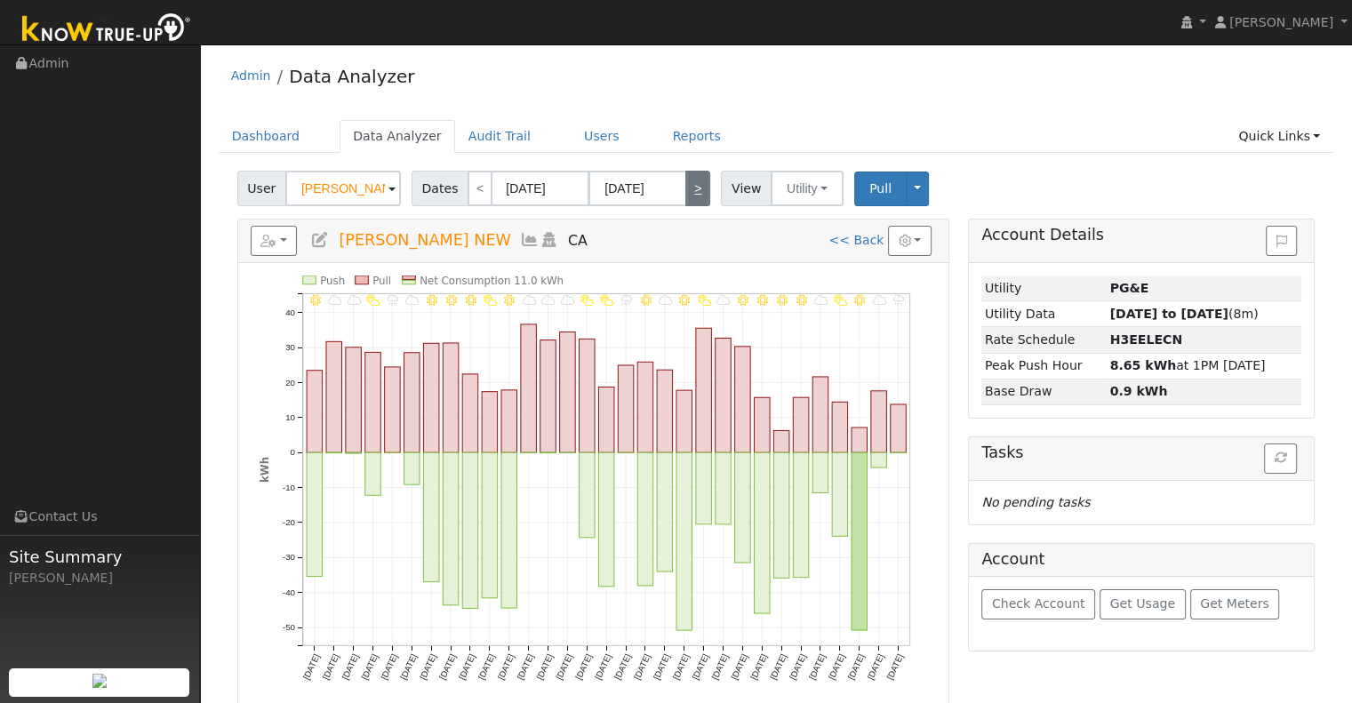
click at [689, 191] on link ">" at bounding box center [697, 189] width 25 height 36
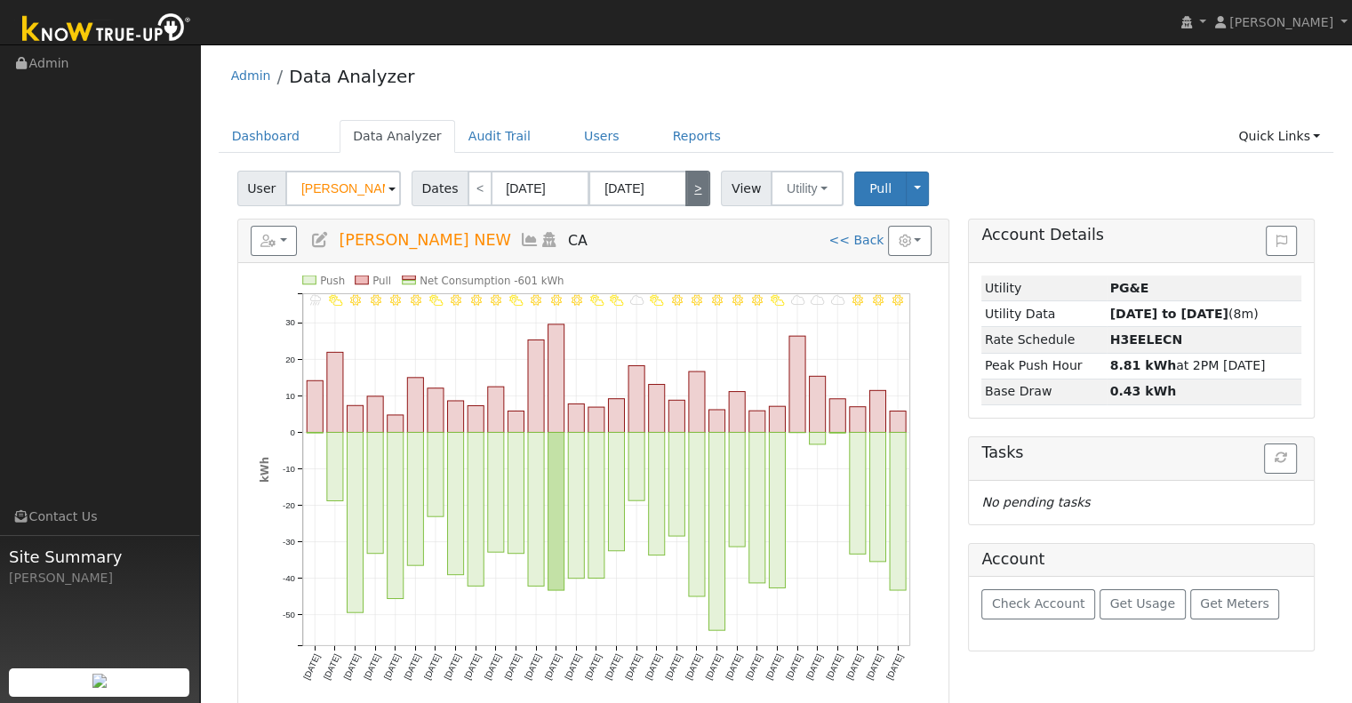
click at [692, 198] on link ">" at bounding box center [697, 189] width 25 height 36
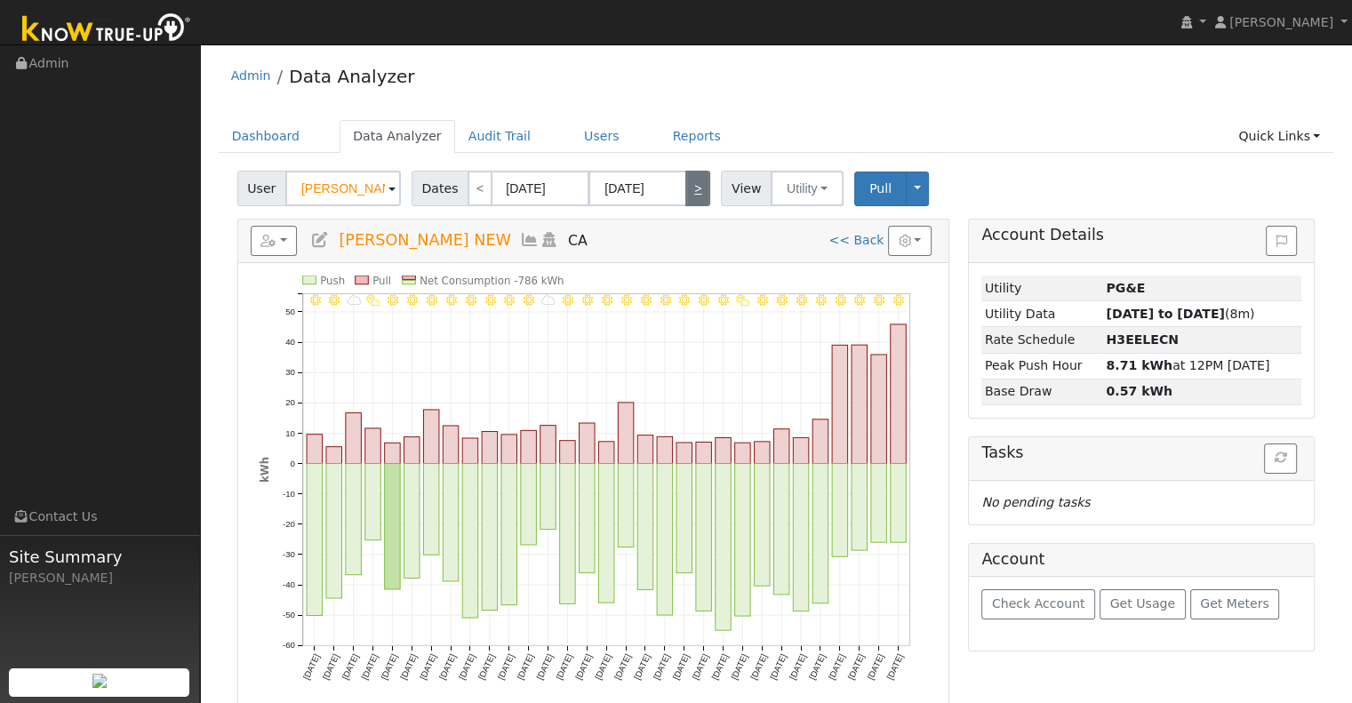
click at [685, 180] on link ">" at bounding box center [697, 189] width 25 height 36
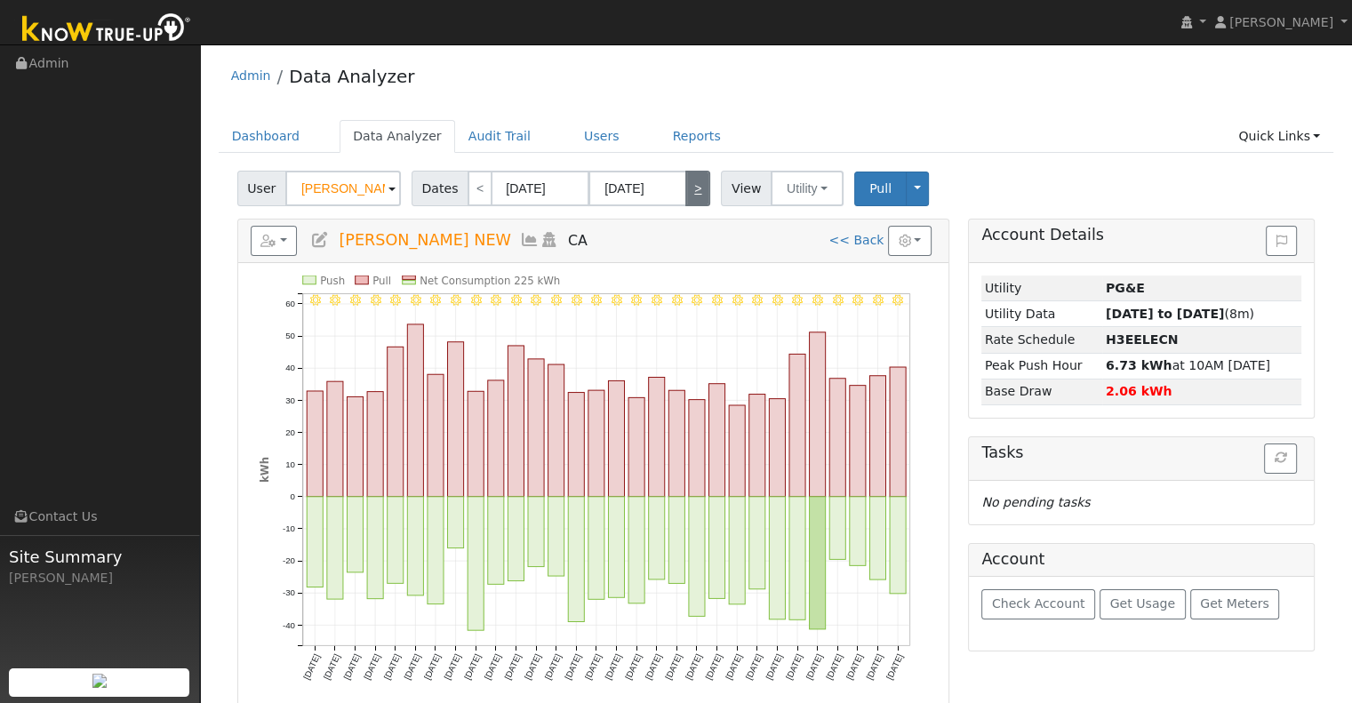
click at [686, 184] on link ">" at bounding box center [697, 189] width 25 height 36
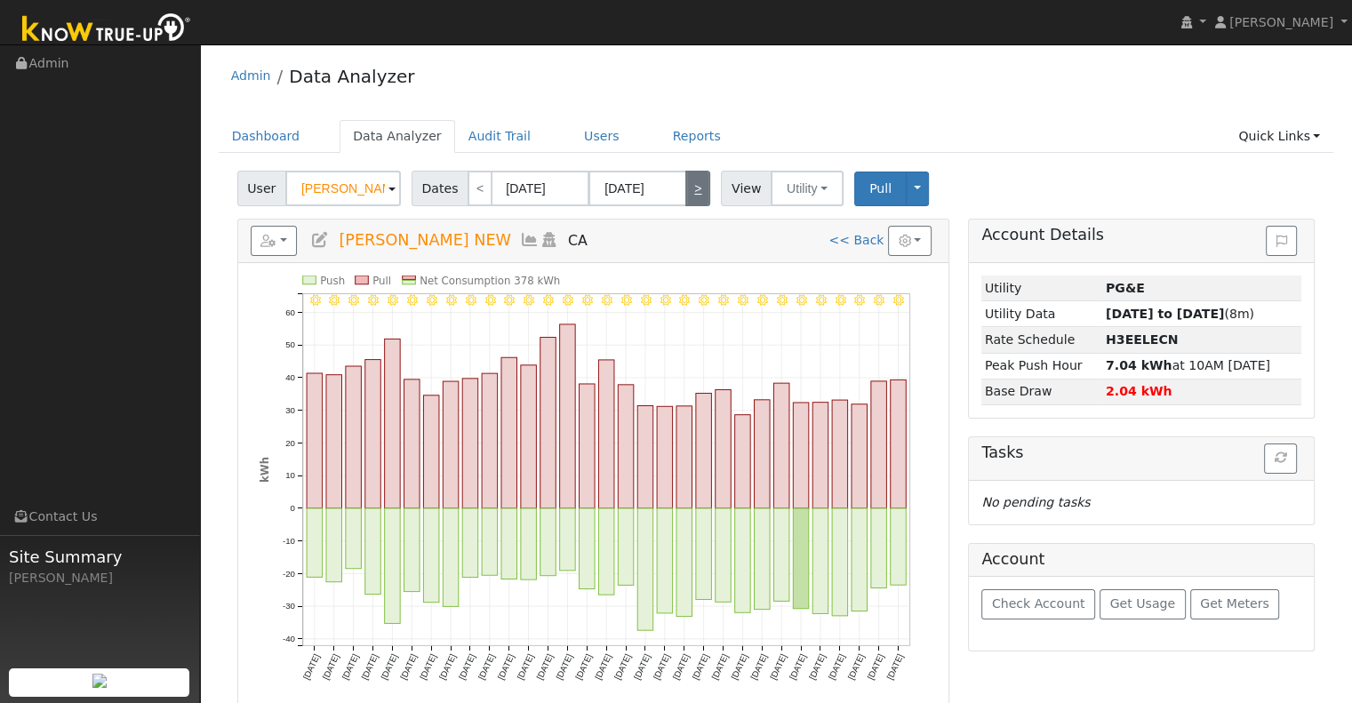
click at [686, 184] on link ">" at bounding box center [697, 189] width 25 height 36
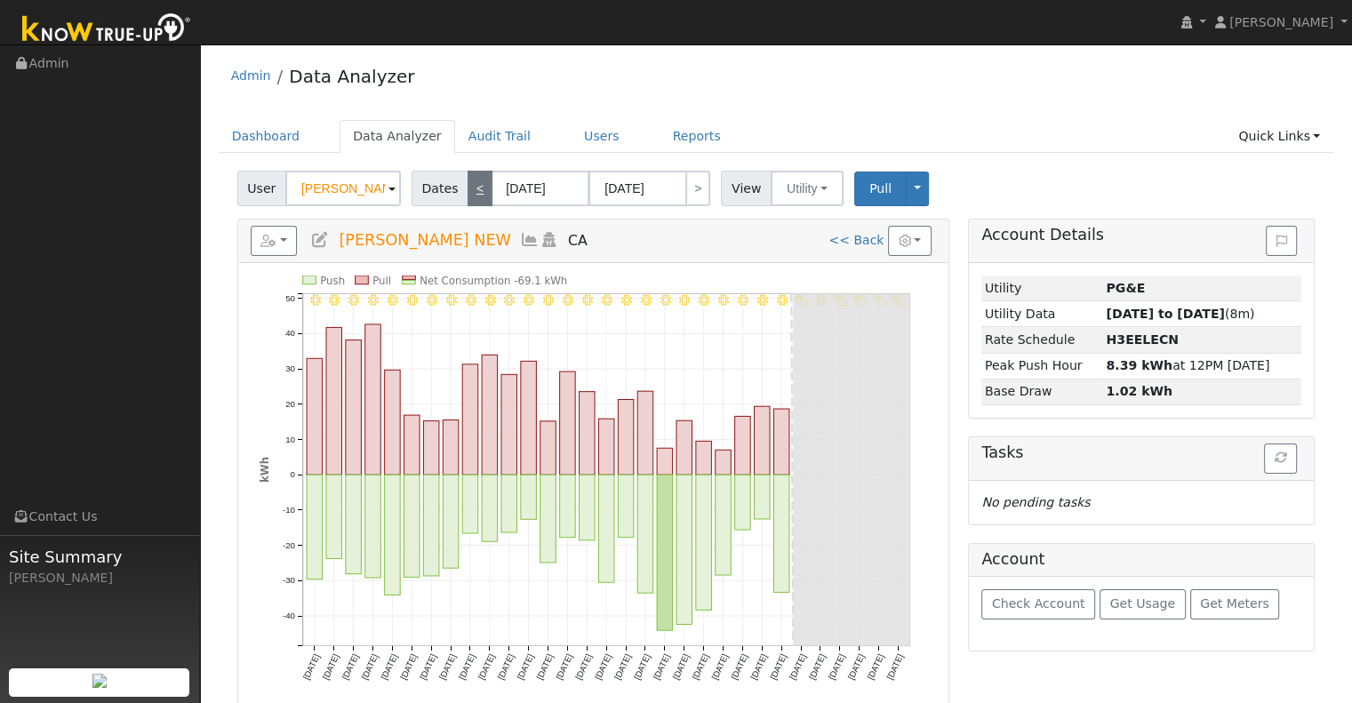
click at [467, 198] on link "<" at bounding box center [479, 189] width 25 height 36
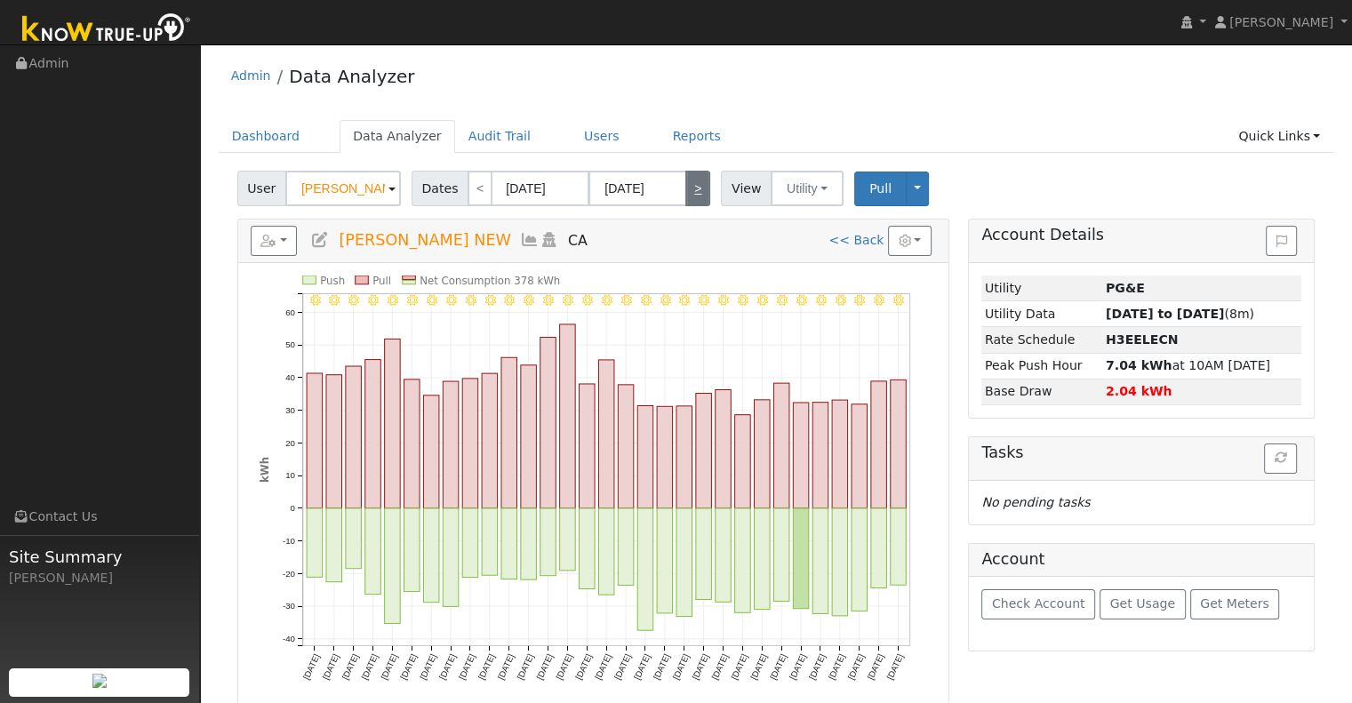
click at [686, 179] on link ">" at bounding box center [697, 189] width 25 height 36
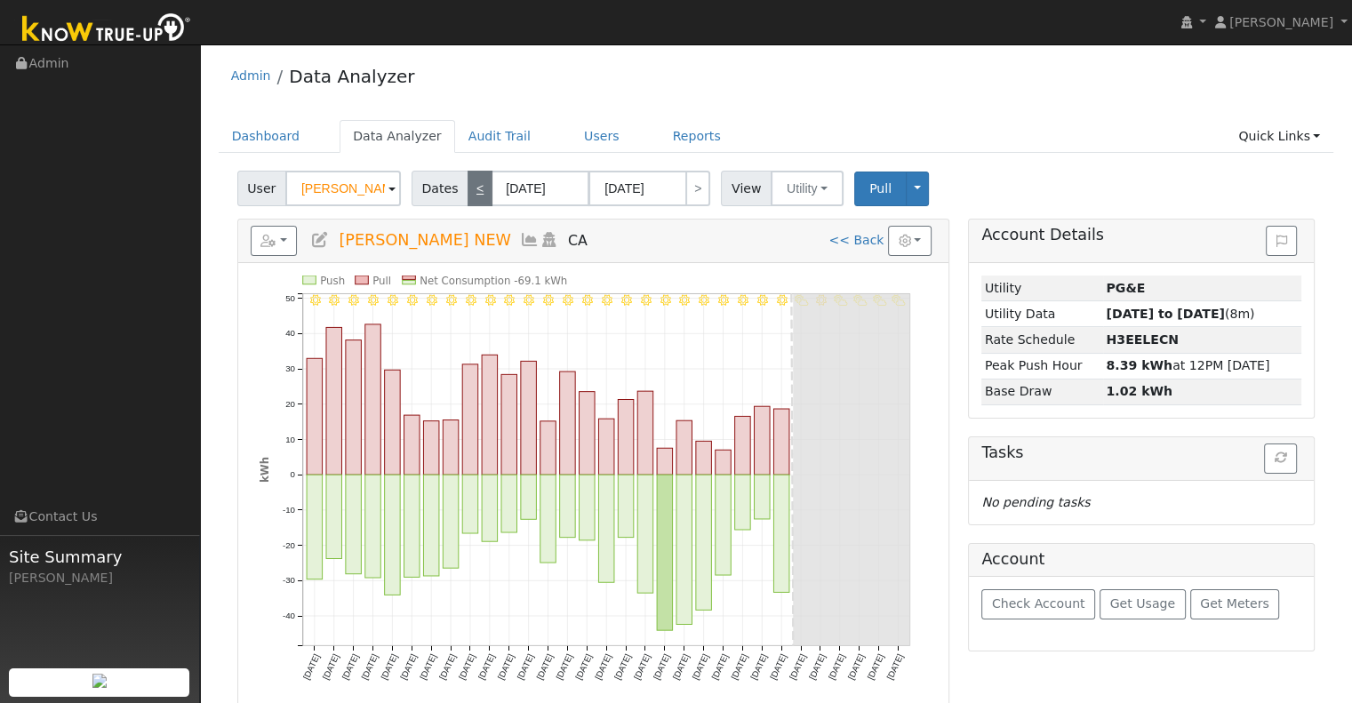
click at [476, 190] on link "<" at bounding box center [479, 189] width 25 height 36
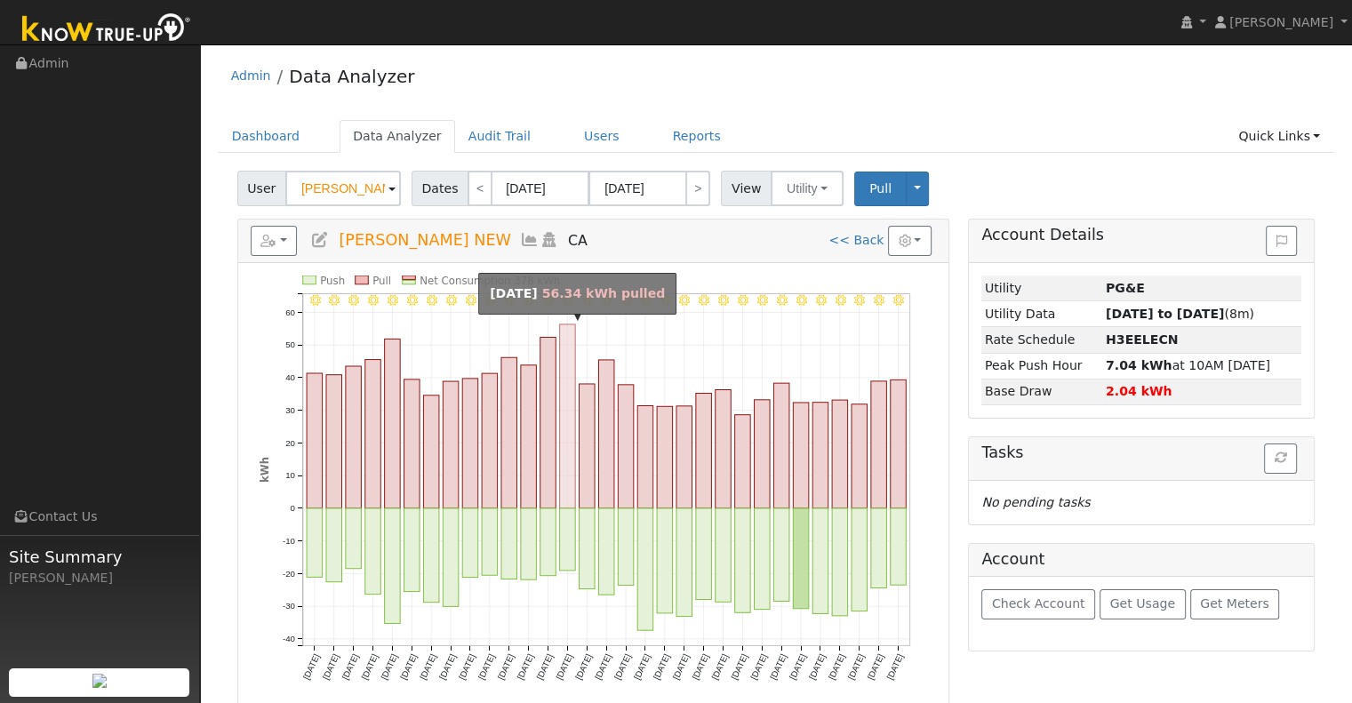
click at [565, 401] on rect "onclick=""" at bounding box center [567, 416] width 16 height 184
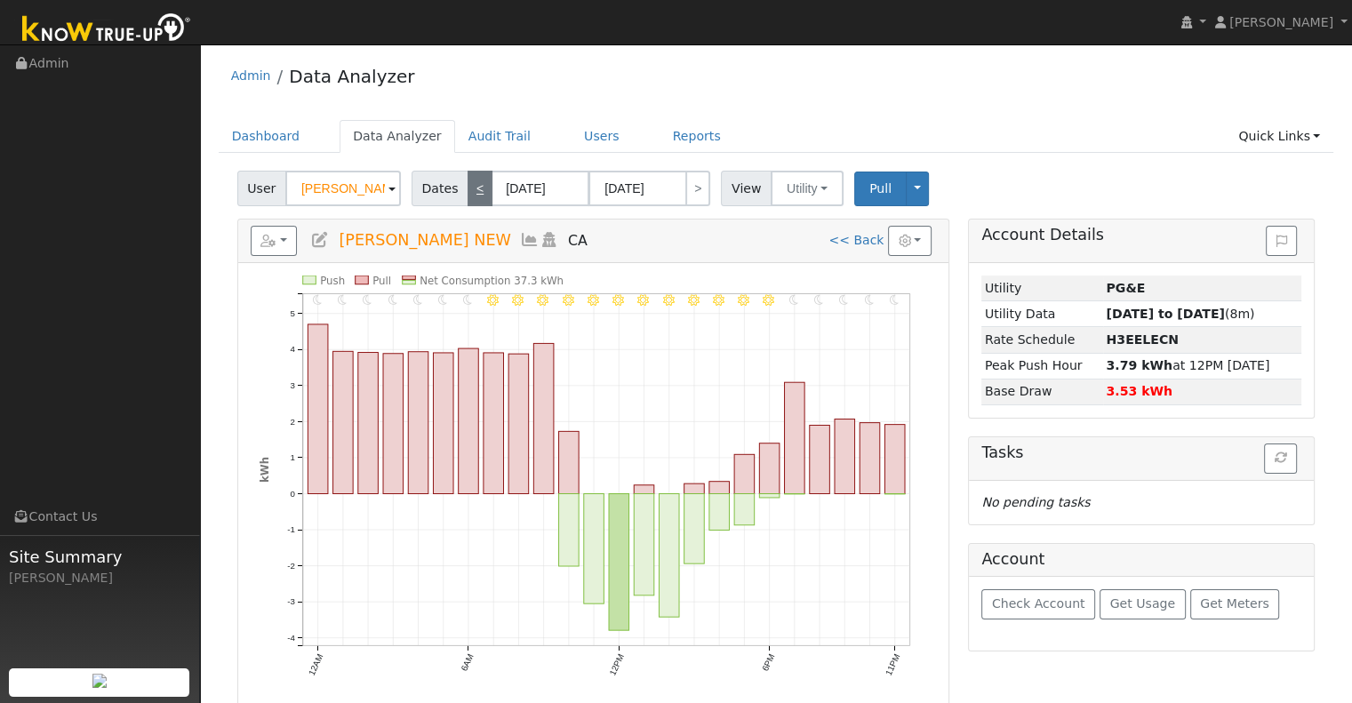
click at [468, 191] on link "<" at bounding box center [479, 189] width 25 height 36
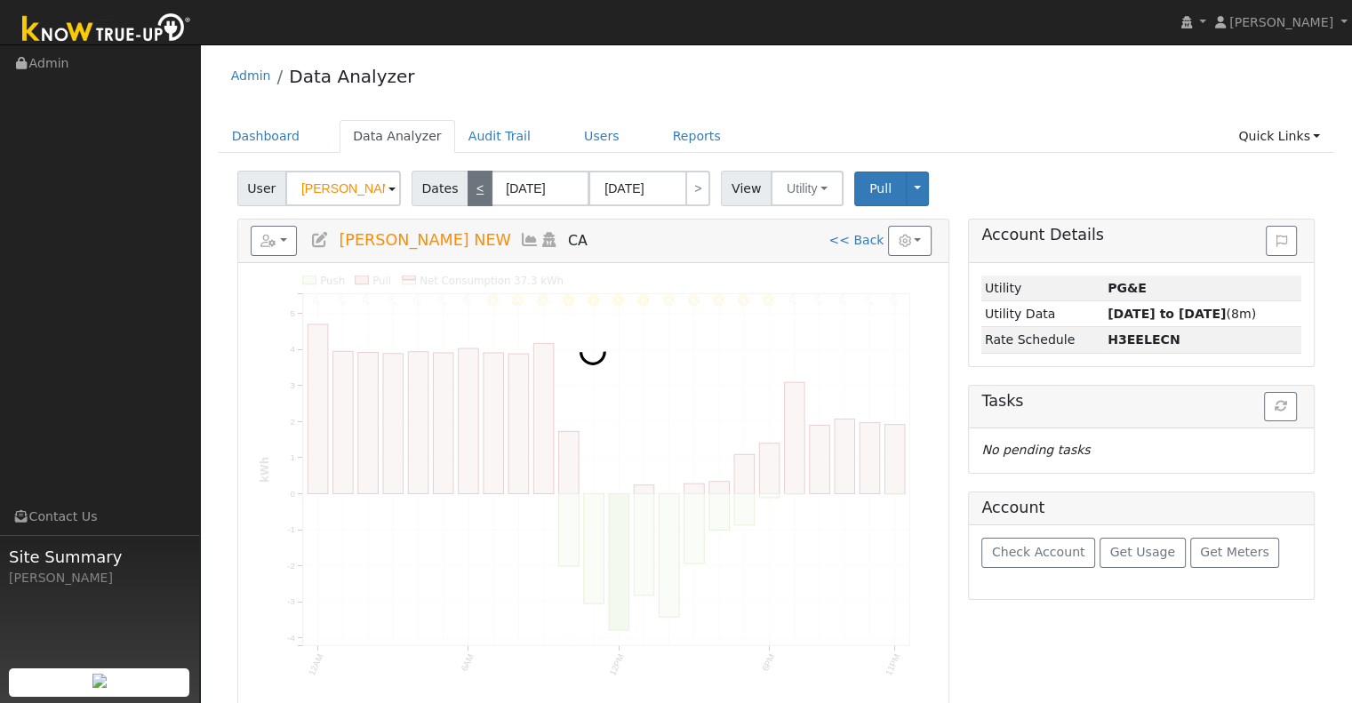
click at [468, 191] on link "<" at bounding box center [479, 189] width 25 height 36
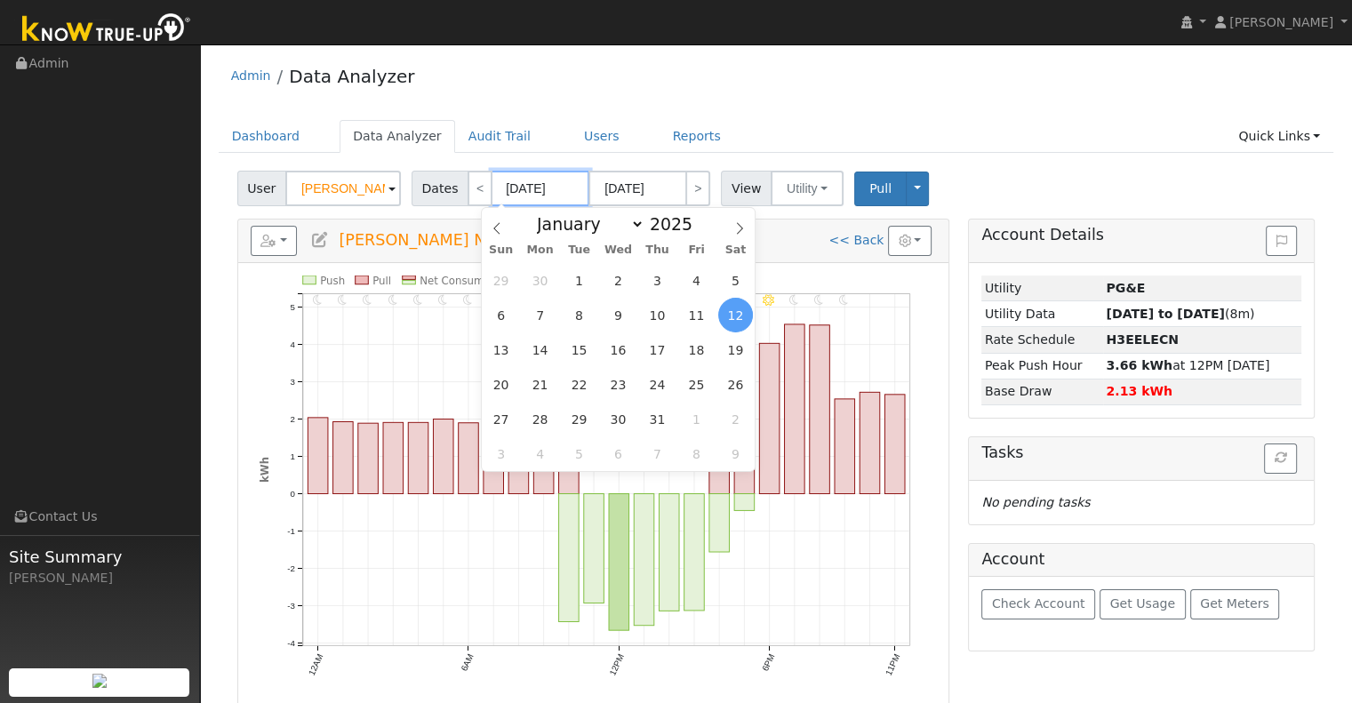
click at [503, 192] on input "[DATE]" at bounding box center [540, 189] width 98 height 36
click at [577, 279] on span "1" at bounding box center [579, 280] width 35 height 35
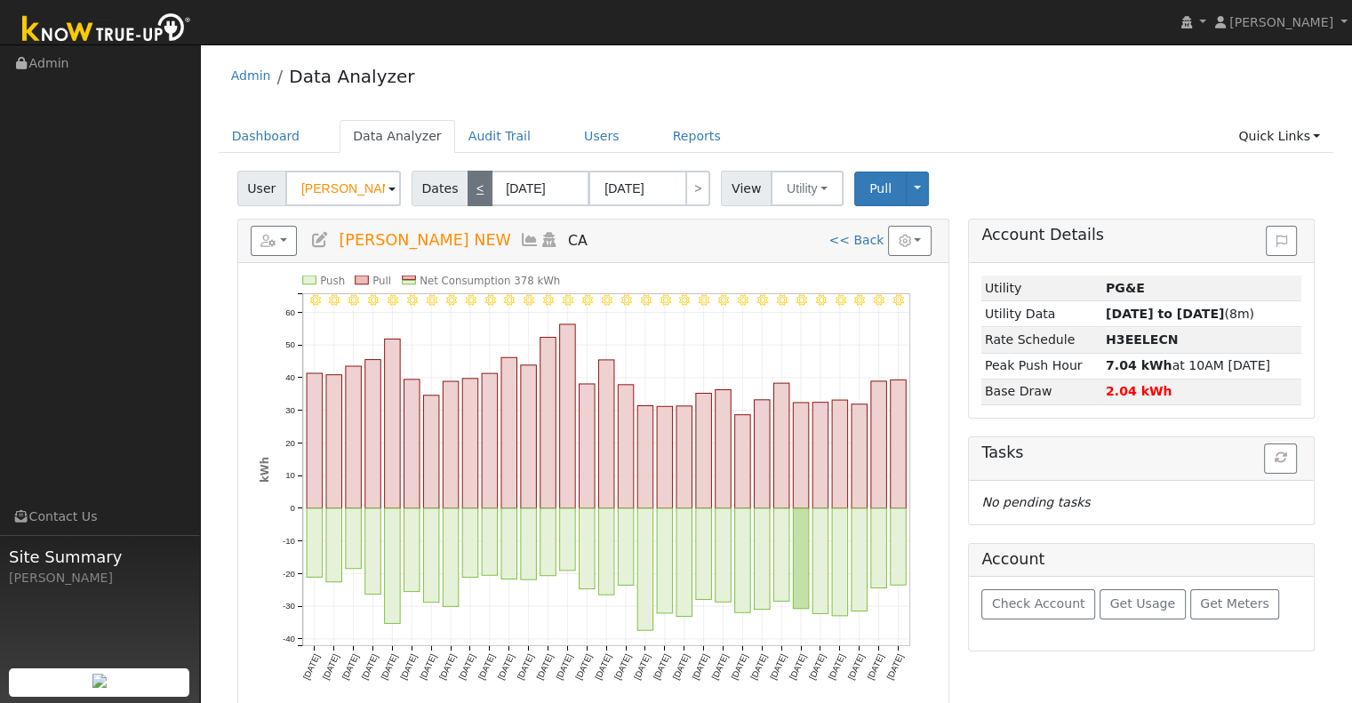
click at [472, 190] on link "<" at bounding box center [479, 189] width 25 height 36
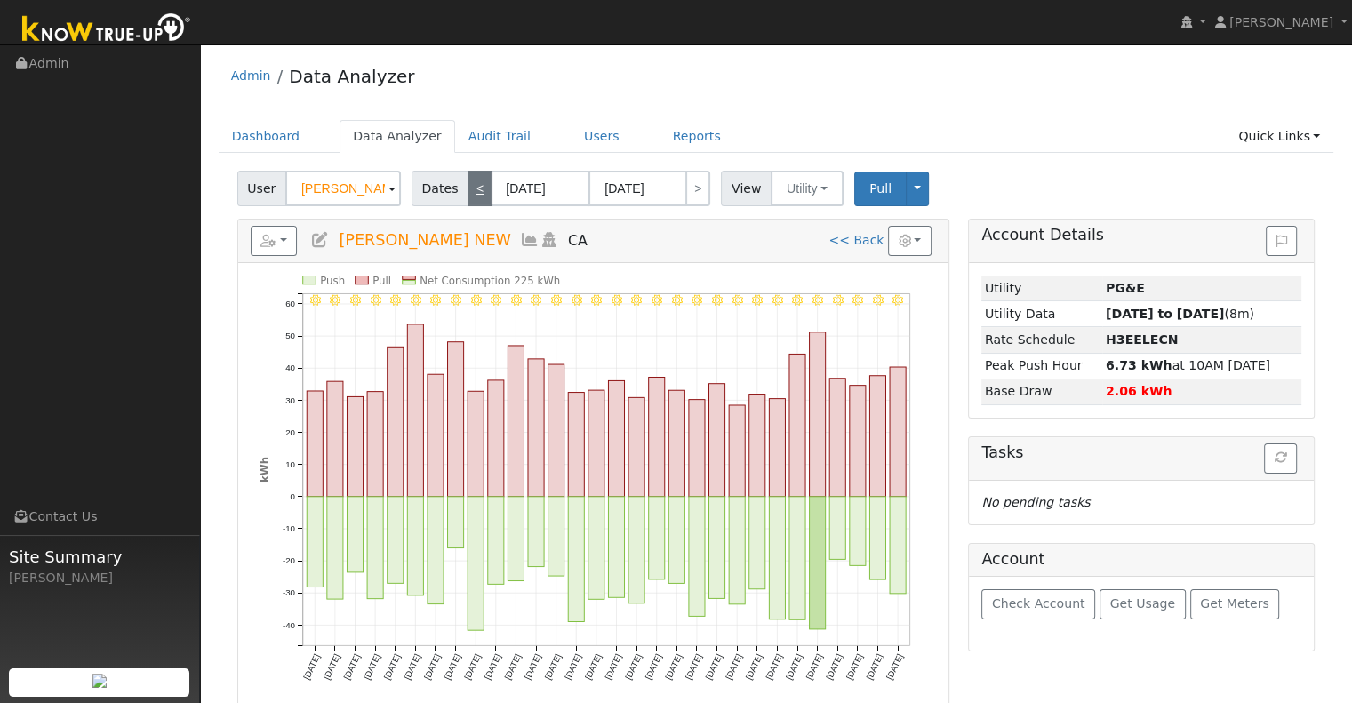
click at [472, 190] on link "<" at bounding box center [479, 189] width 25 height 36
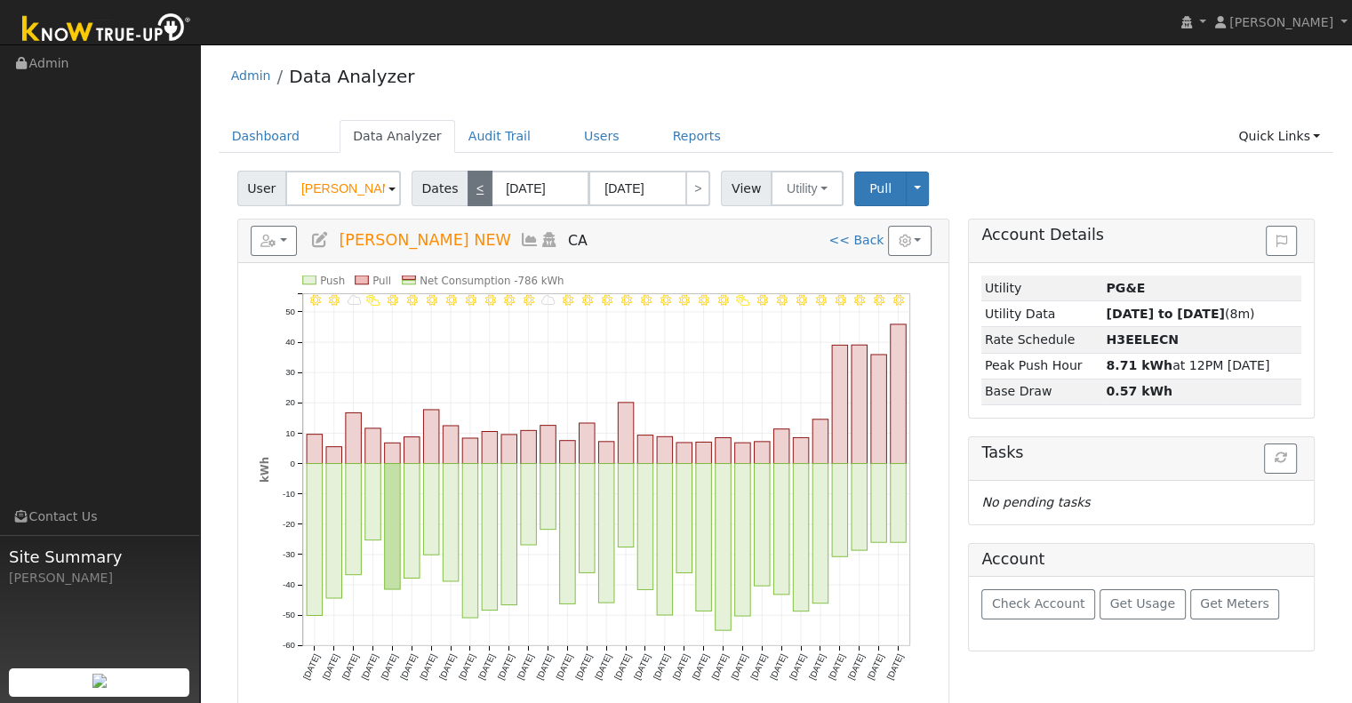
click at [472, 190] on link "<" at bounding box center [479, 189] width 25 height 36
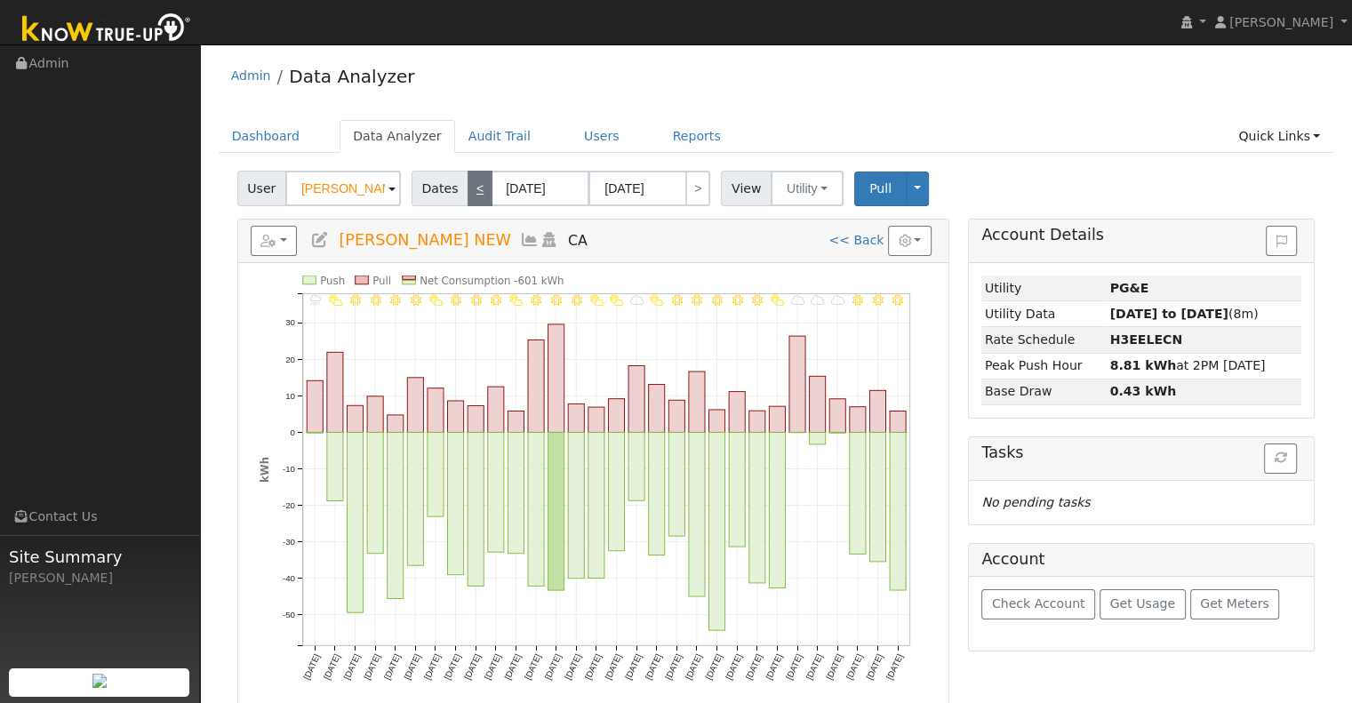
click at [472, 190] on link "<" at bounding box center [479, 189] width 25 height 36
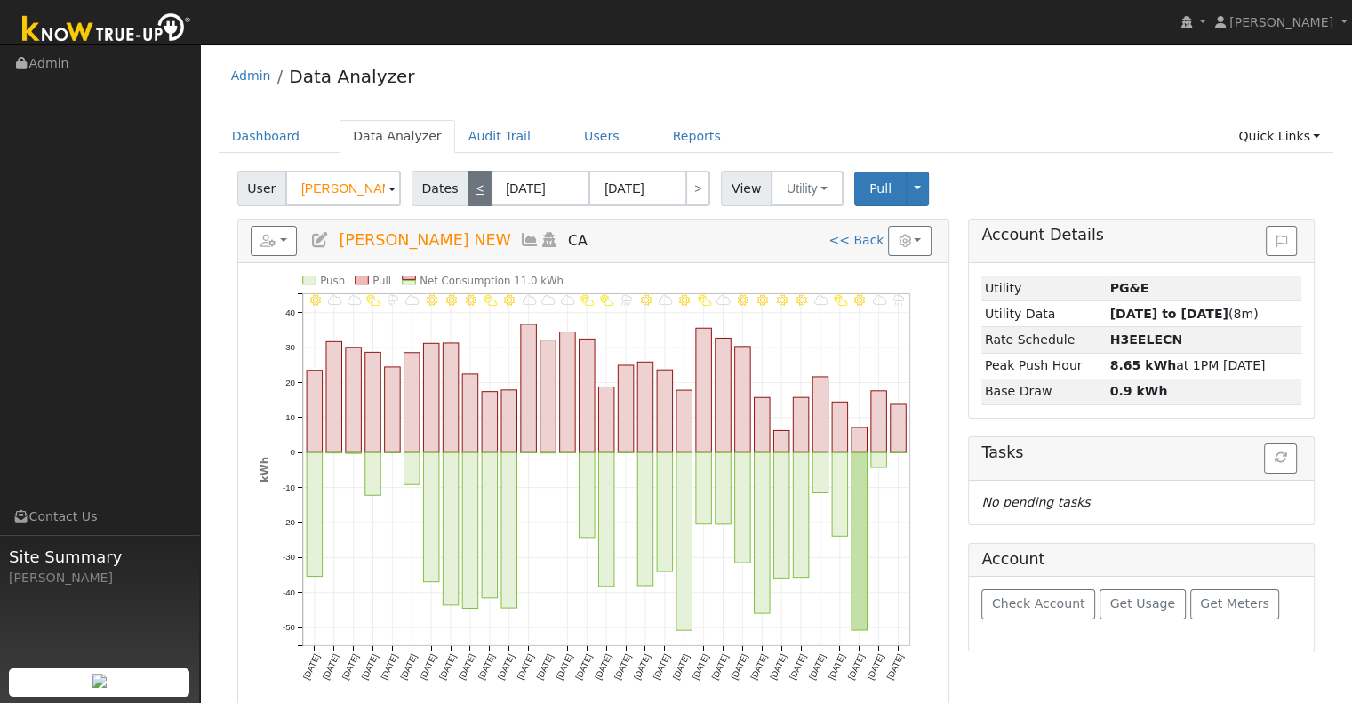
click at [472, 190] on link "<" at bounding box center [479, 189] width 25 height 36
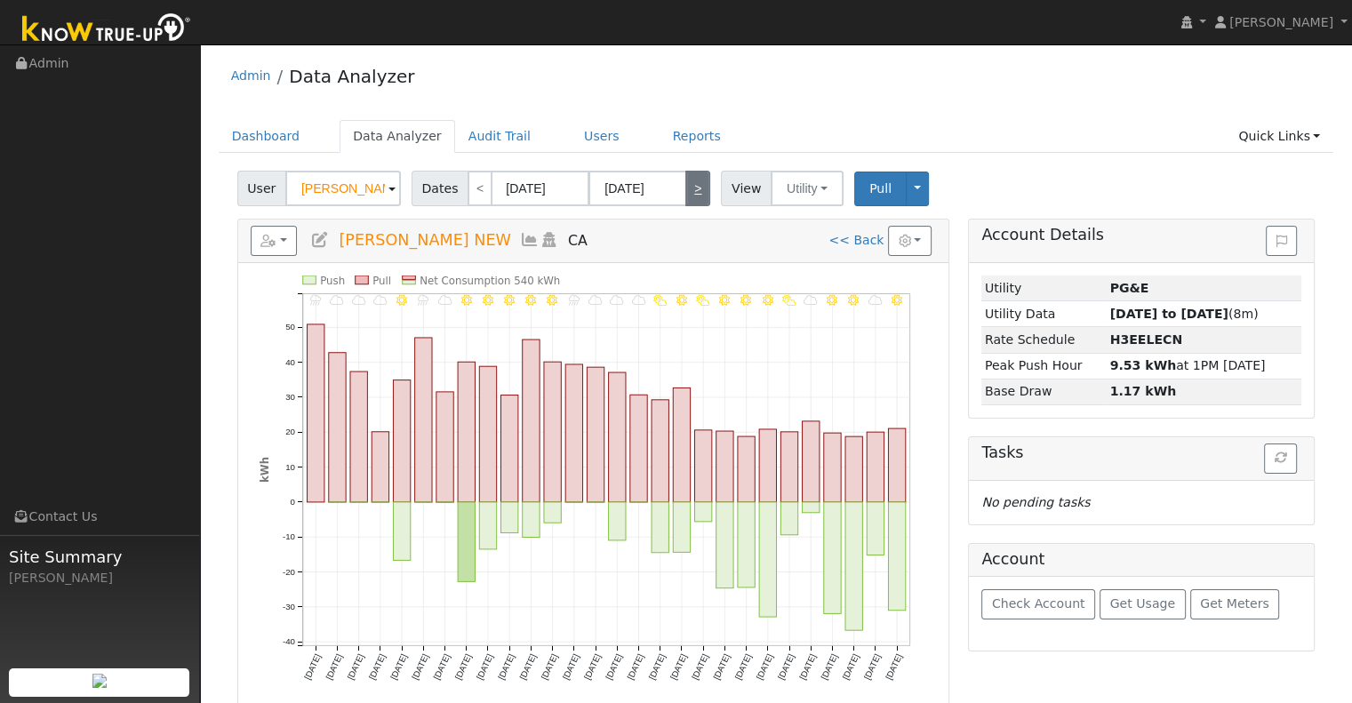
click at [685, 184] on link ">" at bounding box center [697, 189] width 25 height 36
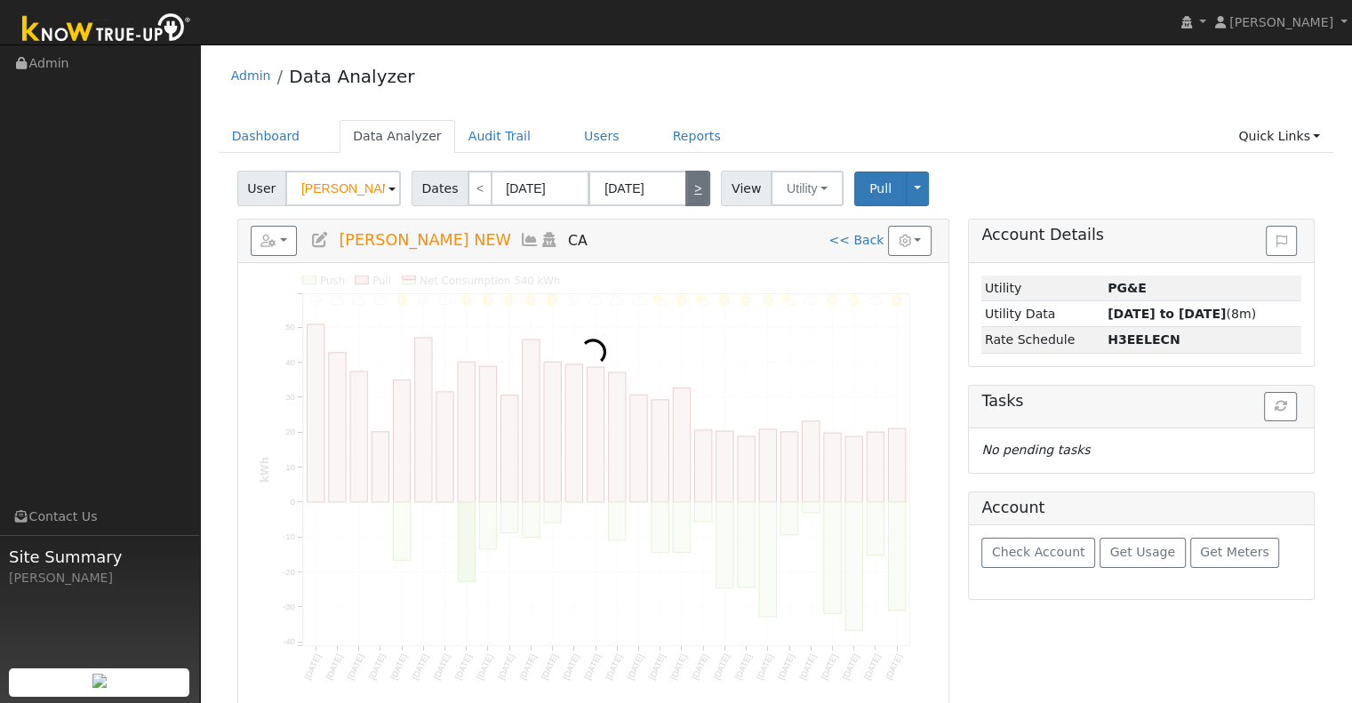
click at [685, 184] on link ">" at bounding box center [697, 189] width 25 height 36
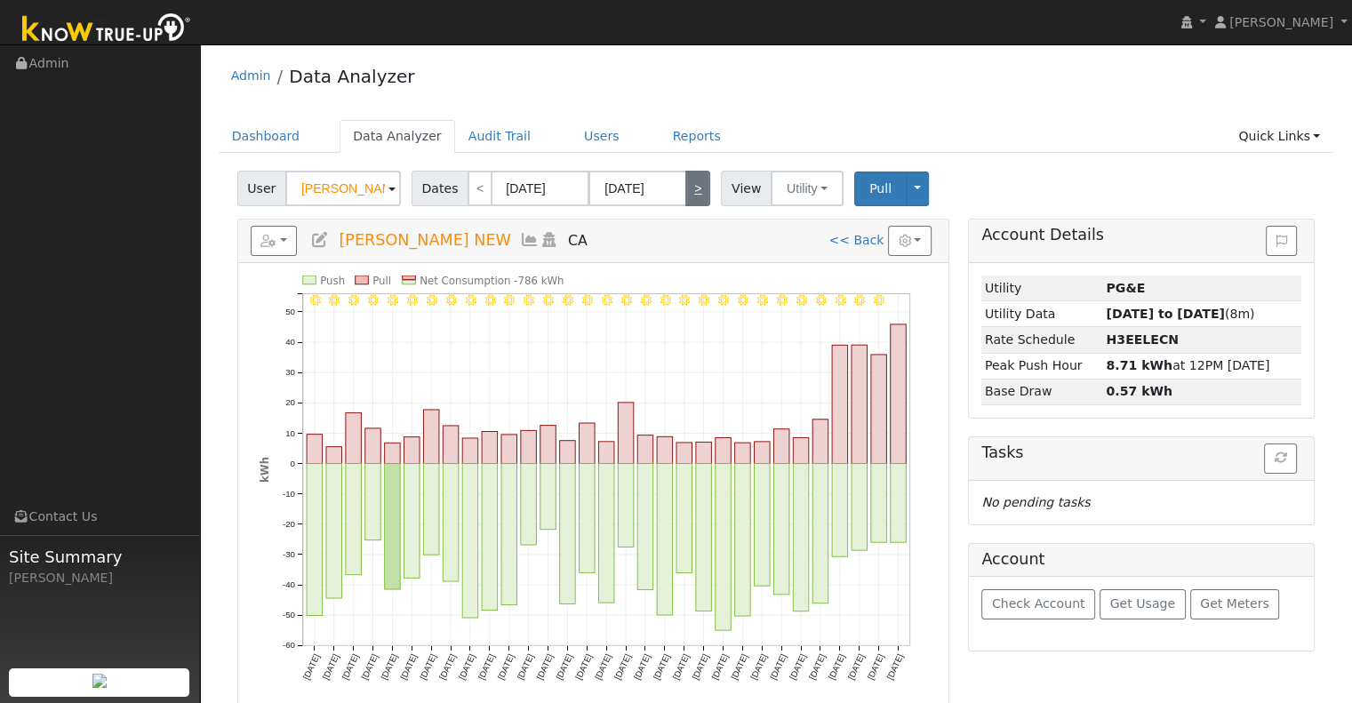
click at [685, 184] on link ">" at bounding box center [697, 189] width 25 height 36
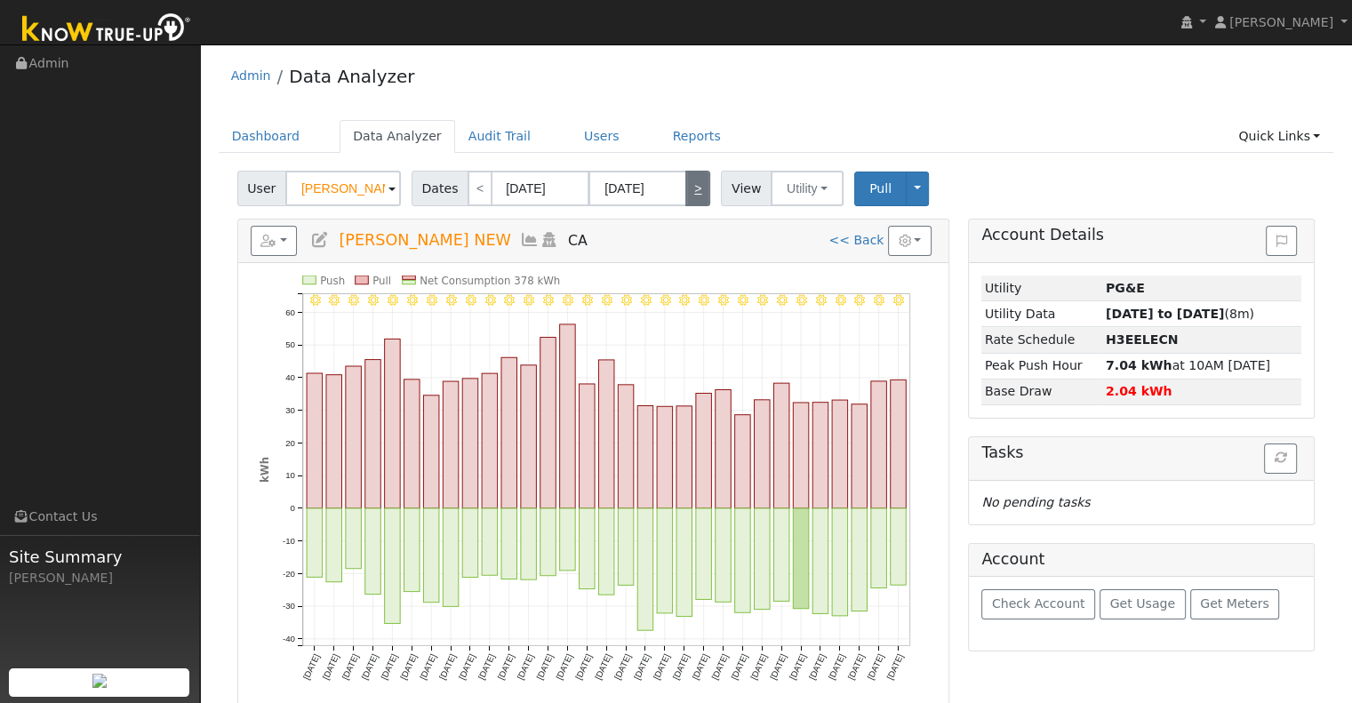
click at [685, 184] on link ">" at bounding box center [697, 189] width 25 height 36
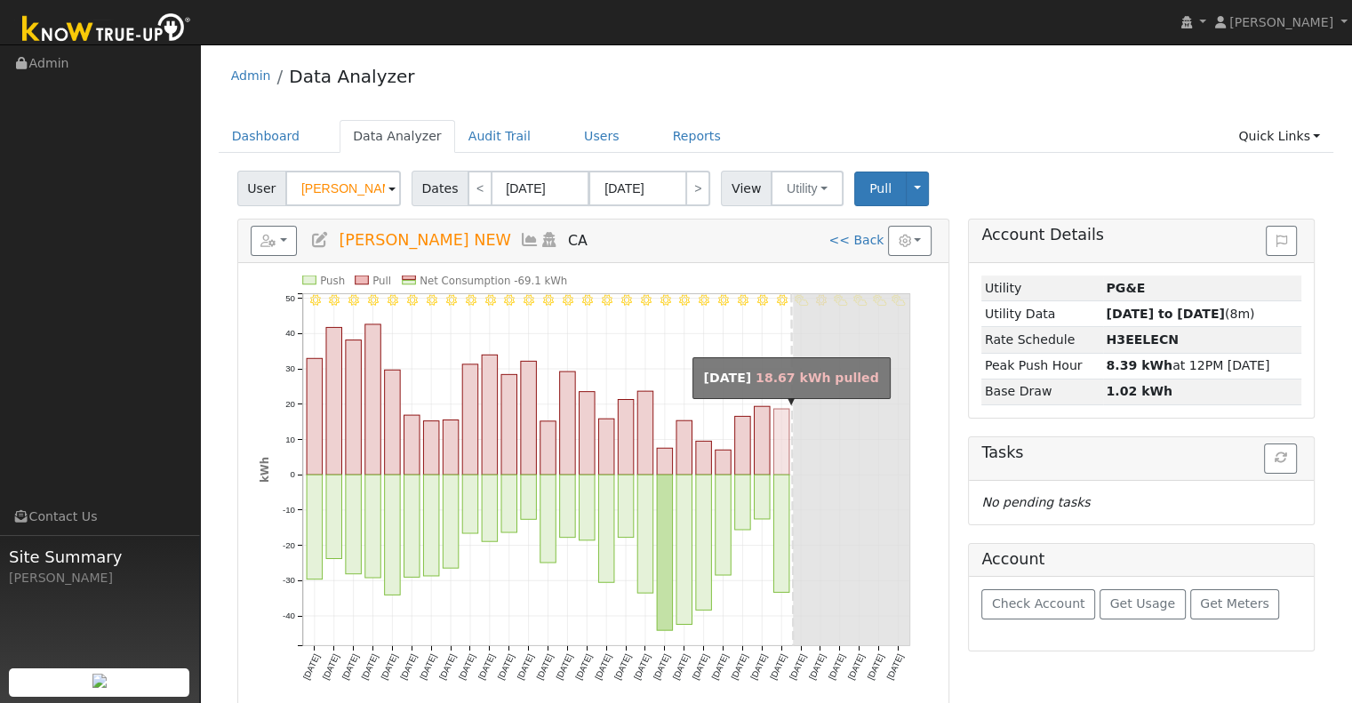
click at [780, 426] on rect "onclick=""" at bounding box center [781, 442] width 16 height 66
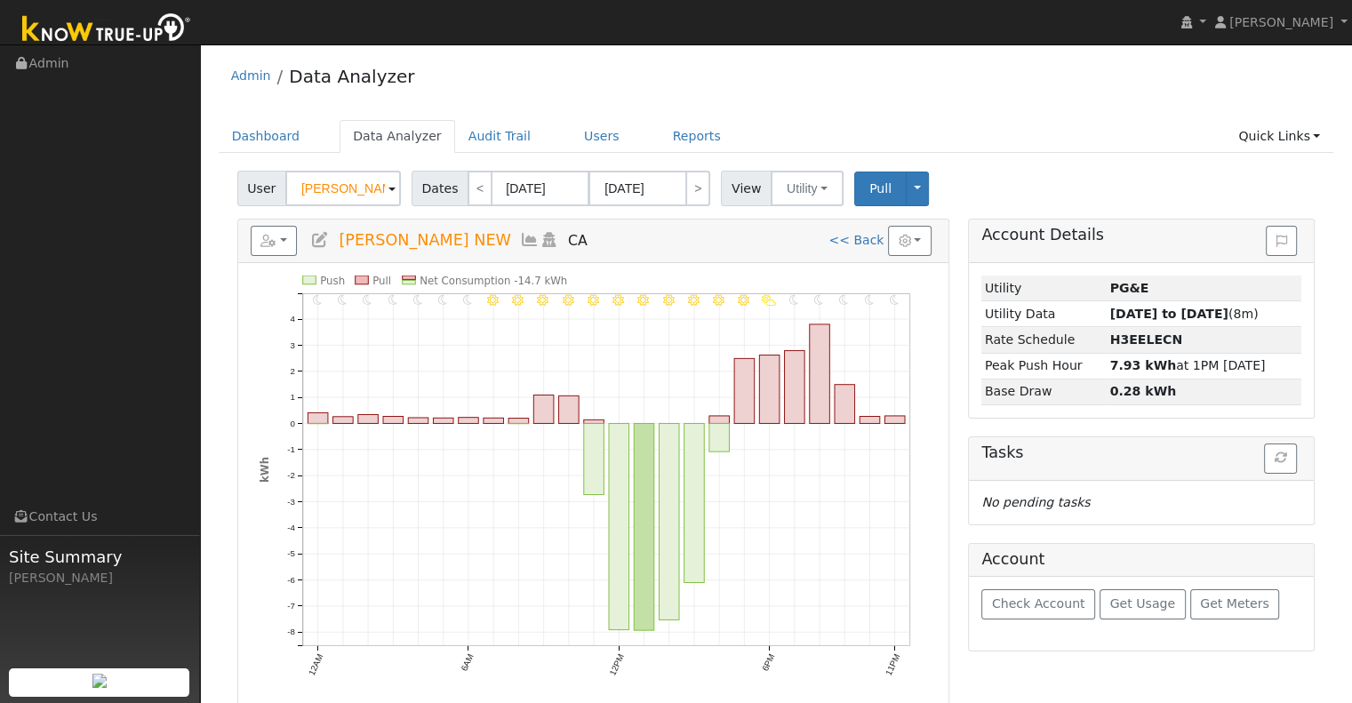
click at [827, 271] on div "11PM - Clear 10PM - Clear 9PM - Clear 8PM - MostlyClear 7PM - MostlyClear 6PM -…" at bounding box center [593, 485] width 710 height 444
click at [468, 201] on link "<" at bounding box center [479, 189] width 25 height 36
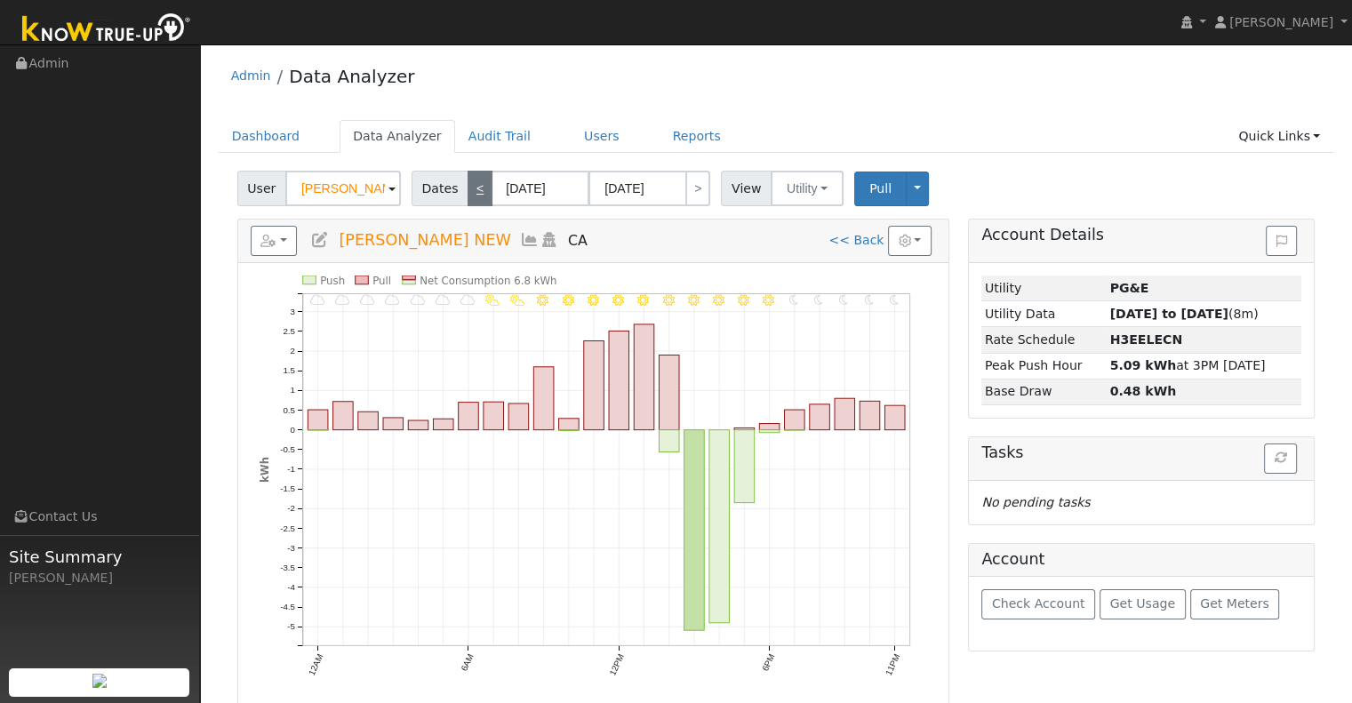
click at [468, 201] on link "<" at bounding box center [479, 189] width 25 height 36
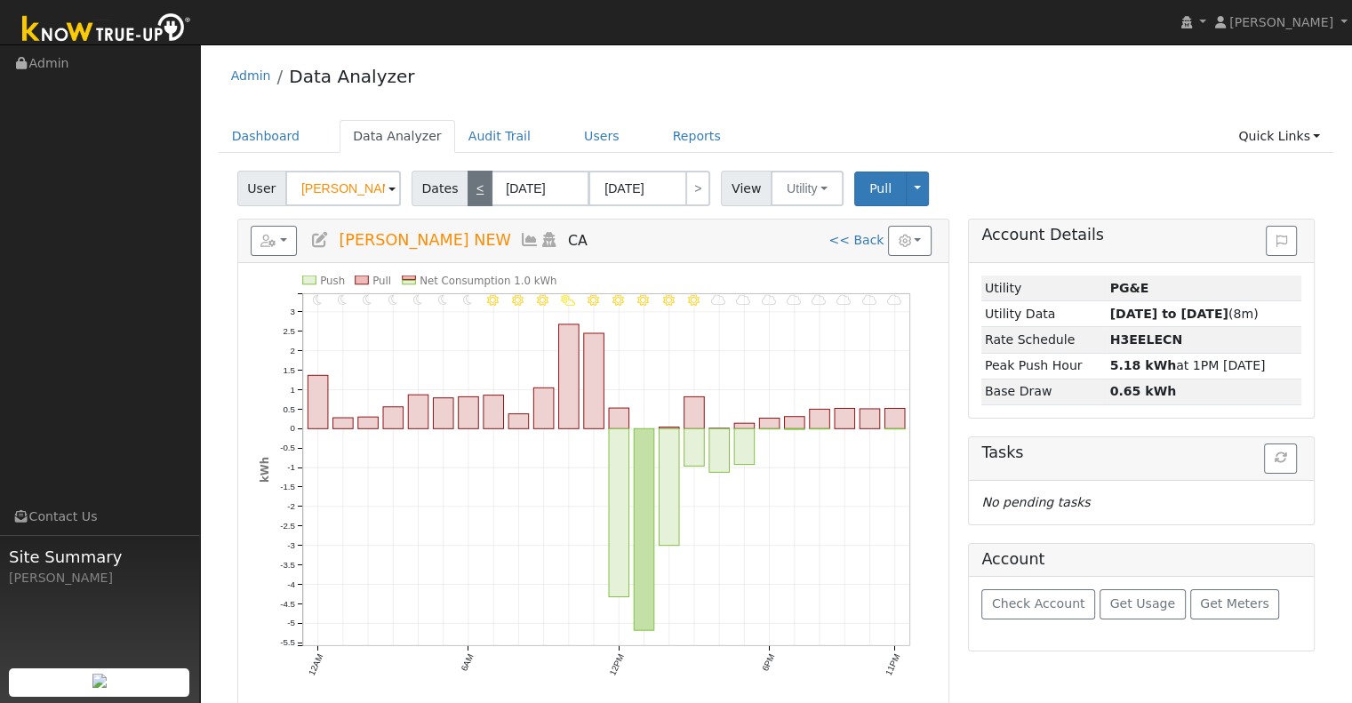
click at [468, 200] on link "<" at bounding box center [479, 189] width 25 height 36
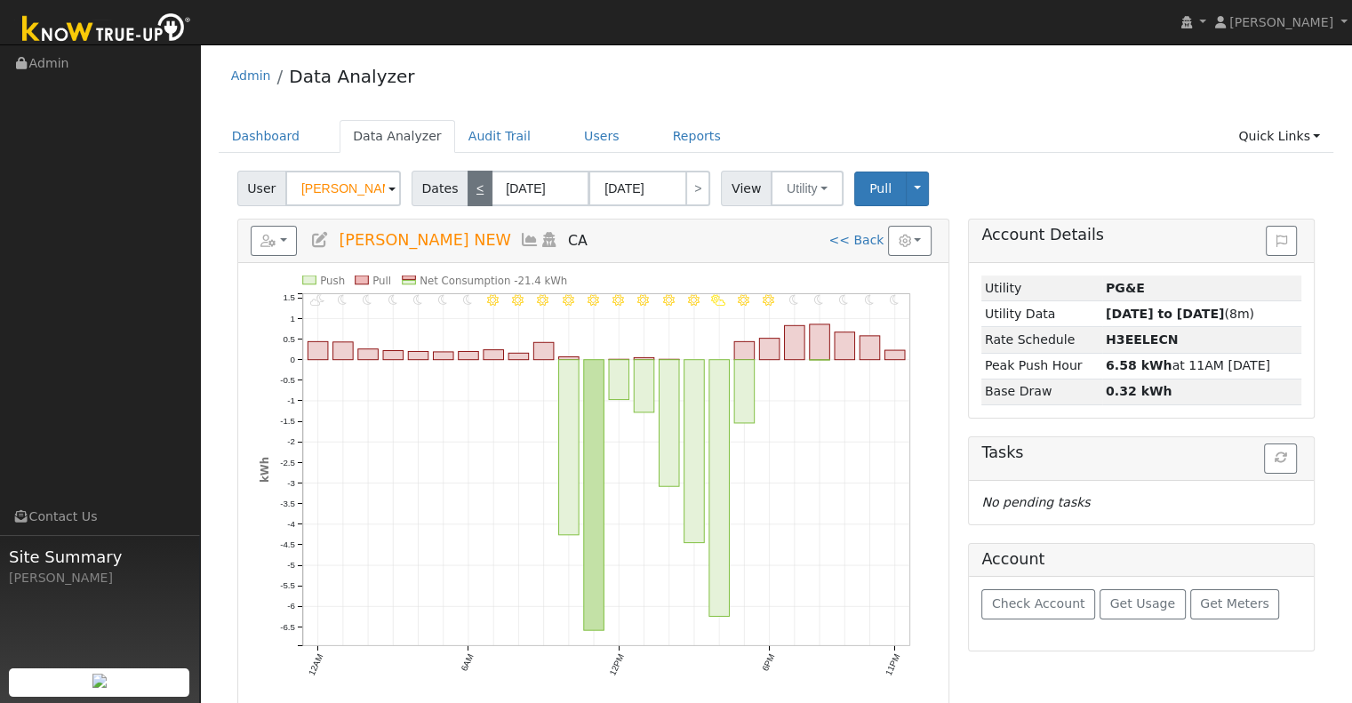
click at [468, 200] on link "<" at bounding box center [479, 189] width 25 height 36
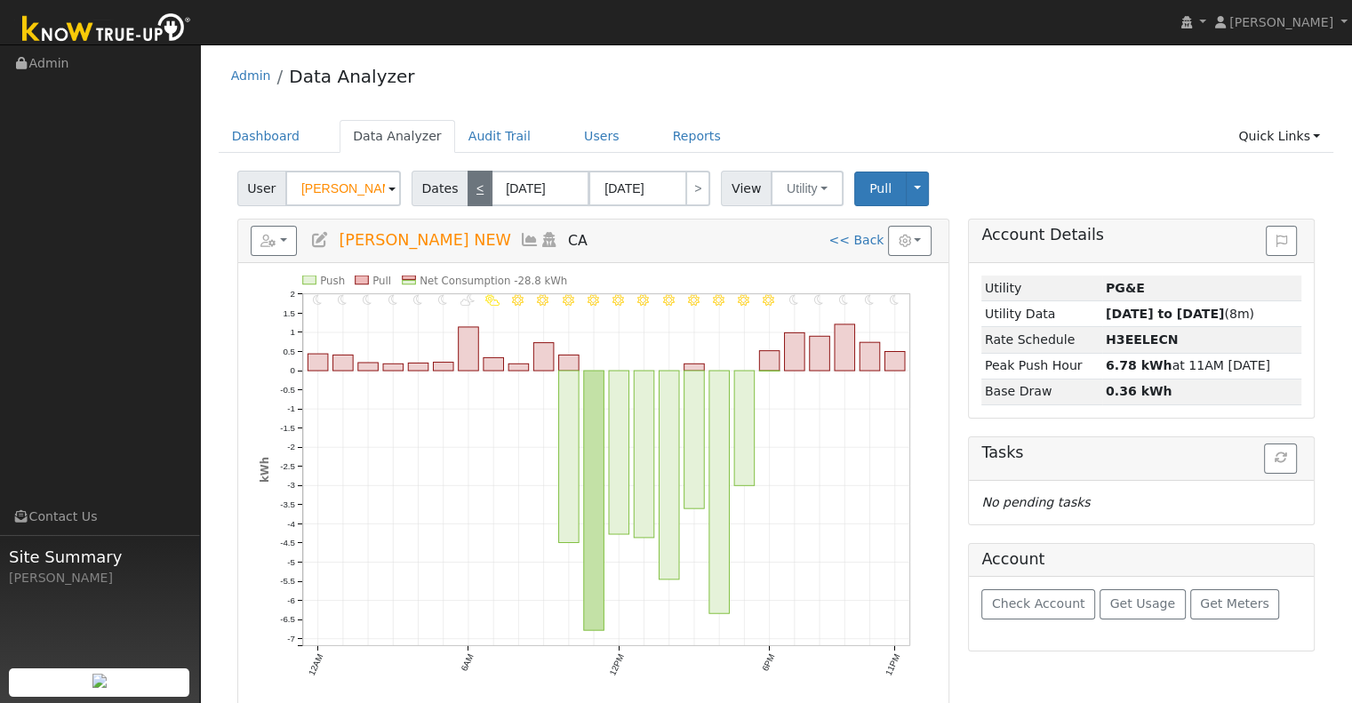
click at [468, 200] on link "<" at bounding box center [479, 189] width 25 height 36
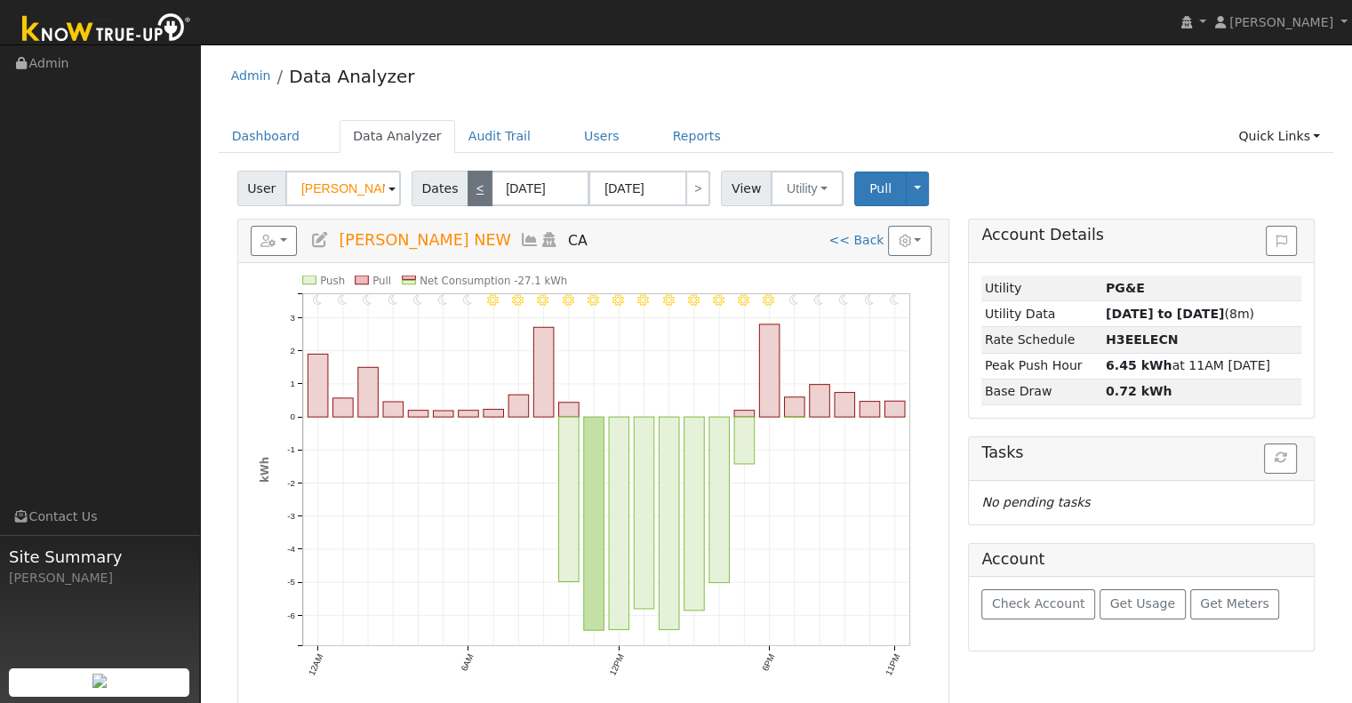
click at [468, 200] on link "<" at bounding box center [479, 189] width 25 height 36
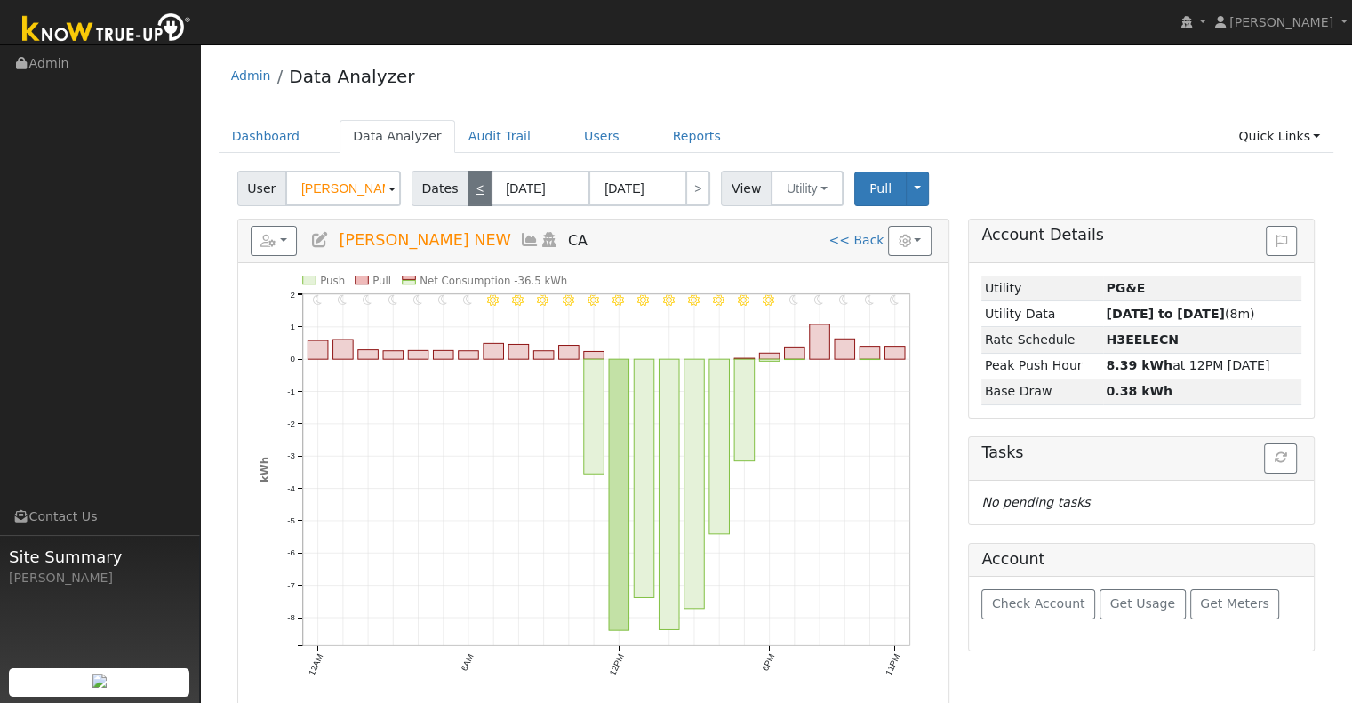
click at [468, 200] on link "<" at bounding box center [479, 189] width 25 height 36
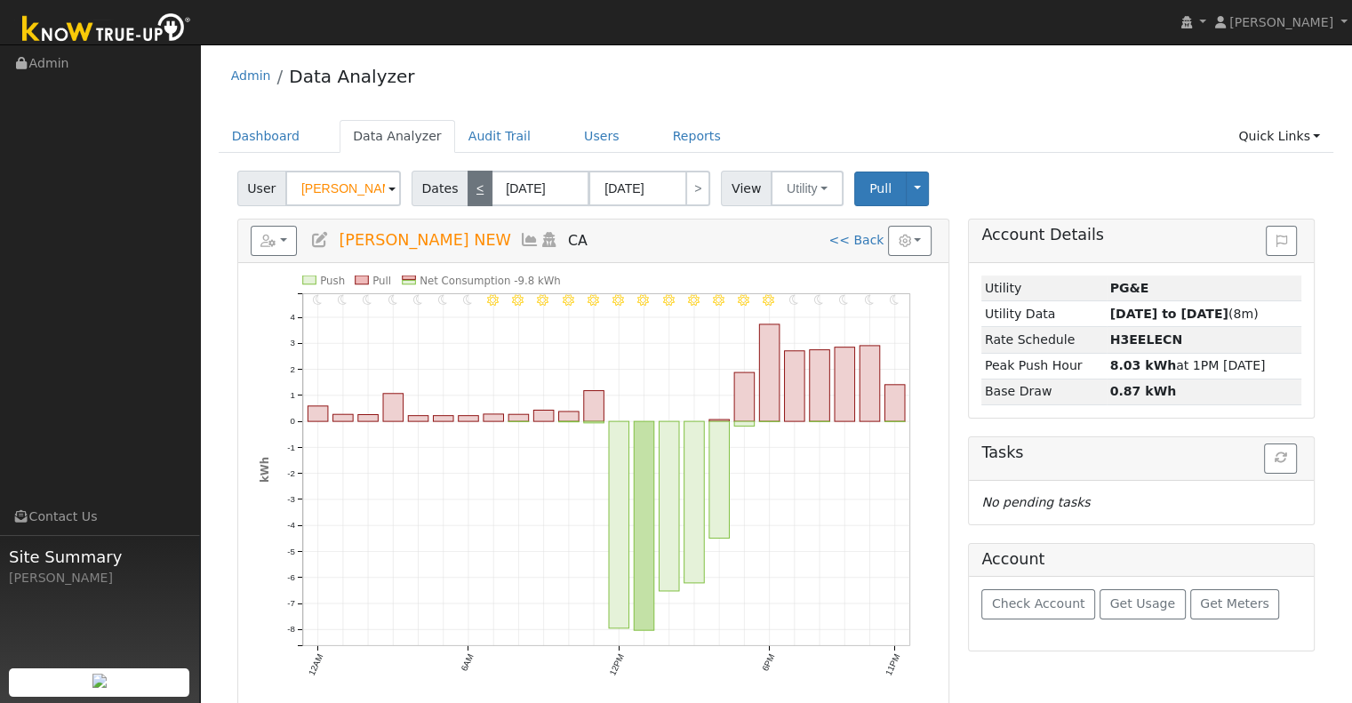
click at [468, 200] on link "<" at bounding box center [479, 189] width 25 height 36
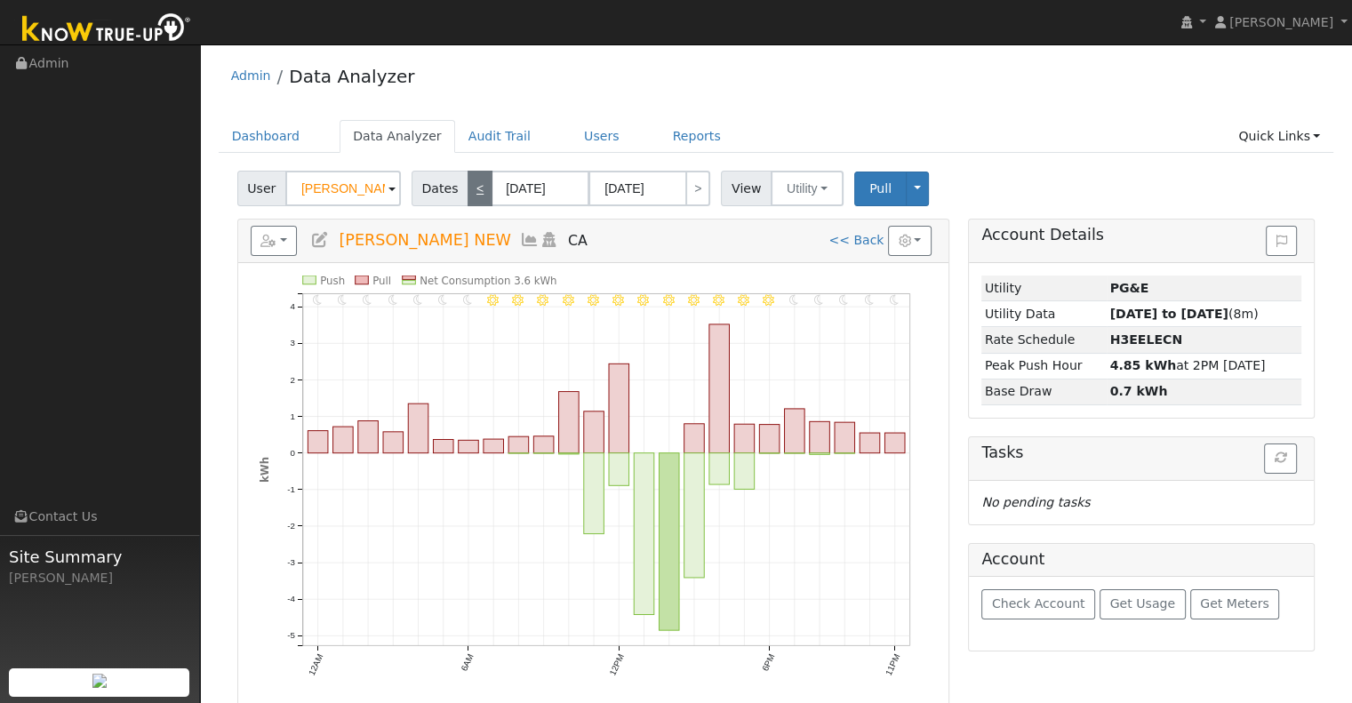
click at [468, 200] on link "<" at bounding box center [479, 189] width 25 height 36
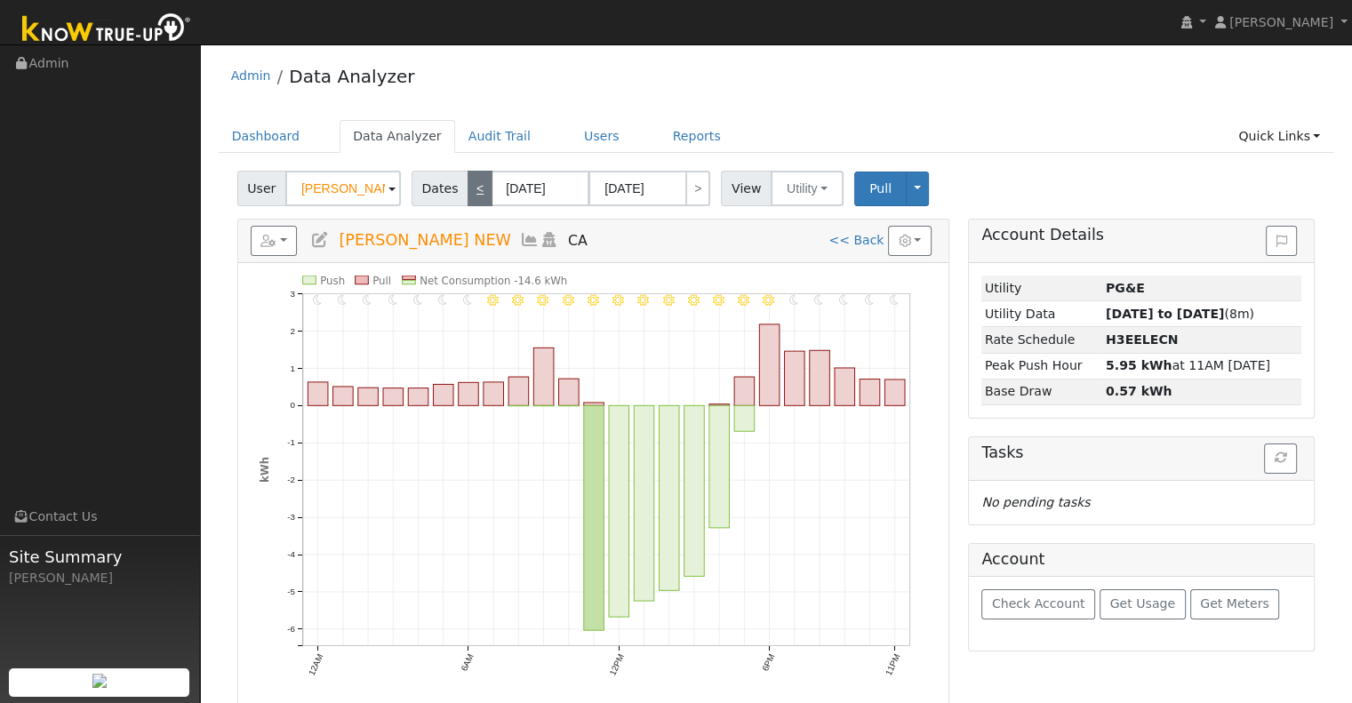
click at [468, 200] on link "<" at bounding box center [479, 189] width 25 height 36
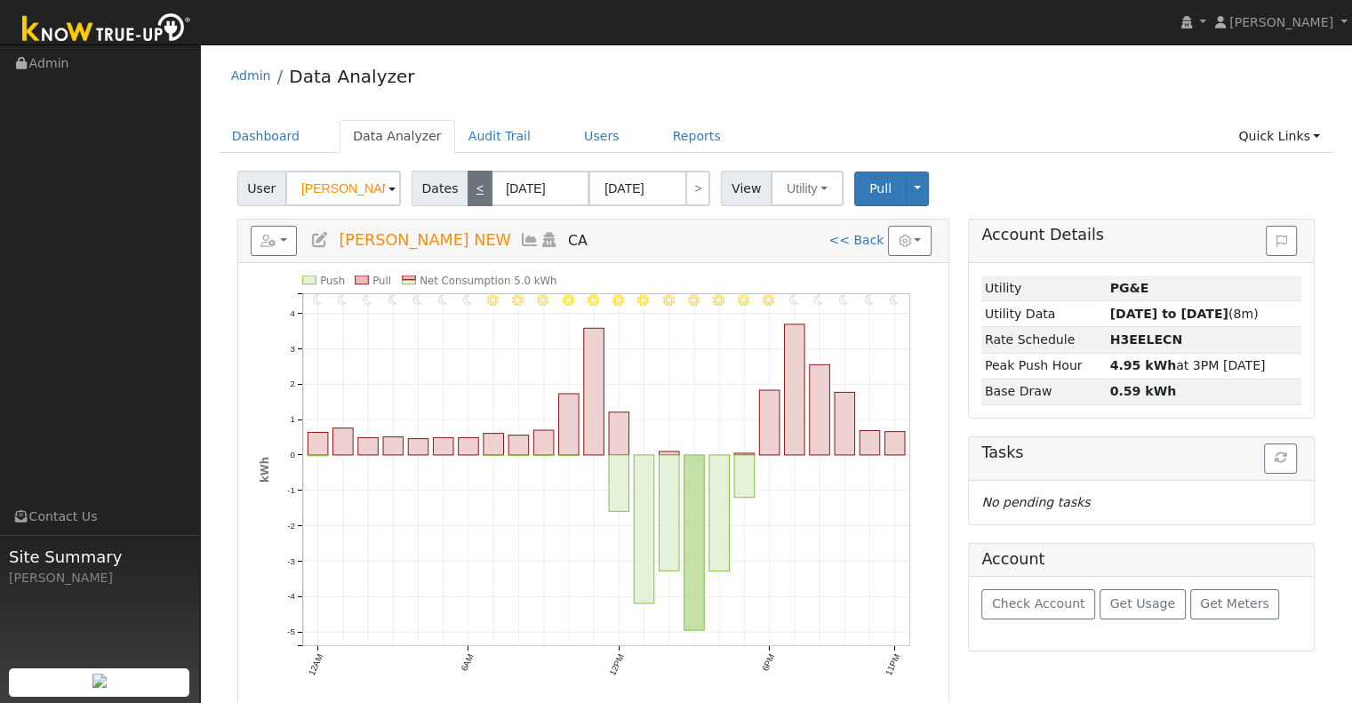
click at [468, 200] on link "<" at bounding box center [479, 189] width 25 height 36
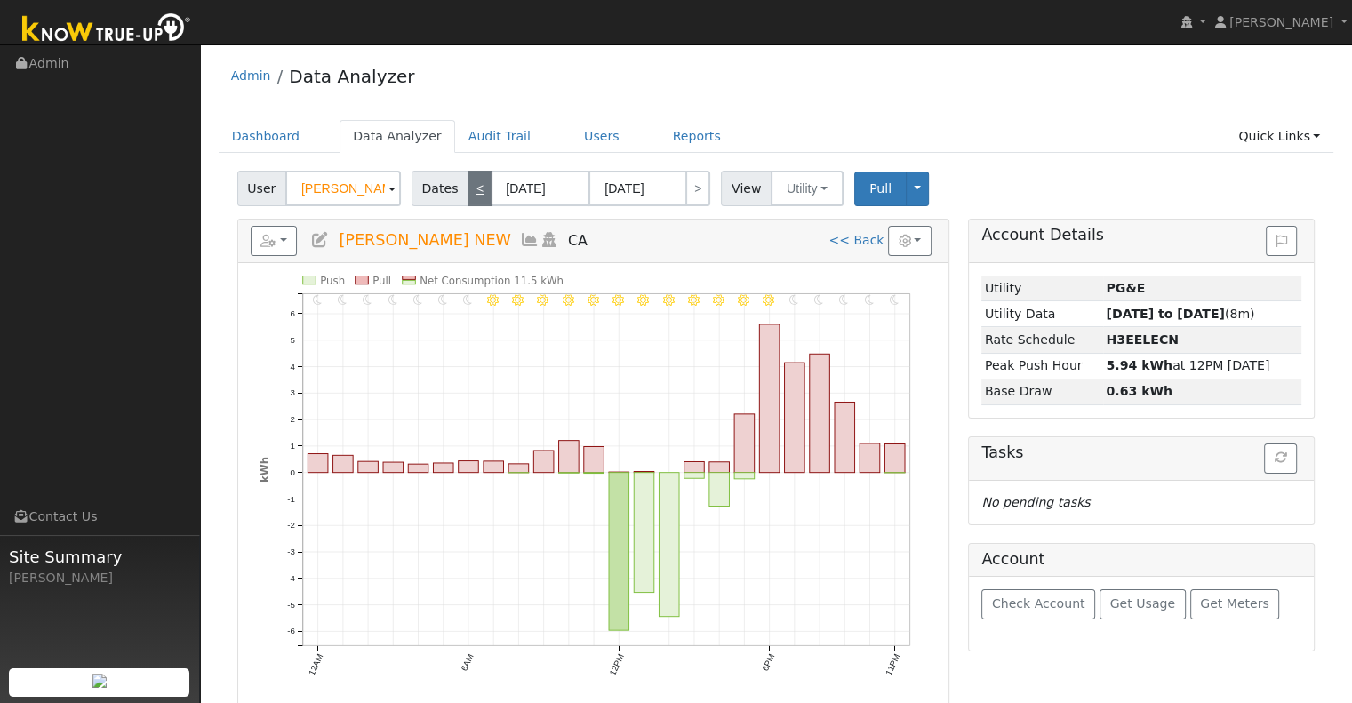
click at [468, 200] on link "<" at bounding box center [479, 189] width 25 height 36
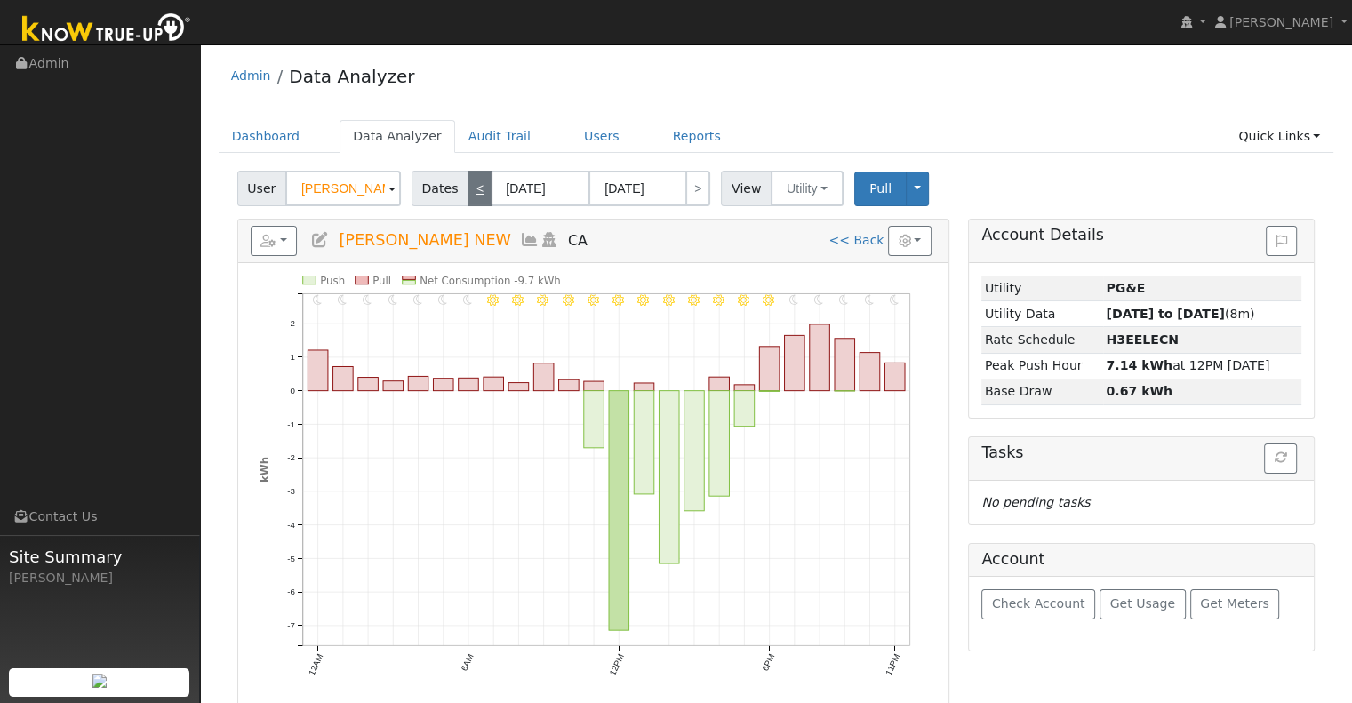
click at [468, 200] on link "<" at bounding box center [479, 189] width 25 height 36
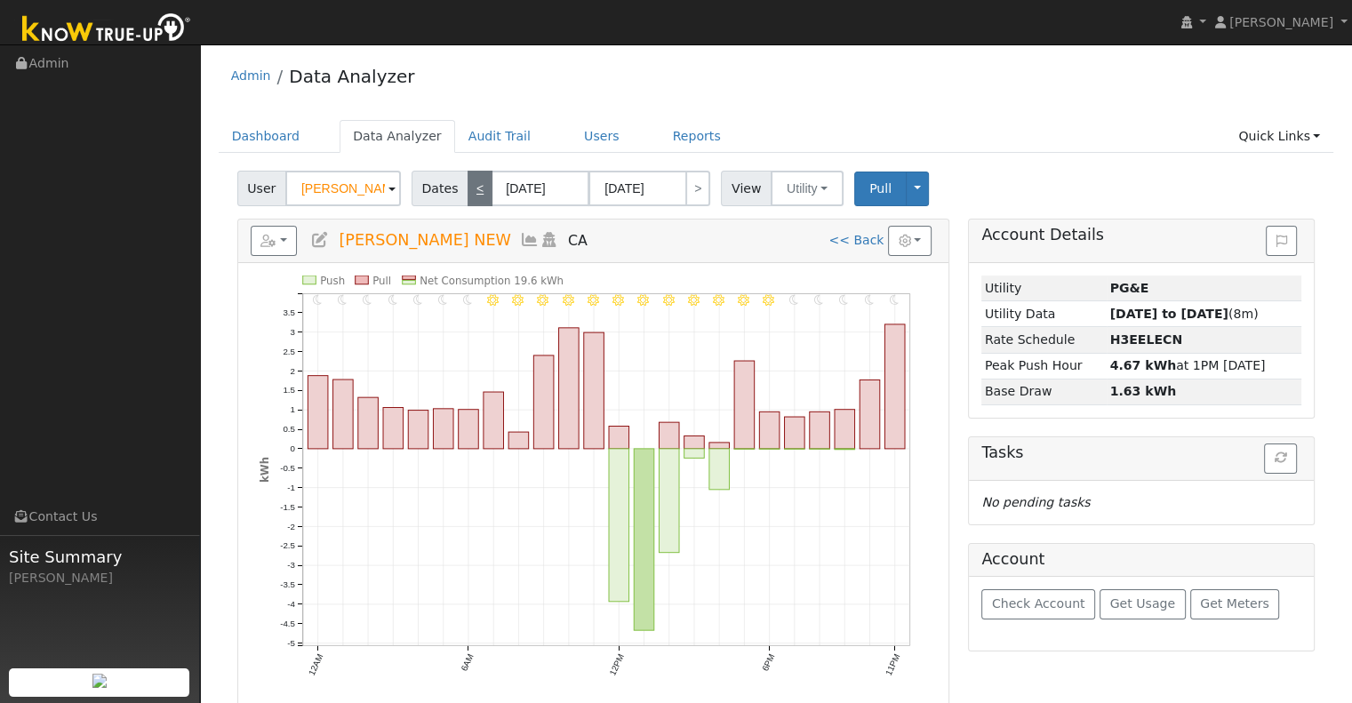
click at [468, 200] on link "<" at bounding box center [479, 189] width 25 height 36
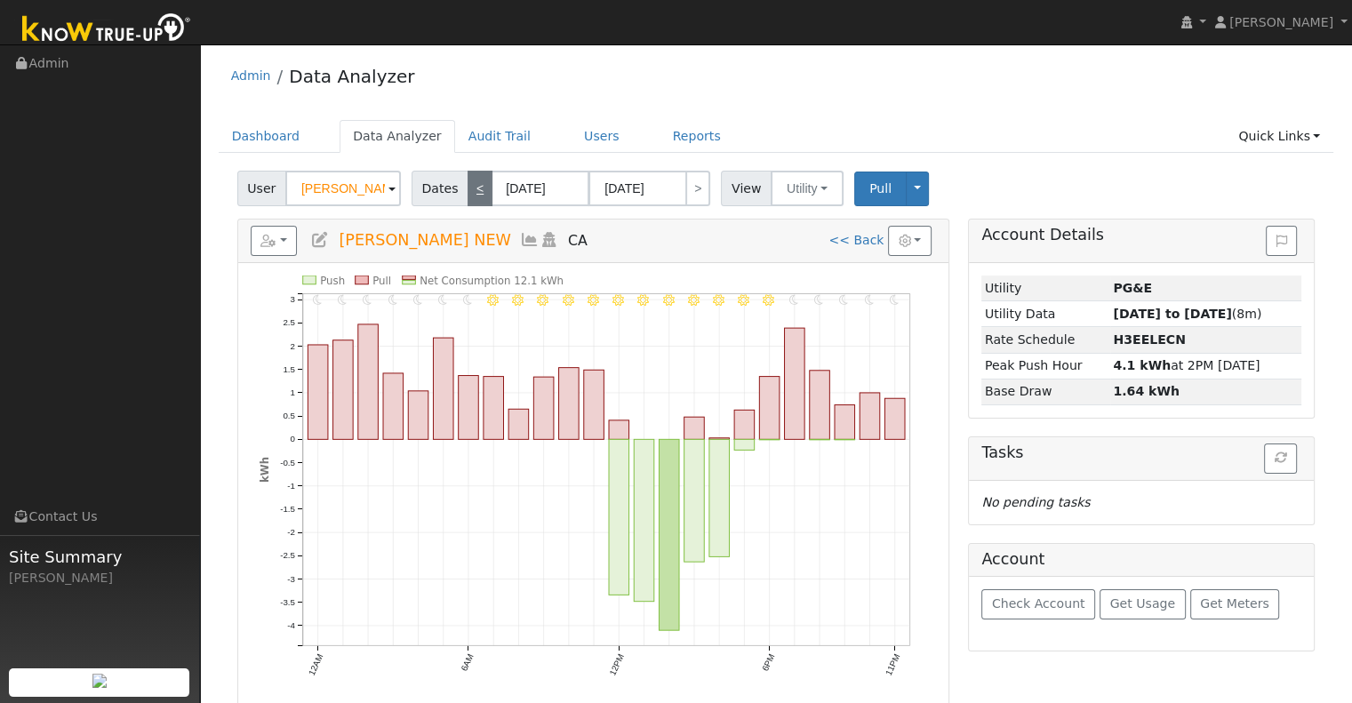
click at [474, 171] on link "<" at bounding box center [479, 189] width 25 height 36
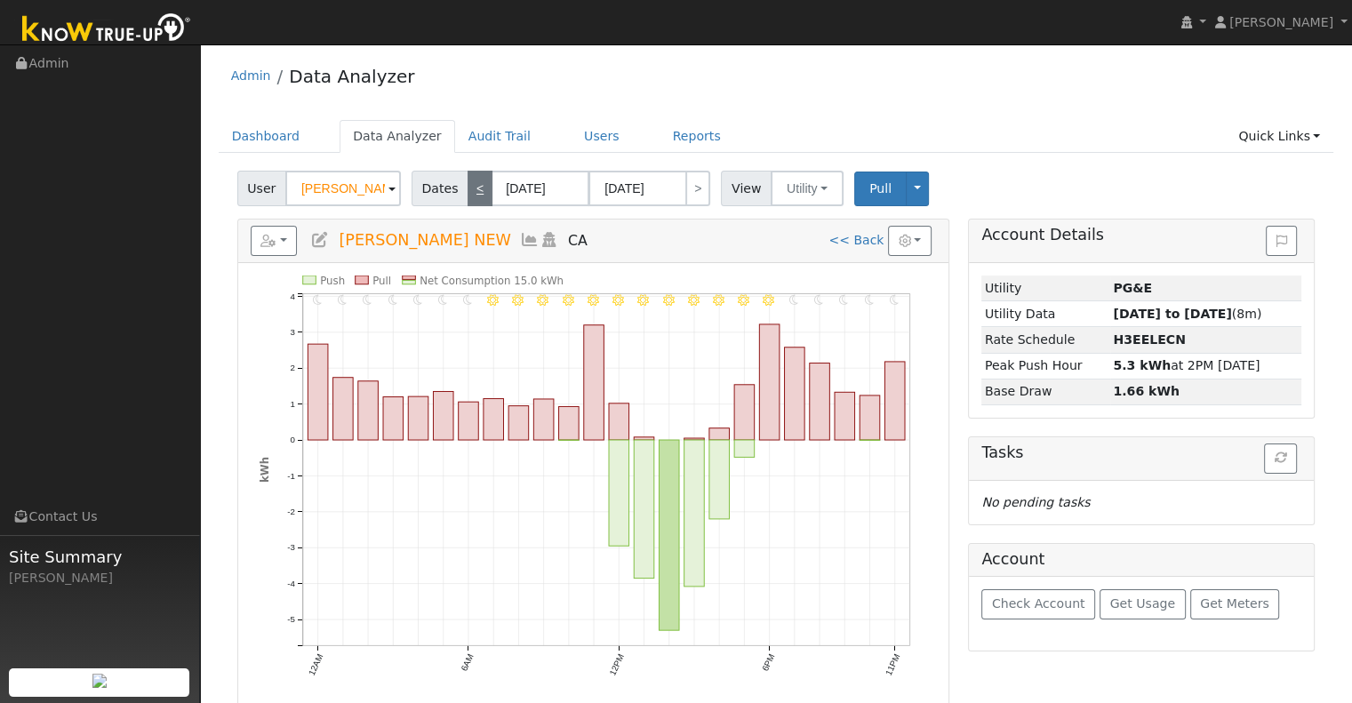
click at [474, 171] on link "<" at bounding box center [479, 189] width 25 height 36
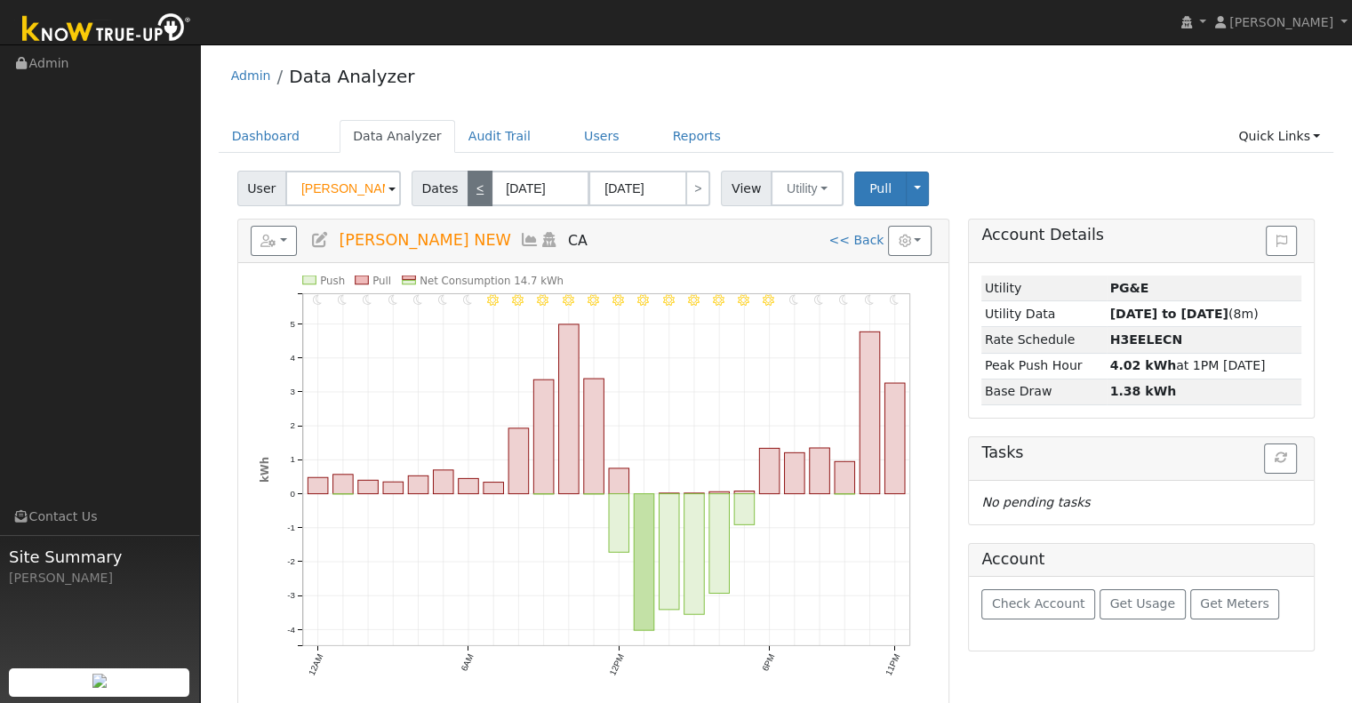
click at [474, 171] on link "<" at bounding box center [479, 189] width 25 height 36
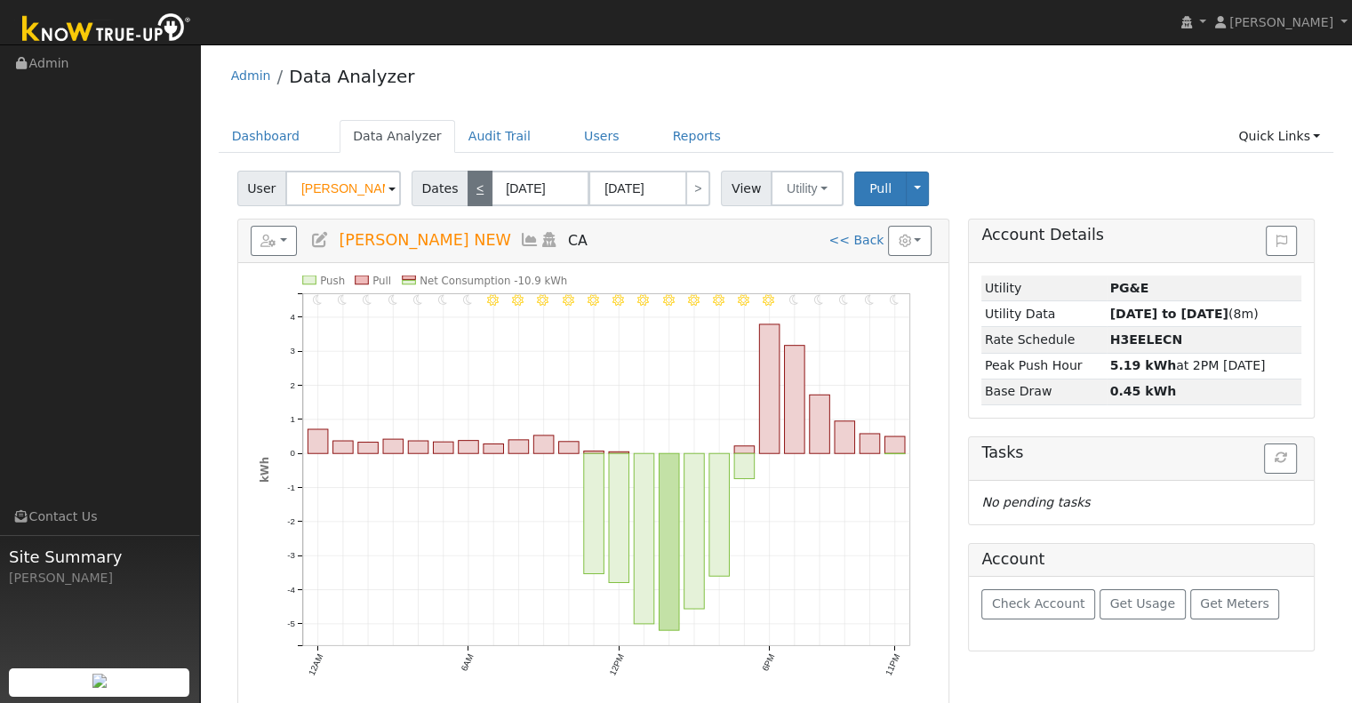
click at [474, 171] on link "<" at bounding box center [479, 189] width 25 height 36
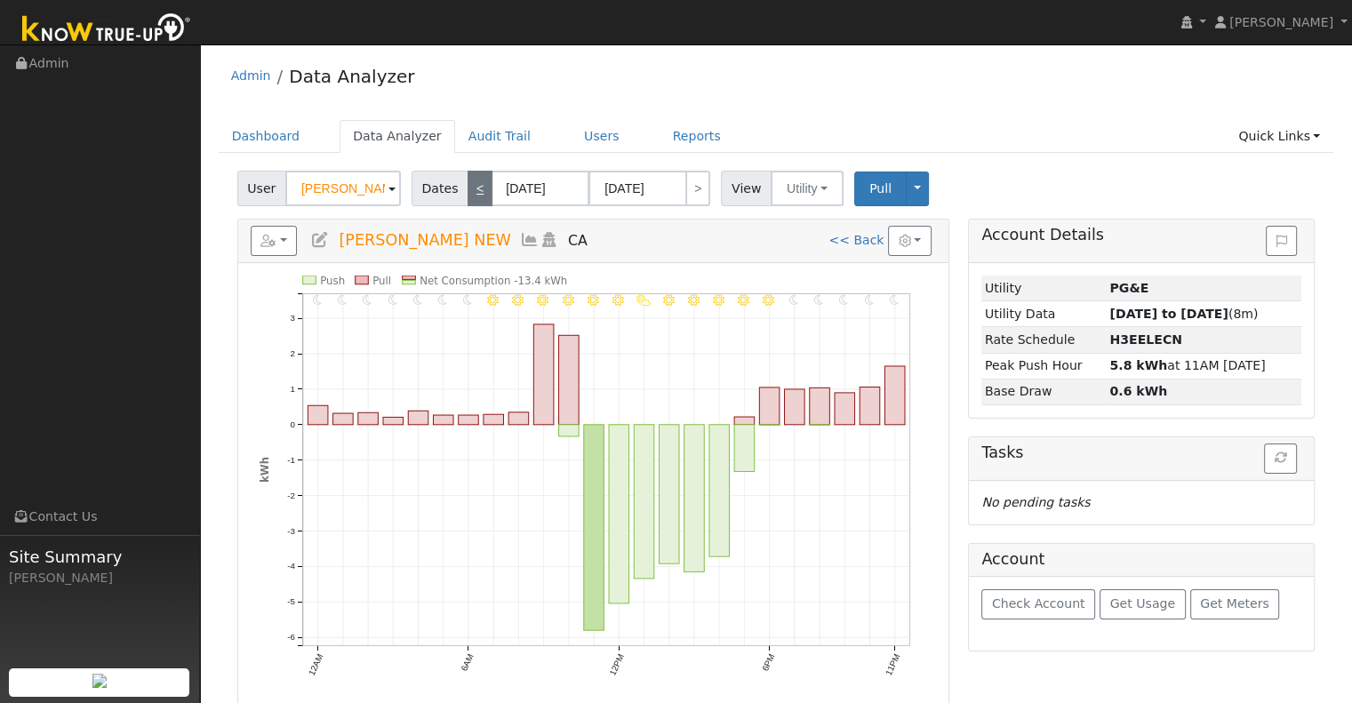
click at [474, 171] on link "<" at bounding box center [479, 189] width 25 height 36
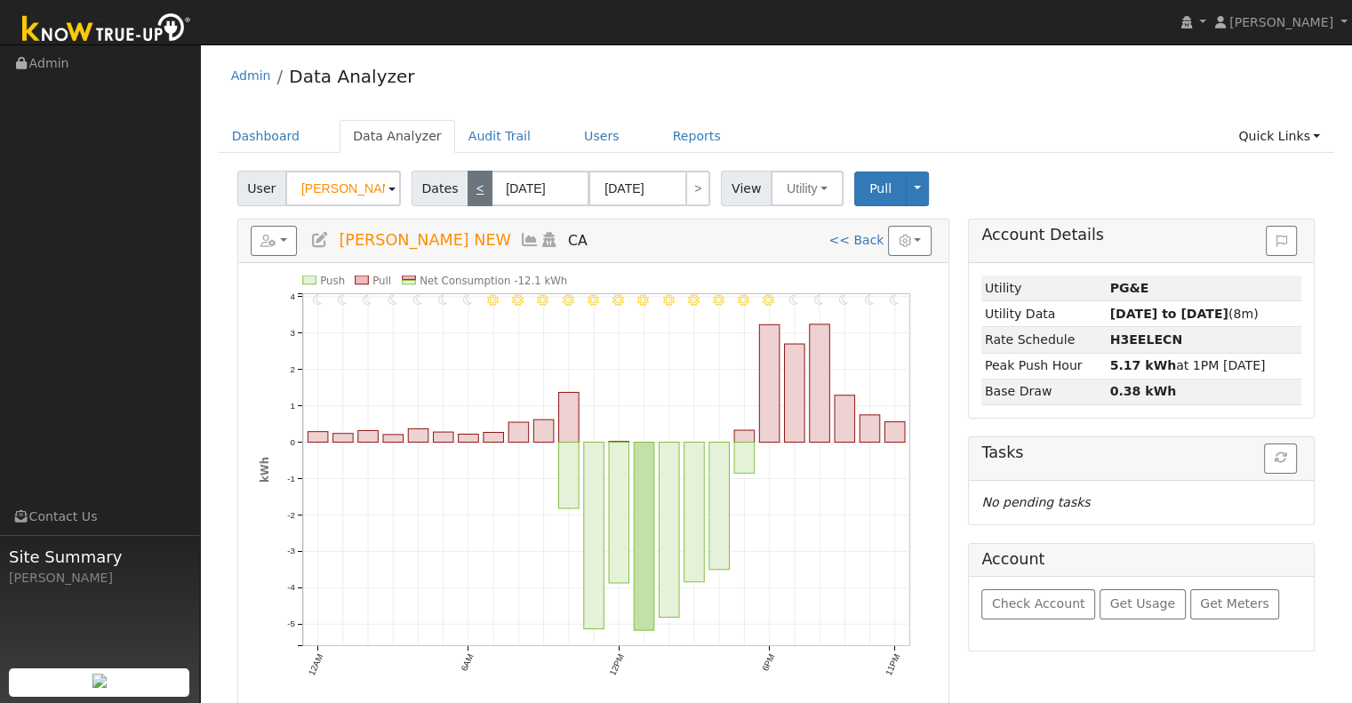
click at [474, 171] on link "<" at bounding box center [479, 189] width 25 height 36
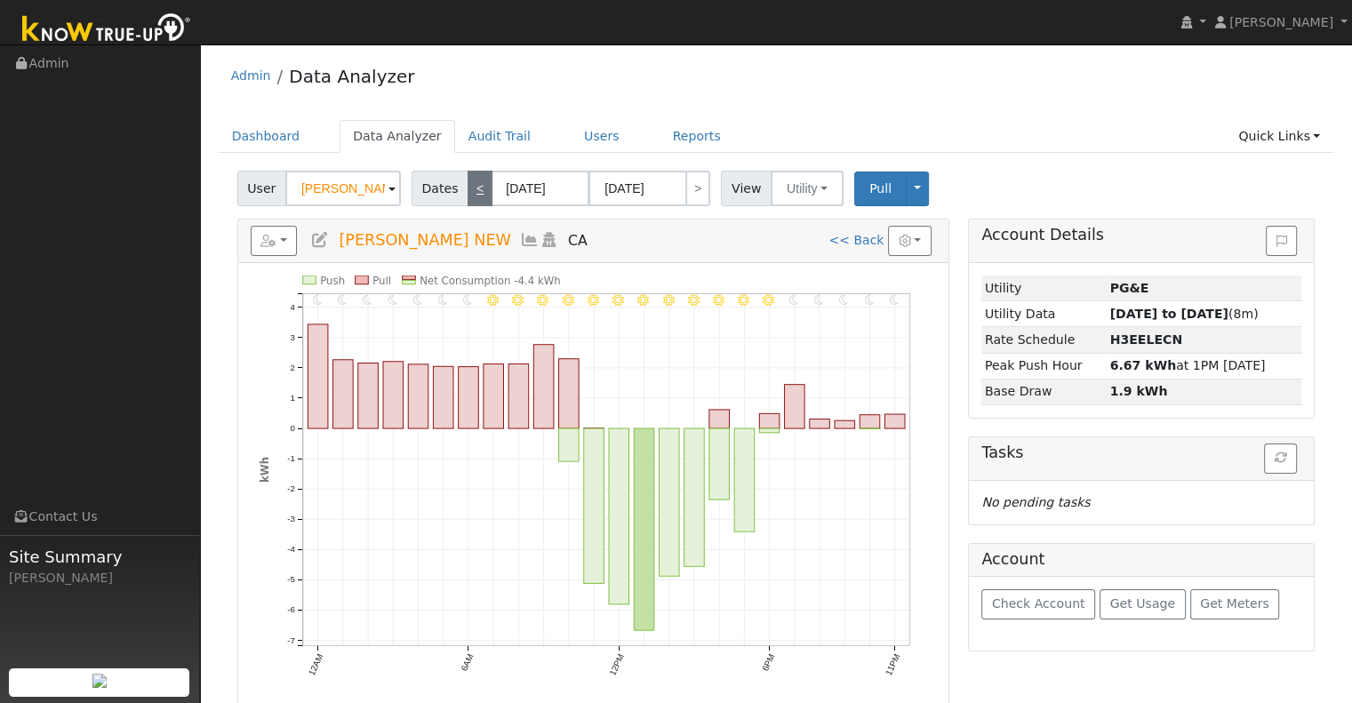
click at [474, 171] on link "<" at bounding box center [479, 189] width 25 height 36
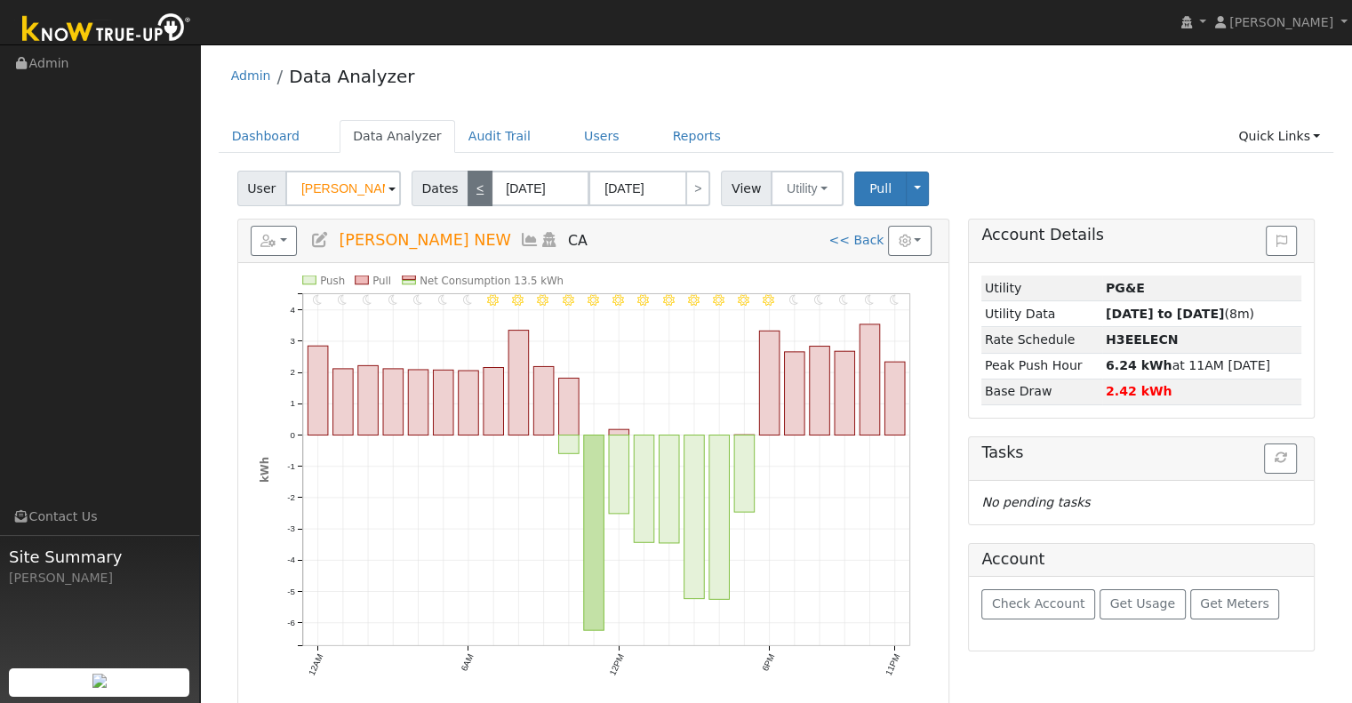
click at [474, 171] on link "<" at bounding box center [479, 189] width 25 height 36
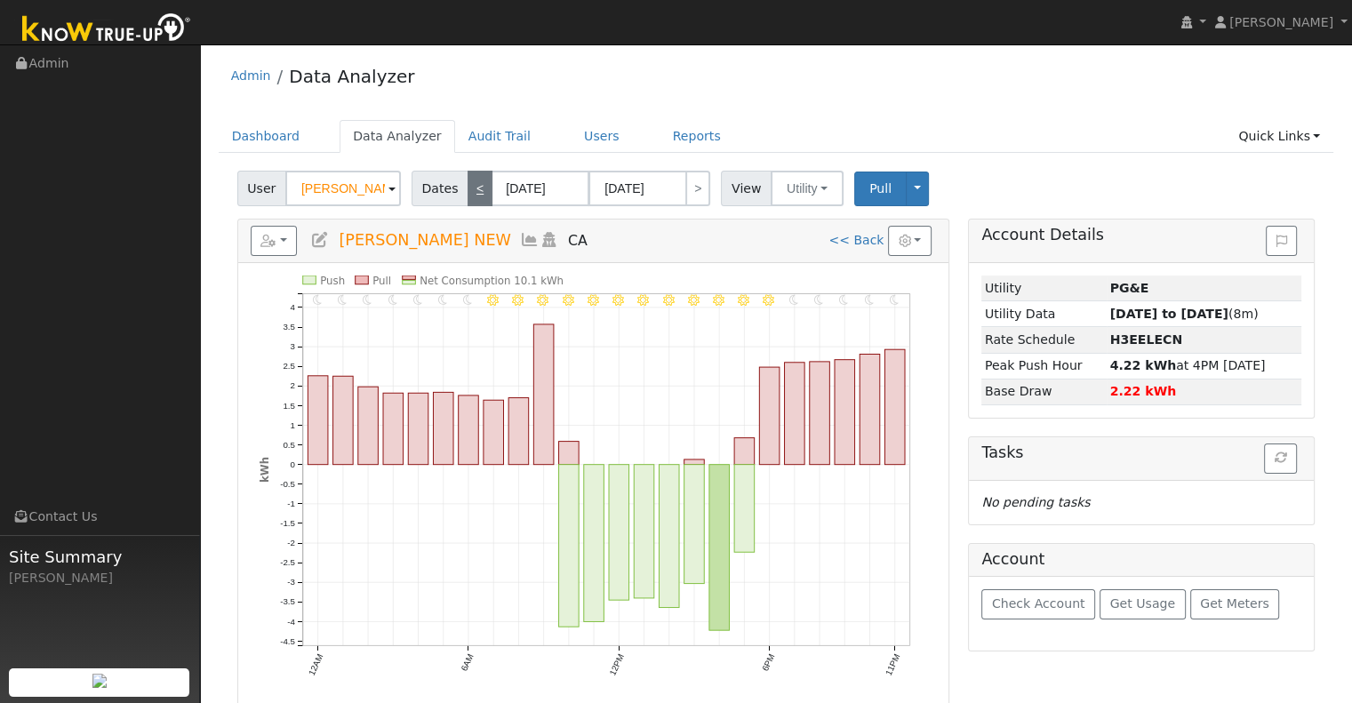
click at [474, 171] on link "<" at bounding box center [479, 189] width 25 height 36
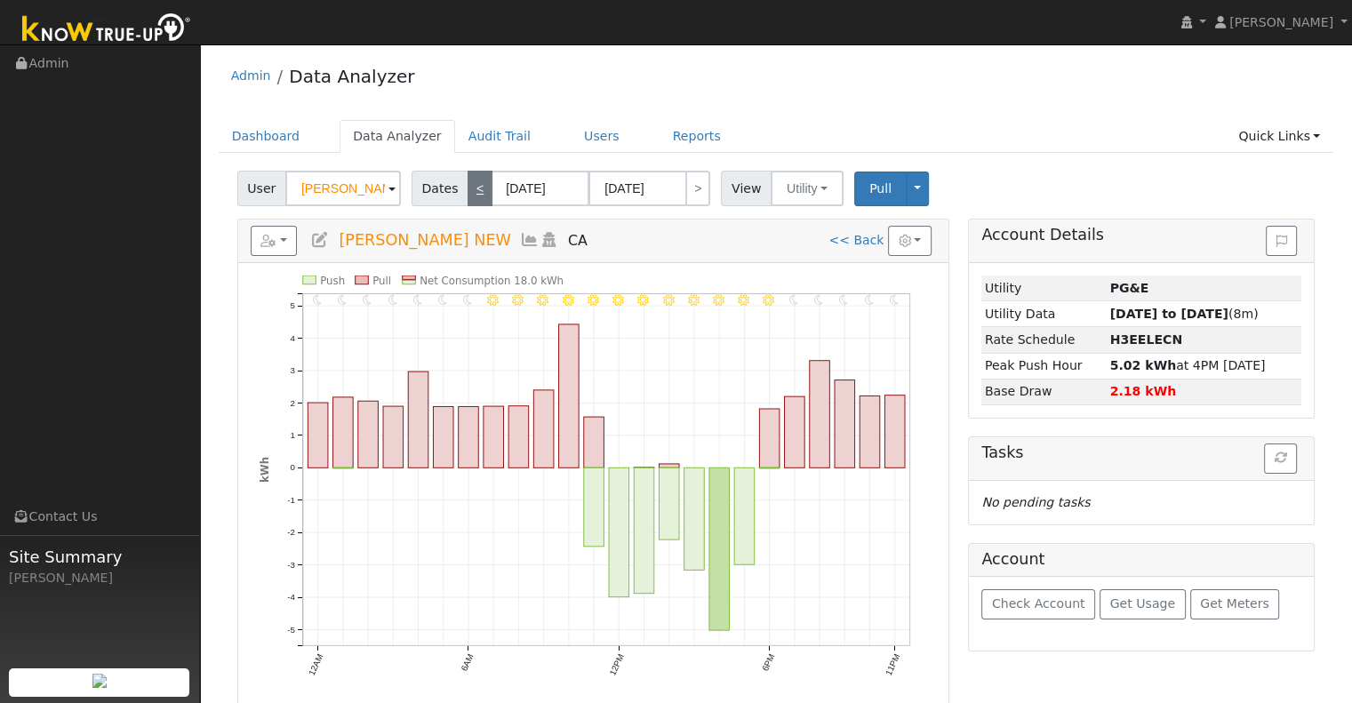
click at [474, 195] on link "<" at bounding box center [479, 189] width 25 height 36
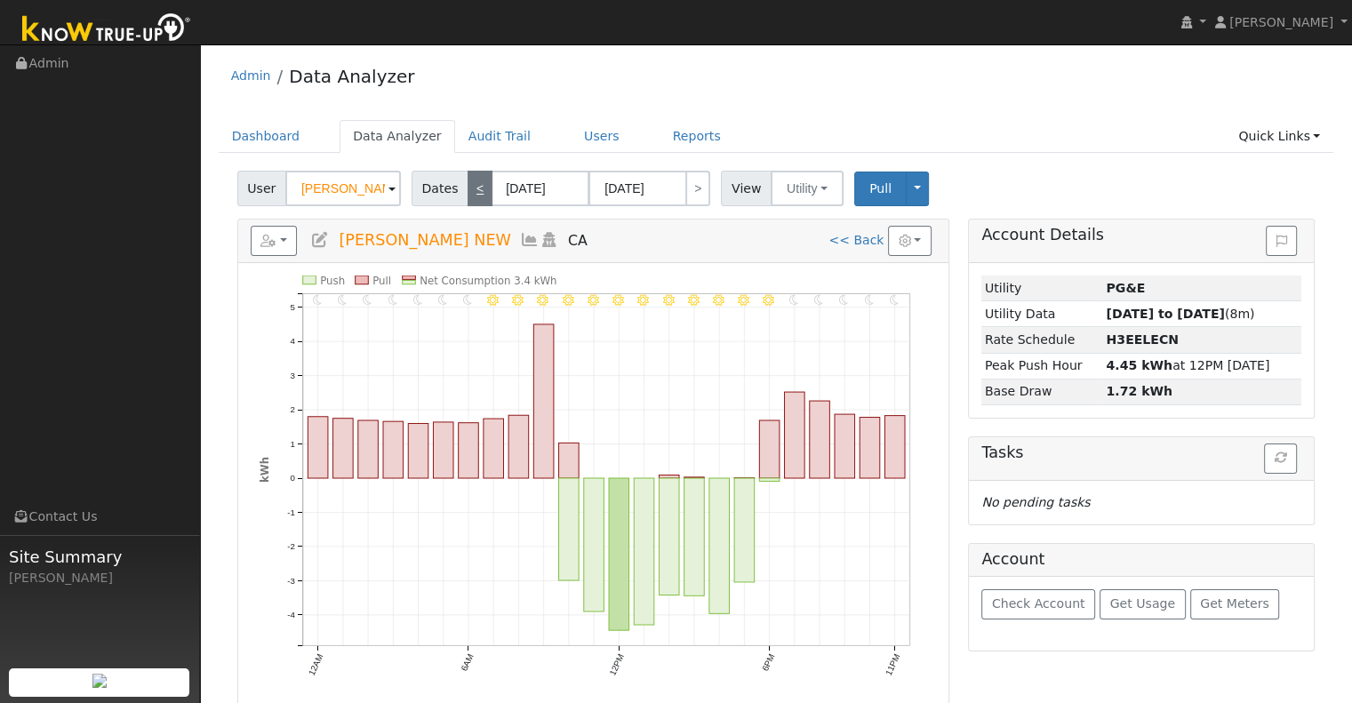
click at [474, 195] on link "<" at bounding box center [479, 189] width 25 height 36
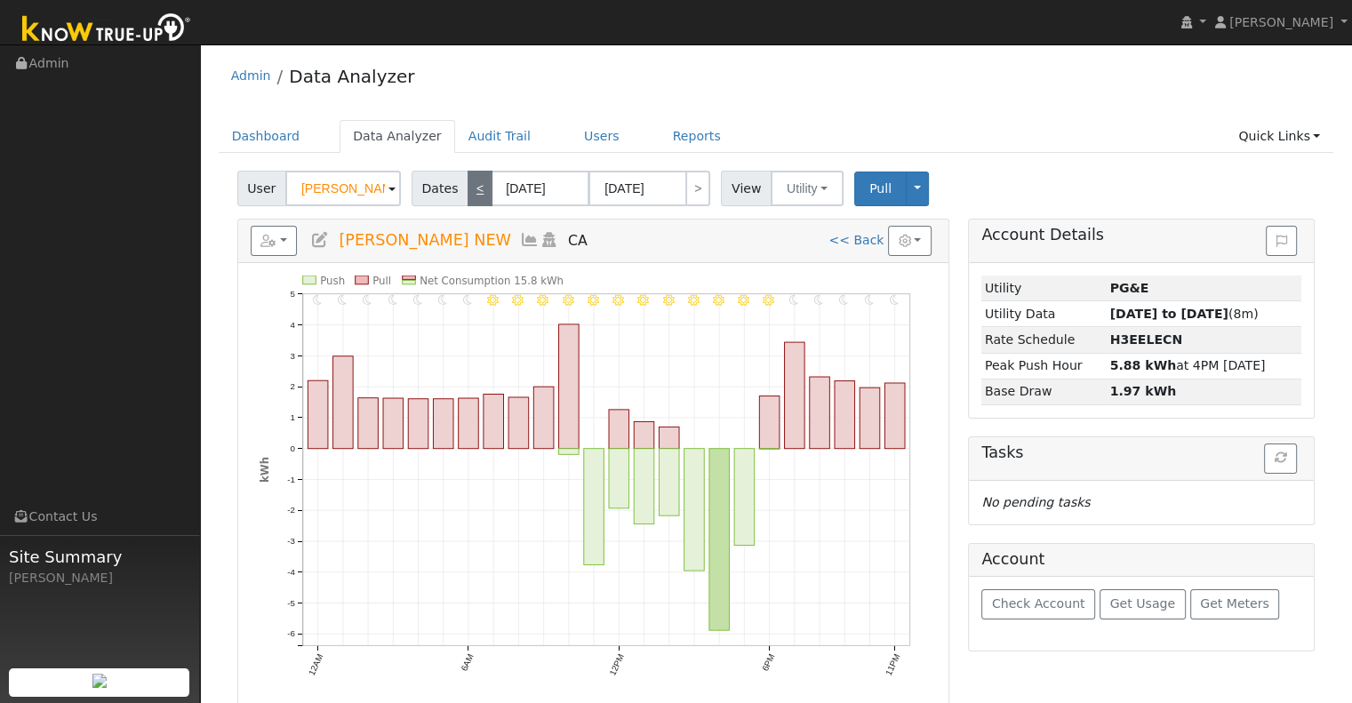
click at [474, 195] on link "<" at bounding box center [479, 189] width 25 height 36
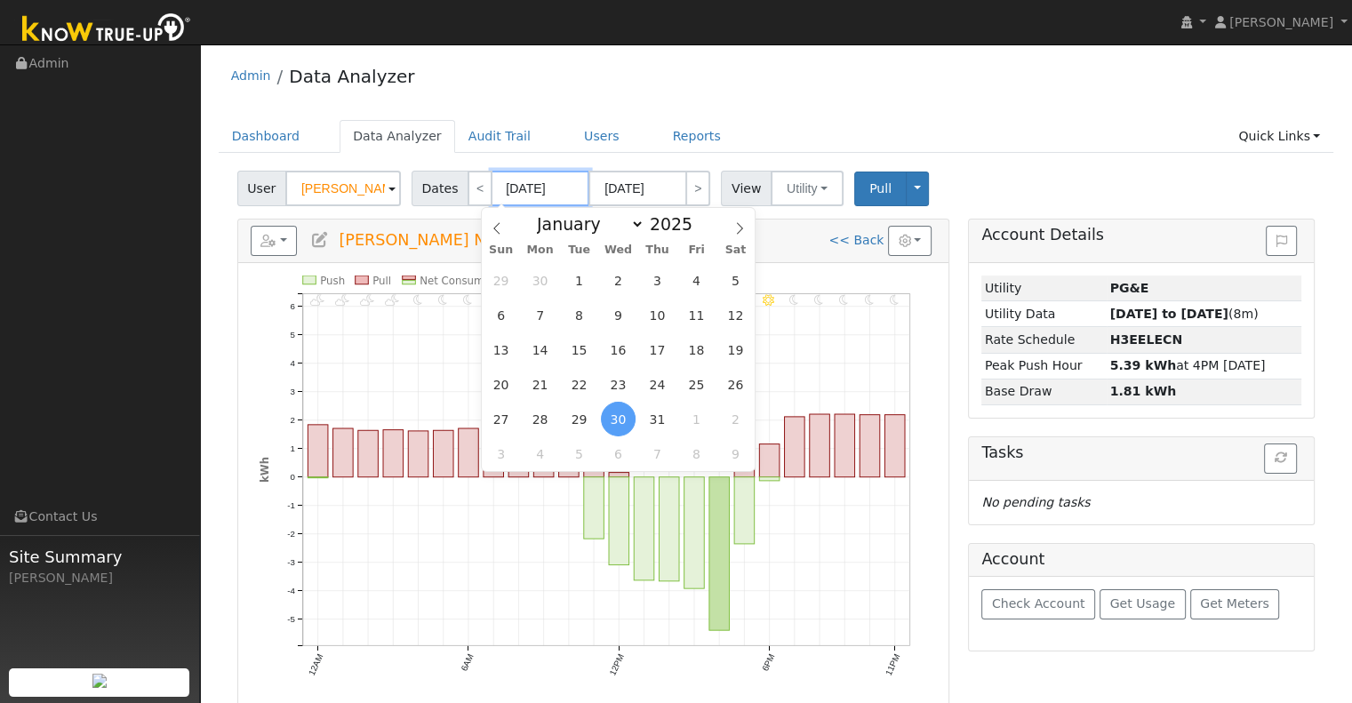
click at [518, 195] on input "[DATE]" at bounding box center [540, 189] width 98 height 36
click at [470, 196] on link "<" at bounding box center [479, 189] width 25 height 36
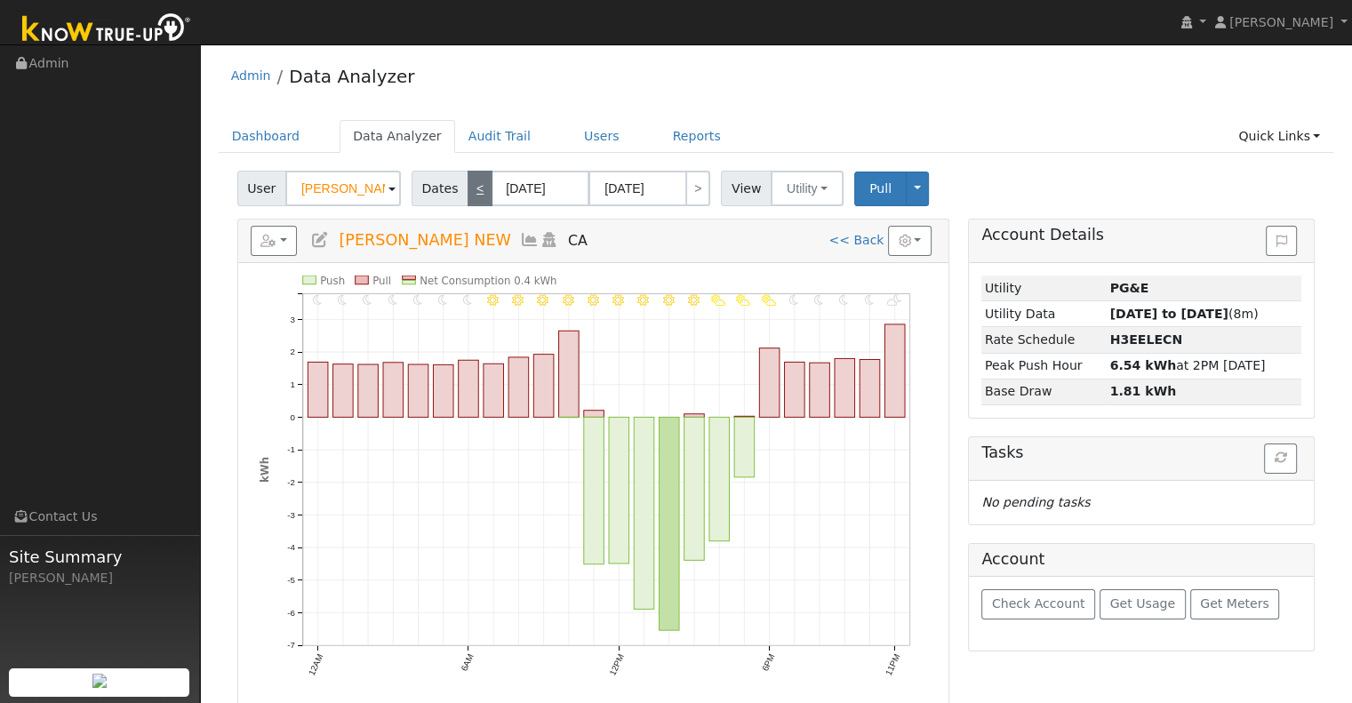
click at [478, 184] on link "<" at bounding box center [479, 189] width 25 height 36
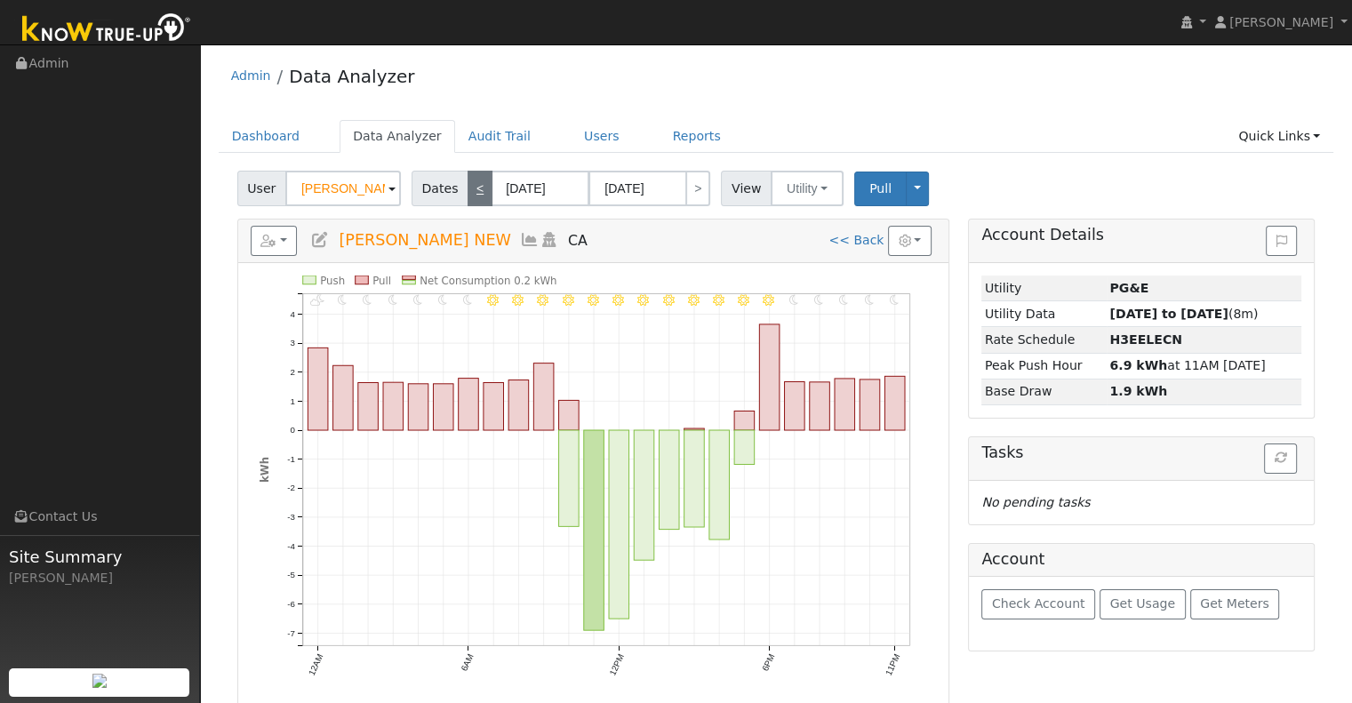
click at [478, 184] on link "<" at bounding box center [479, 189] width 25 height 36
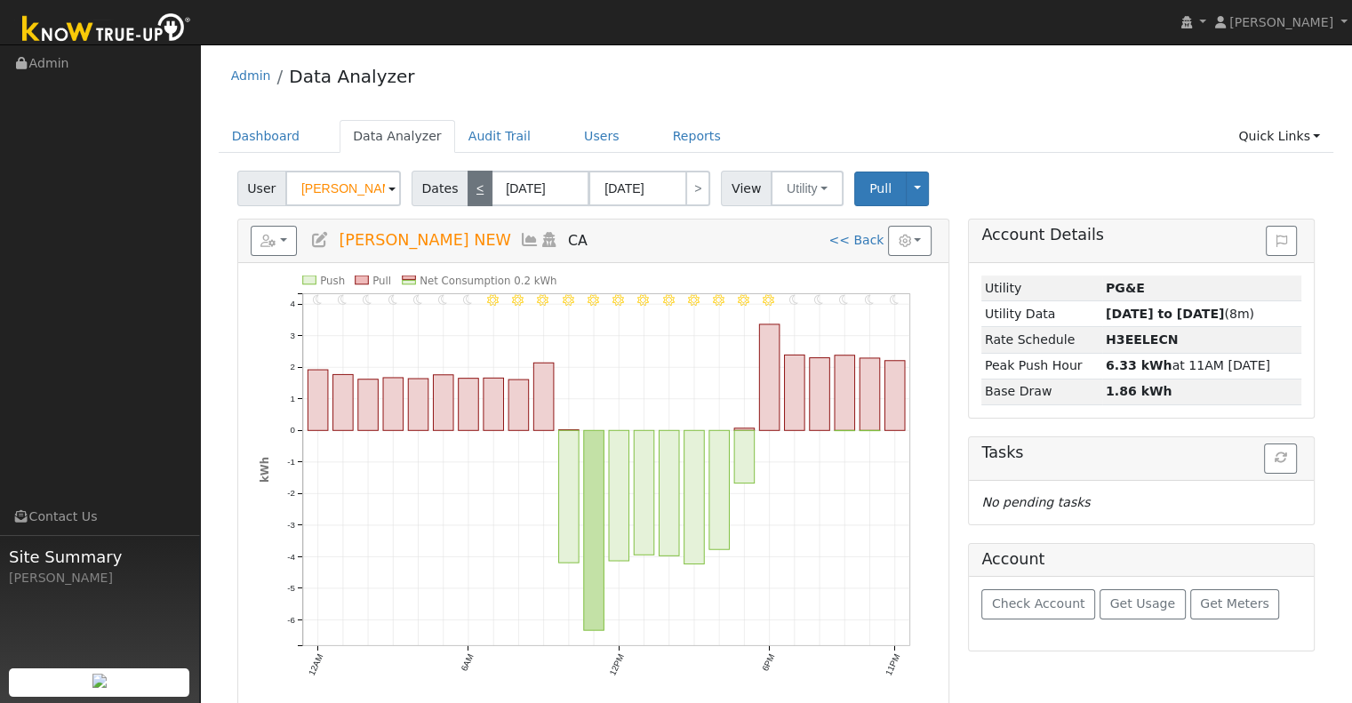
click at [478, 184] on link "<" at bounding box center [479, 189] width 25 height 36
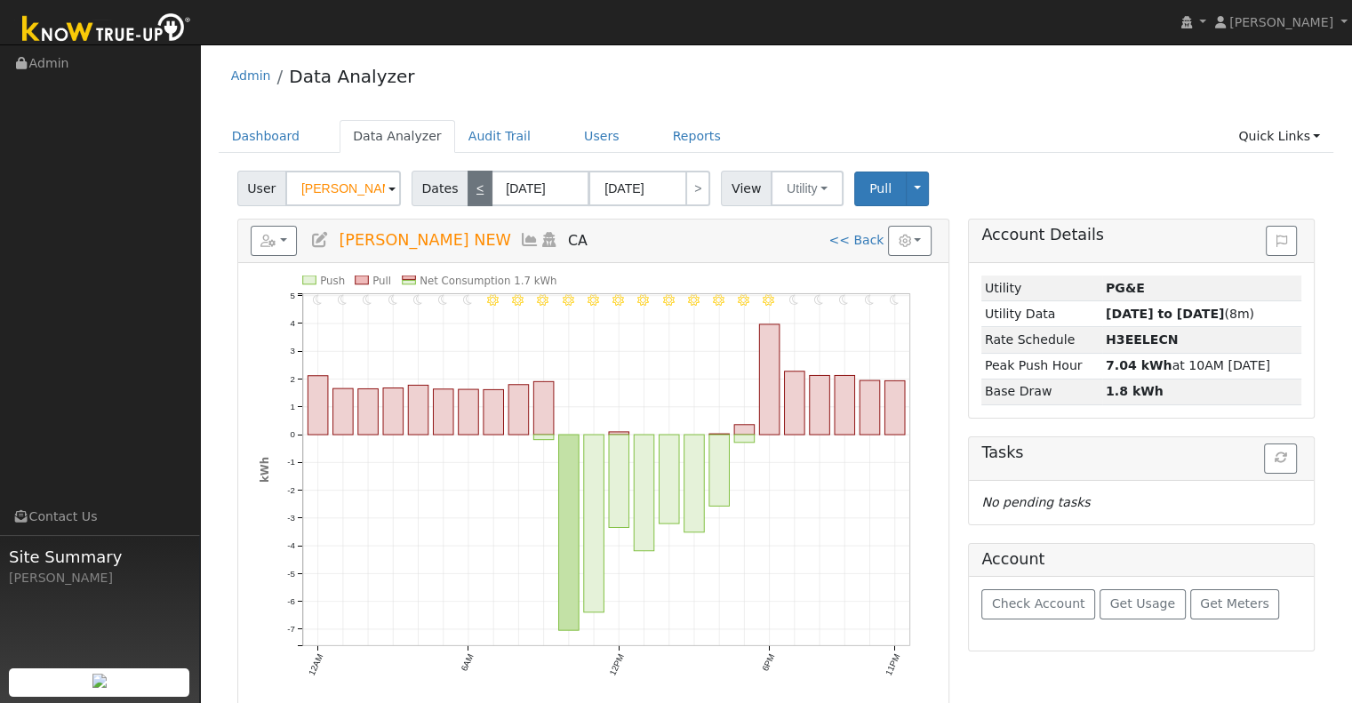
click at [478, 184] on link "<" at bounding box center [479, 189] width 25 height 36
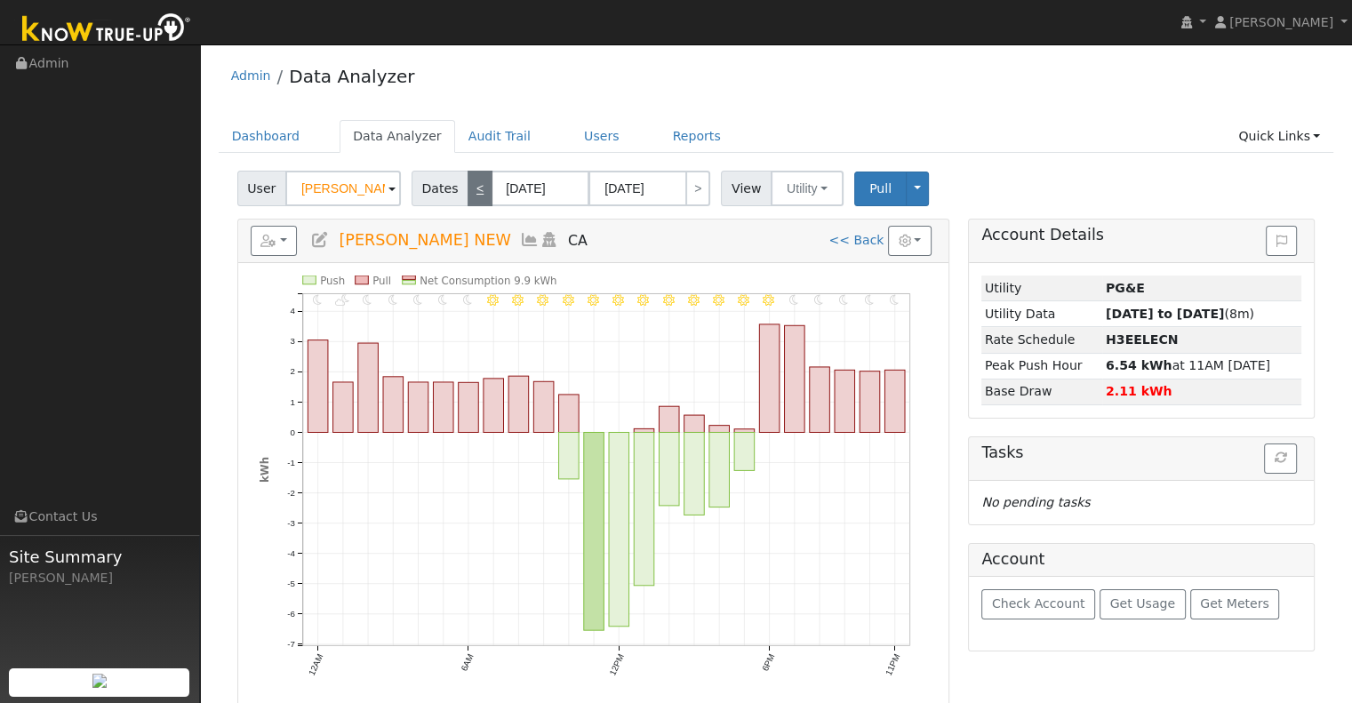
click at [478, 184] on link "<" at bounding box center [479, 189] width 25 height 36
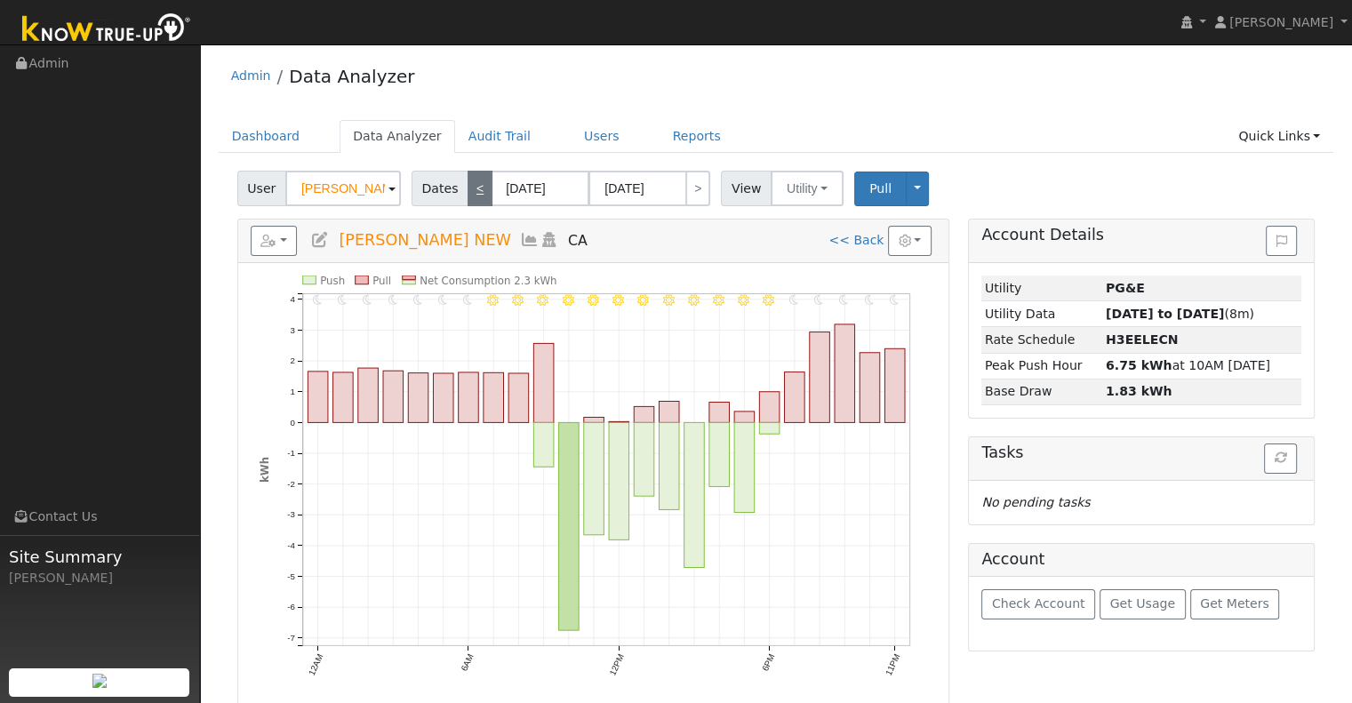
click at [478, 184] on link "<" at bounding box center [479, 189] width 25 height 36
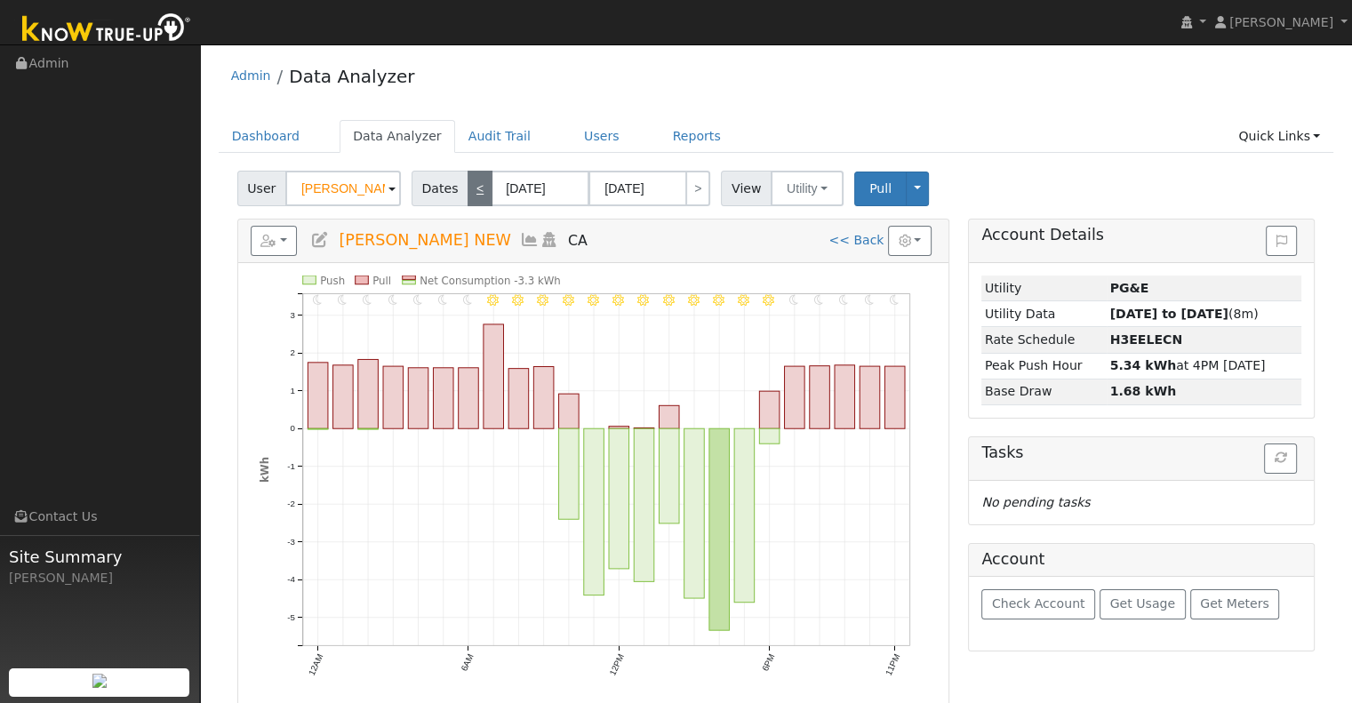
click at [478, 184] on link "<" at bounding box center [479, 189] width 25 height 36
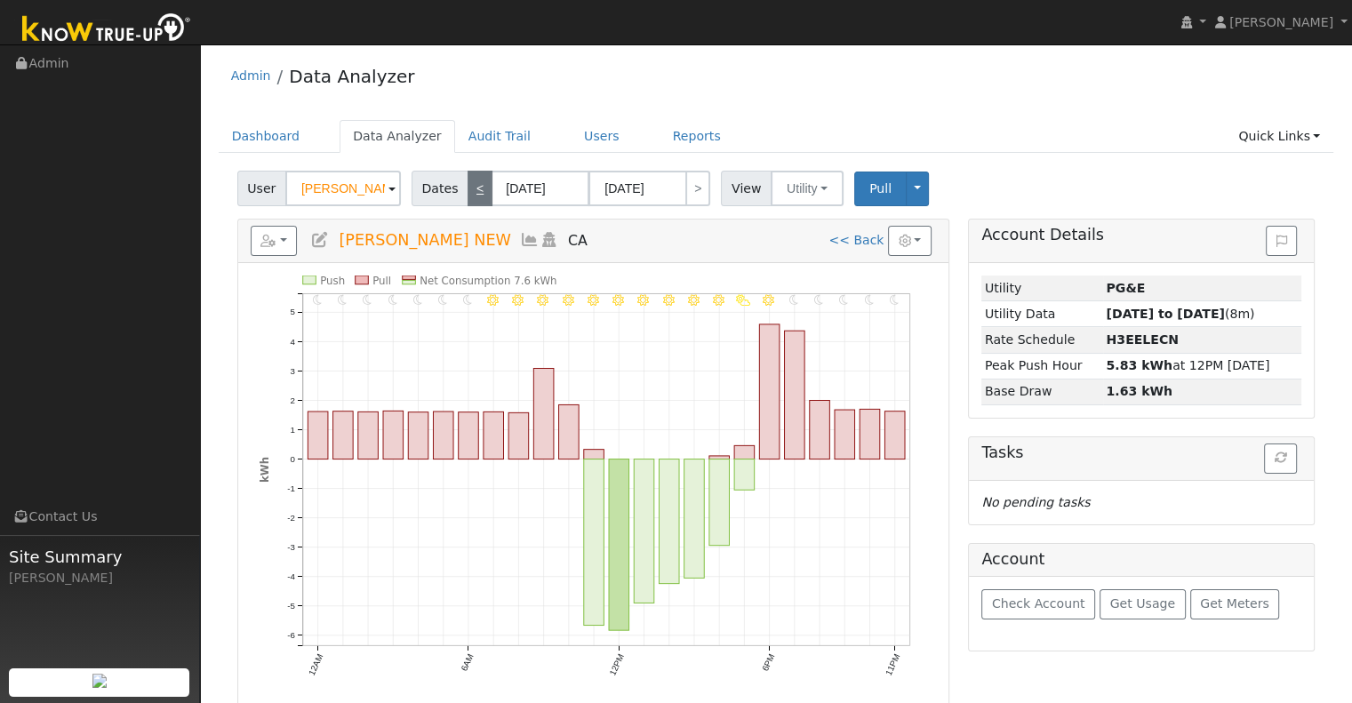
click at [478, 184] on link "<" at bounding box center [479, 189] width 25 height 36
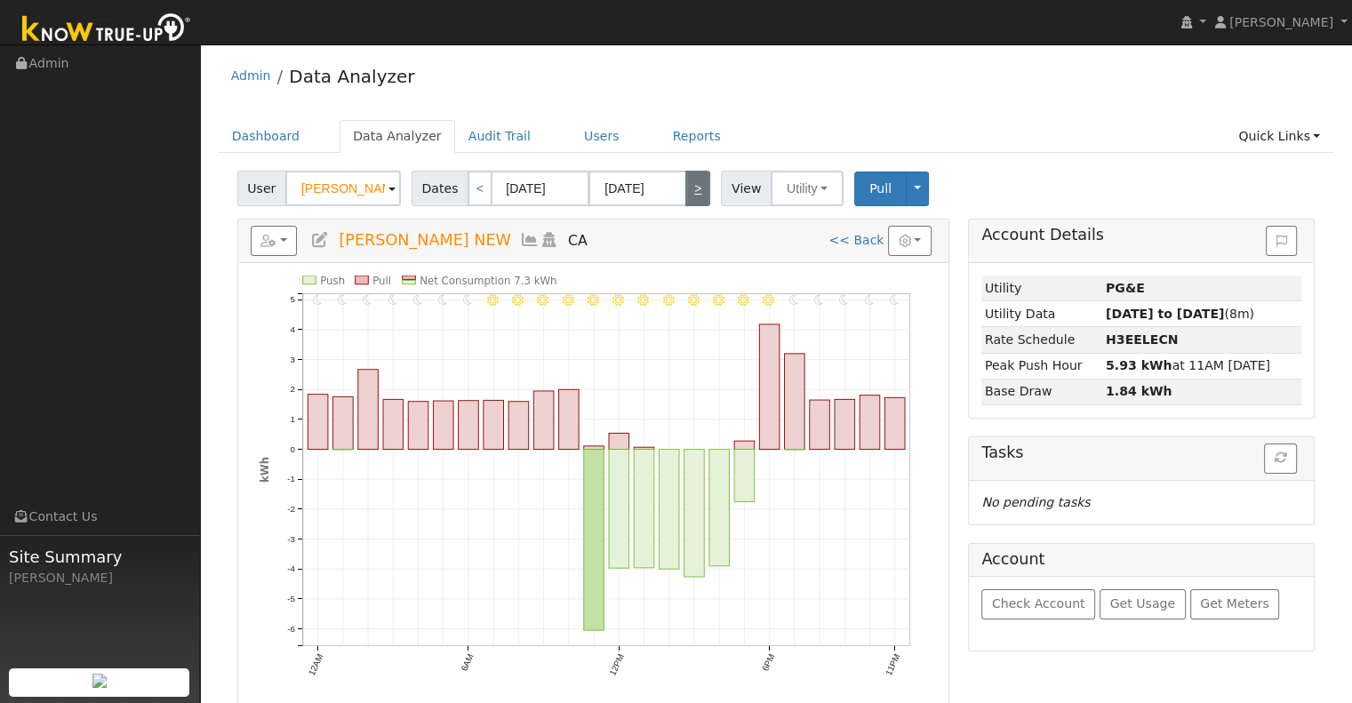
click at [685, 191] on link ">" at bounding box center [697, 189] width 25 height 36
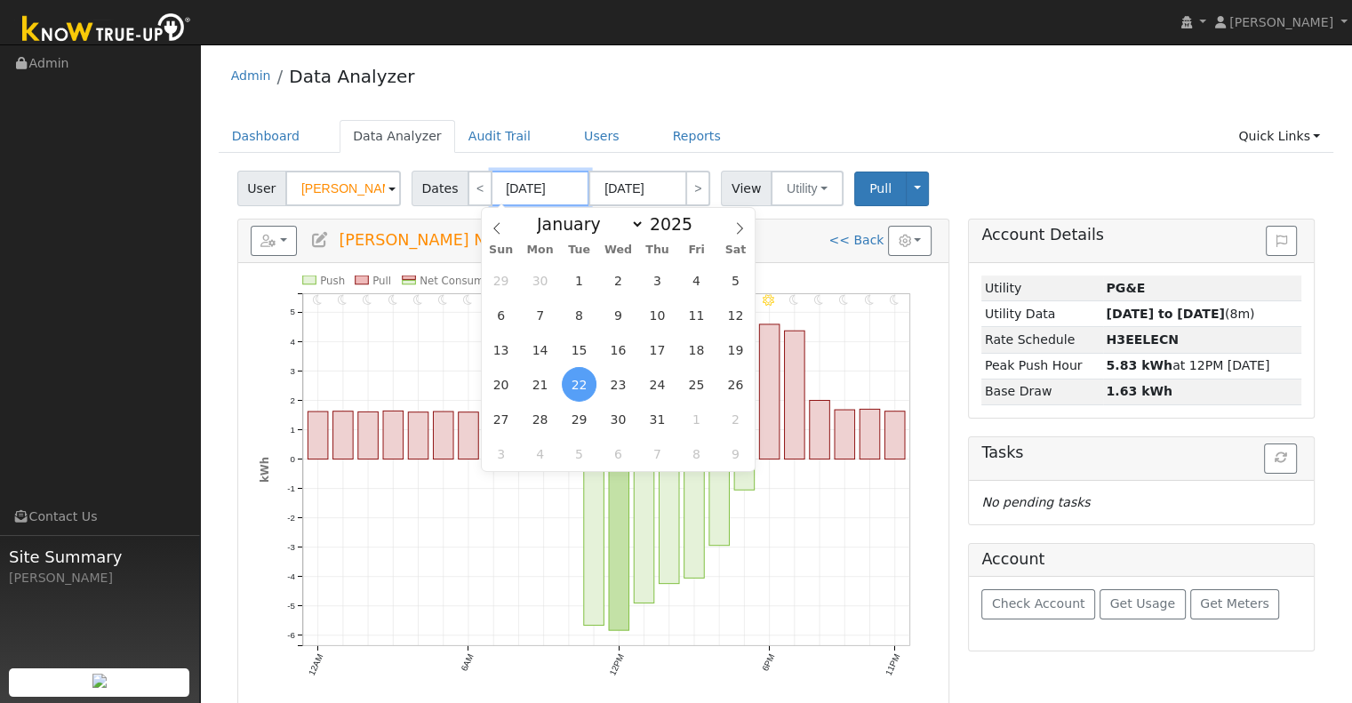
click at [539, 197] on input "[DATE]" at bounding box center [540, 189] width 98 height 36
click at [566, 281] on span "1" at bounding box center [579, 280] width 35 height 35
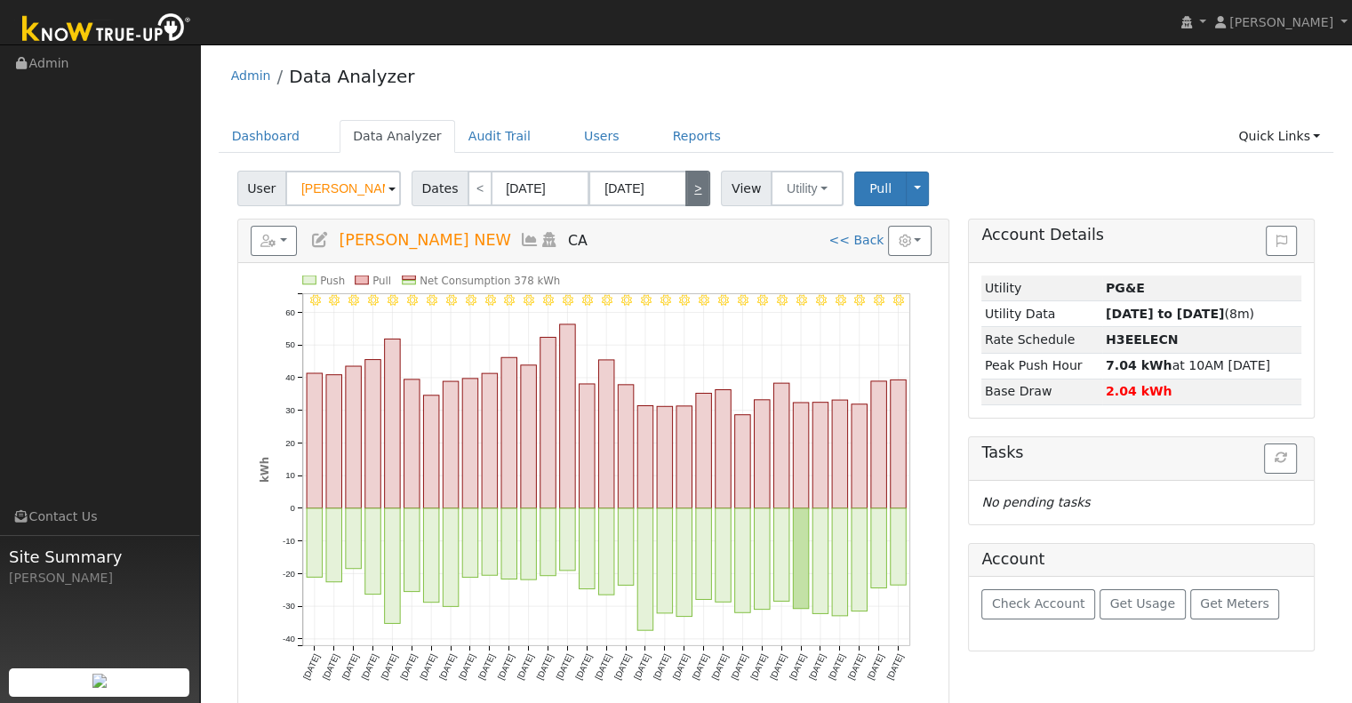
click at [685, 202] on link ">" at bounding box center [697, 189] width 25 height 36
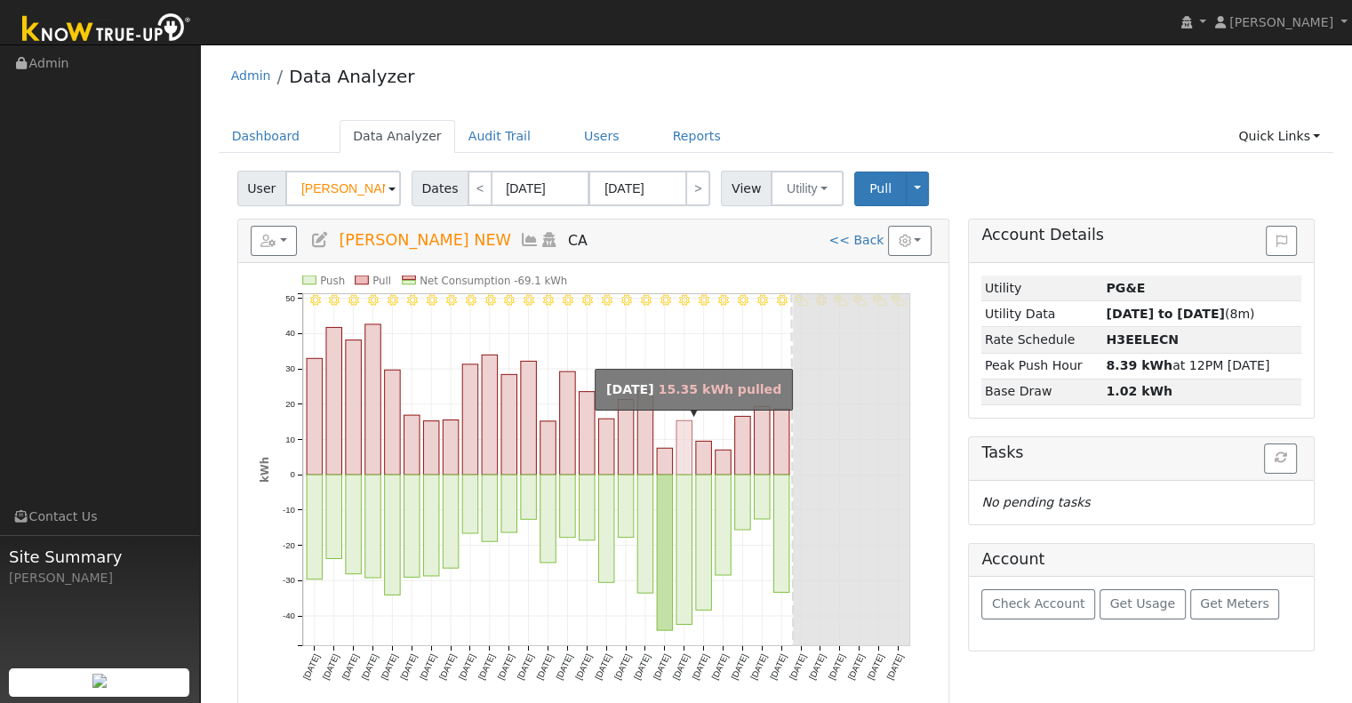
click at [687, 455] on rect "onclick=""" at bounding box center [684, 447] width 16 height 54
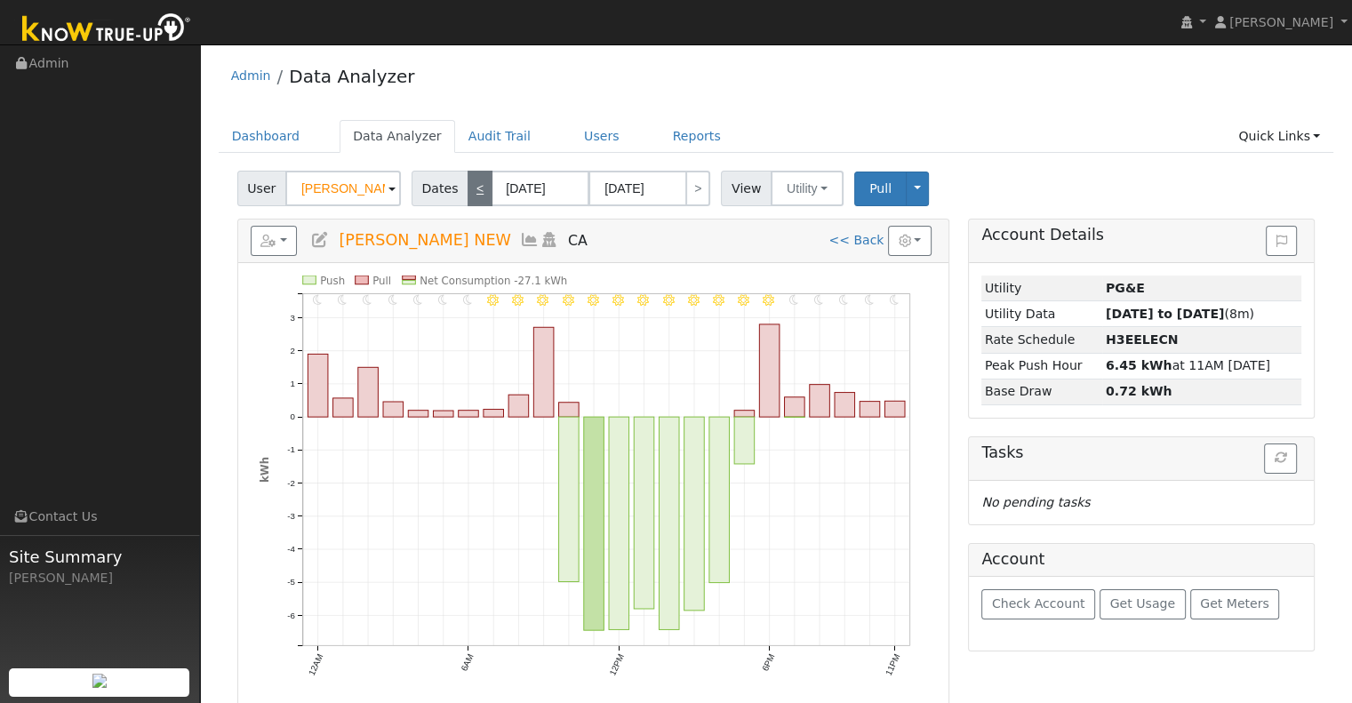
click at [475, 202] on link "<" at bounding box center [479, 189] width 25 height 36
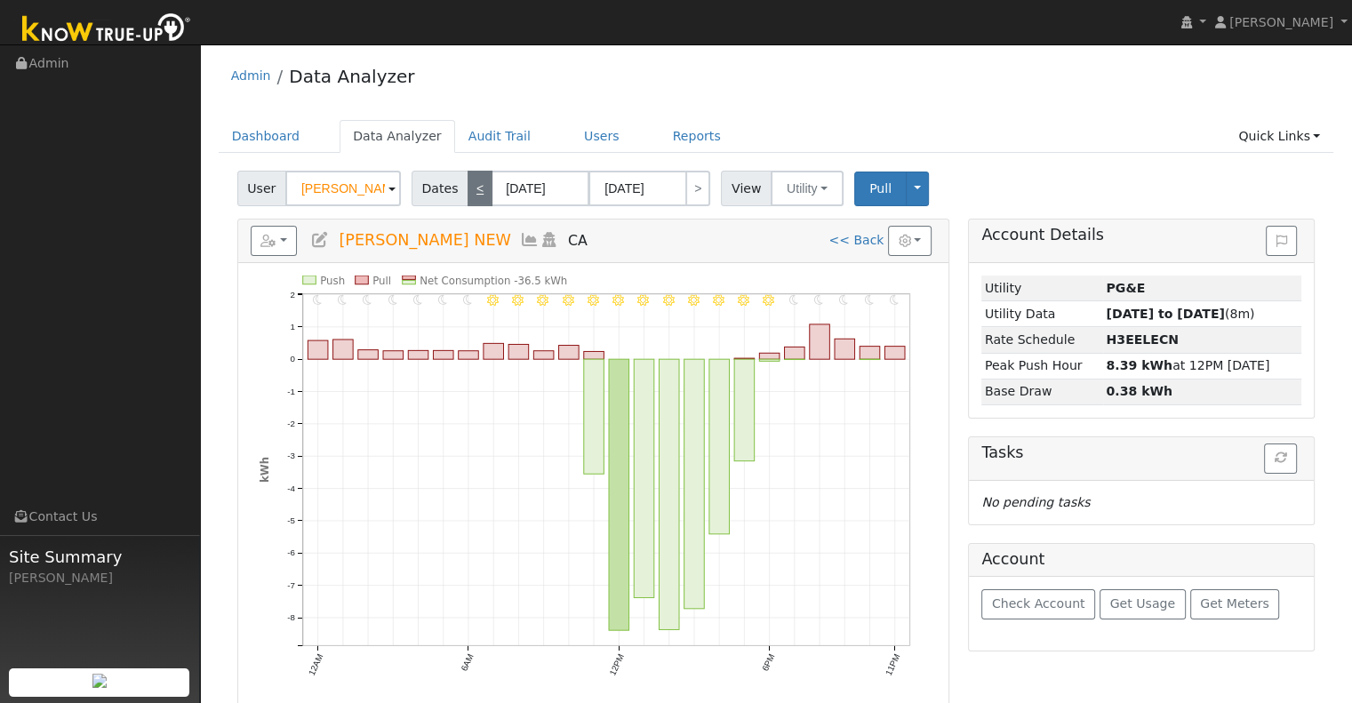
click at [467, 203] on link "<" at bounding box center [479, 189] width 25 height 36
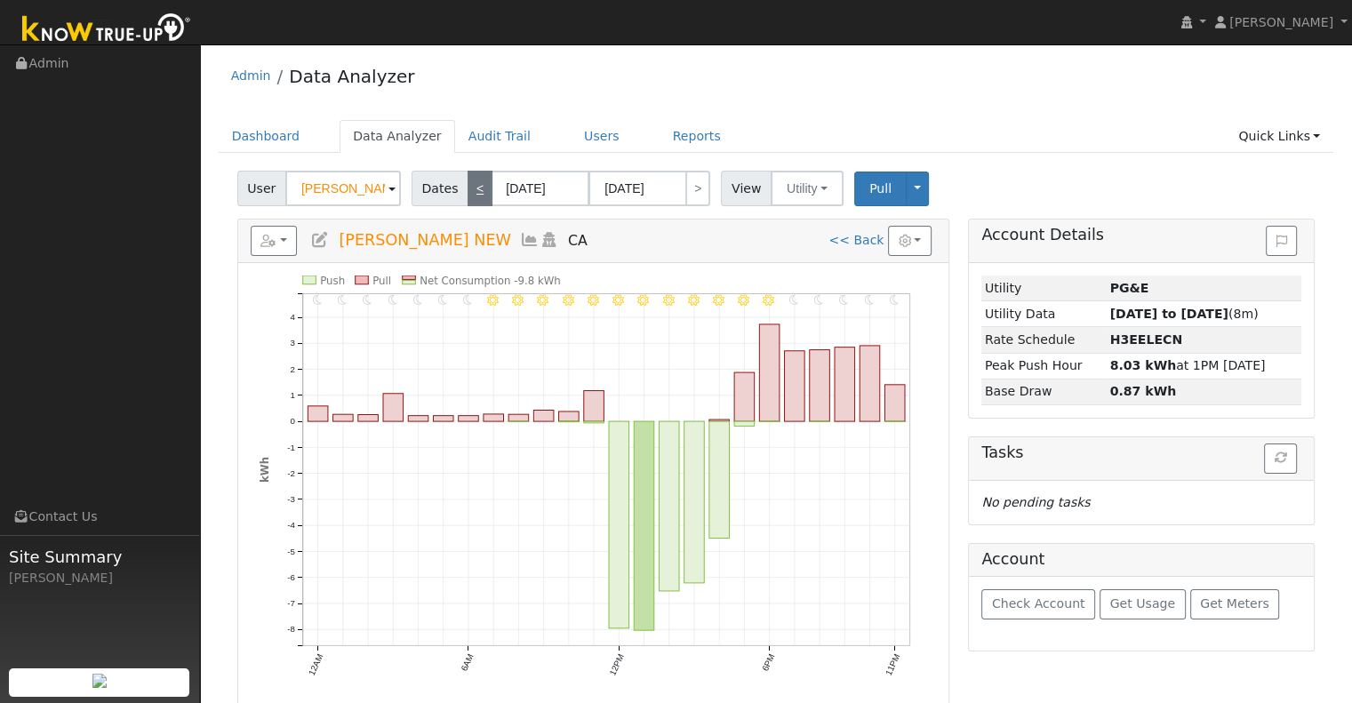
click at [473, 192] on link "<" at bounding box center [479, 189] width 25 height 36
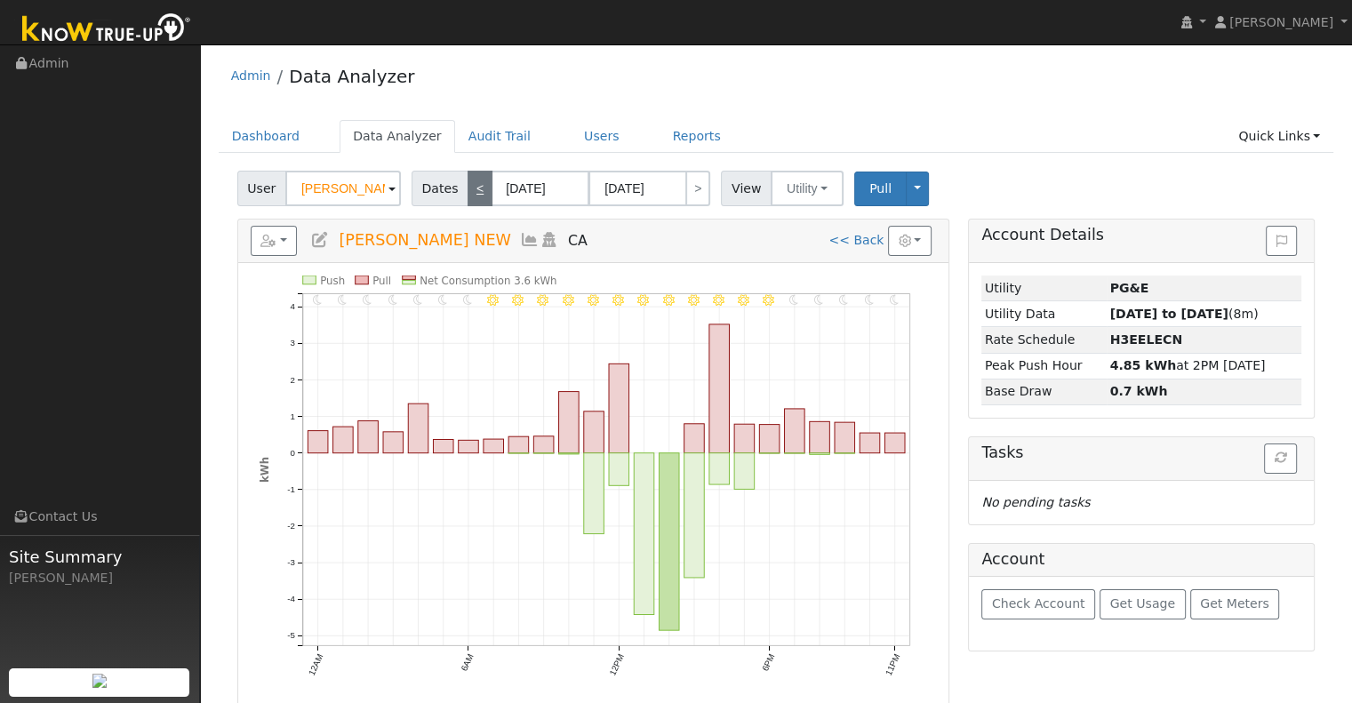
click at [473, 192] on link "<" at bounding box center [479, 189] width 25 height 36
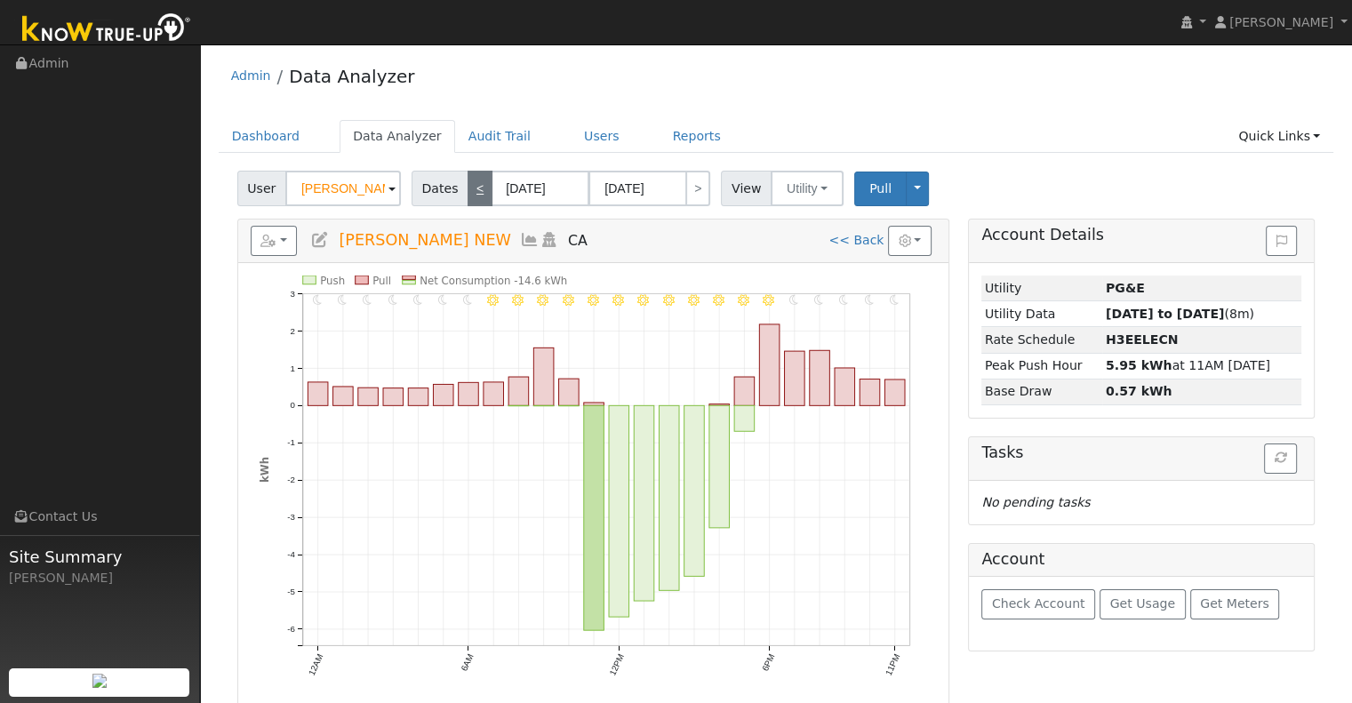
click at [471, 181] on link "<" at bounding box center [479, 189] width 25 height 36
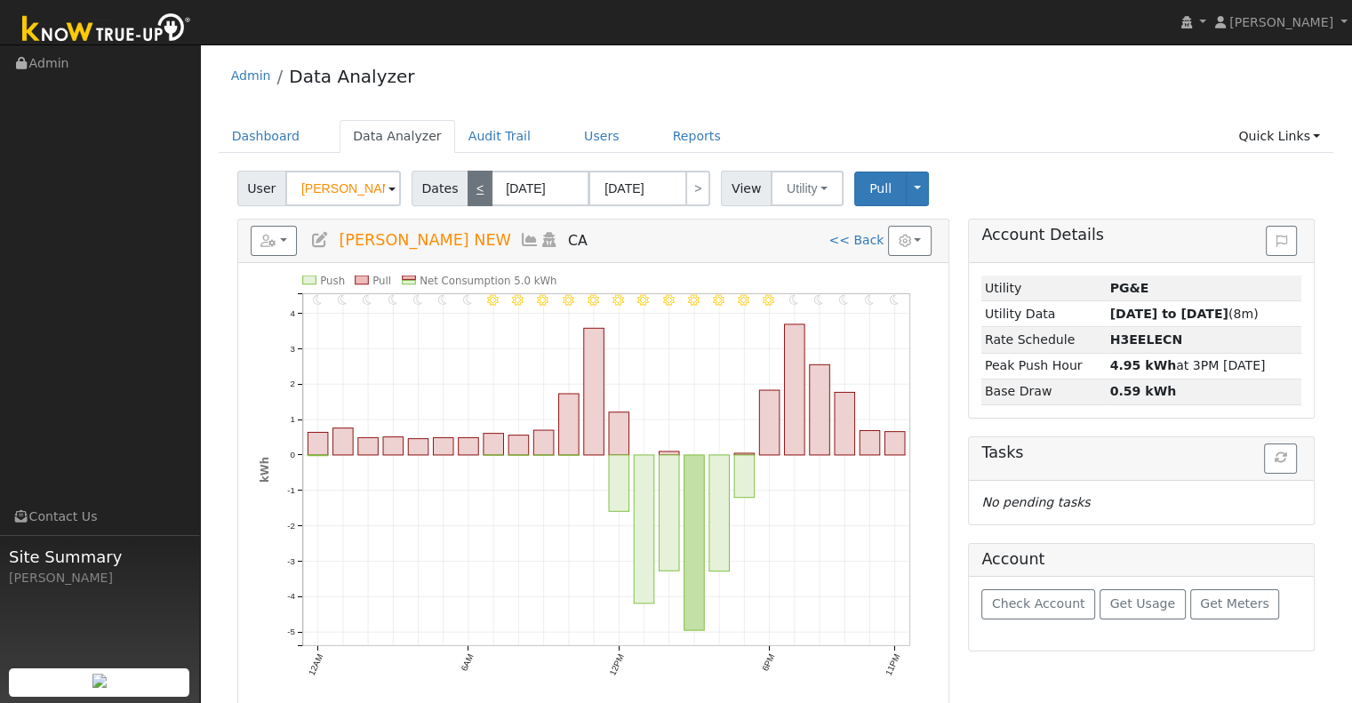
click at [471, 181] on link "<" at bounding box center [479, 189] width 25 height 36
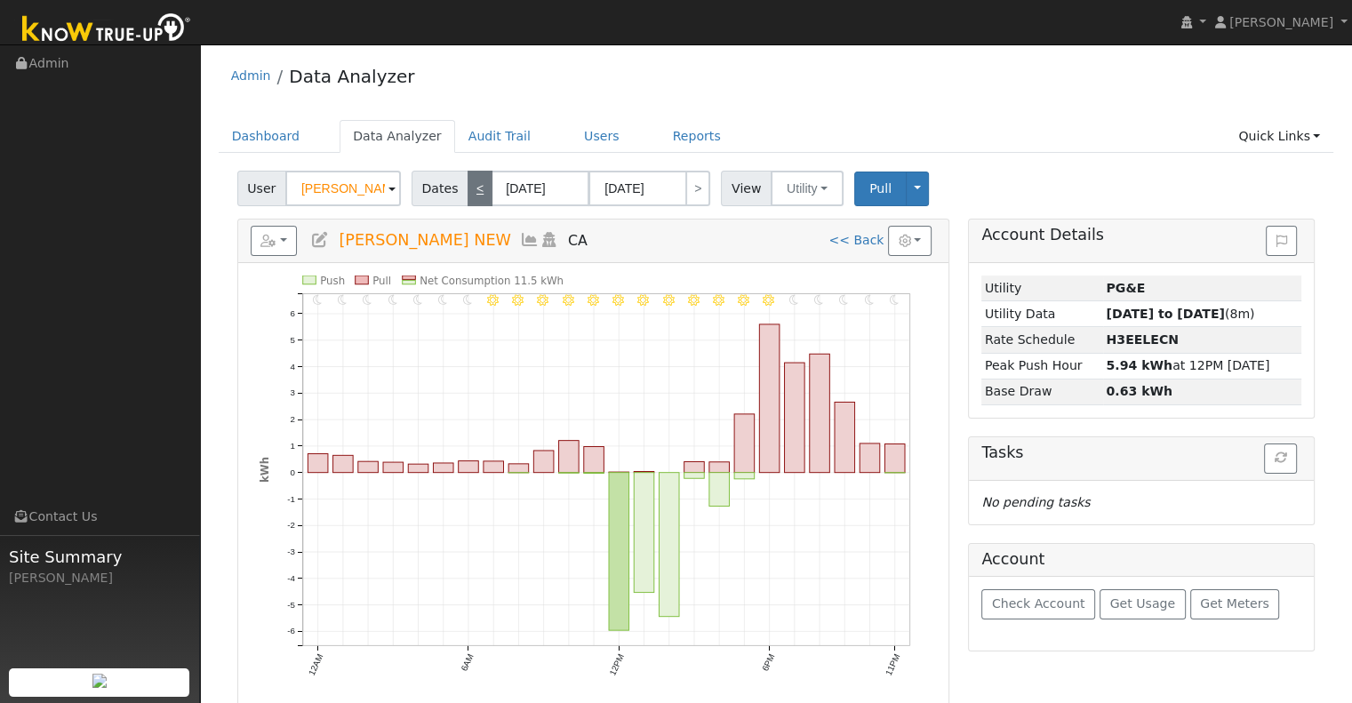
click at [471, 181] on link "<" at bounding box center [479, 189] width 25 height 36
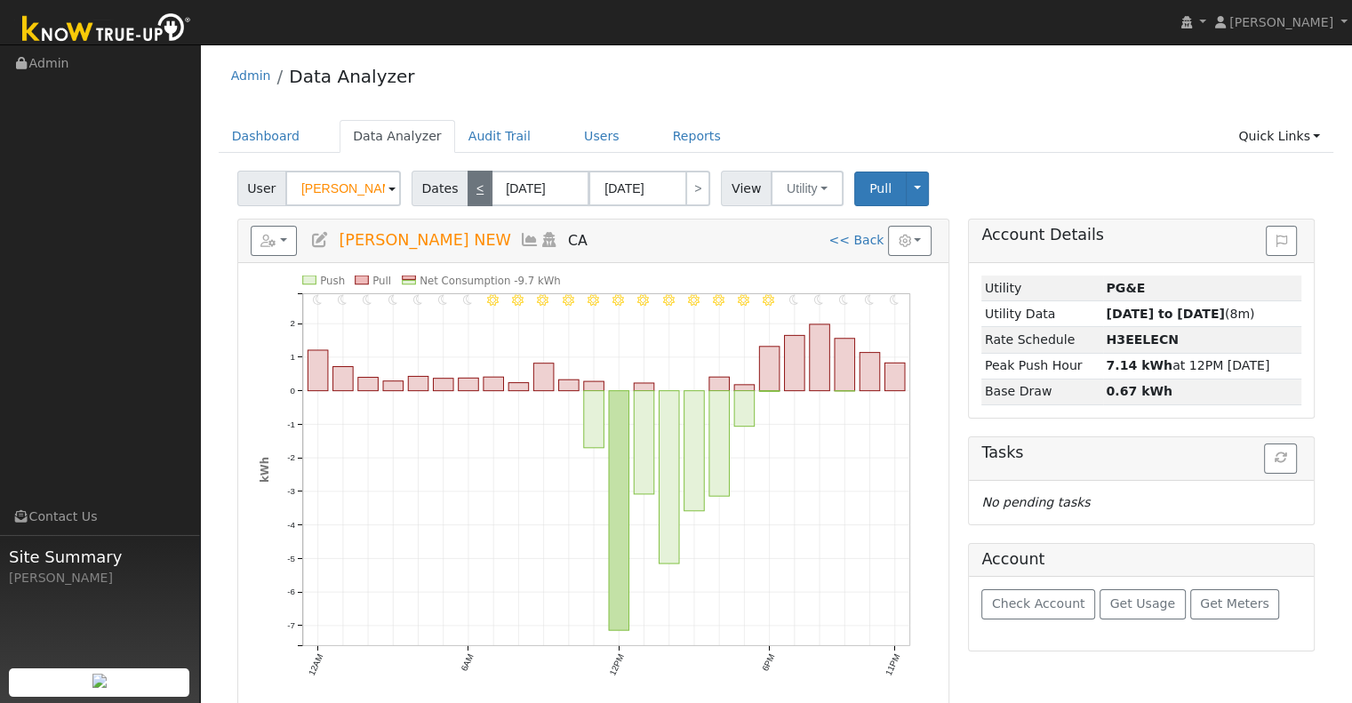
click at [471, 181] on link "<" at bounding box center [479, 189] width 25 height 36
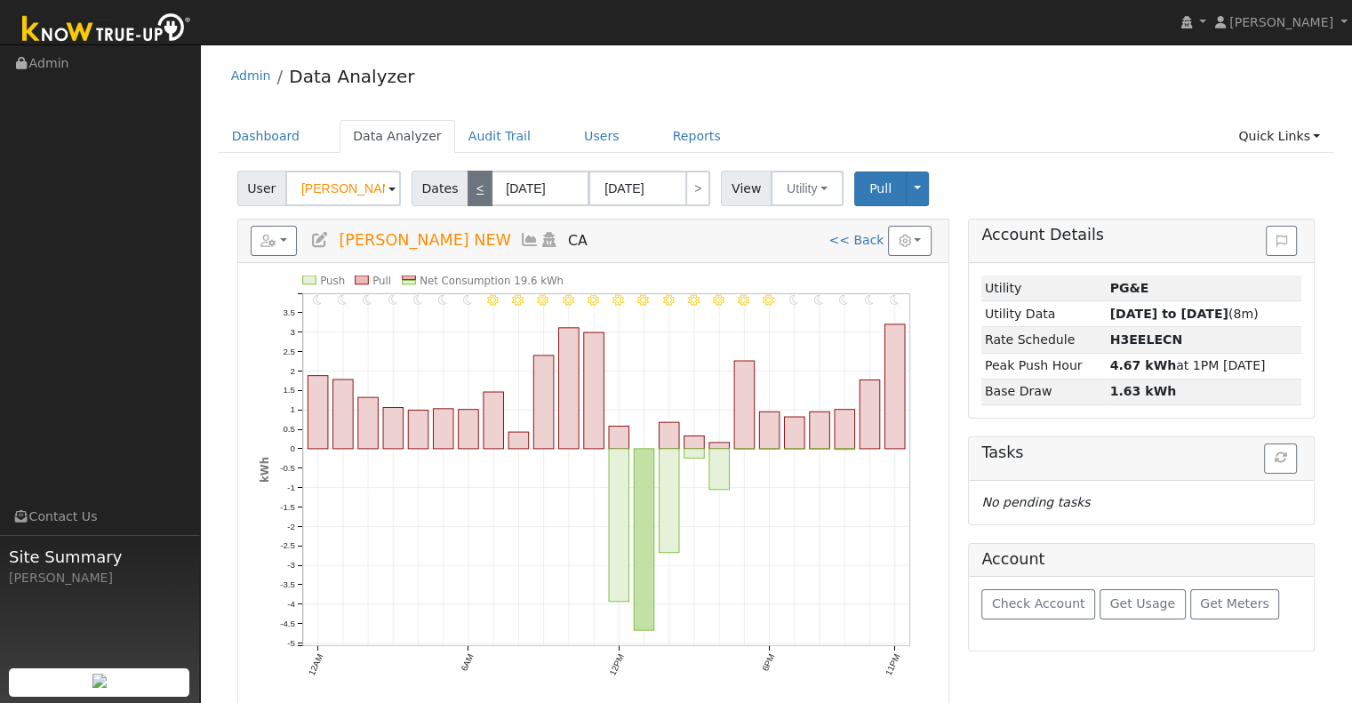
click at [471, 181] on link "<" at bounding box center [479, 189] width 25 height 36
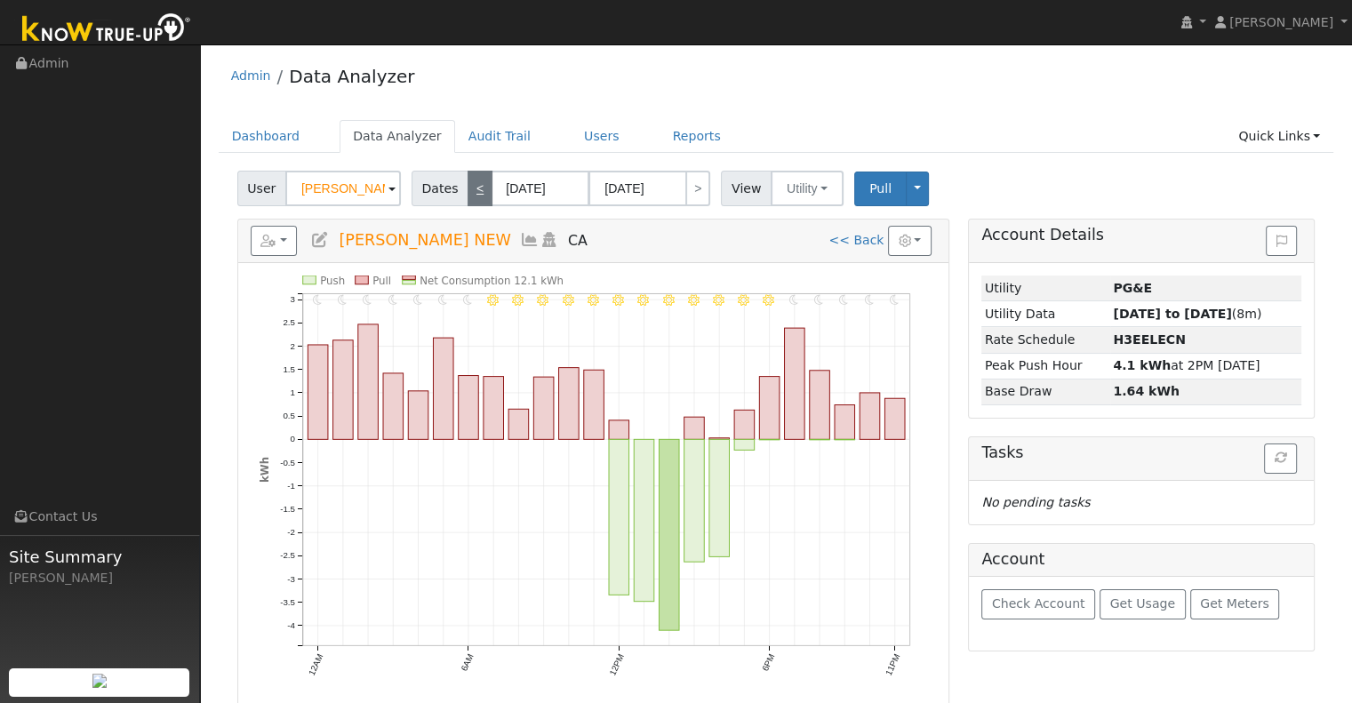
click at [475, 184] on link "<" at bounding box center [479, 189] width 25 height 36
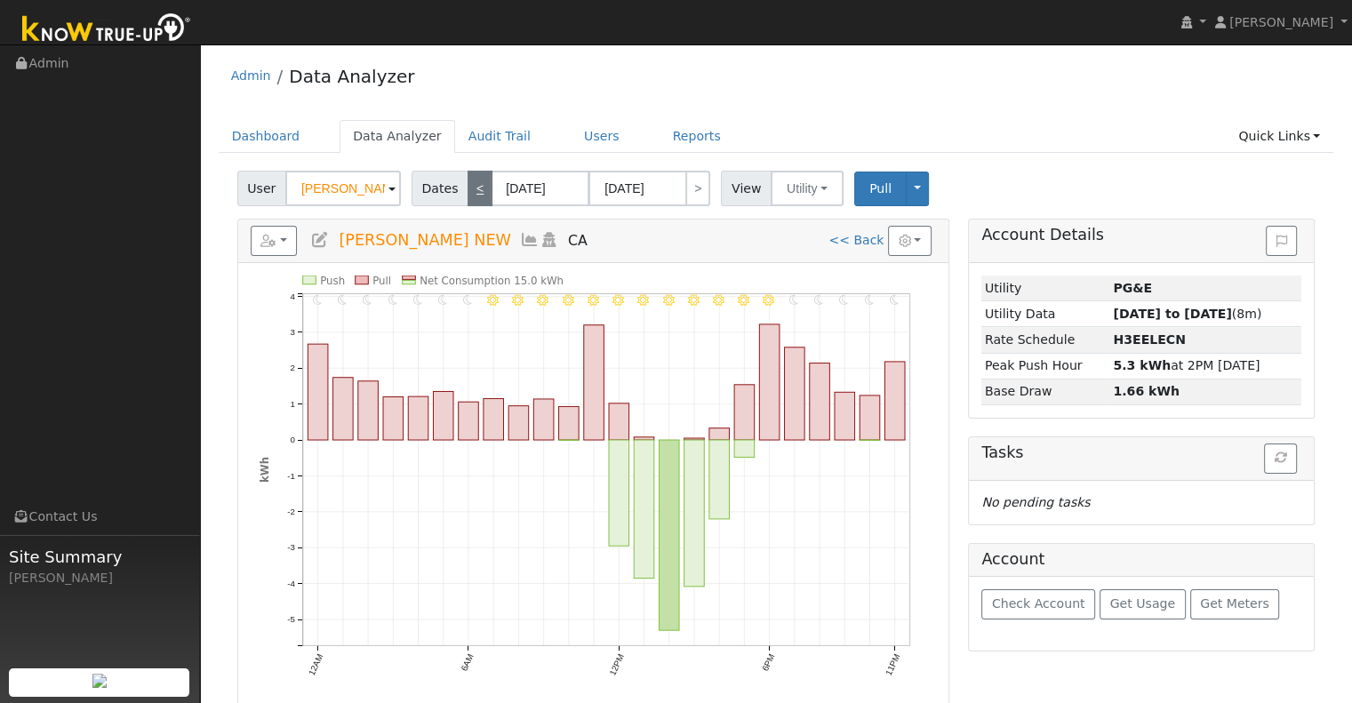
click at [475, 184] on link "<" at bounding box center [479, 189] width 25 height 36
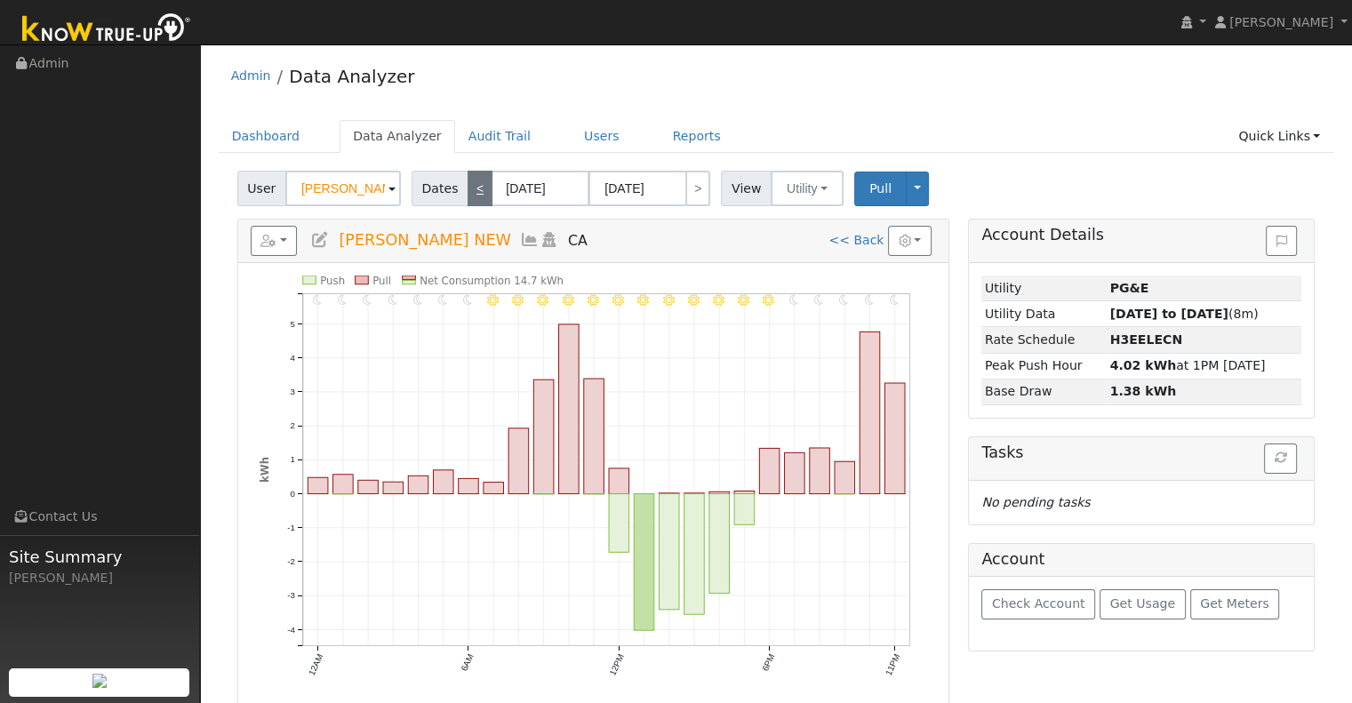
click at [475, 184] on link "<" at bounding box center [479, 189] width 25 height 36
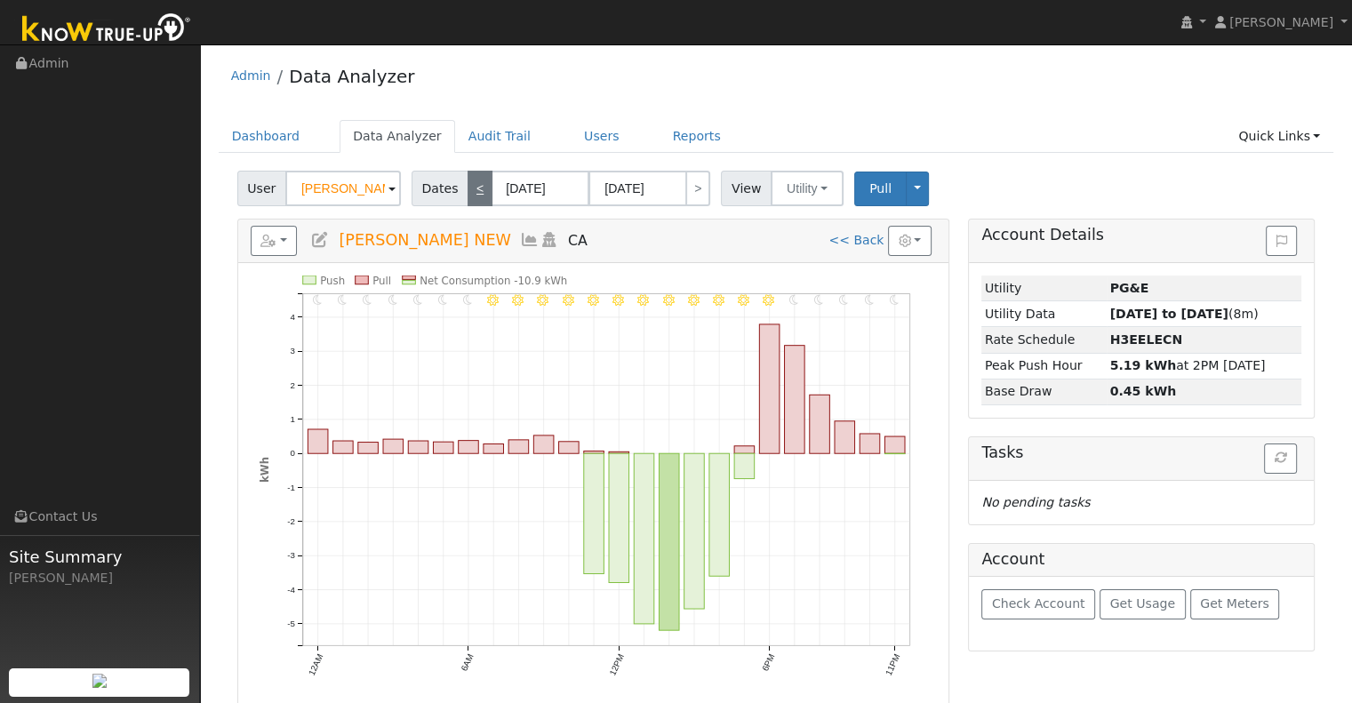
click at [473, 195] on link "<" at bounding box center [479, 189] width 25 height 36
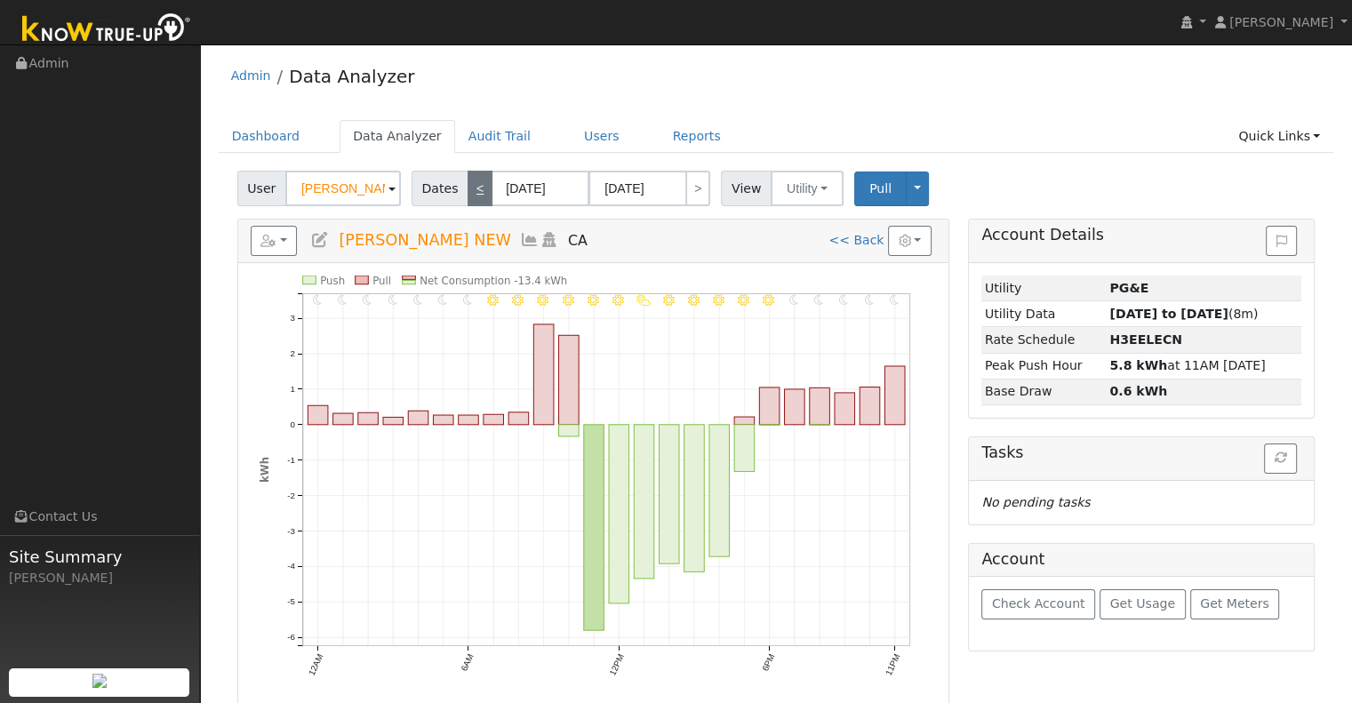
click at [473, 195] on link "<" at bounding box center [479, 189] width 25 height 36
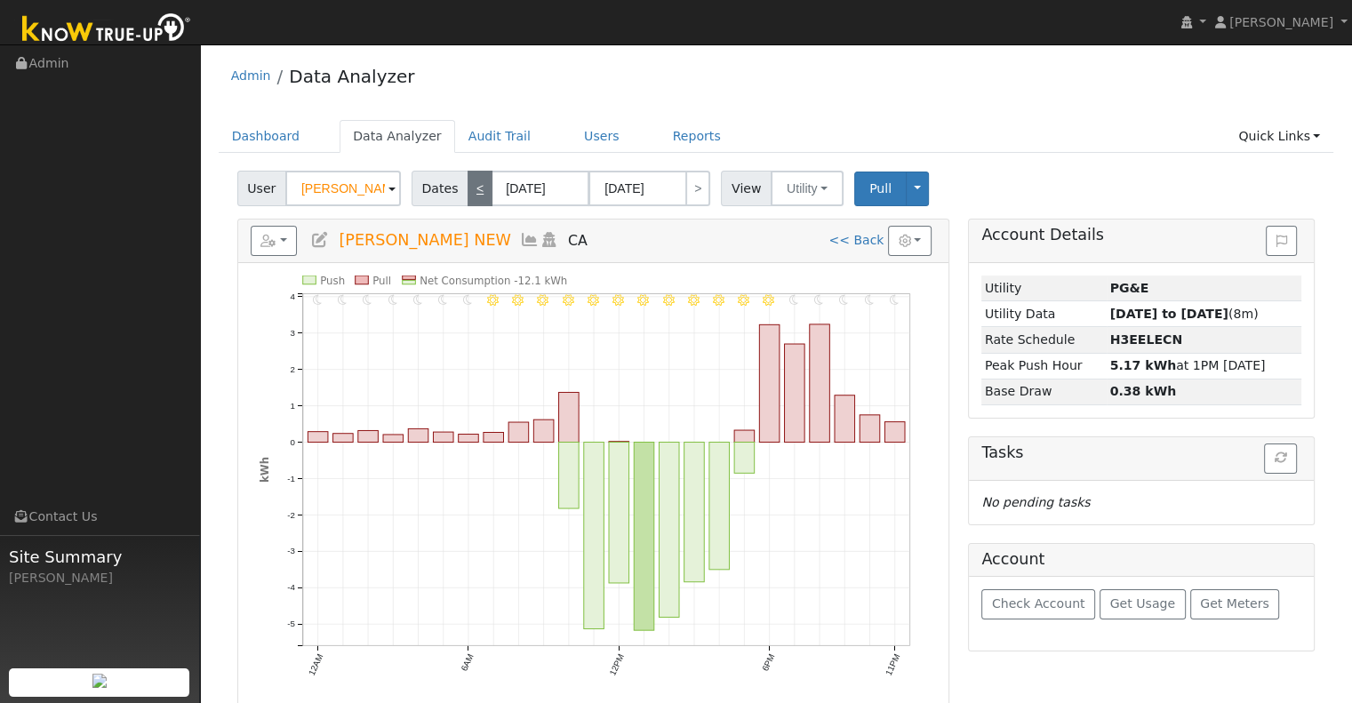
click at [473, 195] on link "<" at bounding box center [479, 189] width 25 height 36
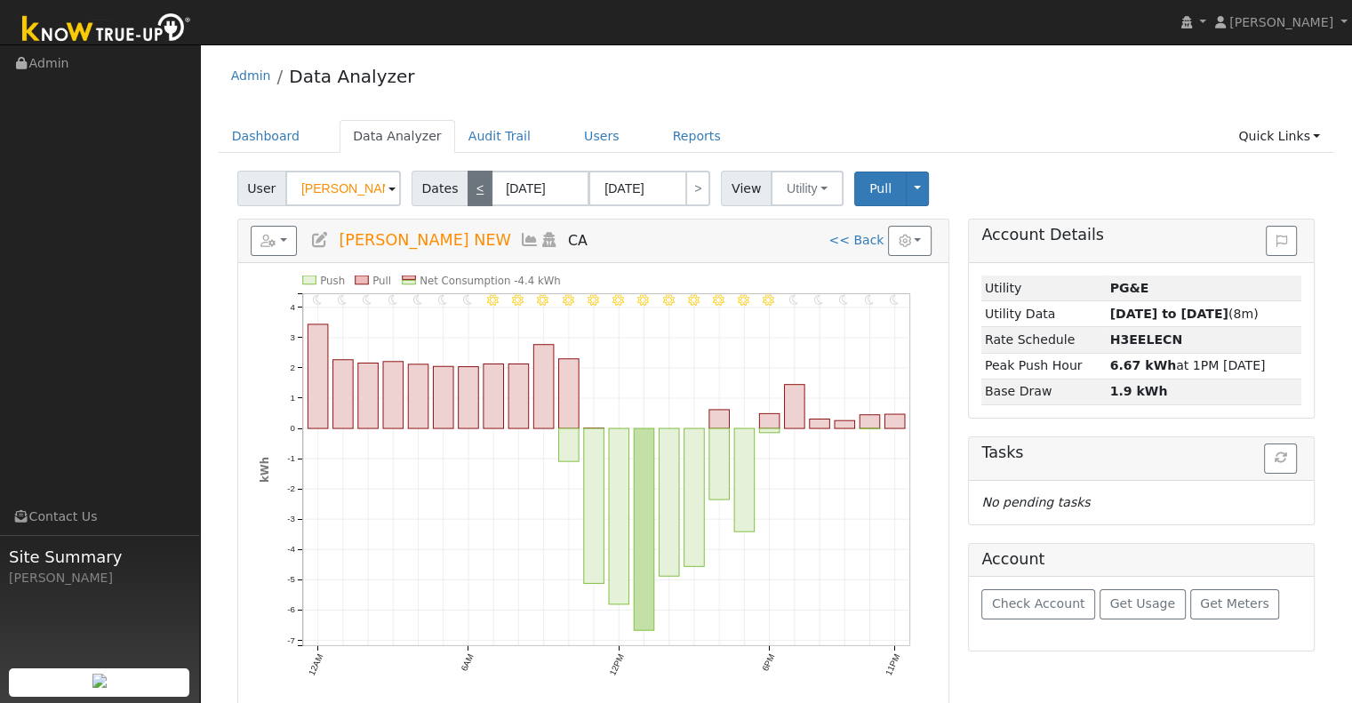
click at [473, 195] on link "<" at bounding box center [479, 189] width 25 height 36
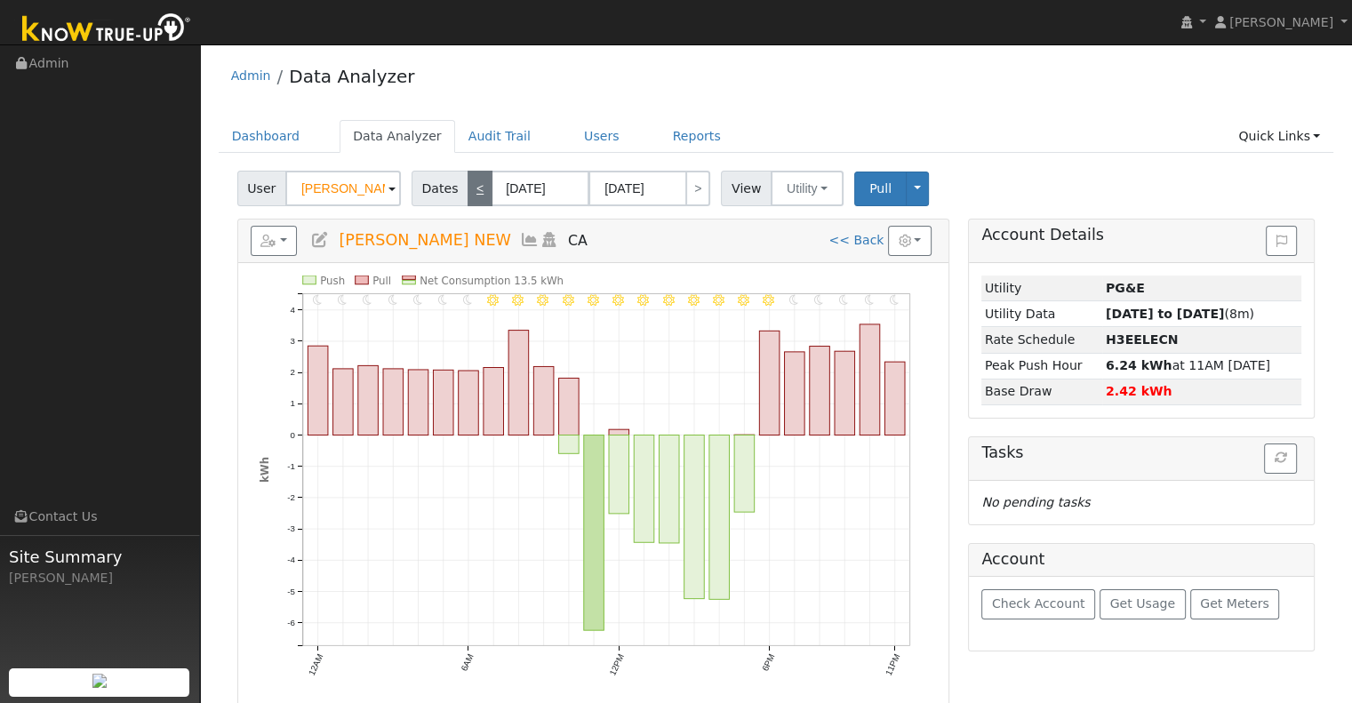
click at [473, 195] on link "<" at bounding box center [479, 189] width 25 height 36
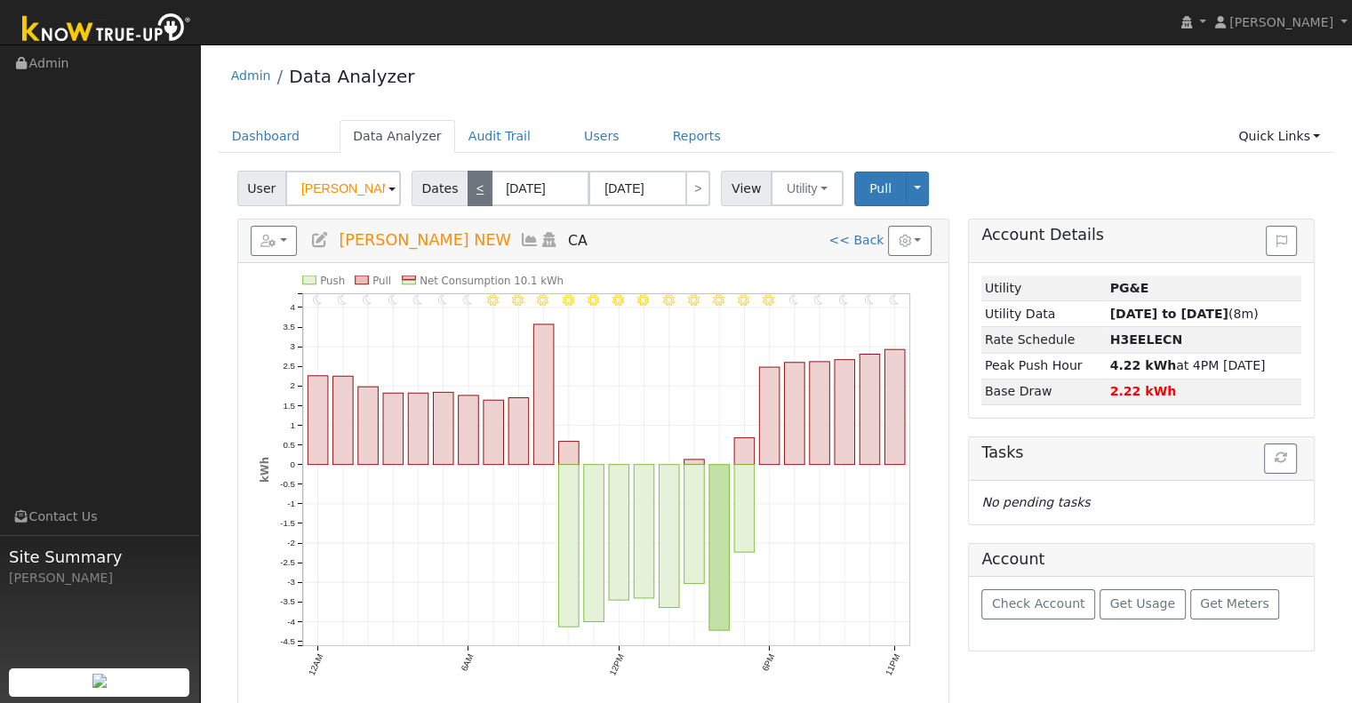
click at [476, 186] on link "<" at bounding box center [479, 189] width 25 height 36
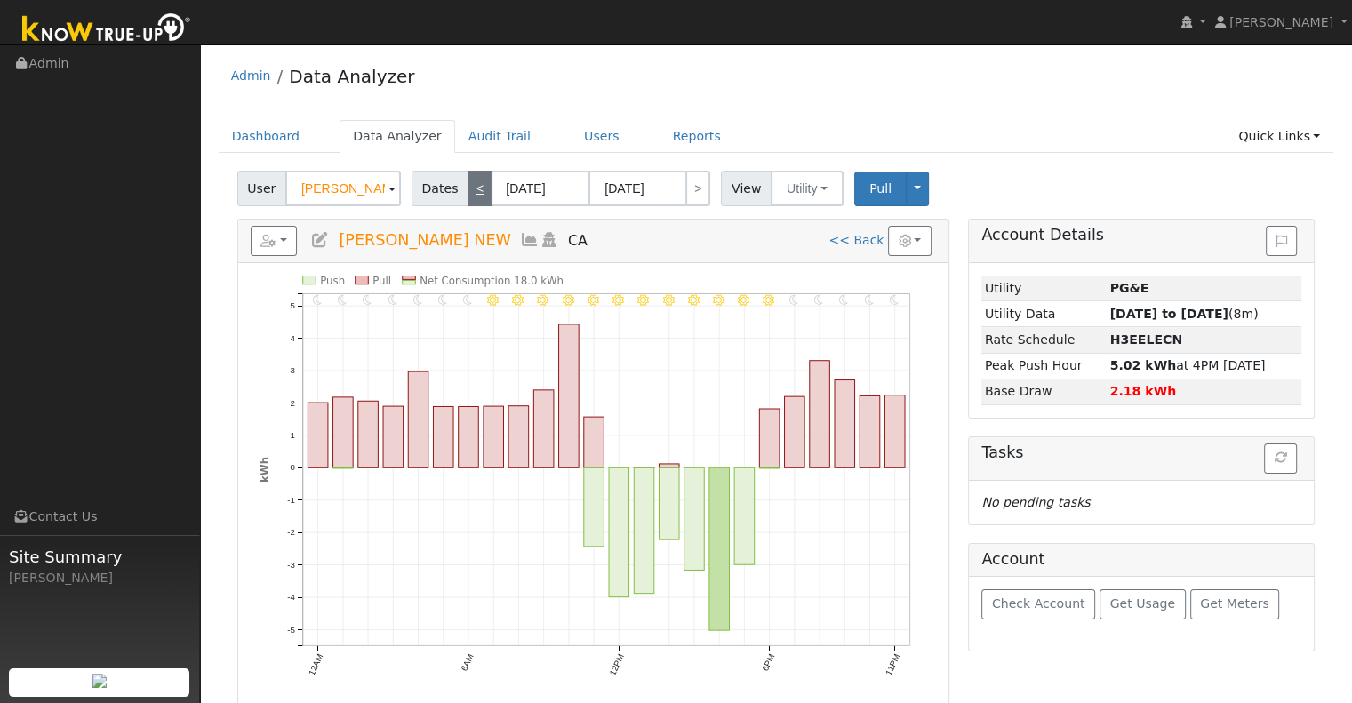
click at [476, 186] on link "<" at bounding box center [479, 189] width 25 height 36
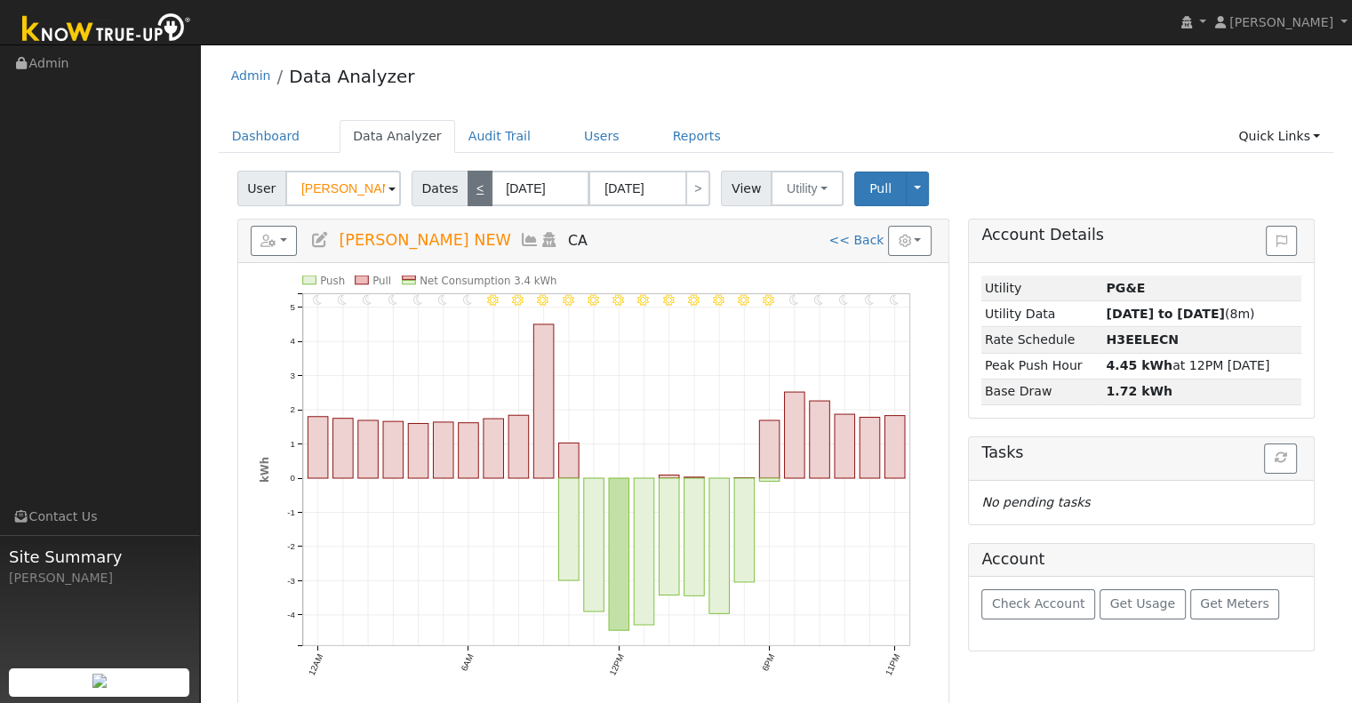
click at [476, 186] on link "<" at bounding box center [479, 189] width 25 height 36
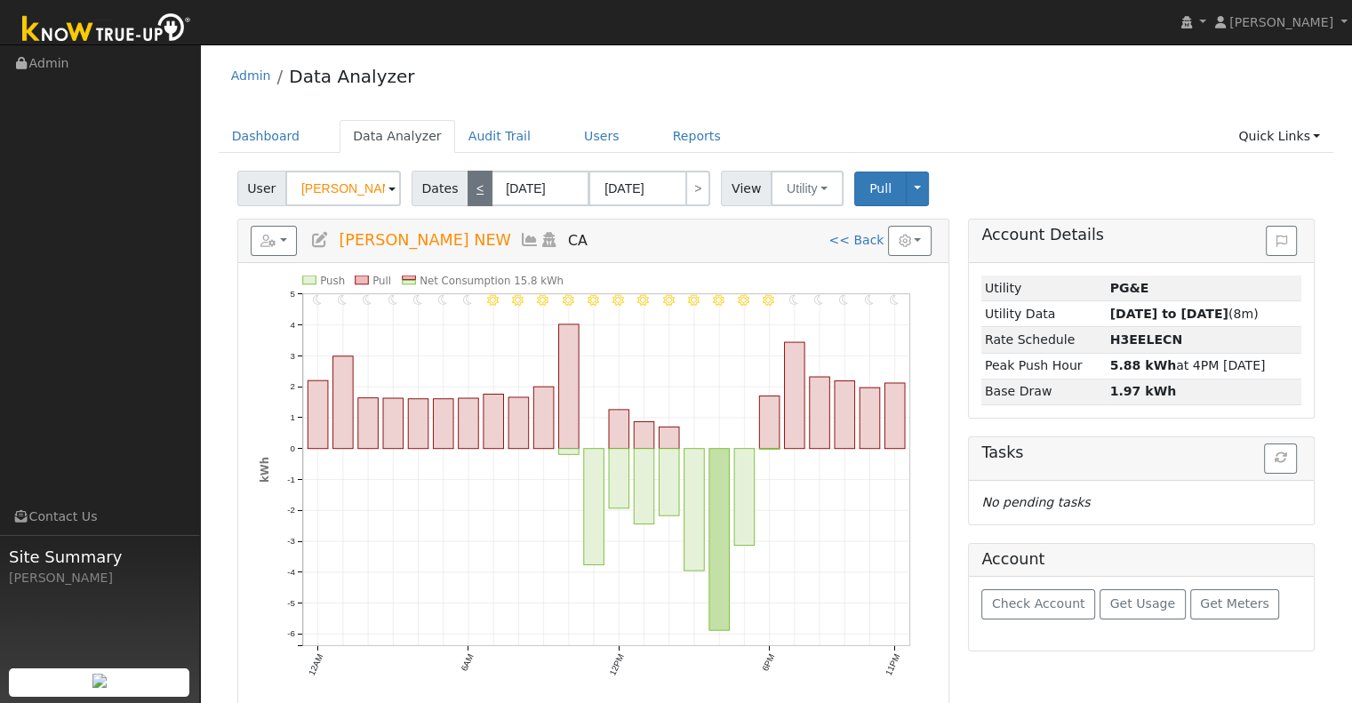
click at [476, 186] on link "<" at bounding box center [479, 189] width 25 height 36
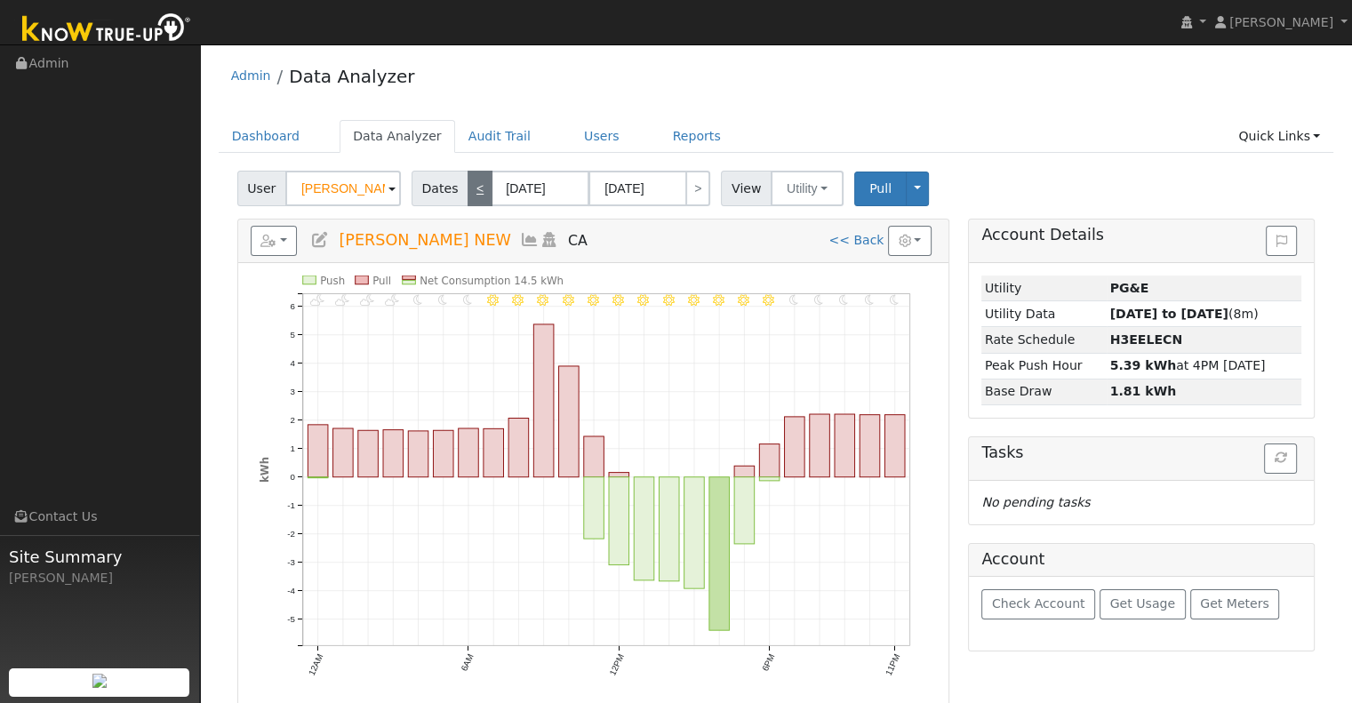
click at [474, 185] on link "<" at bounding box center [479, 189] width 25 height 36
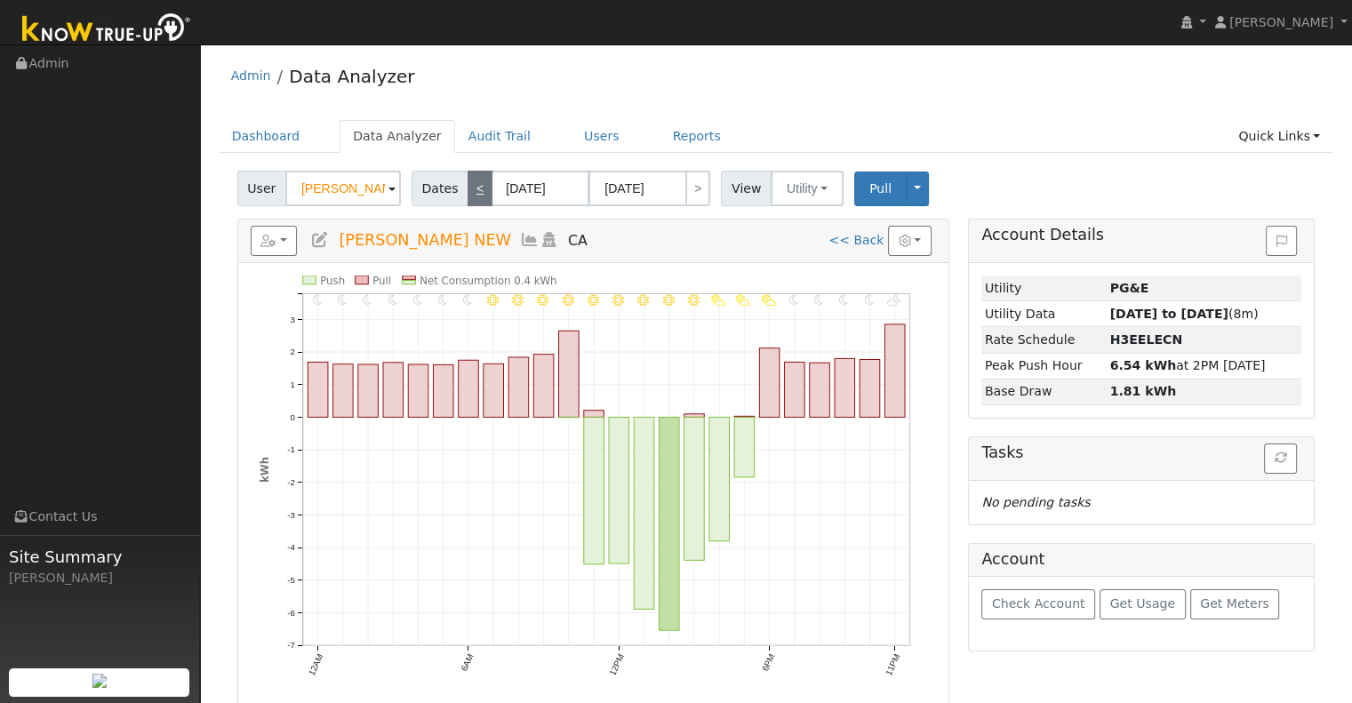
click at [474, 185] on link "<" at bounding box center [479, 189] width 25 height 36
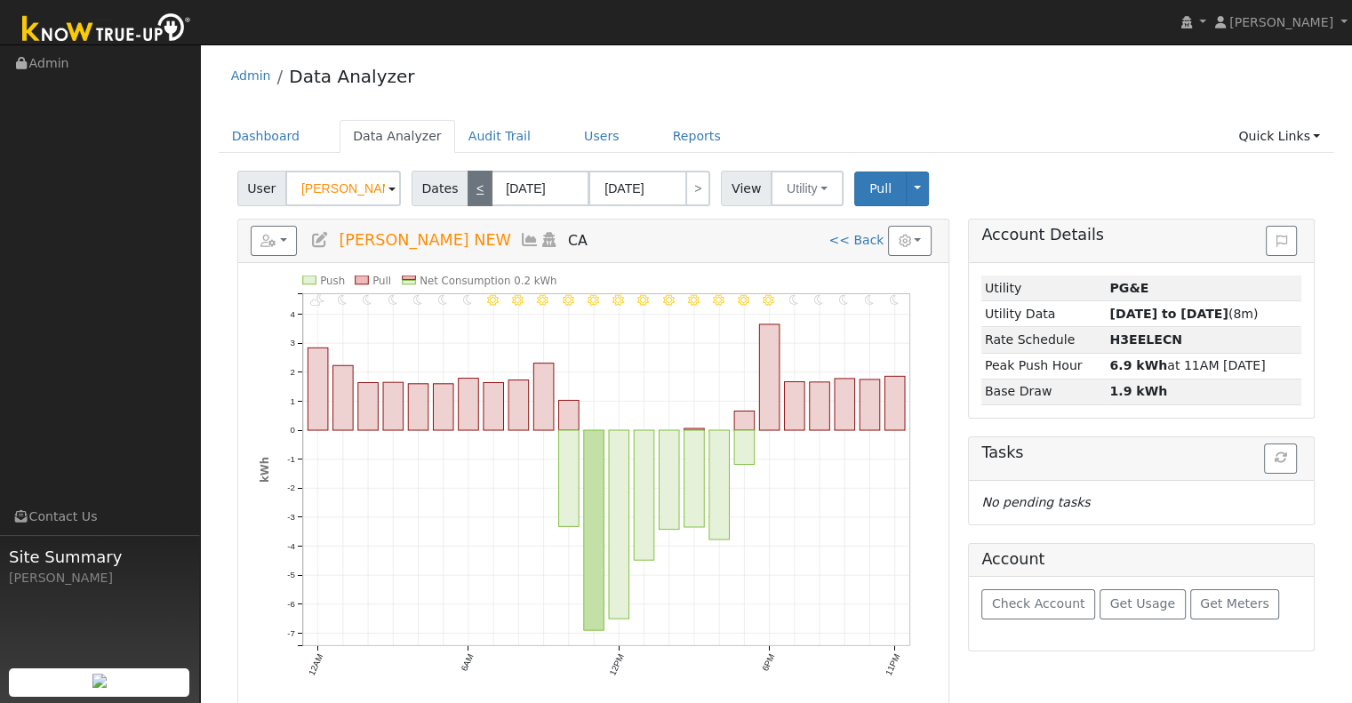
click at [474, 185] on link "<" at bounding box center [479, 189] width 25 height 36
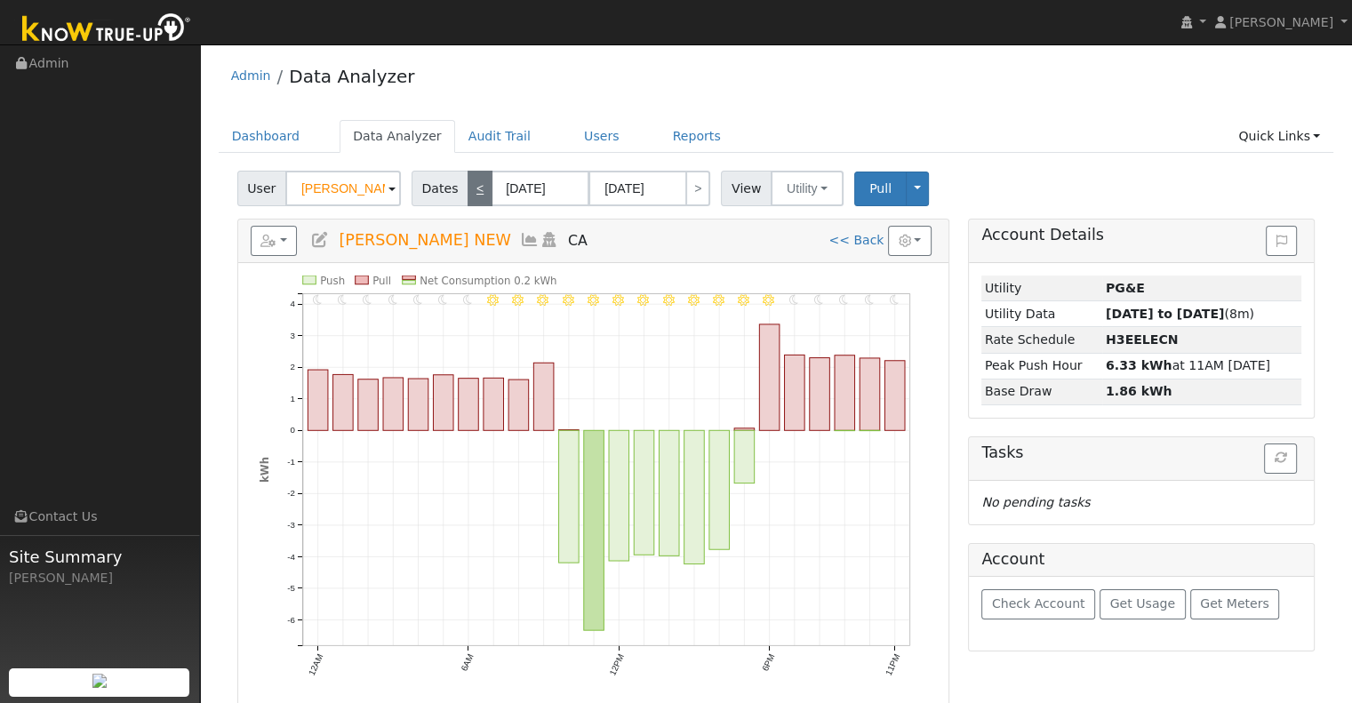
click at [474, 185] on link "<" at bounding box center [479, 189] width 25 height 36
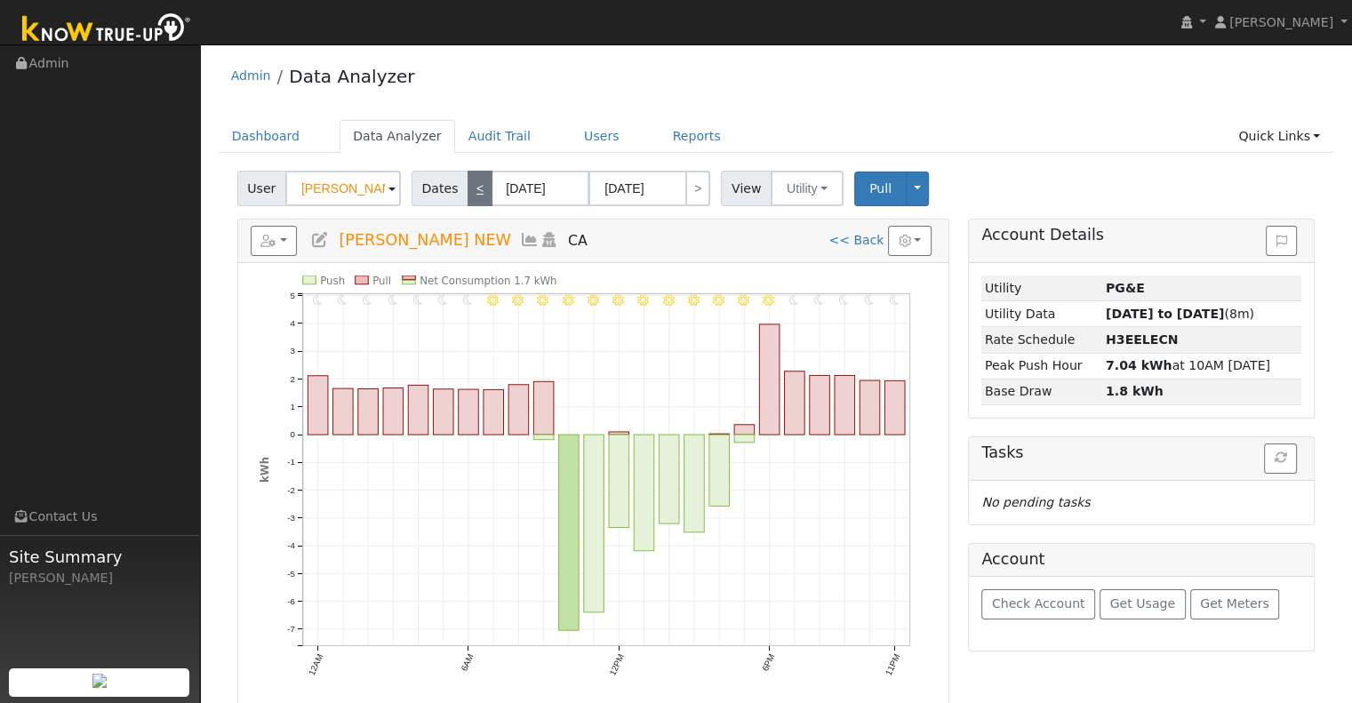
click at [474, 185] on link "<" at bounding box center [479, 189] width 25 height 36
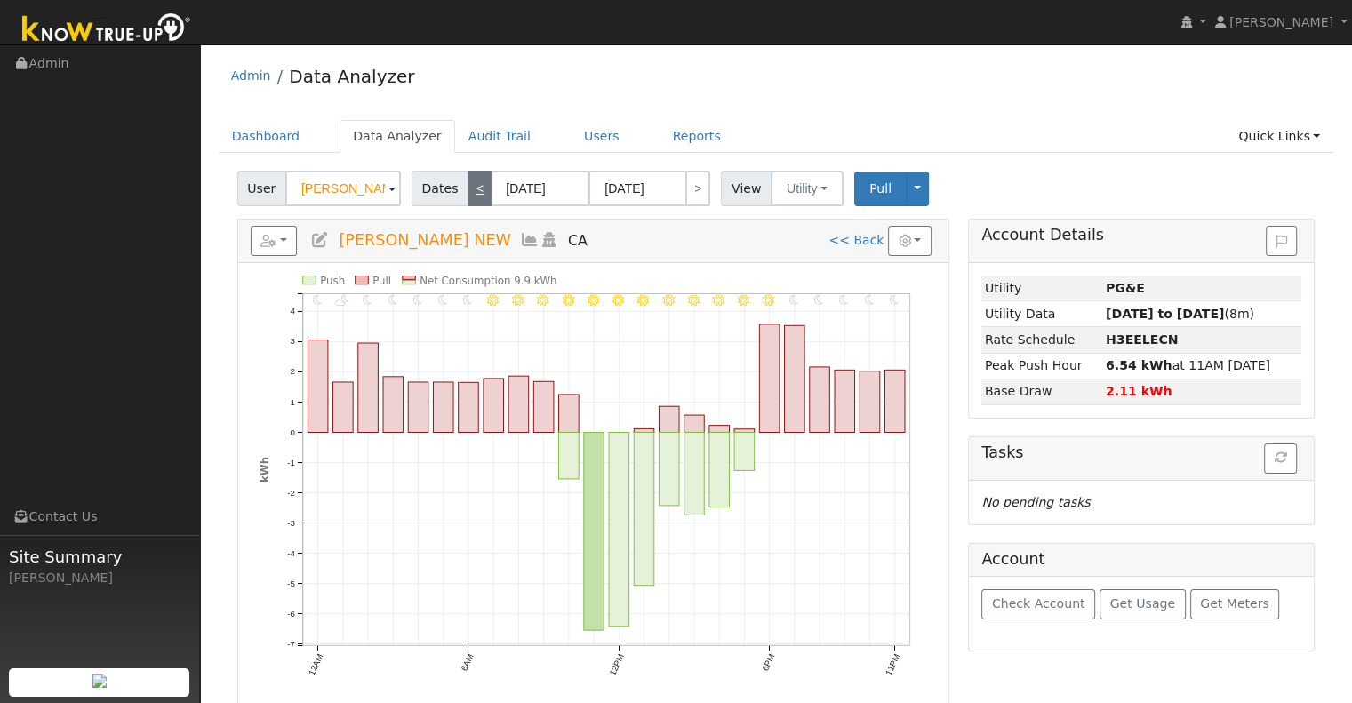
click at [474, 185] on link "<" at bounding box center [479, 189] width 25 height 36
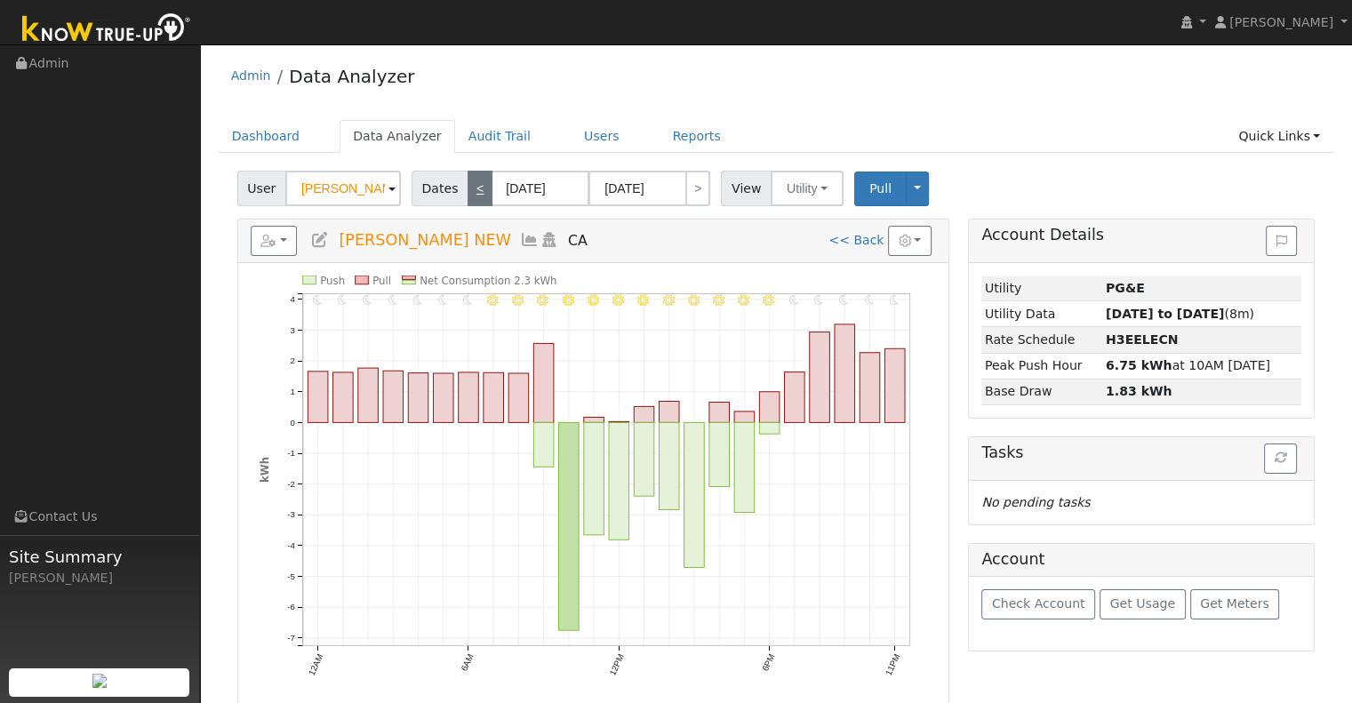
click at [474, 185] on link "<" at bounding box center [479, 189] width 25 height 36
